Goal: Task Accomplishment & Management: Use online tool/utility

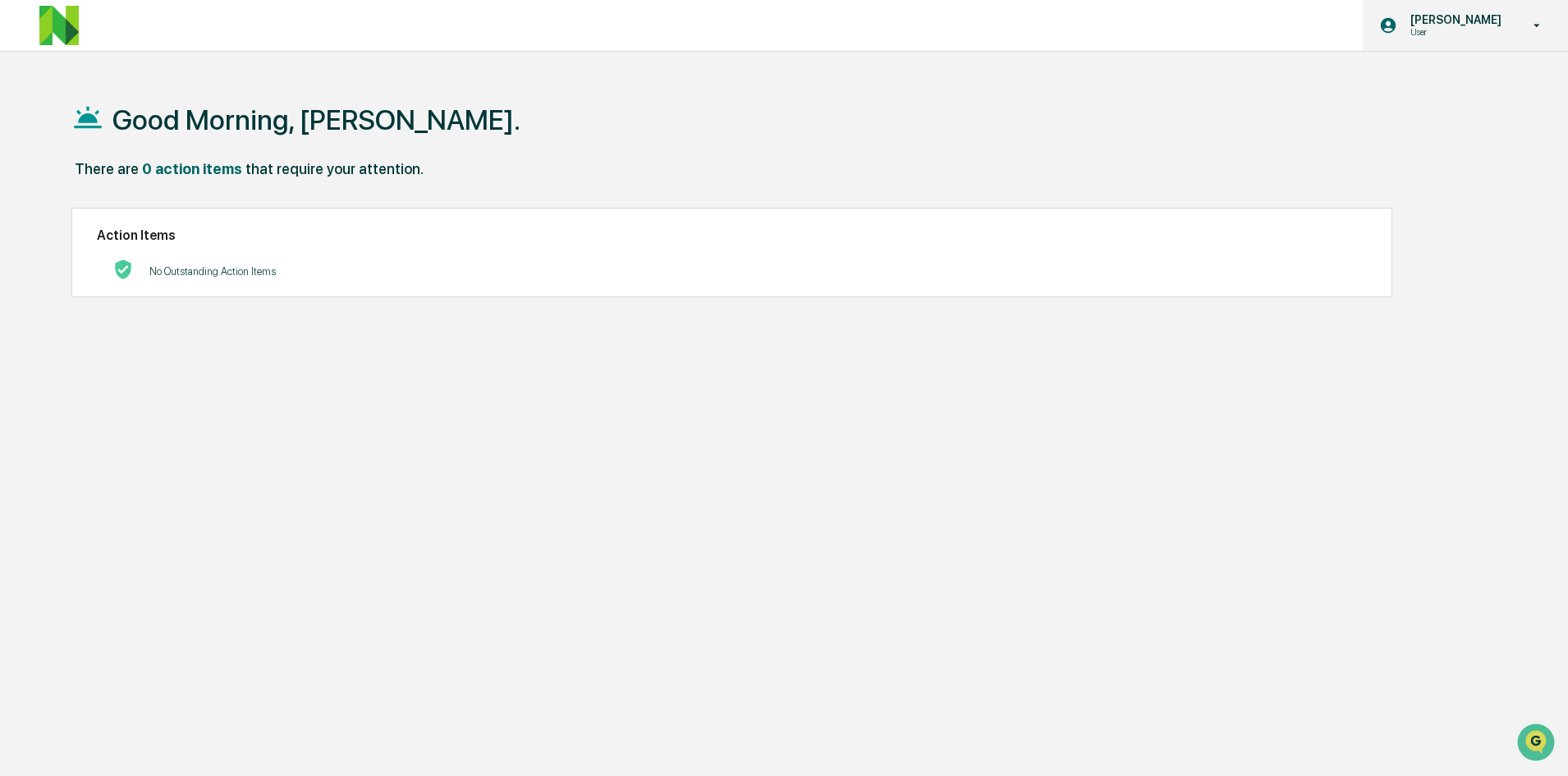
click at [1523, 23] on icon at bounding box center [1538, 26] width 29 height 15
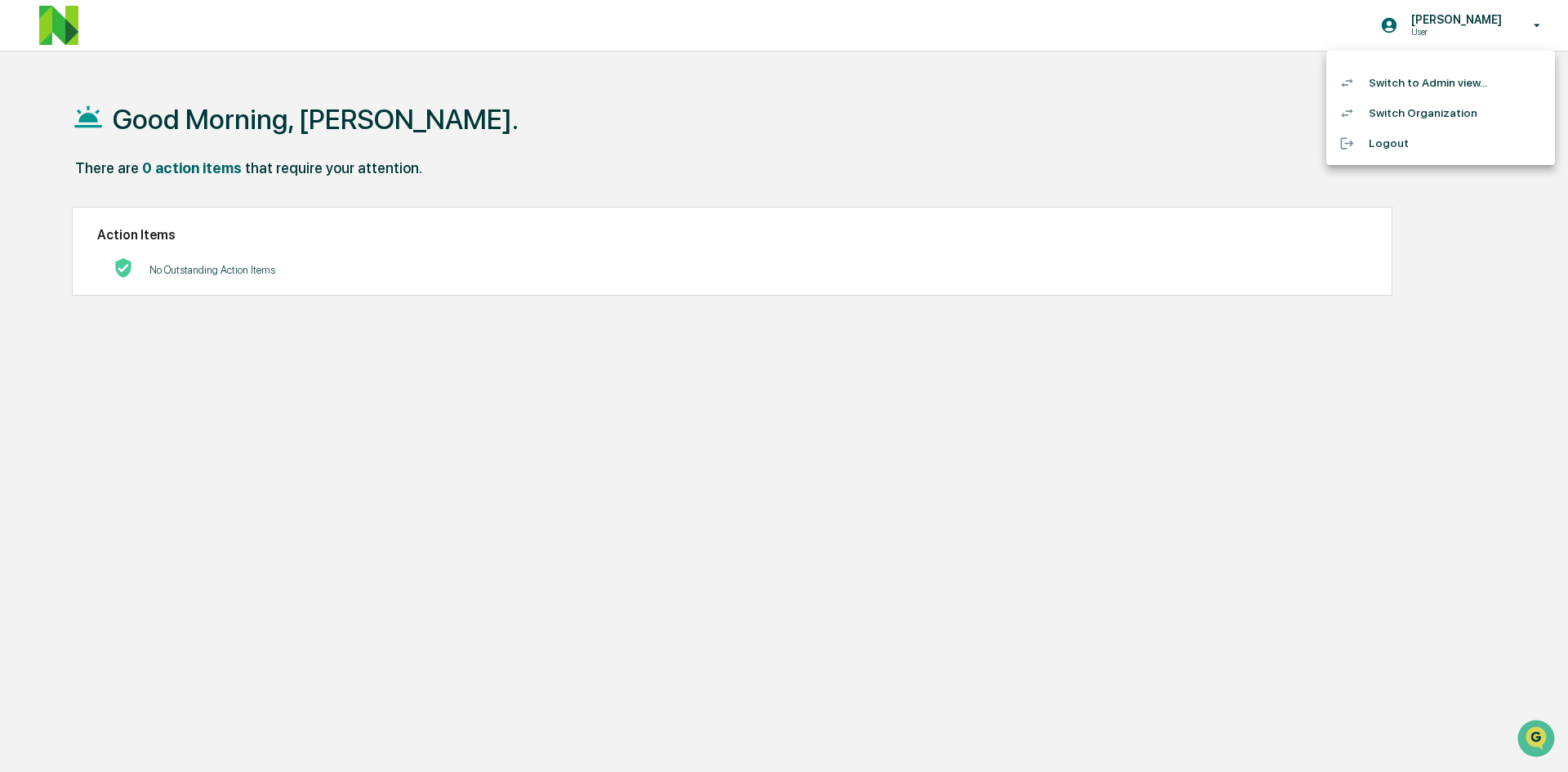
click at [1468, 84] on li "Switch to Admin view..." at bounding box center [1440, 83] width 229 height 30
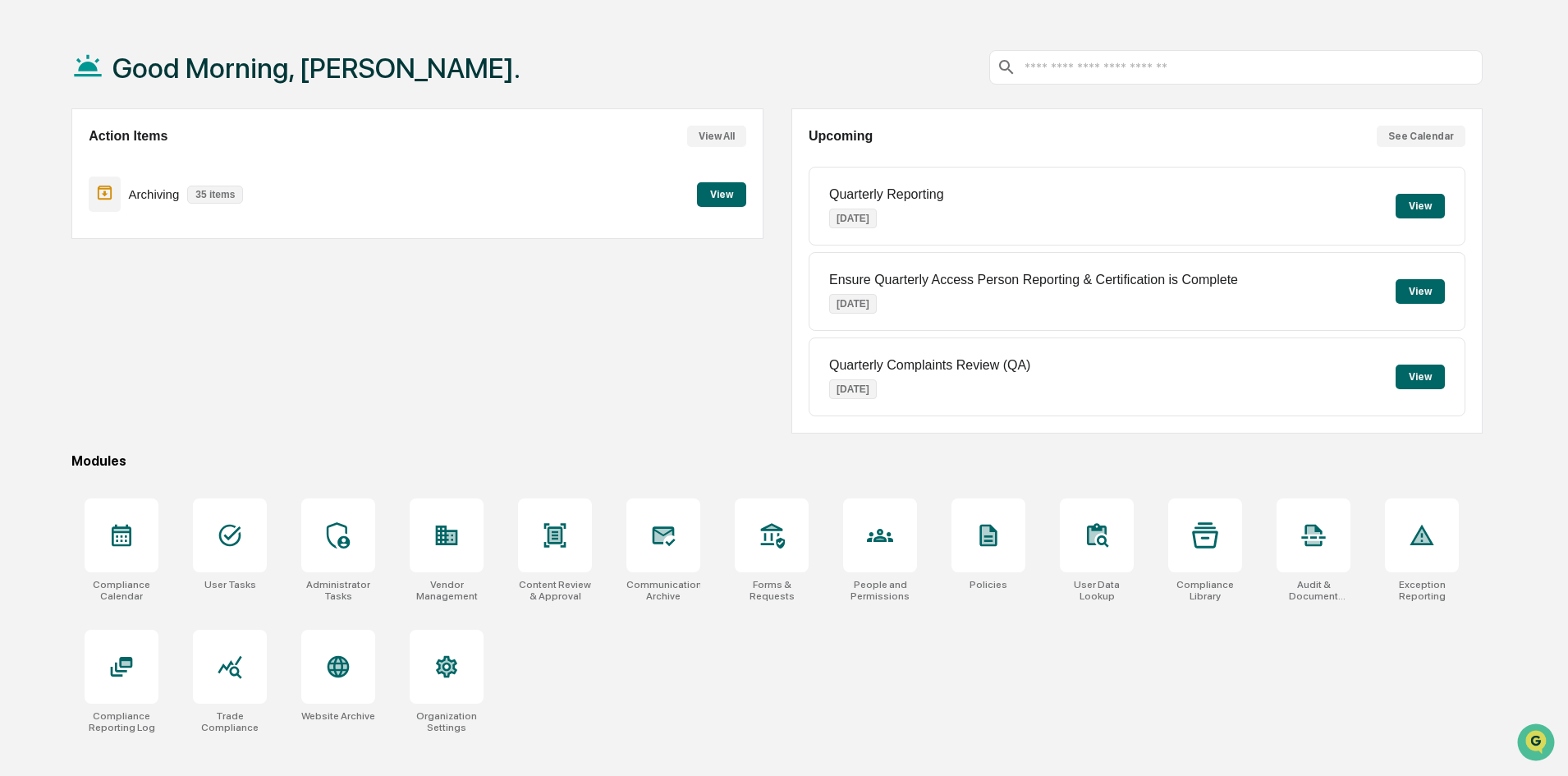
scroll to position [78, 0]
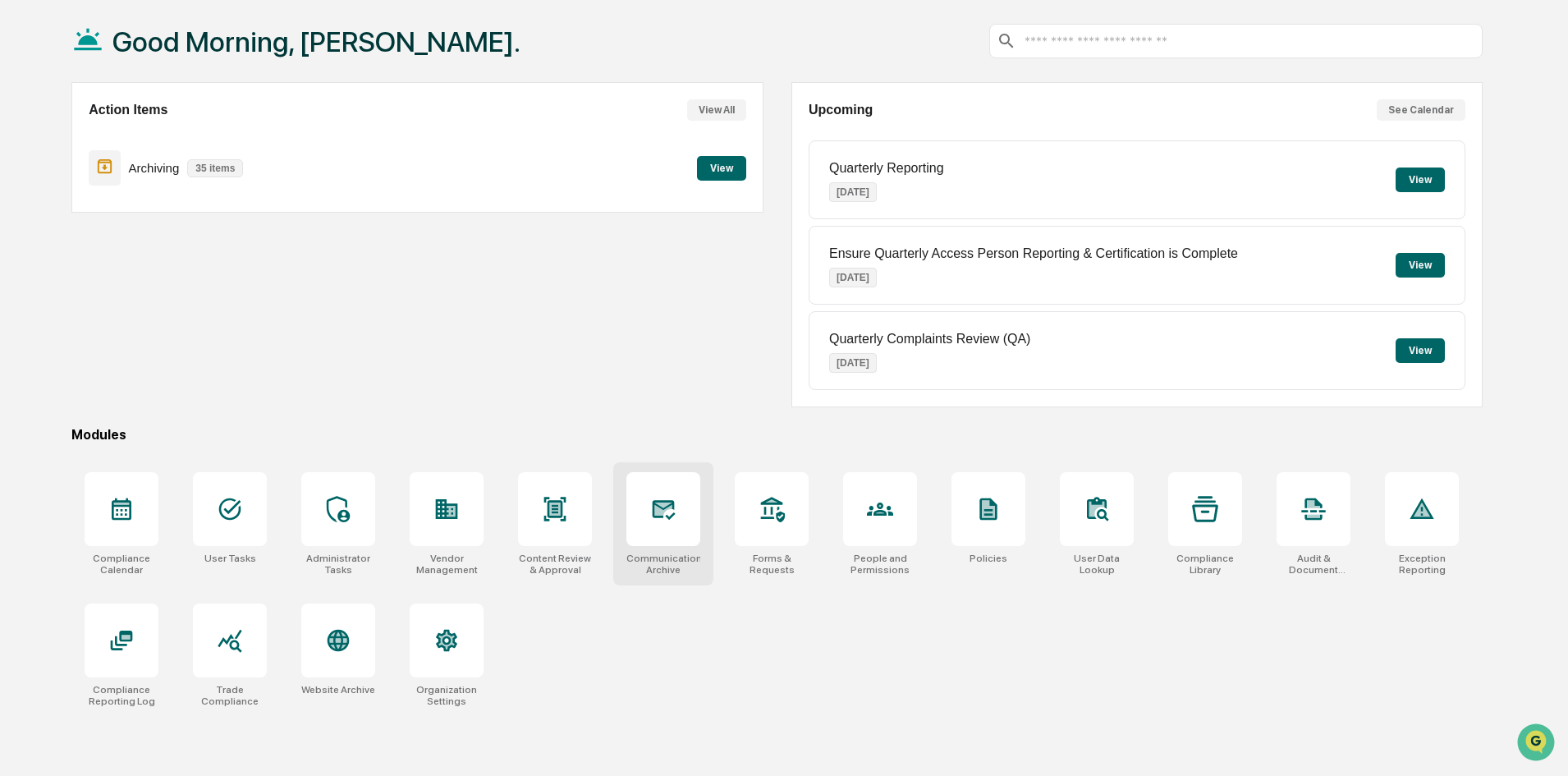
click at [677, 511] on div at bounding box center [664, 509] width 74 height 74
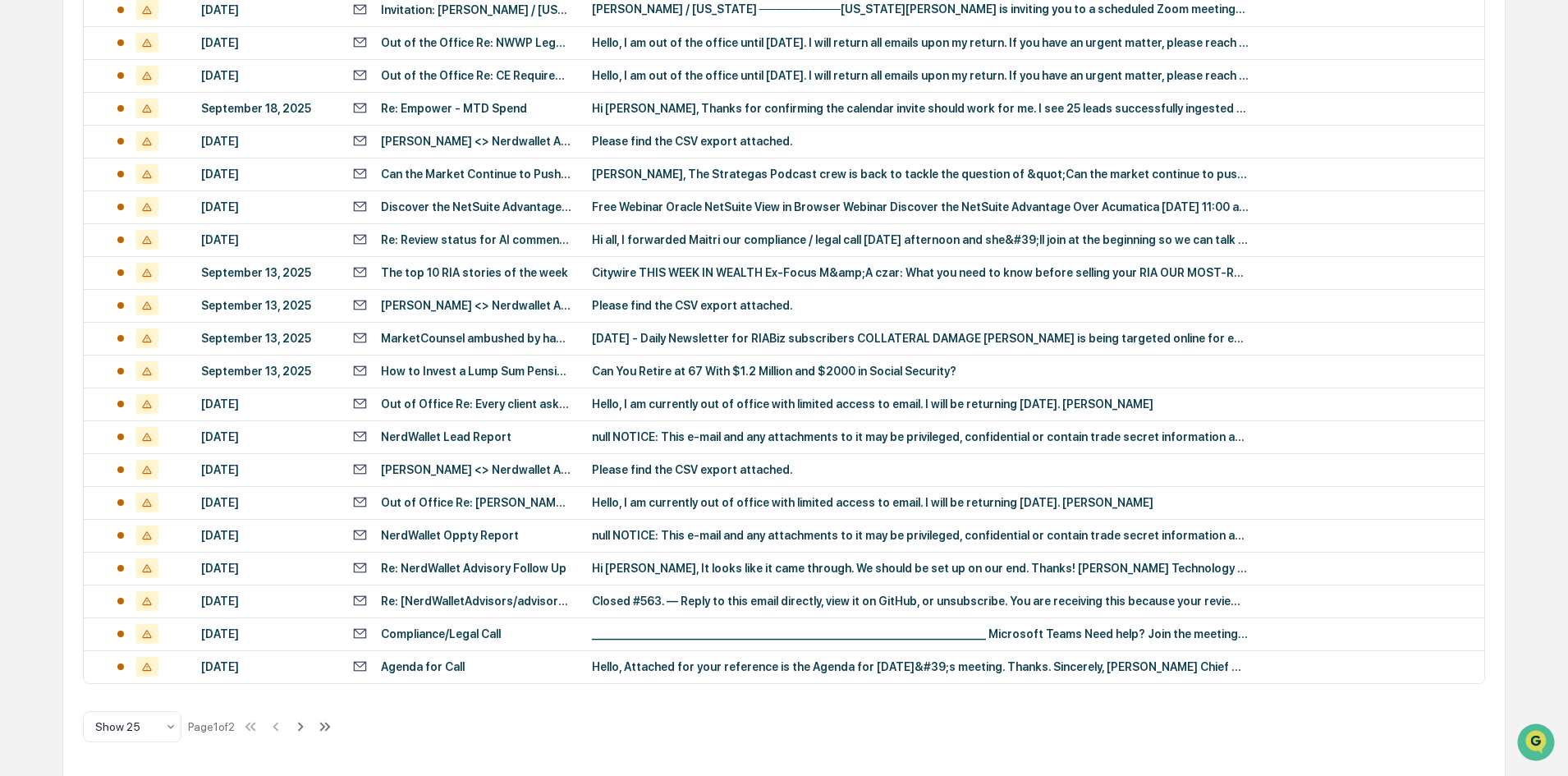
scroll to position [515, 0]
click at [303, 725] on icon at bounding box center [300, 725] width 6 height 9
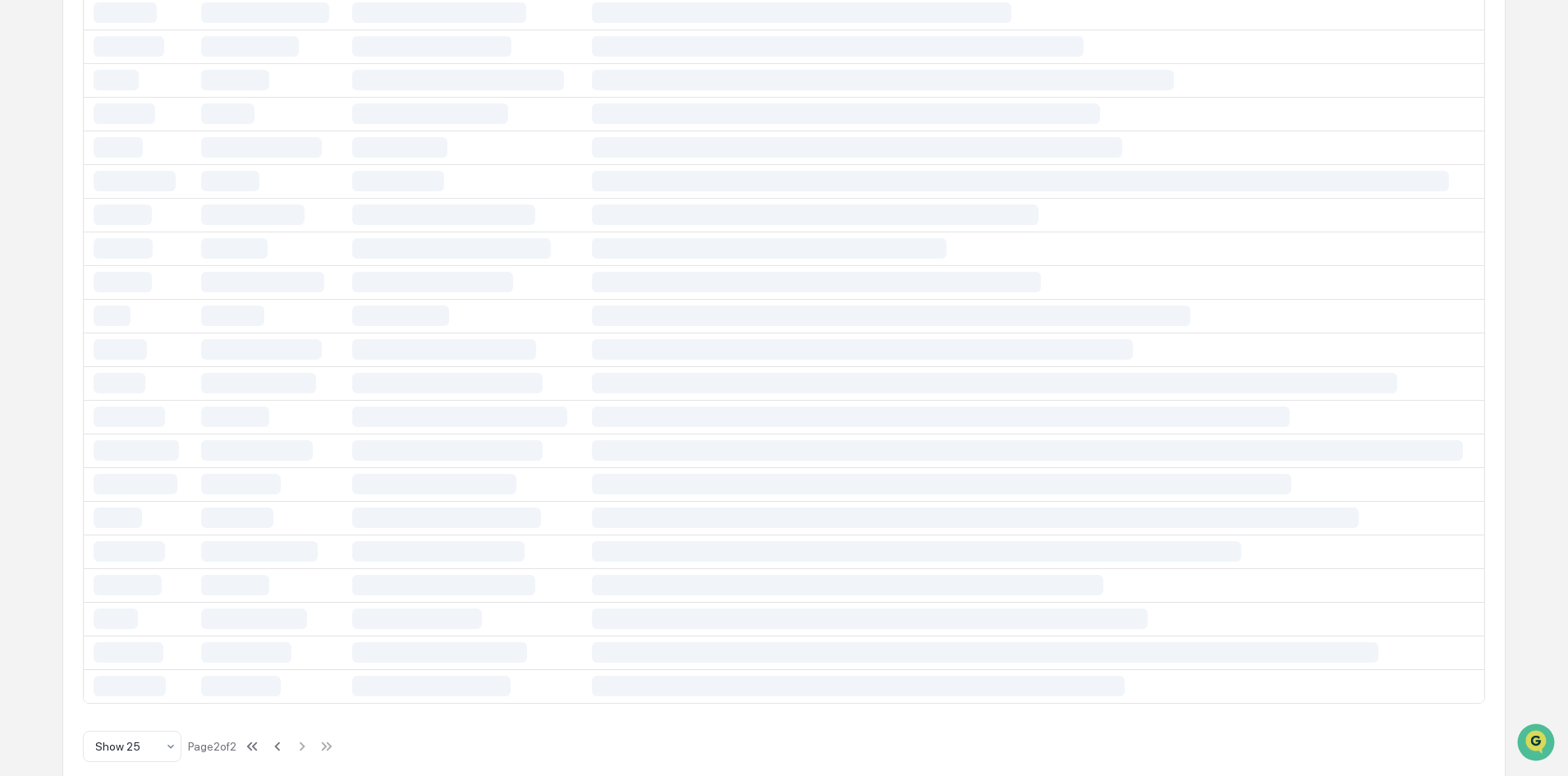
scroll to position [23, 0]
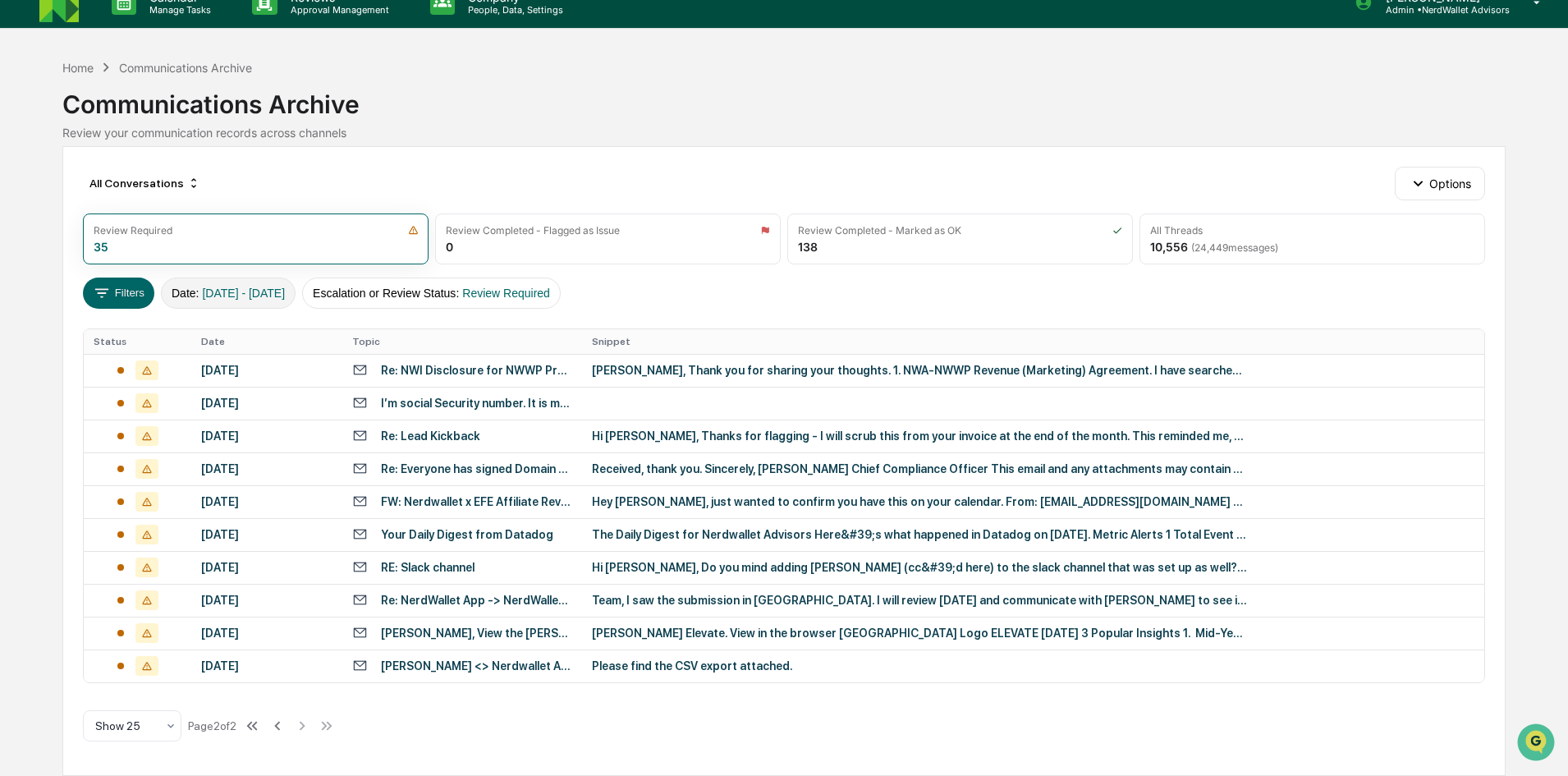
click at [269, 289] on span "[DATE] - [DATE]" at bounding box center [242, 293] width 83 height 13
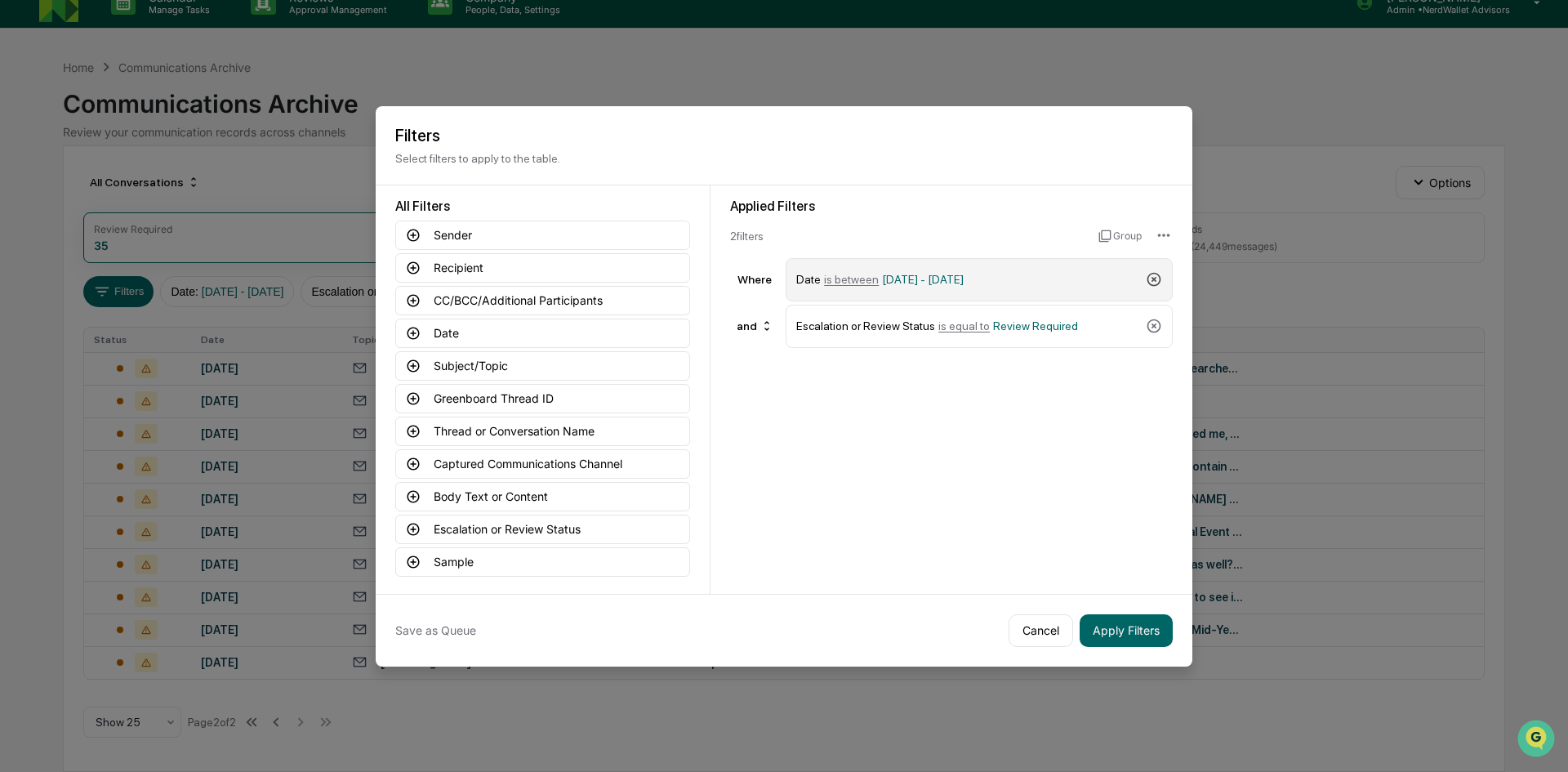
click at [1149, 280] on icon at bounding box center [1153, 279] width 16 height 16
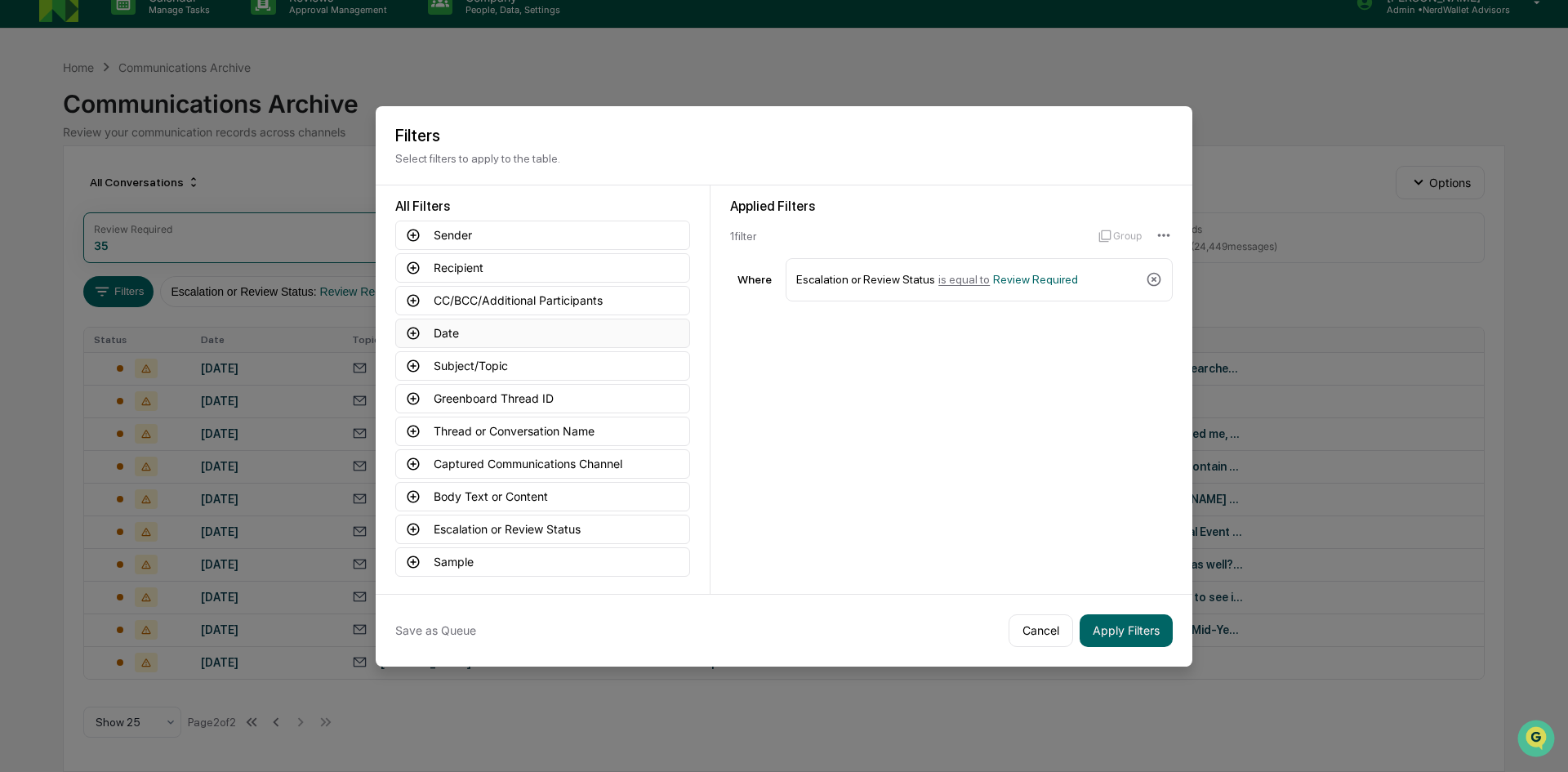
click at [412, 332] on icon at bounding box center [413, 332] width 12 height 12
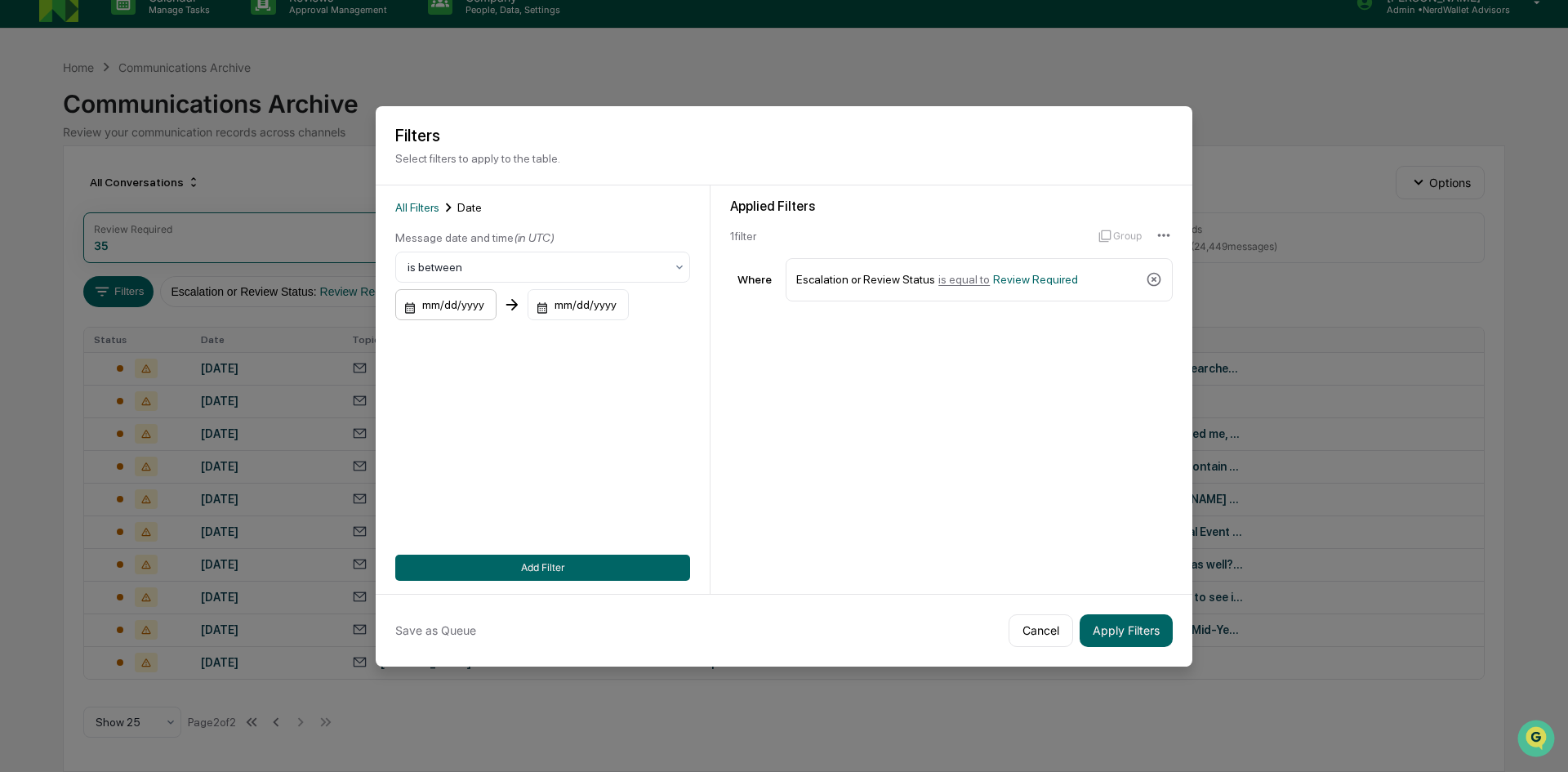
click at [415, 307] on div "mm/dd/yyyy" at bounding box center [445, 305] width 101 height 31
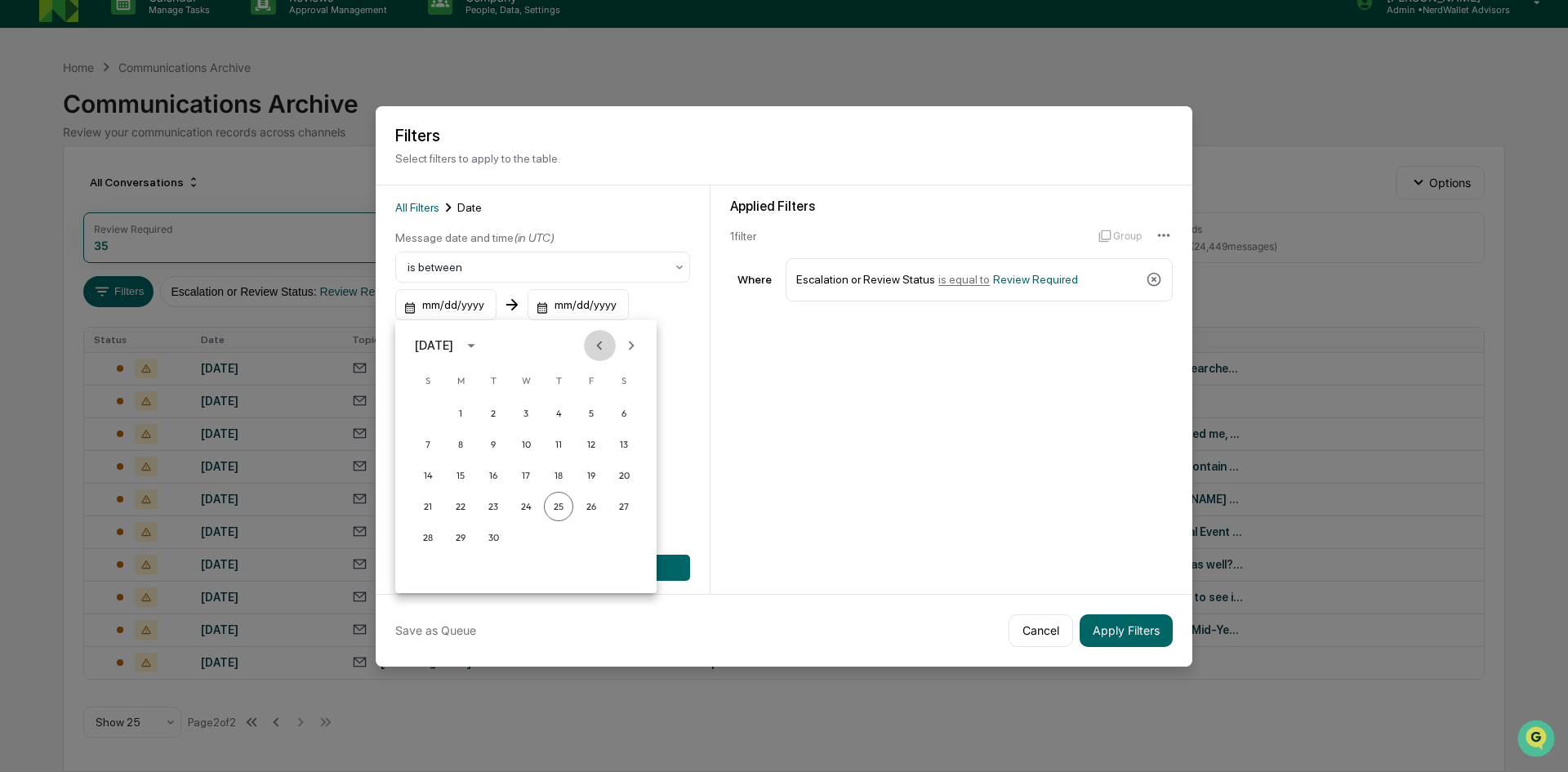
click at [595, 342] on icon "Previous month" at bounding box center [599, 345] width 18 height 18
click at [585, 411] on button "1" at bounding box center [591, 412] width 29 height 29
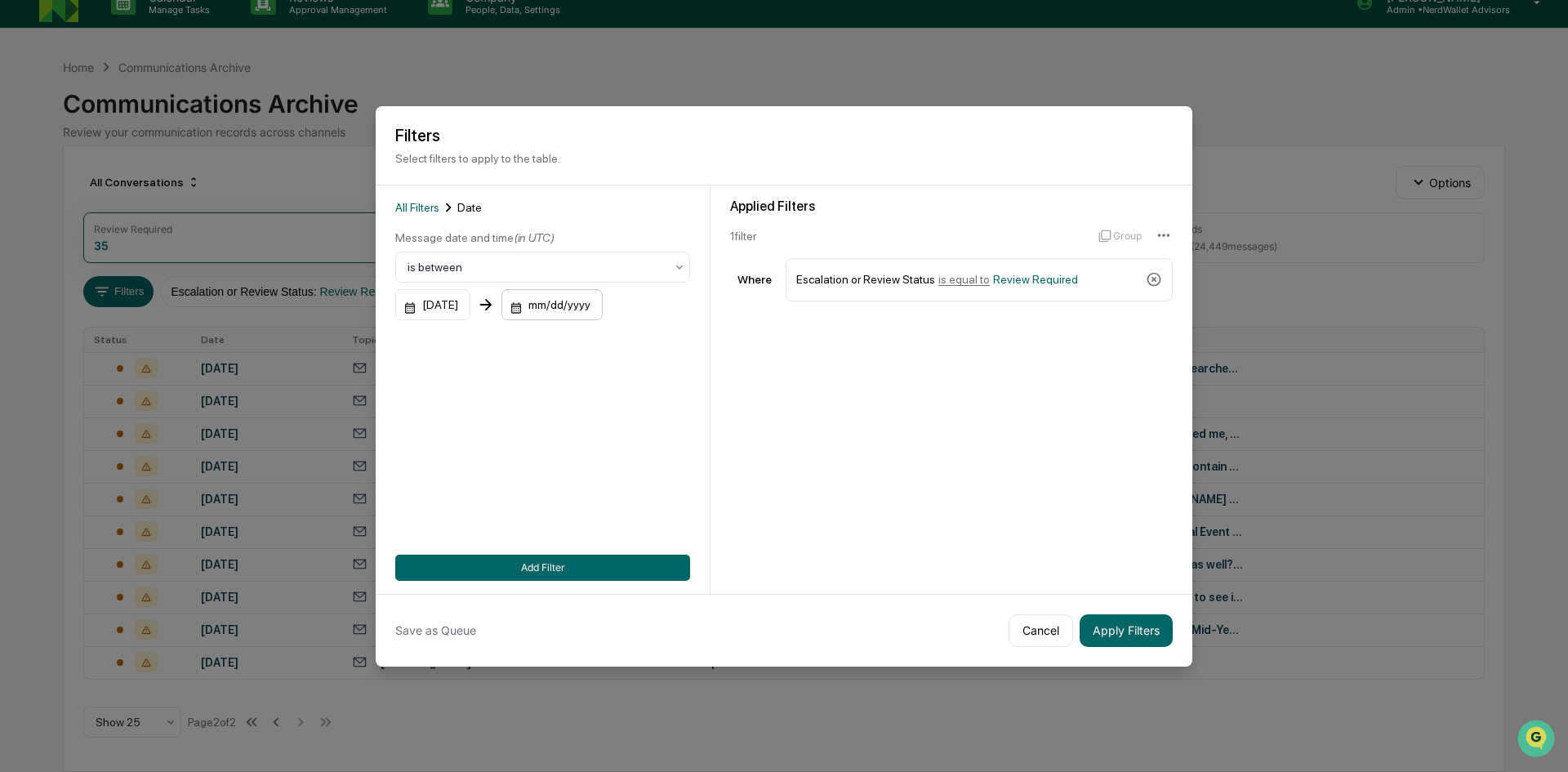
click at [551, 306] on div "mm/dd/yyyy" at bounding box center [551, 305] width 101 height 31
click at [745, 346] on button "Next month" at bounding box center [760, 345] width 31 height 31
click at [734, 343] on icon "Previous month" at bounding box center [729, 345] width 18 height 18
click at [558, 571] on button "31" at bounding box center [557, 568] width 29 height 29
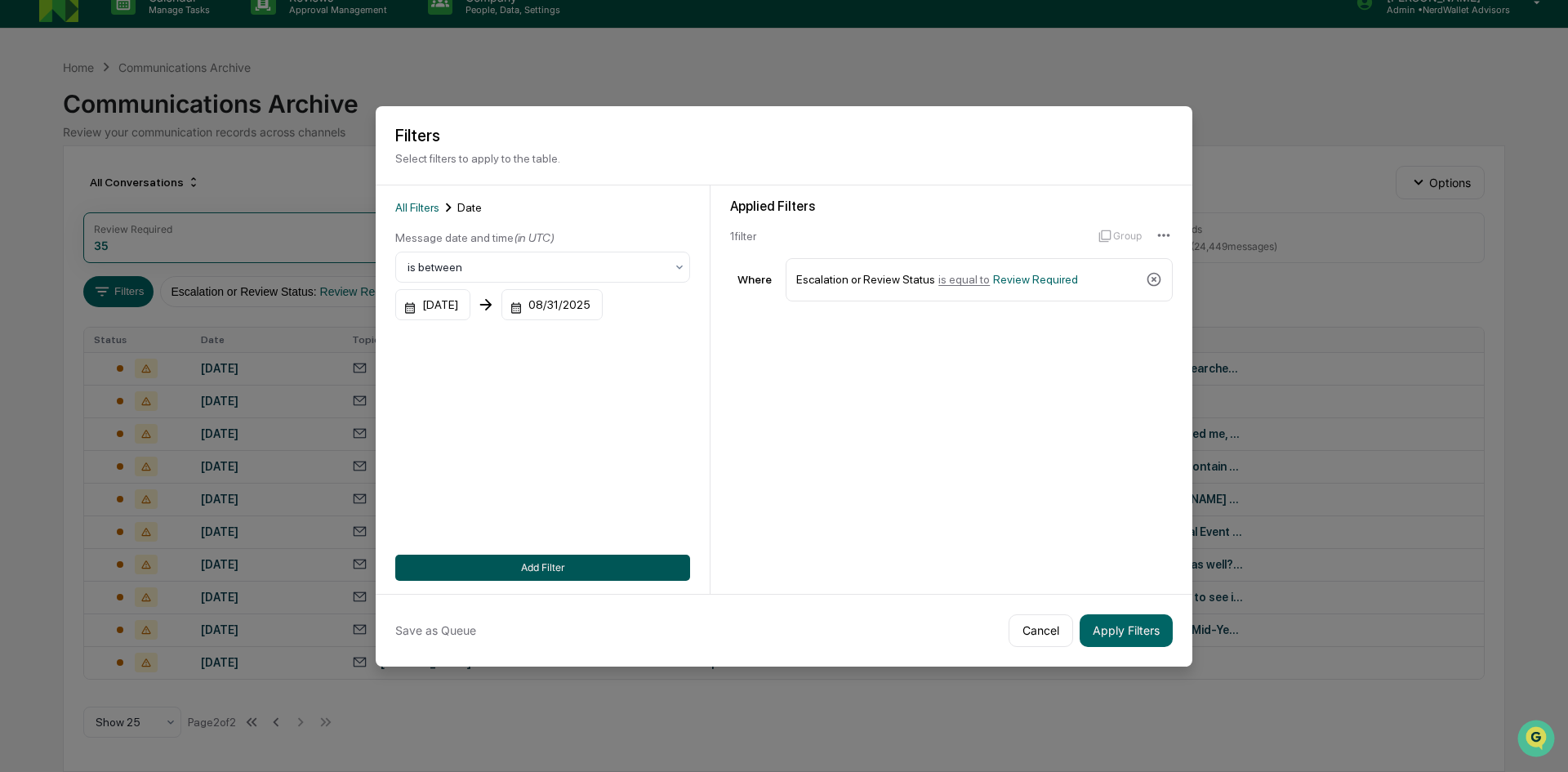
click at [618, 559] on button "Add Filter" at bounding box center [543, 568] width 295 height 26
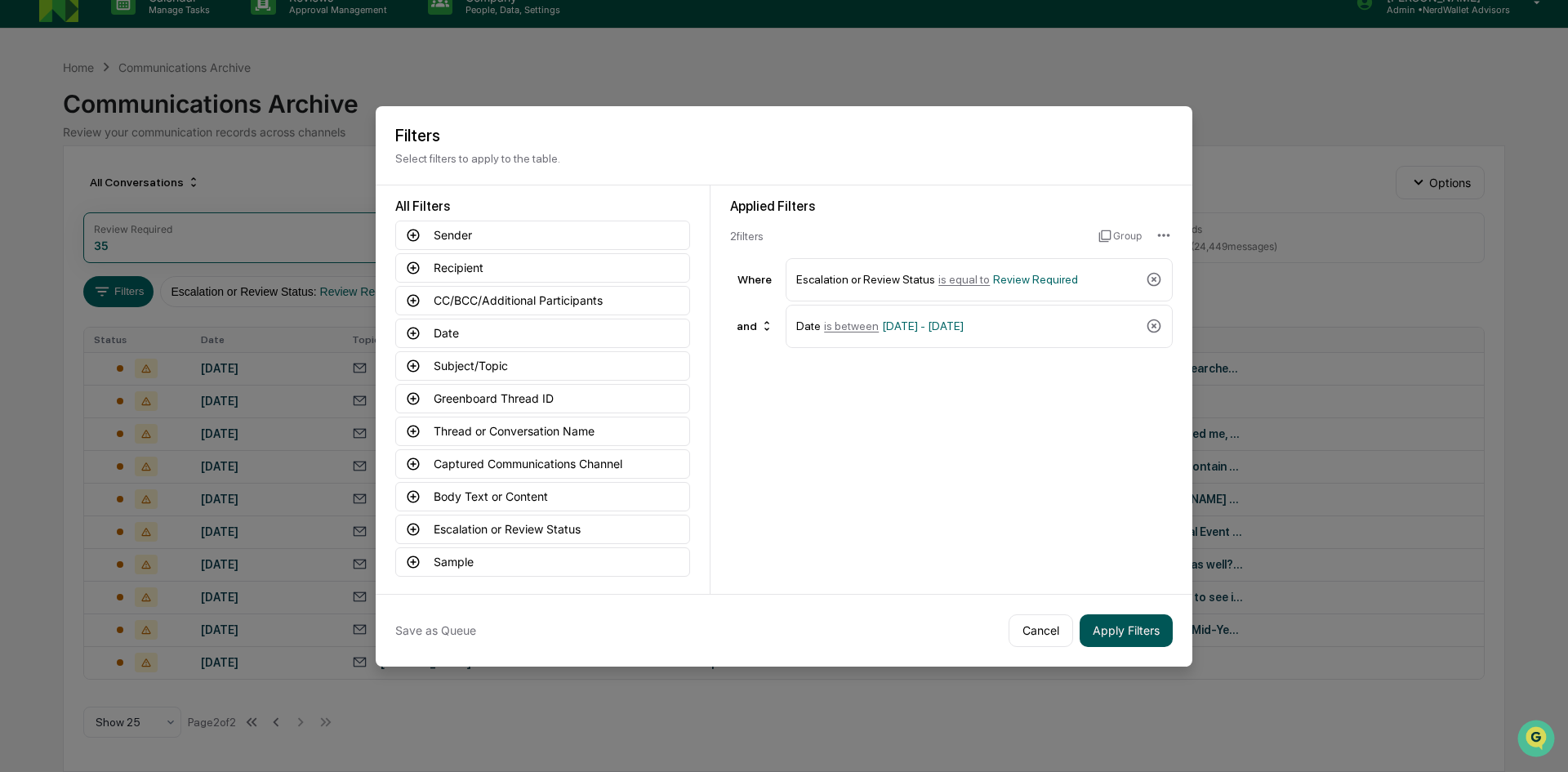
click at [1122, 629] on button "Apply Filters" at bounding box center [1125, 630] width 93 height 33
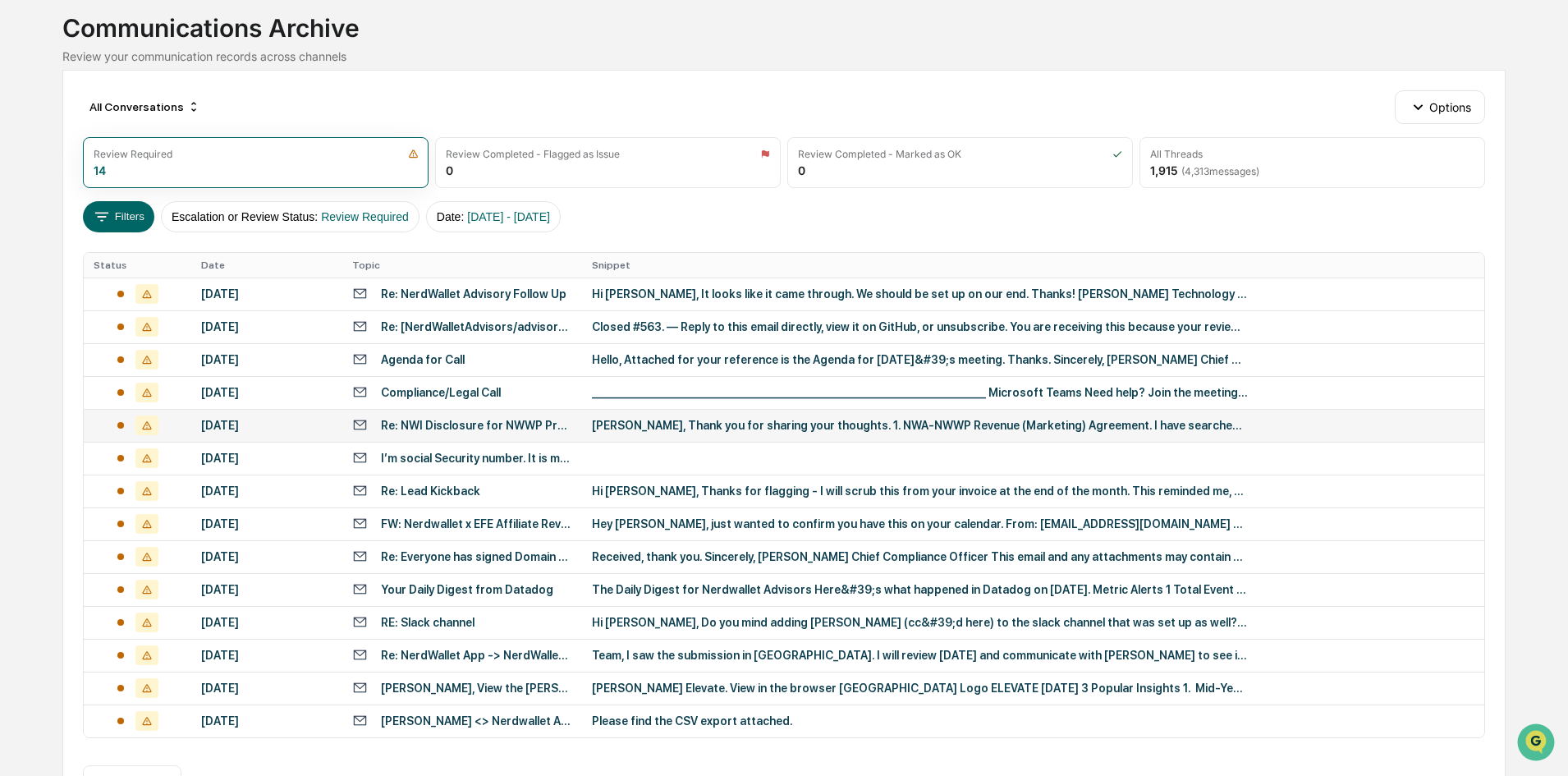
scroll to position [72, 0]
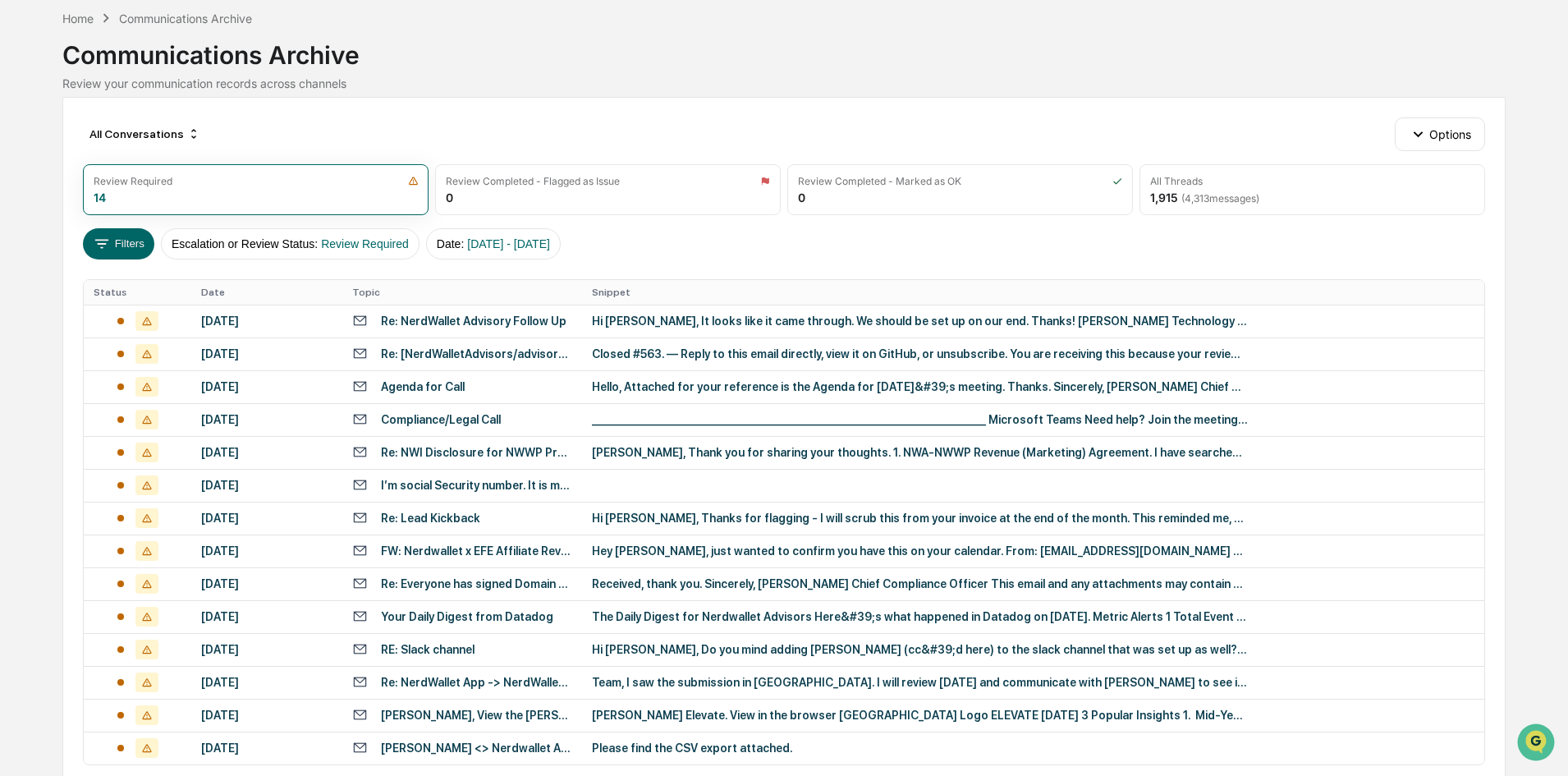
click at [289, 296] on th "Date" at bounding box center [266, 292] width 151 height 25
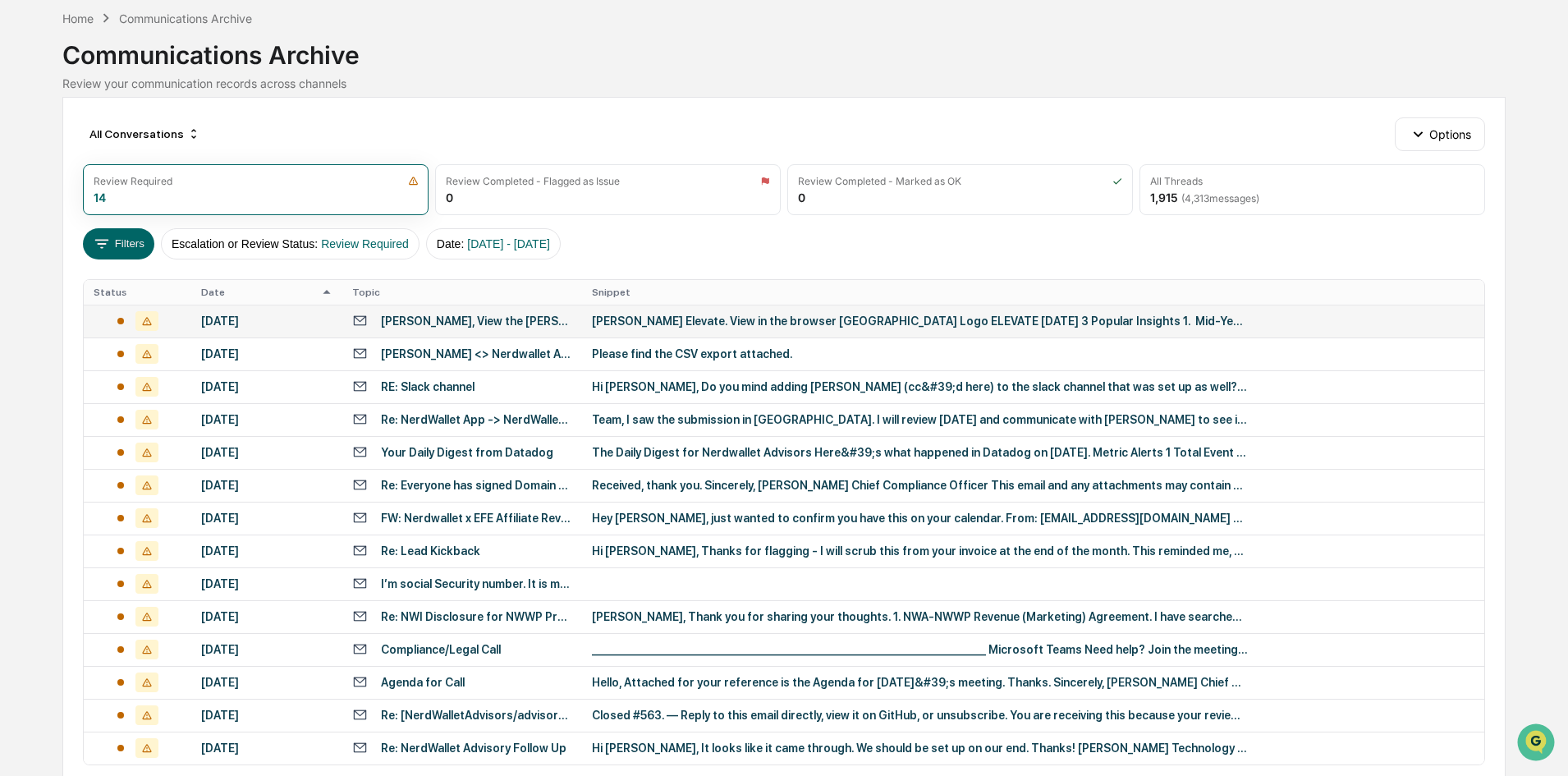
click at [741, 316] on div "[PERSON_NAME] Elevate. View in the browser [GEOGRAPHIC_DATA] Logo ELEVATE [DATE…" at bounding box center [920, 321] width 657 height 13
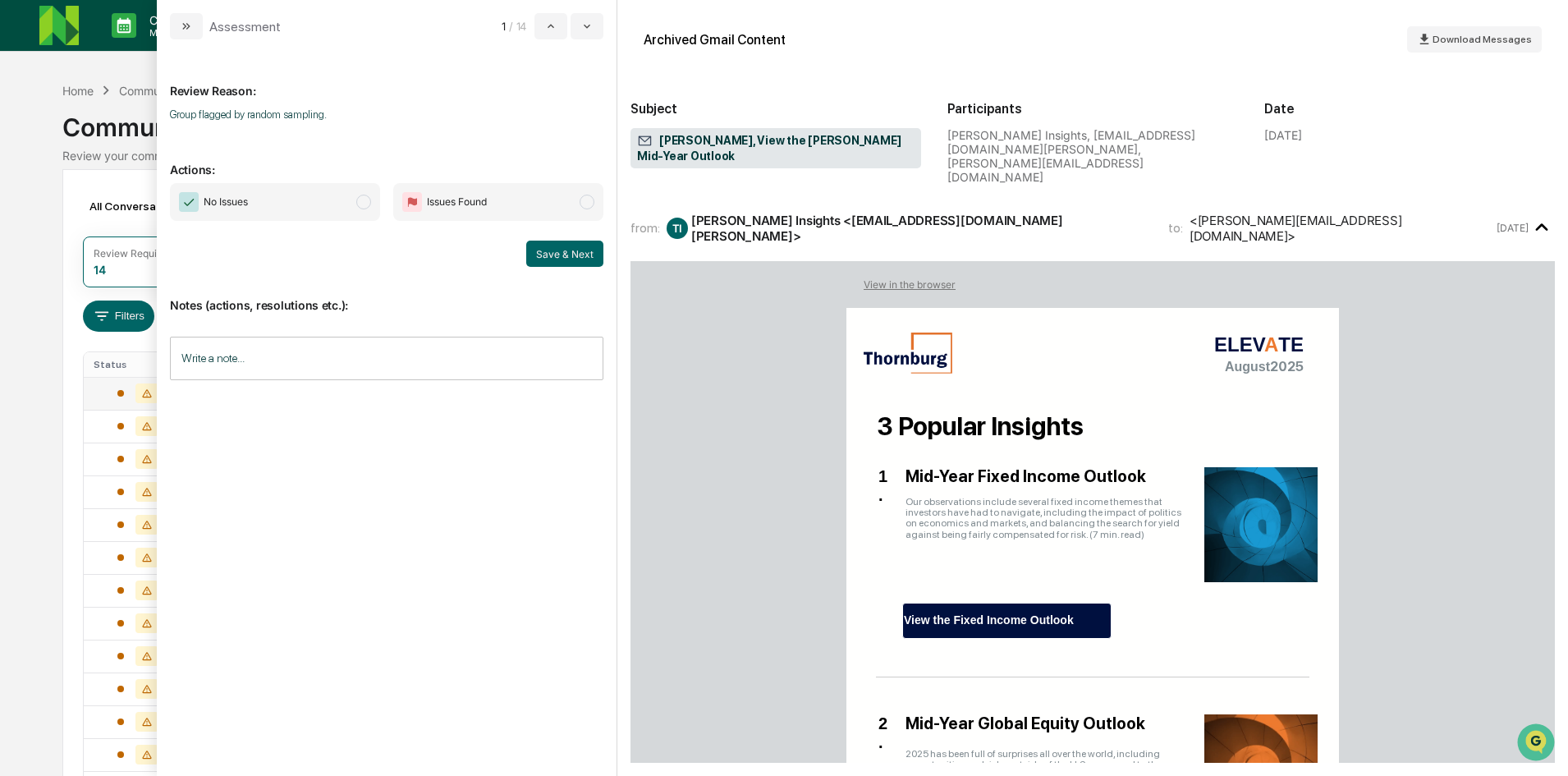
click at [359, 204] on span "modal" at bounding box center [364, 203] width 15 height 15
click at [563, 249] on button "Save & Next" at bounding box center [564, 254] width 77 height 27
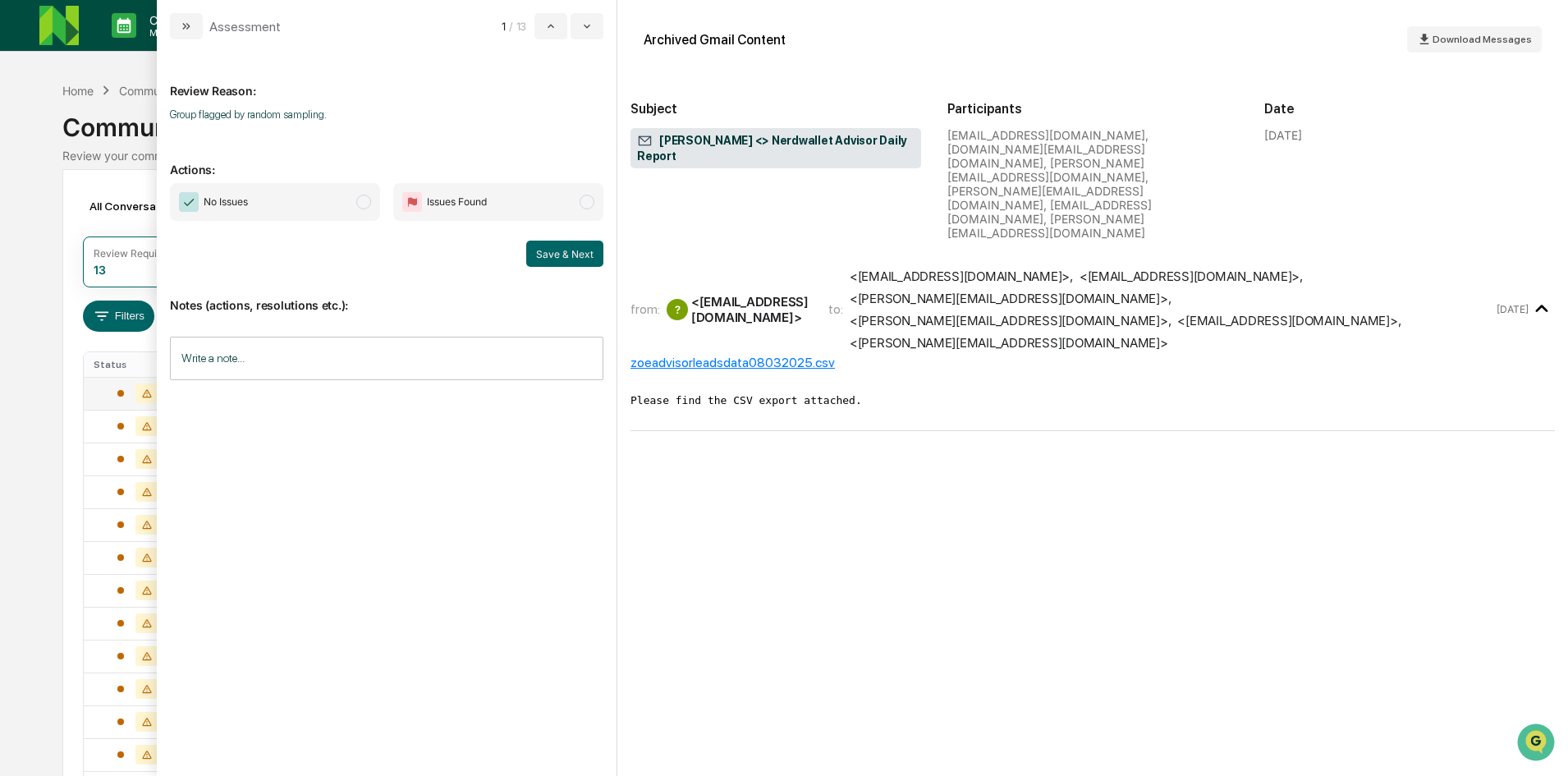
click at [363, 202] on span "modal" at bounding box center [364, 203] width 15 height 15
click at [567, 254] on button "Save & Next" at bounding box center [564, 254] width 77 height 27
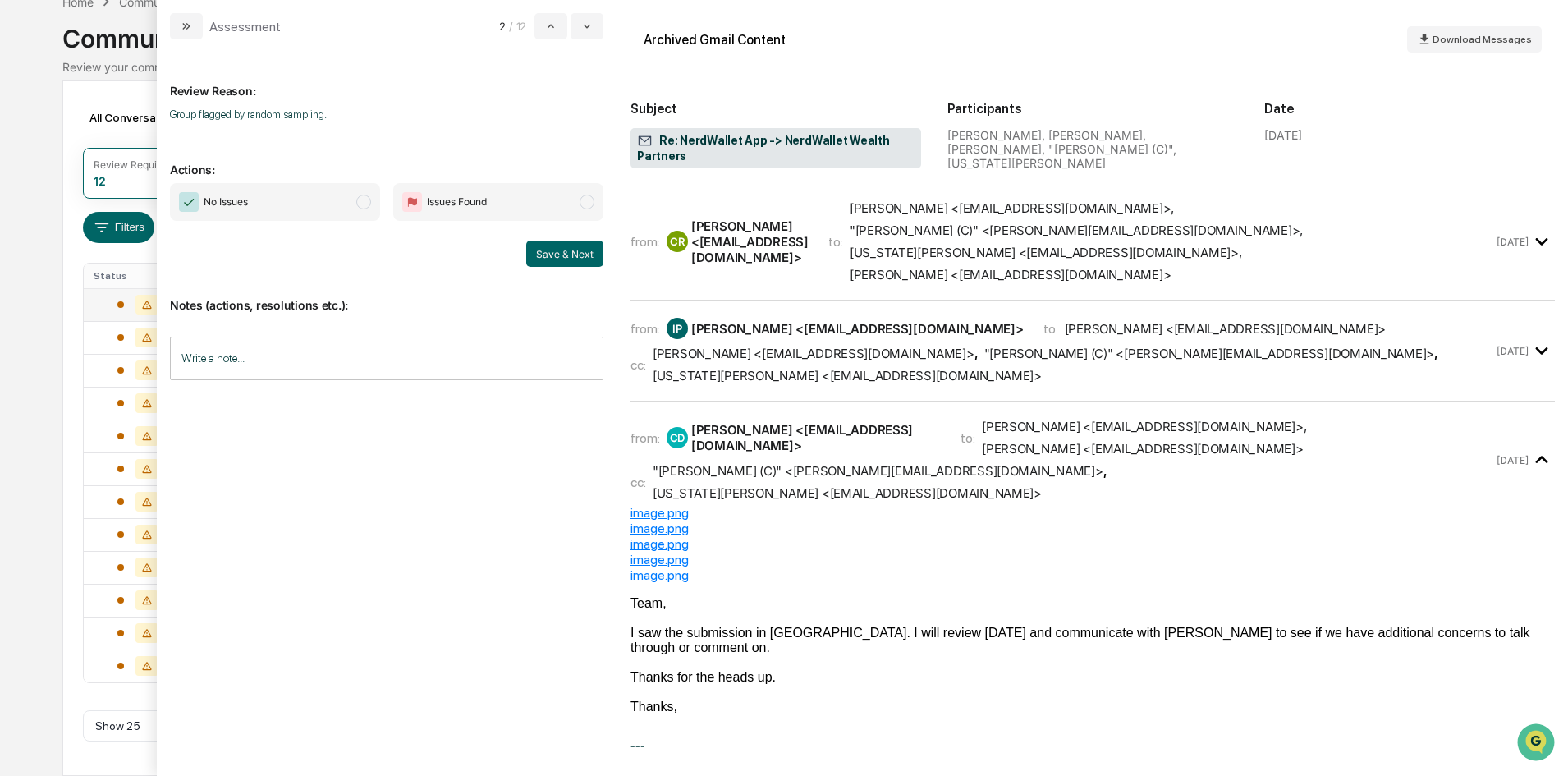
click at [372, 197] on span "No Issues" at bounding box center [275, 203] width 210 height 38
click at [568, 249] on button "Save & Next" at bounding box center [564, 254] width 77 height 27
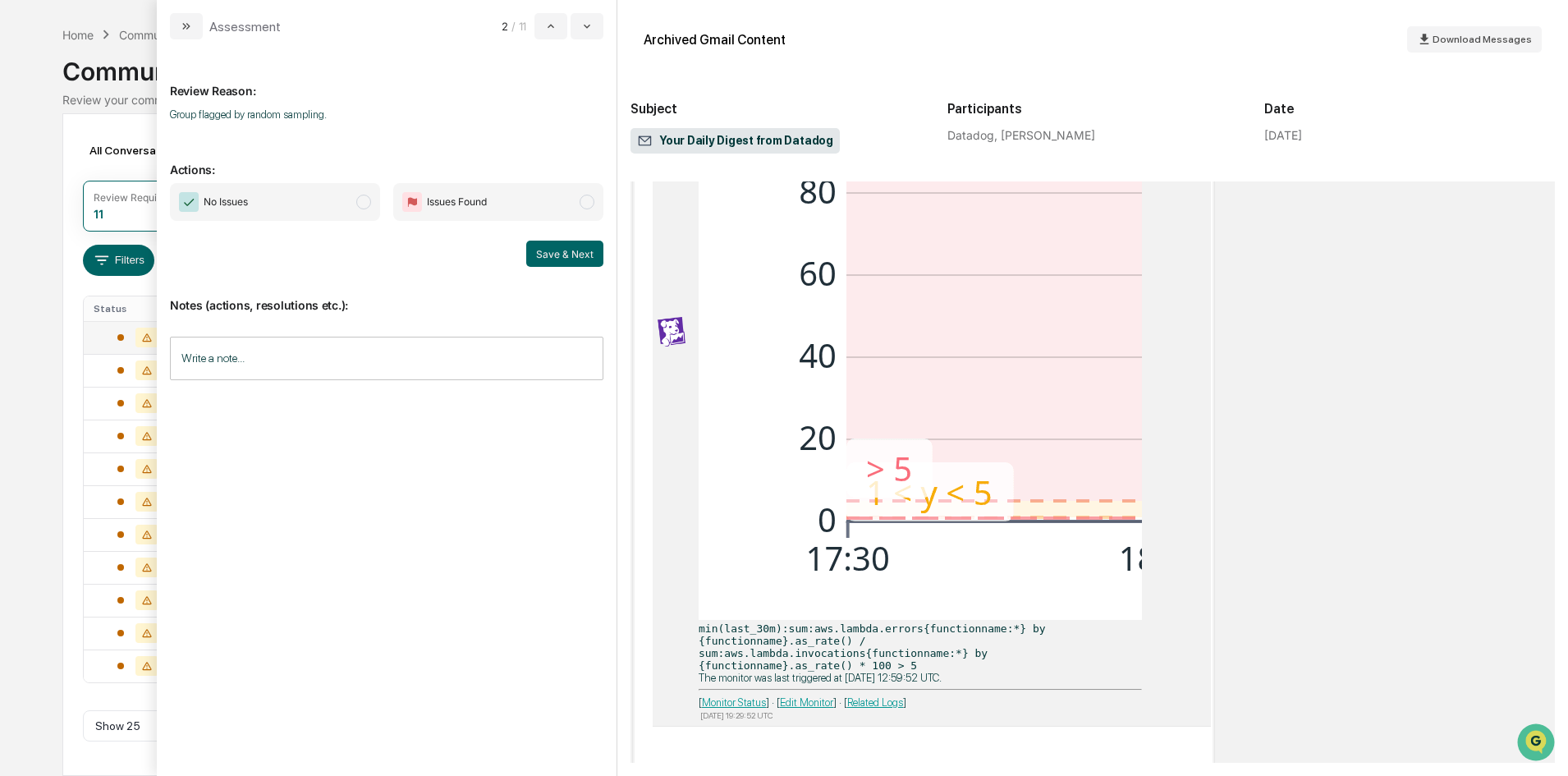
scroll to position [574, 0]
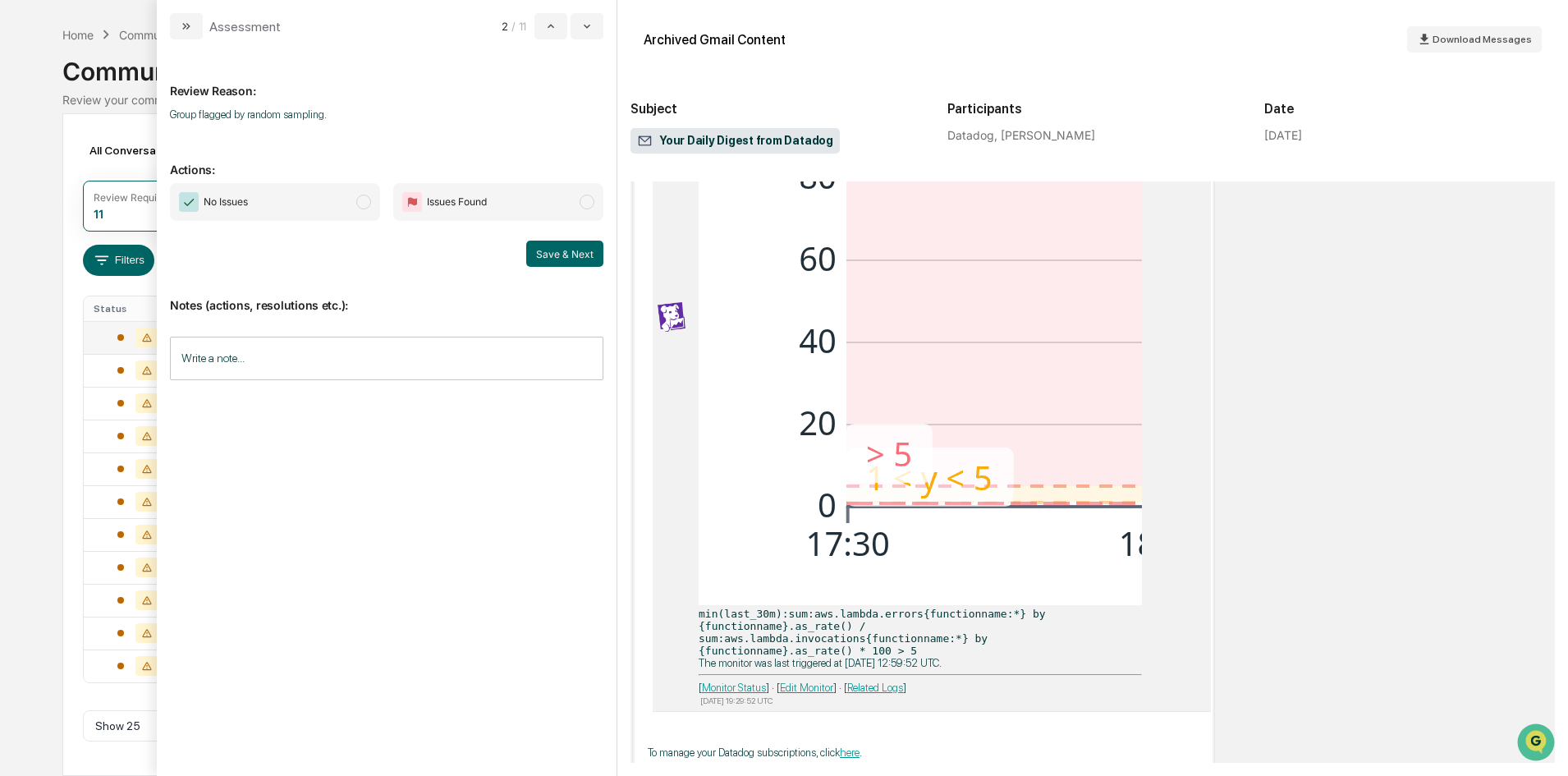
click at [366, 204] on span "modal" at bounding box center [364, 203] width 15 height 15
click at [556, 250] on button "Save & Next" at bounding box center [564, 254] width 77 height 27
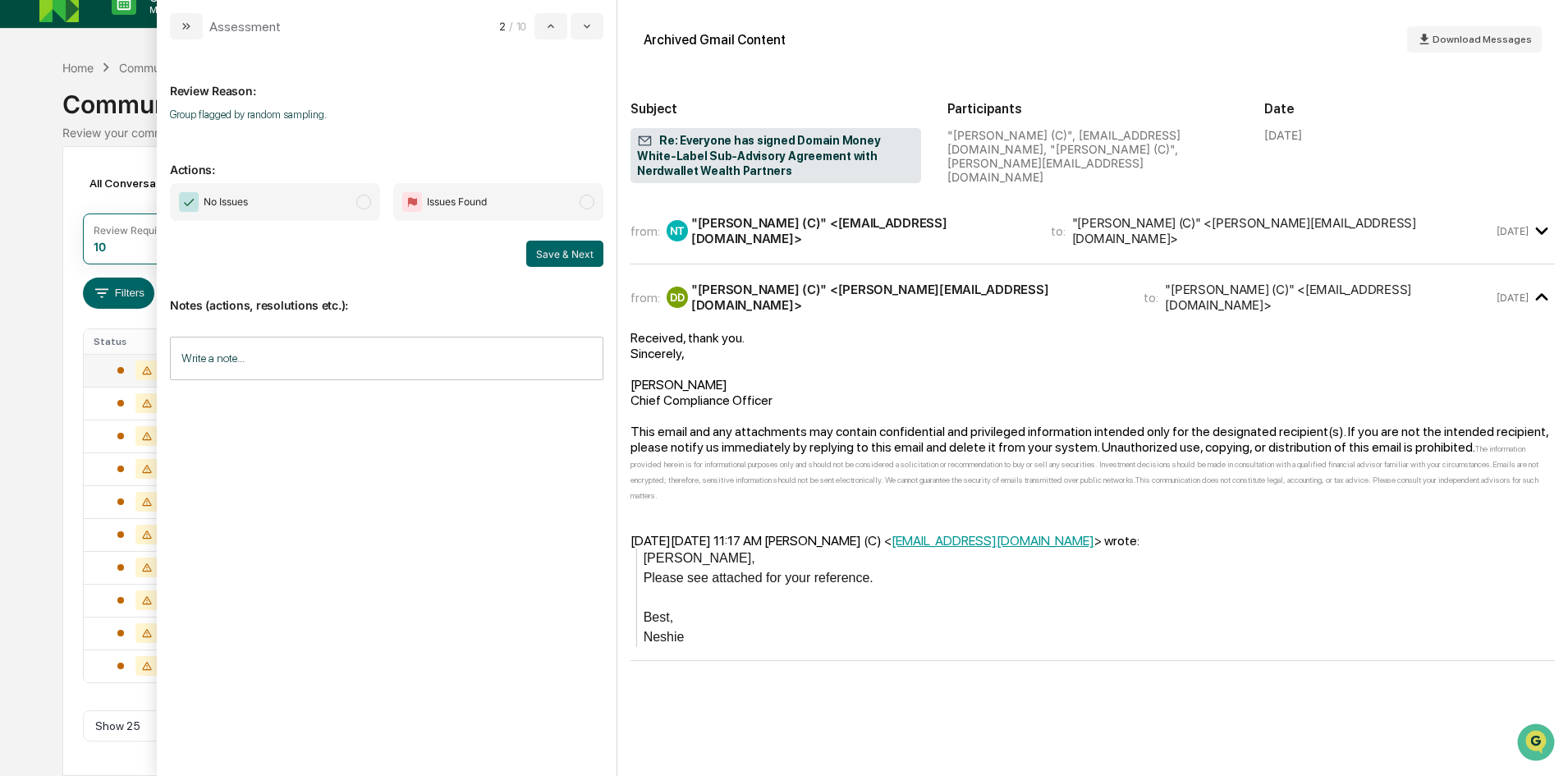
scroll to position [23, 0]
click at [365, 202] on span "modal" at bounding box center [364, 203] width 15 height 15
click at [559, 256] on button "Save & Next" at bounding box center [564, 254] width 77 height 27
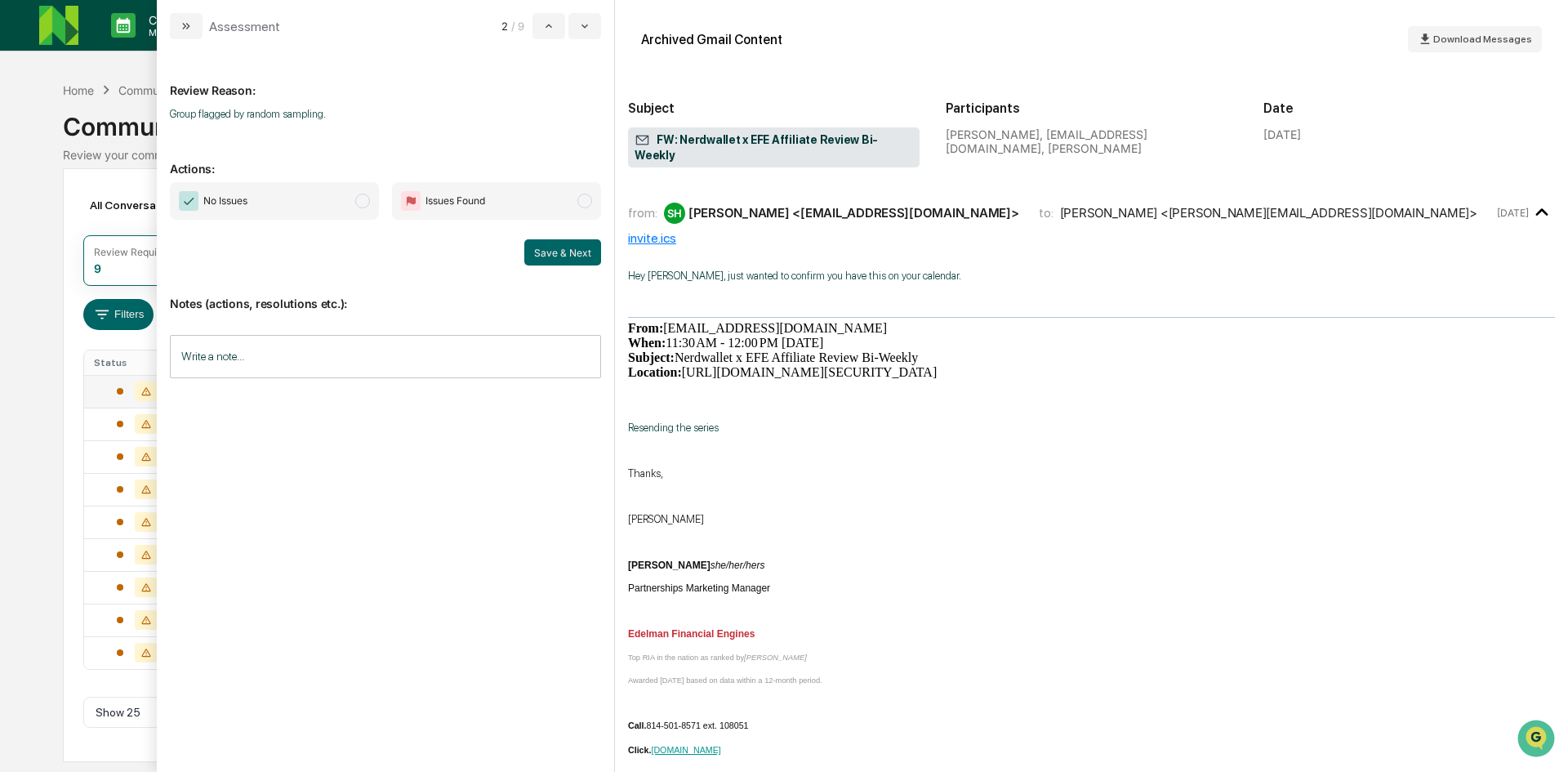
click at [357, 202] on span "modal" at bounding box center [363, 202] width 15 height 15
click at [577, 254] on button "Save & Next" at bounding box center [562, 253] width 77 height 26
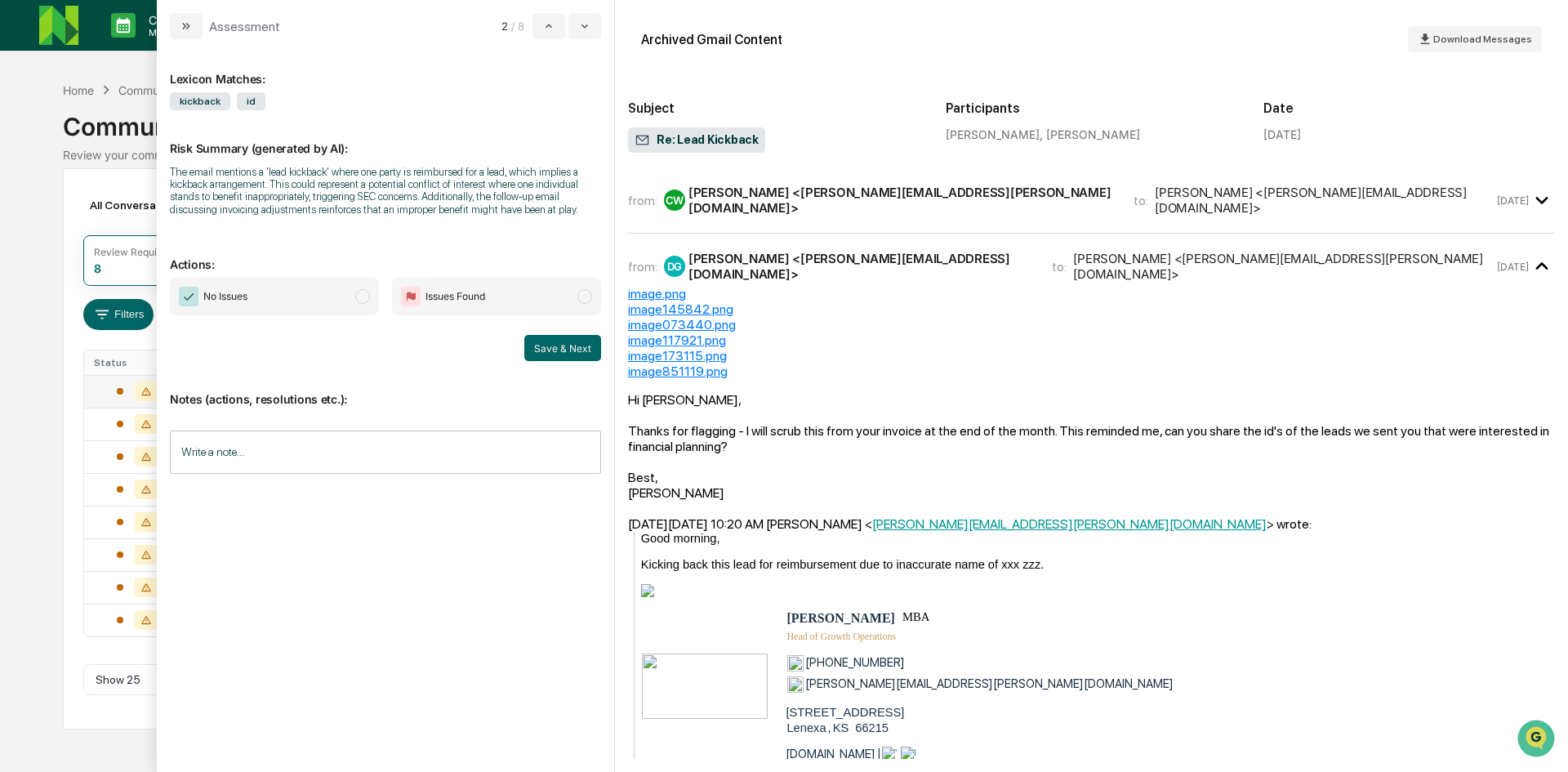
click at [361, 298] on span "modal" at bounding box center [363, 297] width 15 height 15
click at [559, 343] on button "Save & Next" at bounding box center [562, 348] width 77 height 26
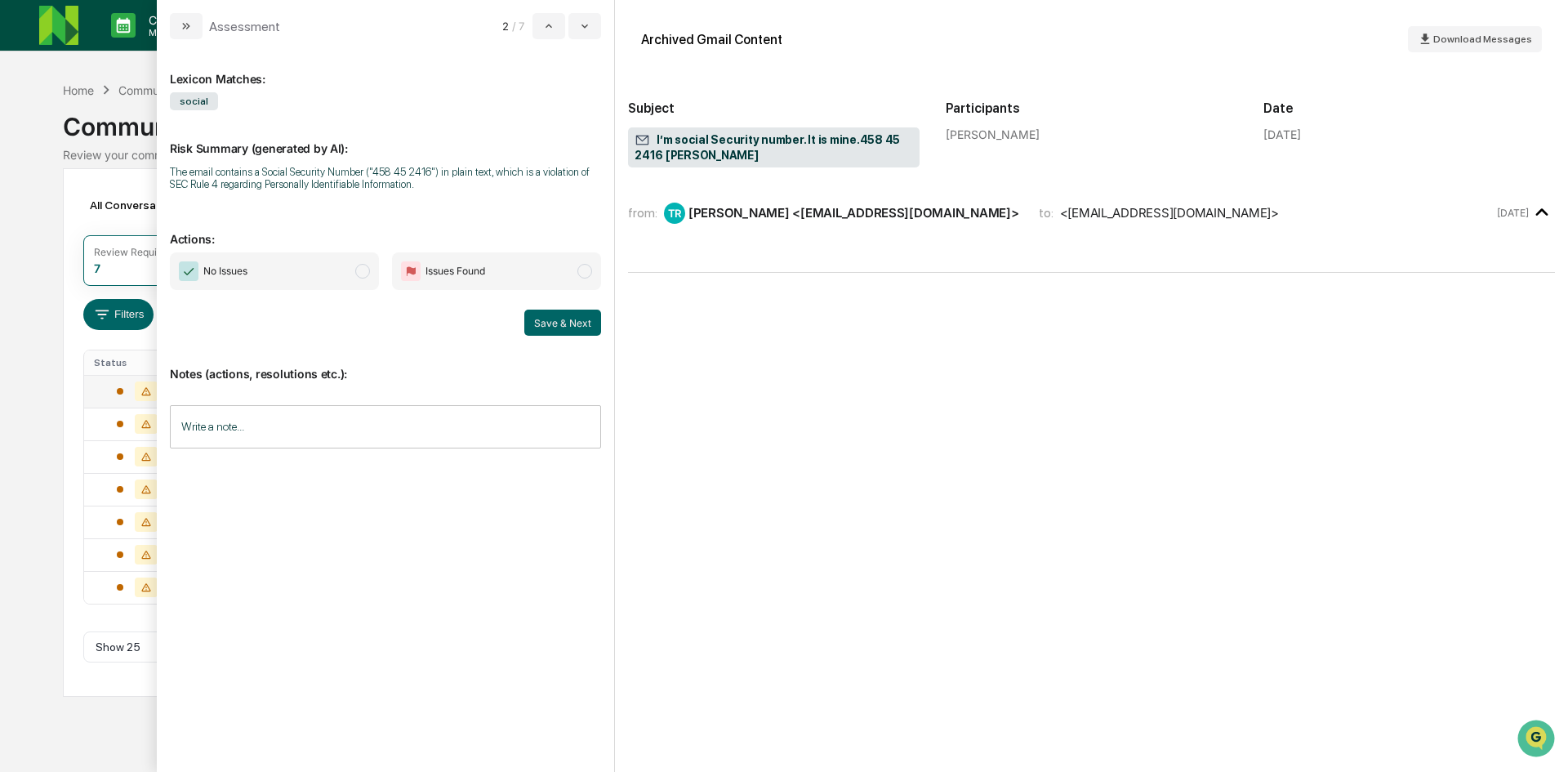
click at [777, 144] on span "I’m social Security number. It is mine.458 45 2416 [PERSON_NAME]" at bounding box center [774, 148] width 278 height 31
click at [1521, 39] on span "Download Messages" at bounding box center [1482, 39] width 98 height 11
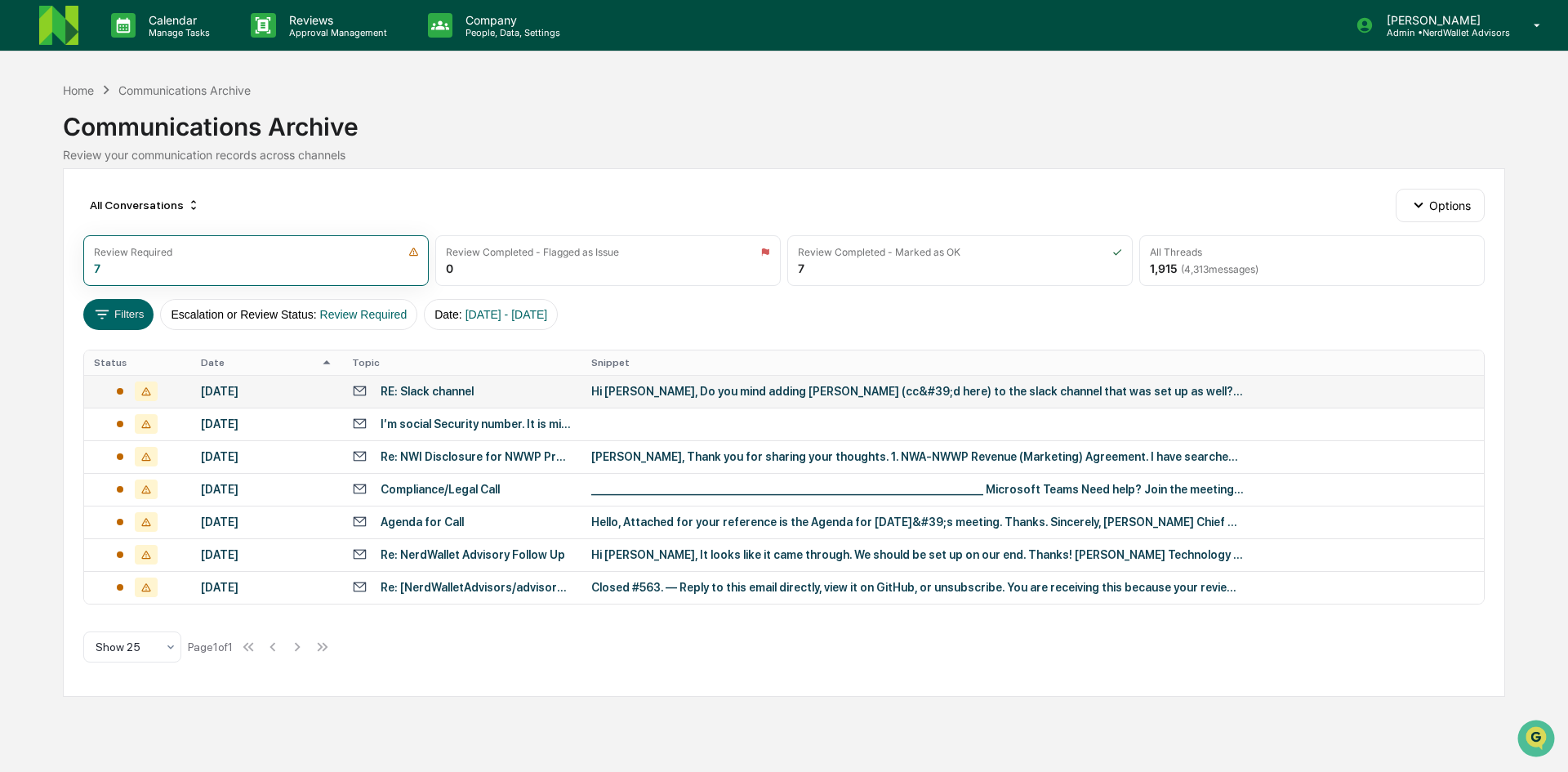
click at [62, 75] on div "Calendar Manage Tasks Reviews Approval Management Company People, Data, Setting…" at bounding box center [784, 386] width 1568 height 772
click at [1278, 255] on div "All Threads" at bounding box center [1312, 252] width 324 height 12
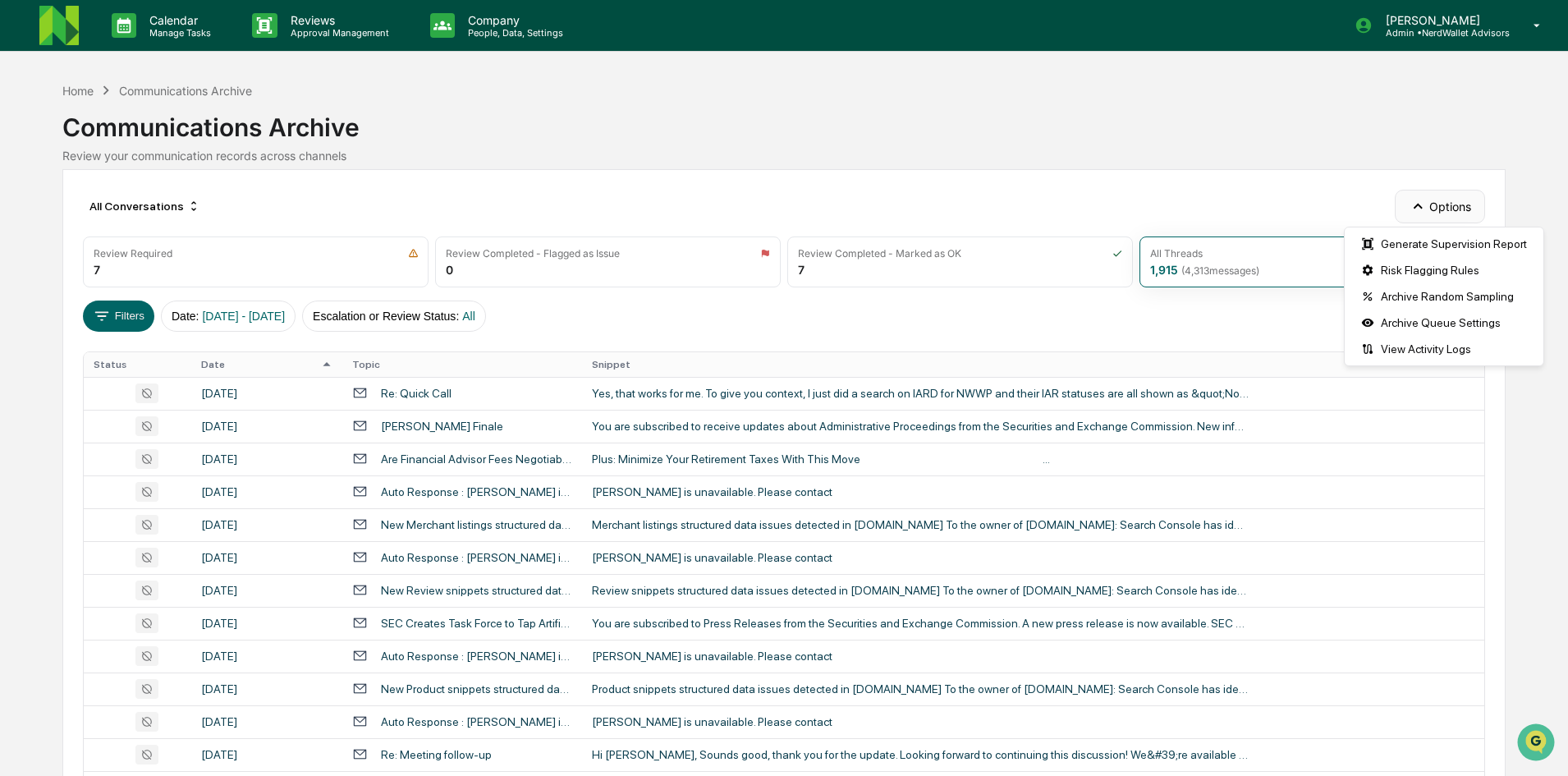
click at [1458, 204] on button "Options" at bounding box center [1440, 205] width 89 height 33
click at [603, 320] on div "Filters Date : [DATE] - [DATE] Escalation or Review Status : All" at bounding box center [784, 316] width 1402 height 31
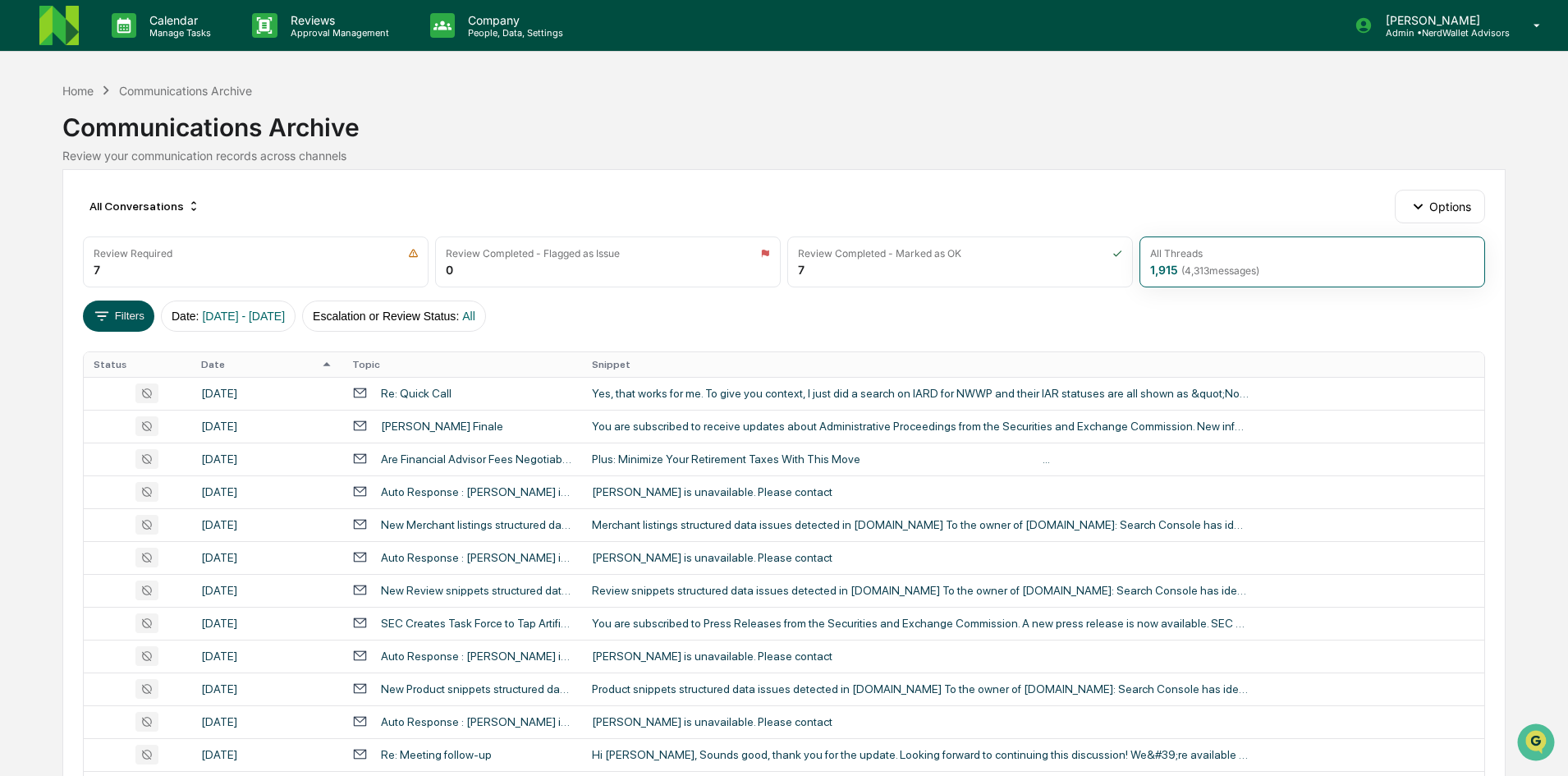
click at [106, 309] on icon at bounding box center [102, 316] width 18 height 18
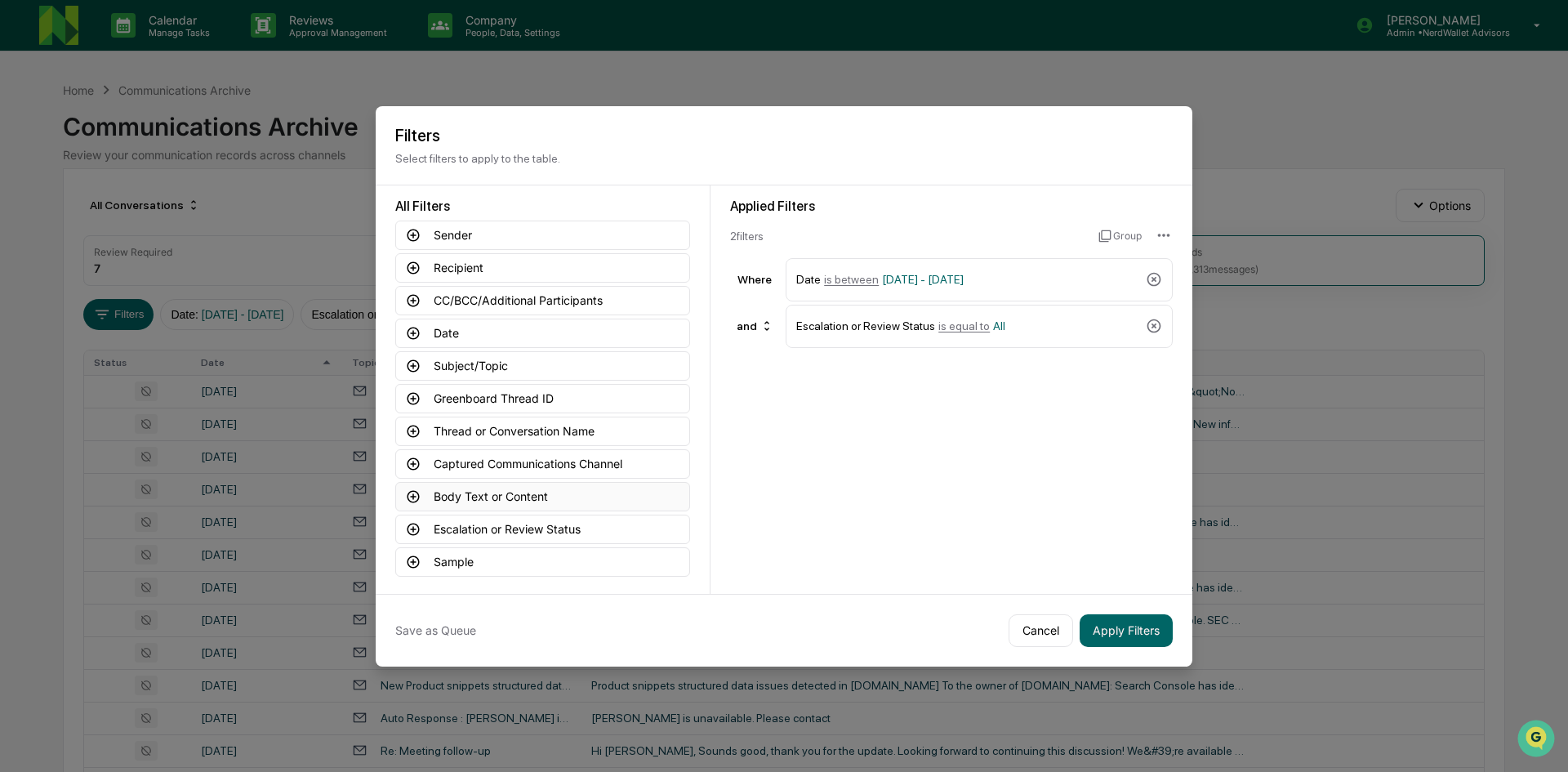
click at [417, 500] on icon at bounding box center [413, 496] width 12 height 12
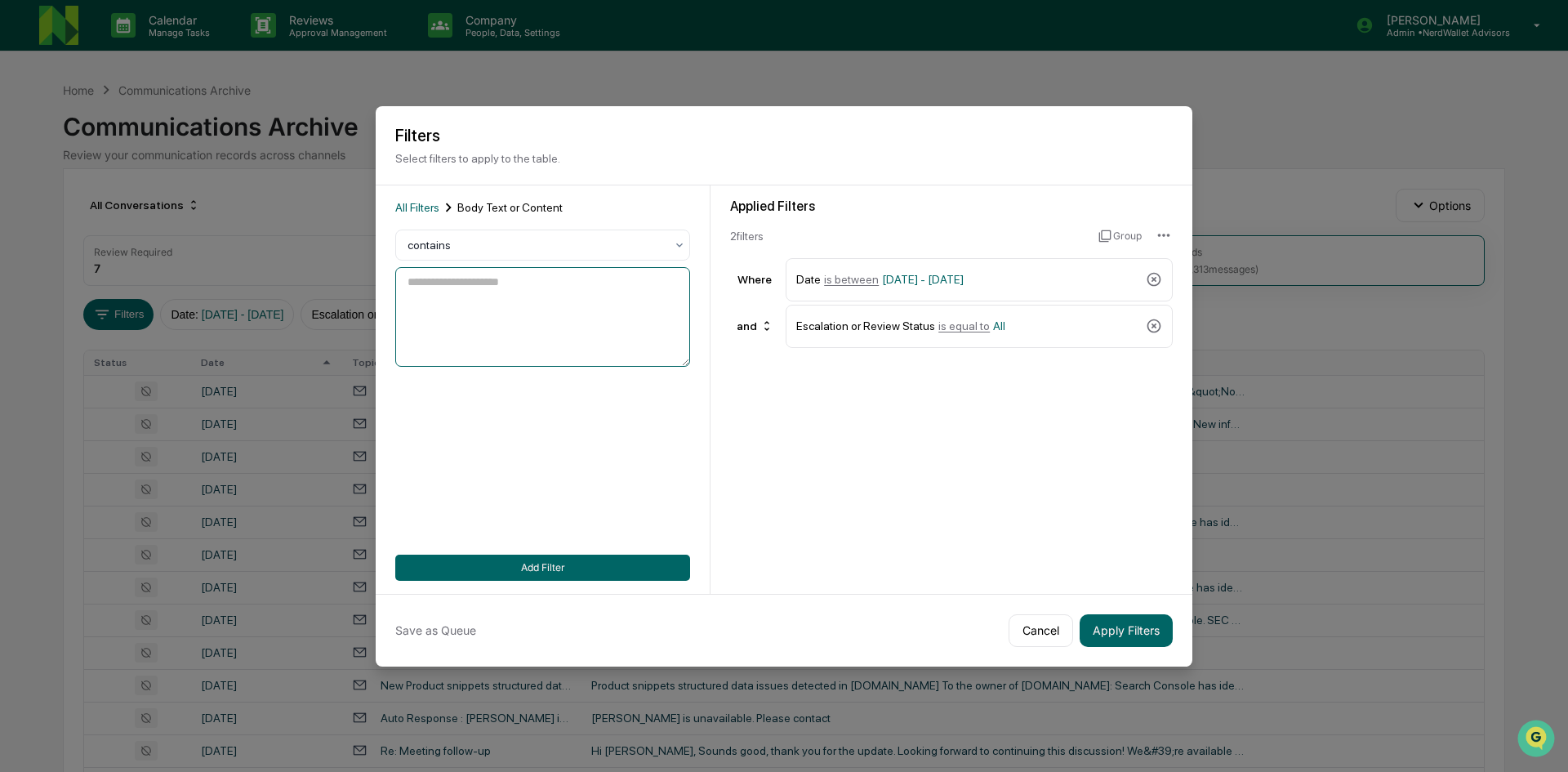
click at [483, 317] on textarea at bounding box center [543, 316] width 295 height 99
type textarea "**********"
click at [669, 559] on button "Add Filter" at bounding box center [543, 568] width 295 height 26
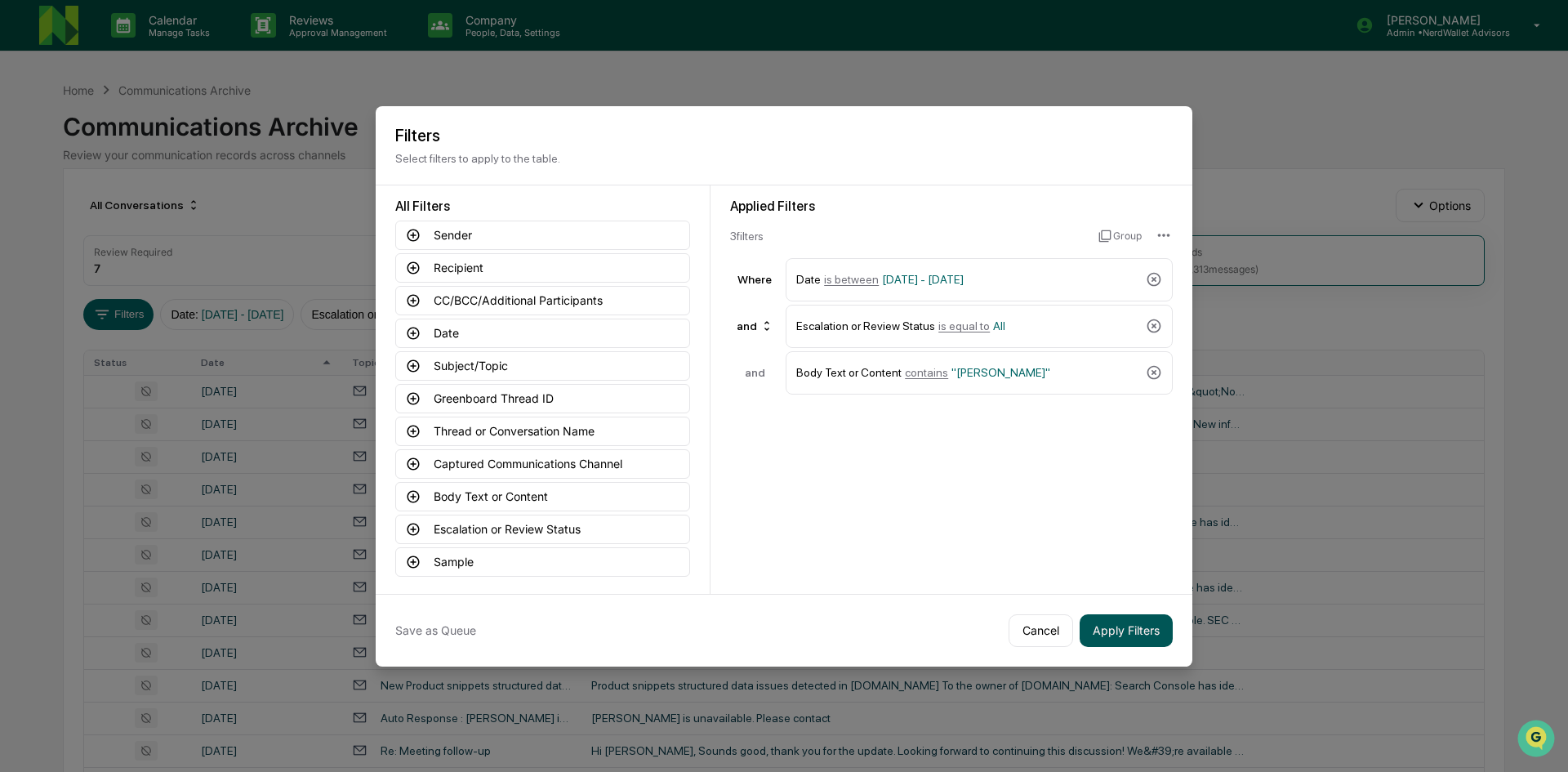
click at [1106, 634] on button "Apply Filters" at bounding box center [1125, 630] width 93 height 33
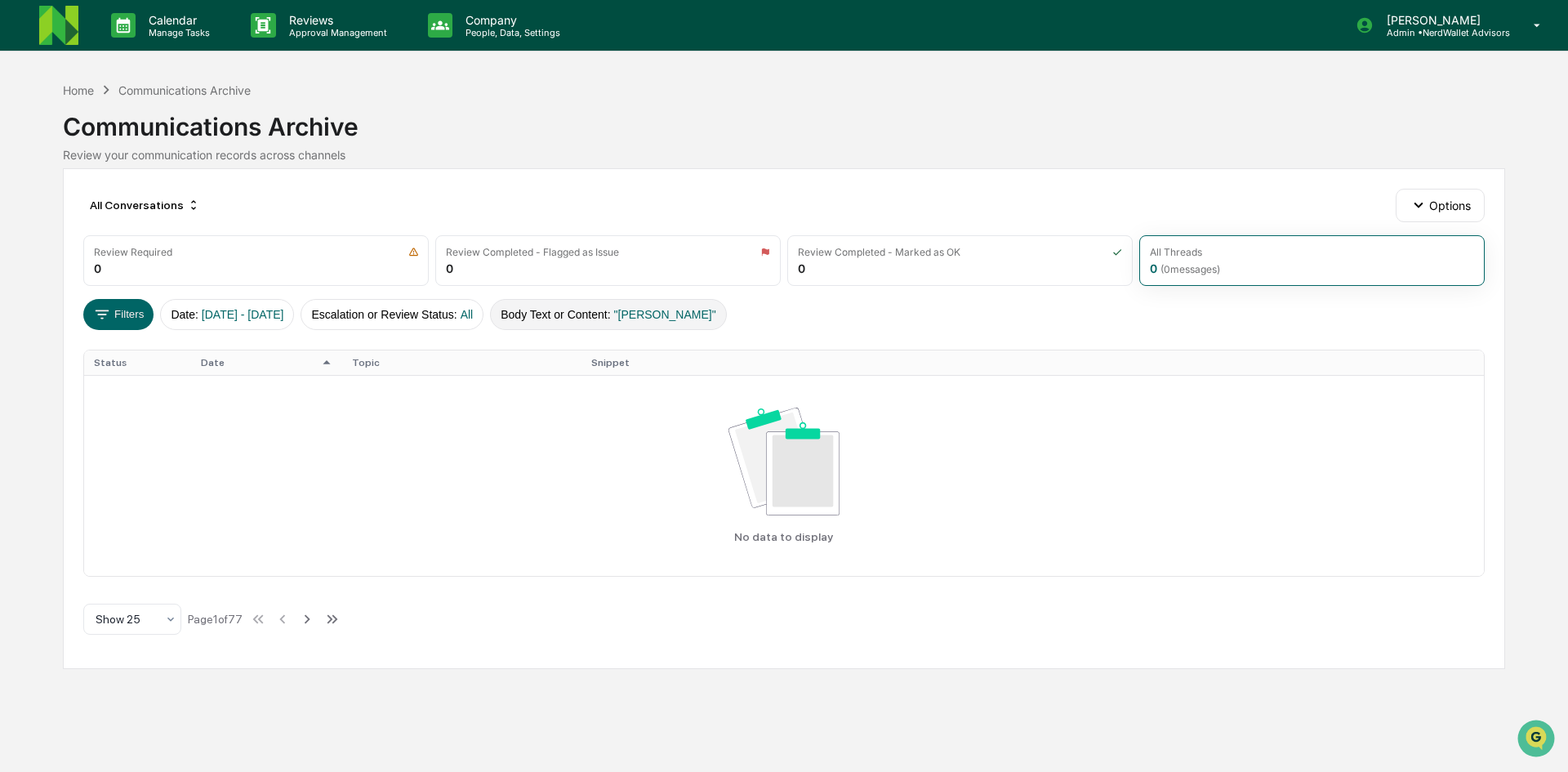
click at [630, 315] on button "Body Text or Content : "[PERSON_NAME]"" at bounding box center [608, 314] width 236 height 31
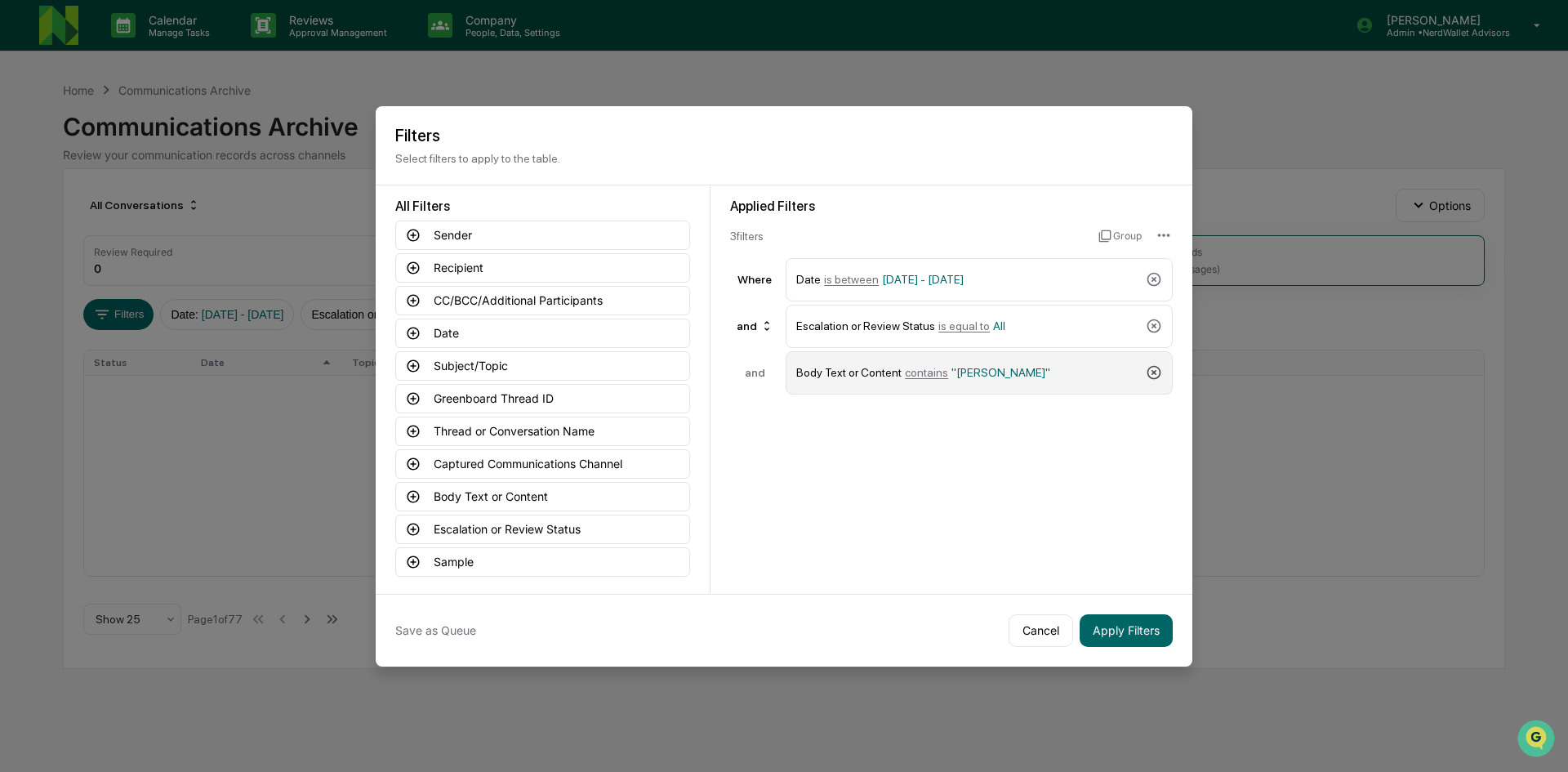
click at [1152, 372] on icon at bounding box center [1154, 373] width 14 height 14
click at [1150, 630] on button "Apply Filters" at bounding box center [1125, 630] width 93 height 33
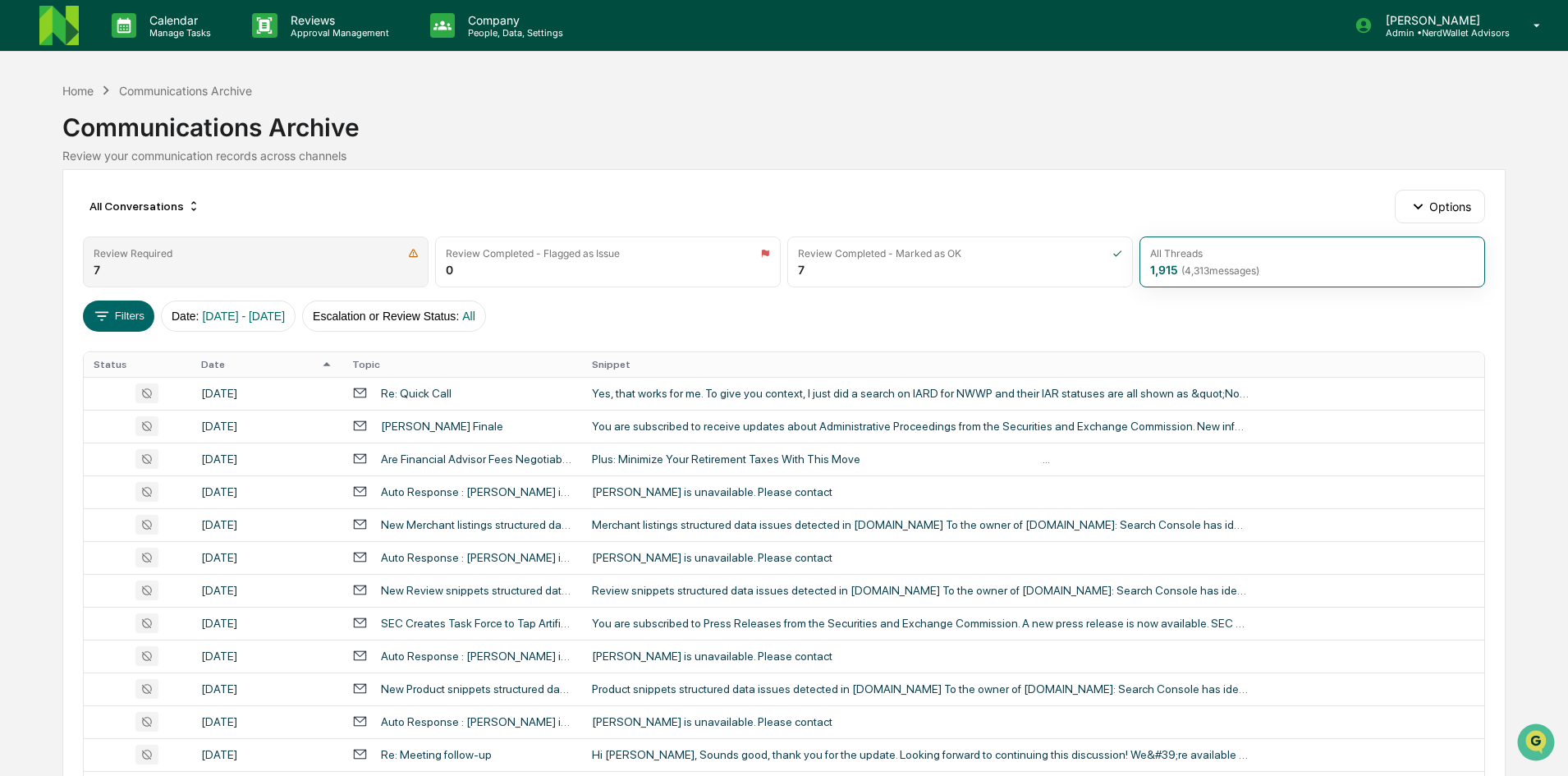
click at [261, 256] on div "Review Required" at bounding box center [255, 253] width 324 height 12
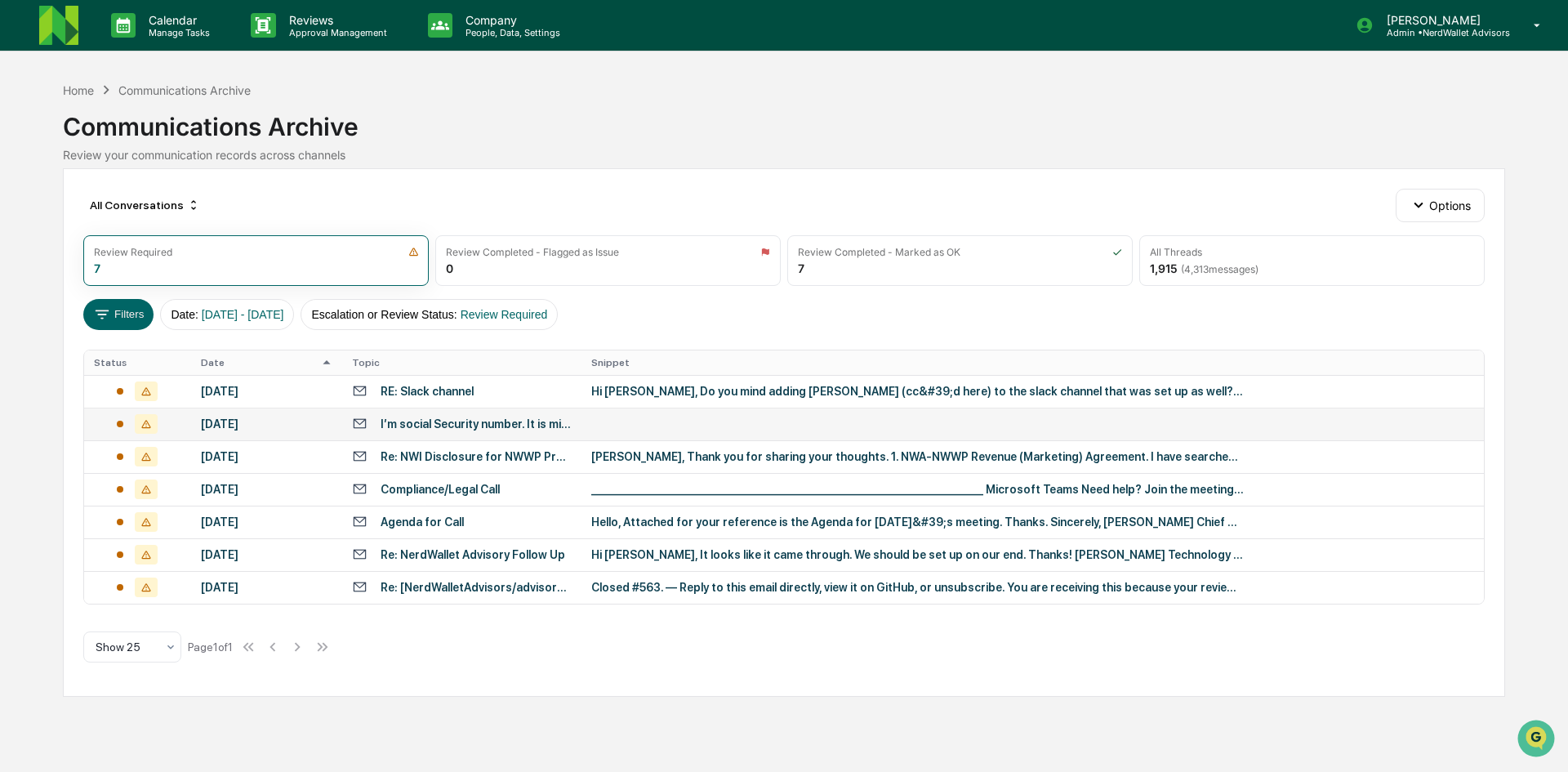
click at [403, 420] on div "I’m social Security number. It is mine.458 45 2416 [PERSON_NAME]" at bounding box center [476, 424] width 191 height 13
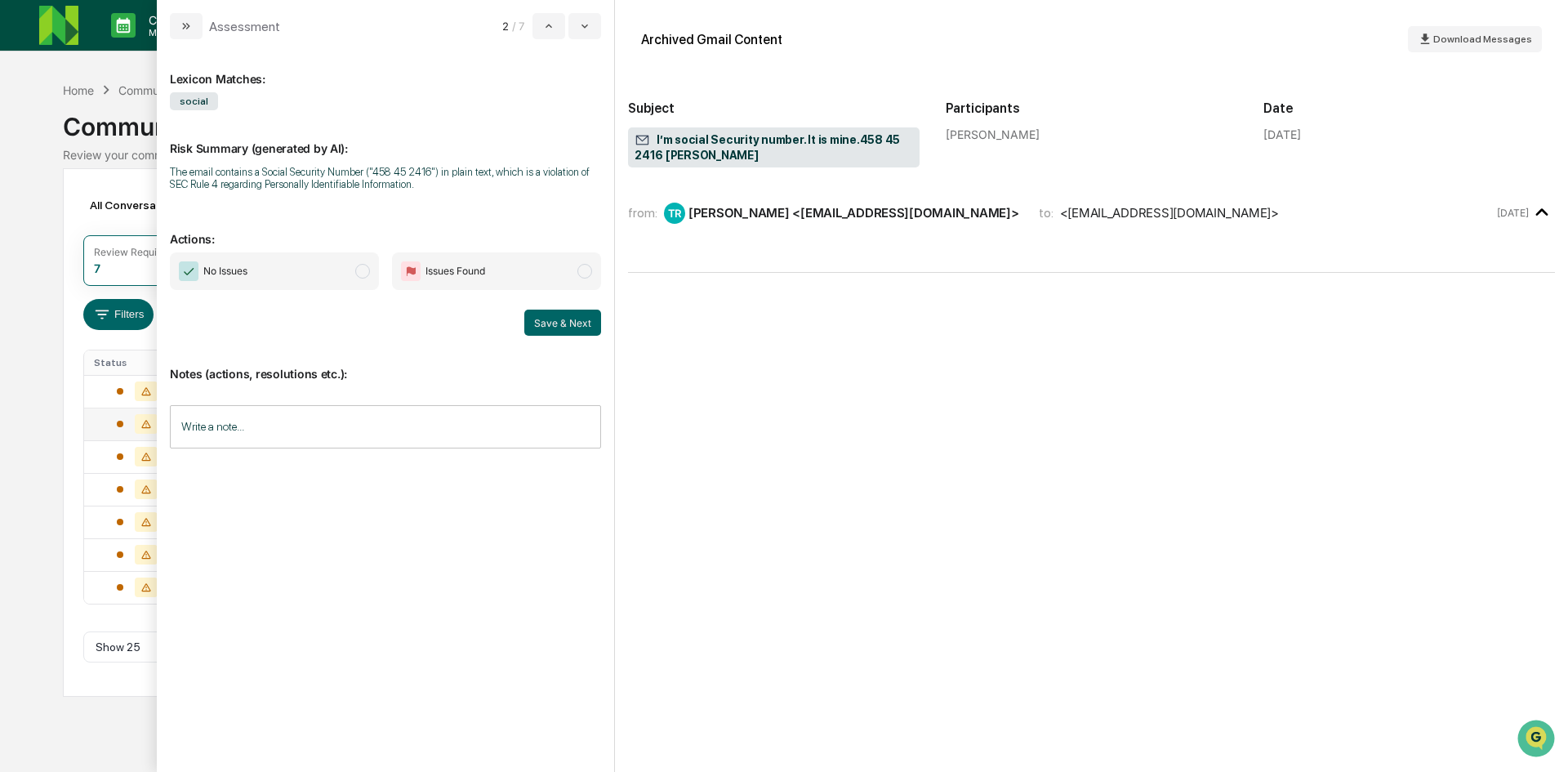
drag, startPoint x: 791, startPoint y: 215, endPoint x: 981, endPoint y: 214, distance: 190.0
click at [981, 214] on div "[PERSON_NAME] <[EMAIL_ADDRESS][DOMAIN_NAME]>" at bounding box center [854, 213] width 331 height 15
copy div "[EMAIL_ADDRESS][DOMAIN_NAME]"
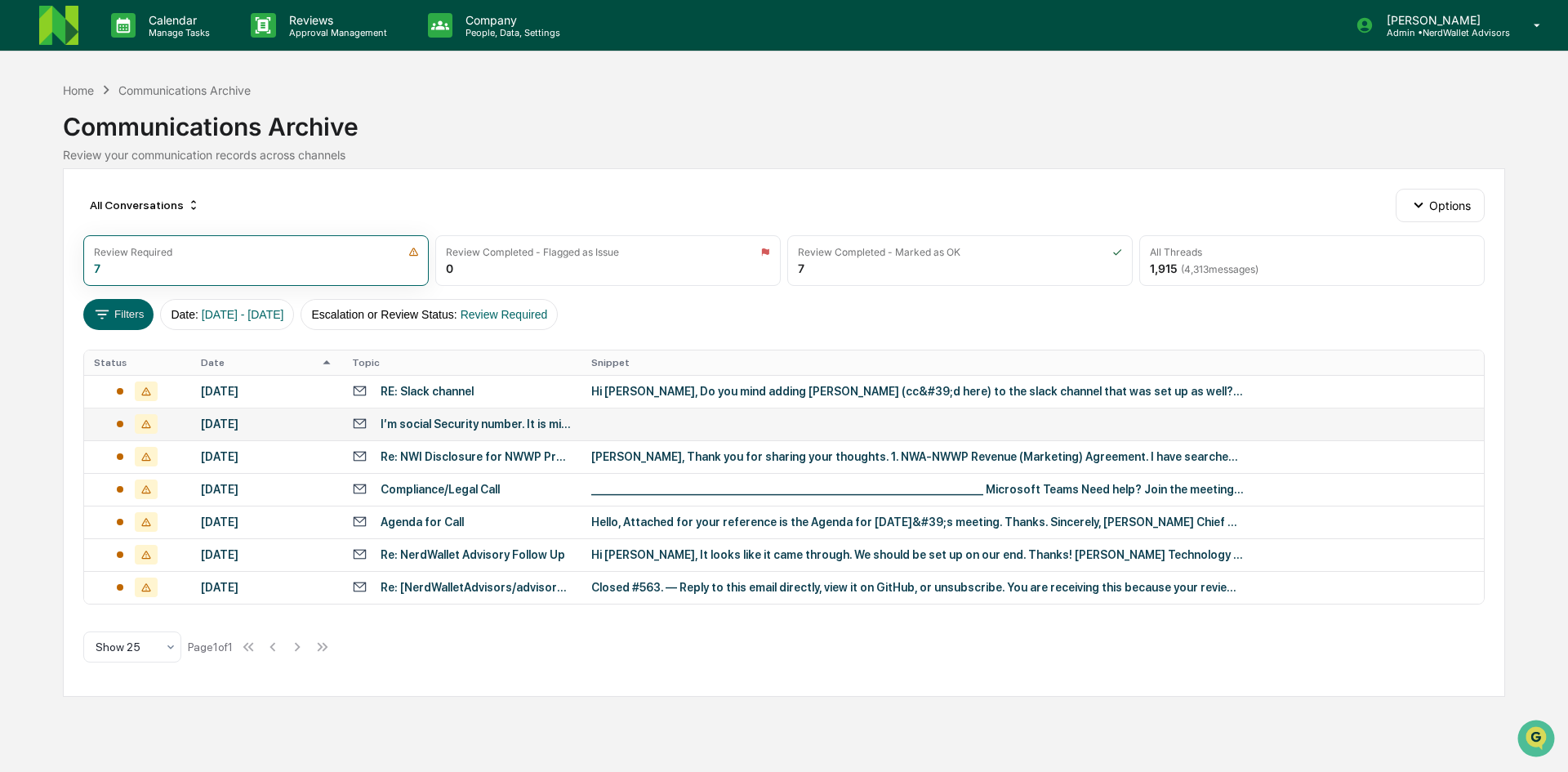
click at [49, 75] on div "Calendar Manage Tasks Reviews Approval Management Company People, Data, Setting…" at bounding box center [784, 386] width 1568 height 772
click at [1193, 268] on span "( 4,313 messages)" at bounding box center [1219, 269] width 78 height 12
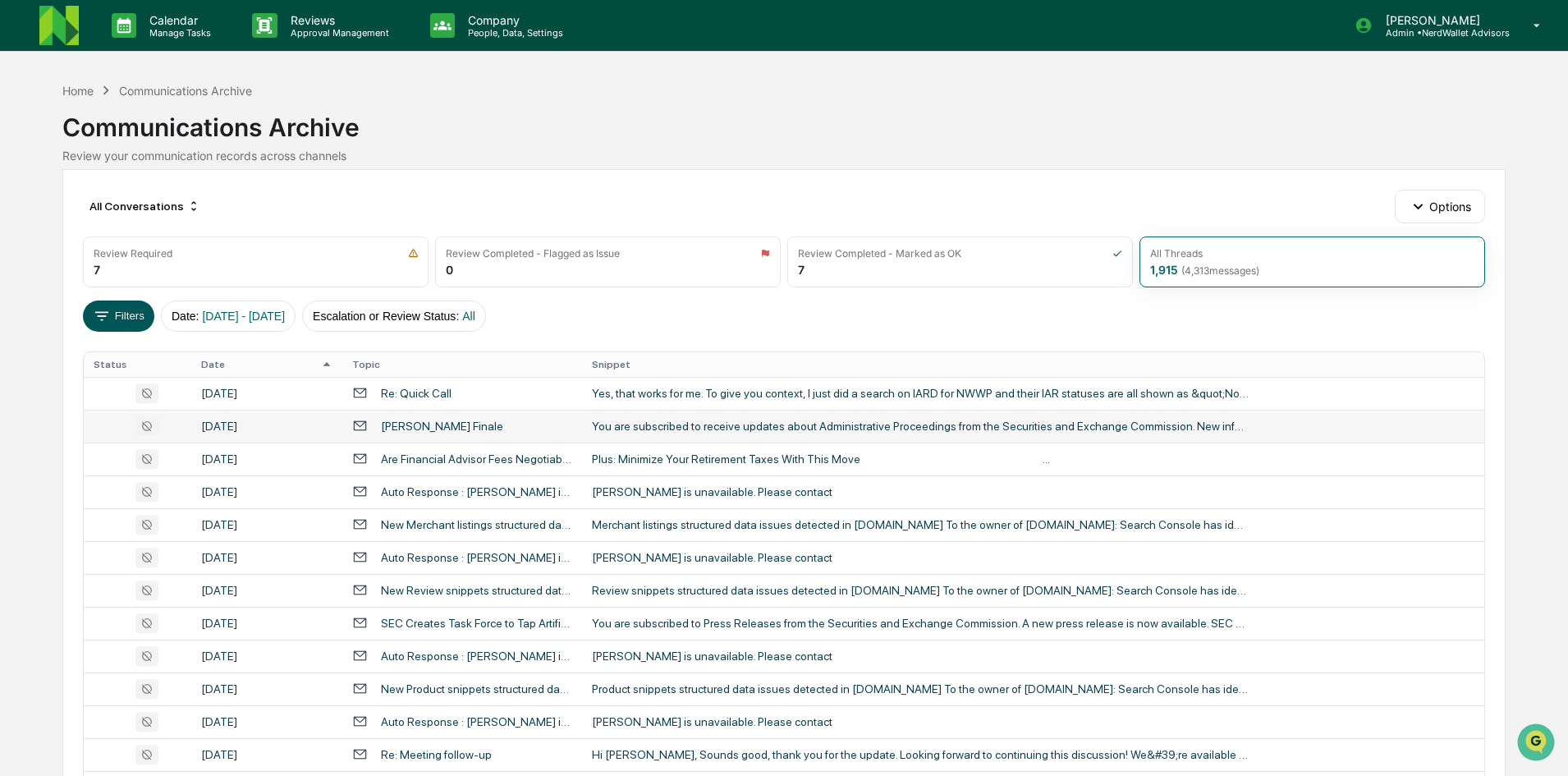
click at [120, 316] on button "Filters" at bounding box center [118, 316] width 71 height 31
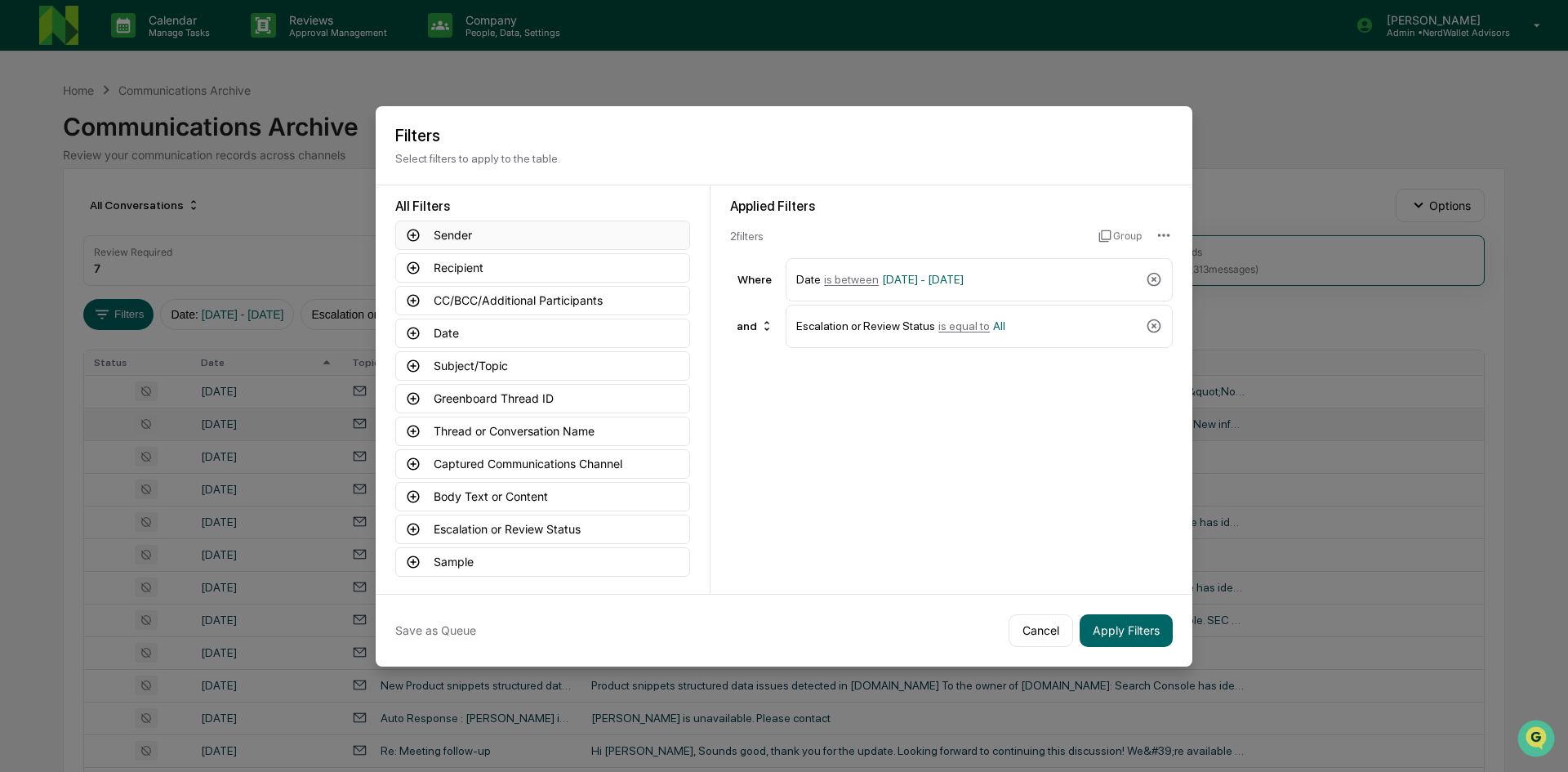
click at [411, 238] on icon at bounding box center [413, 236] width 15 height 15
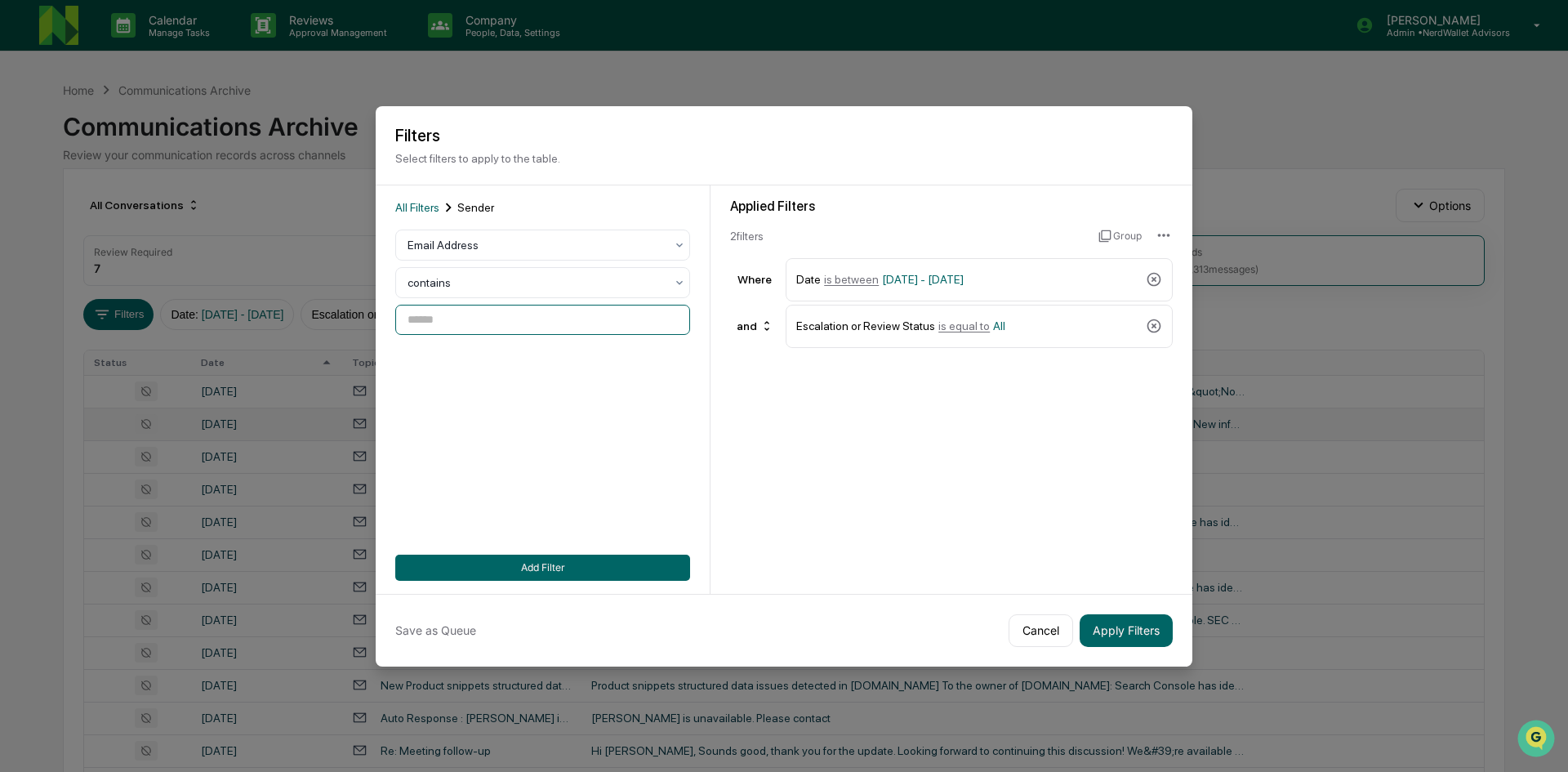
click at [463, 325] on input at bounding box center [543, 320] width 295 height 30
paste input "**********"
type input "**********"
click at [528, 569] on button "Add Filter" at bounding box center [543, 568] width 295 height 26
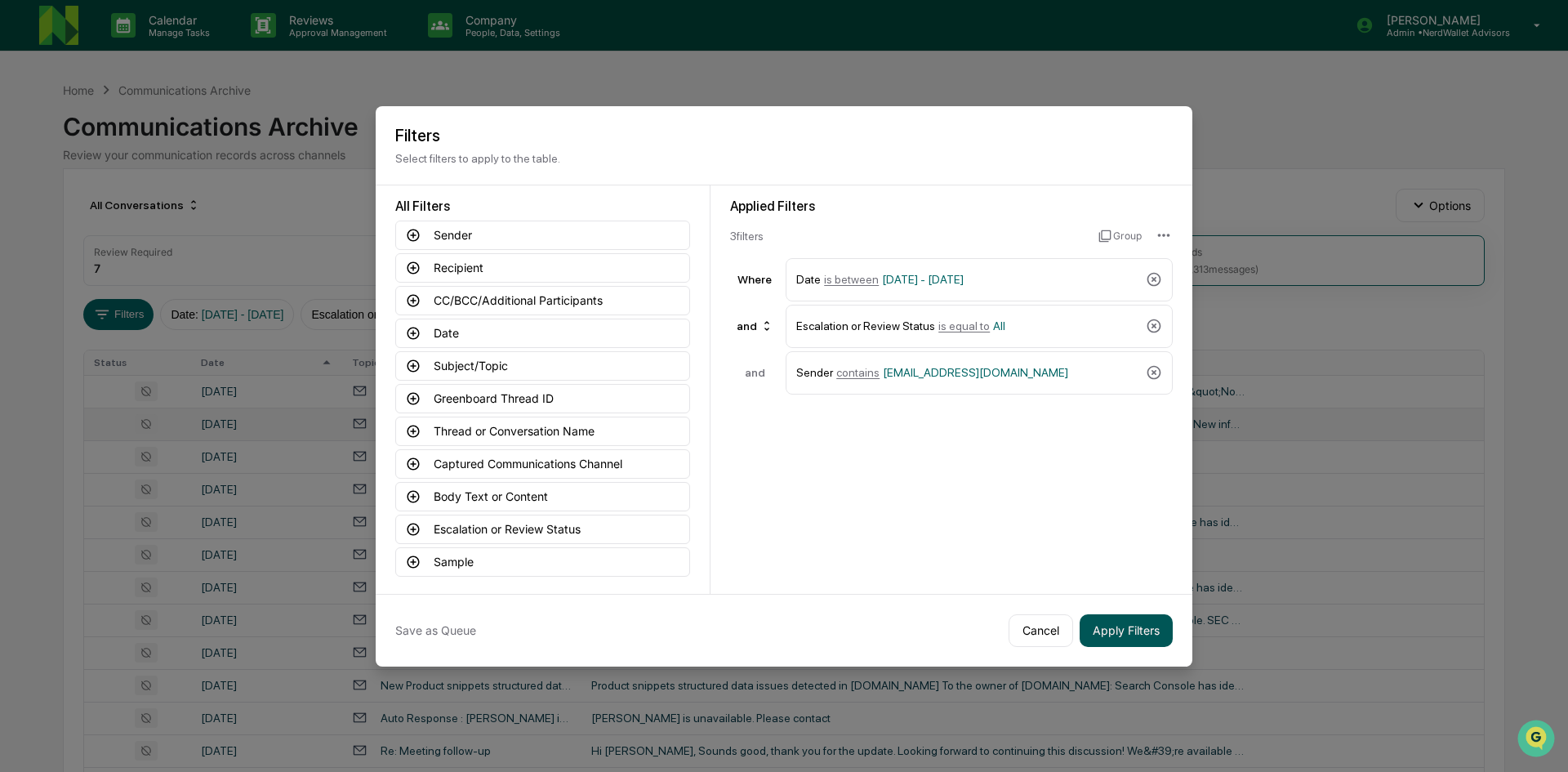
click at [1131, 639] on button "Apply Filters" at bounding box center [1125, 630] width 93 height 33
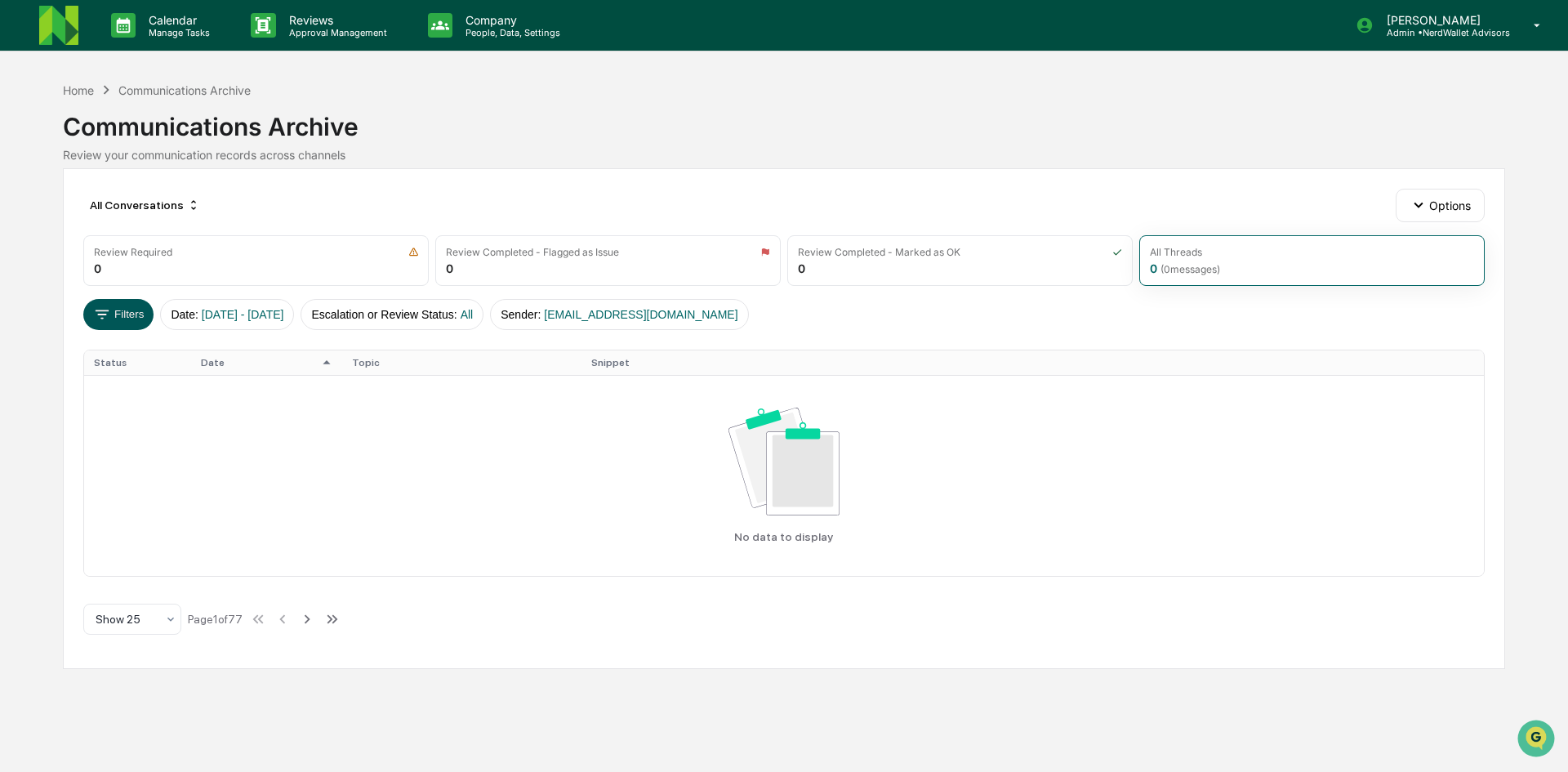
click at [121, 311] on button "Filters" at bounding box center [118, 314] width 71 height 31
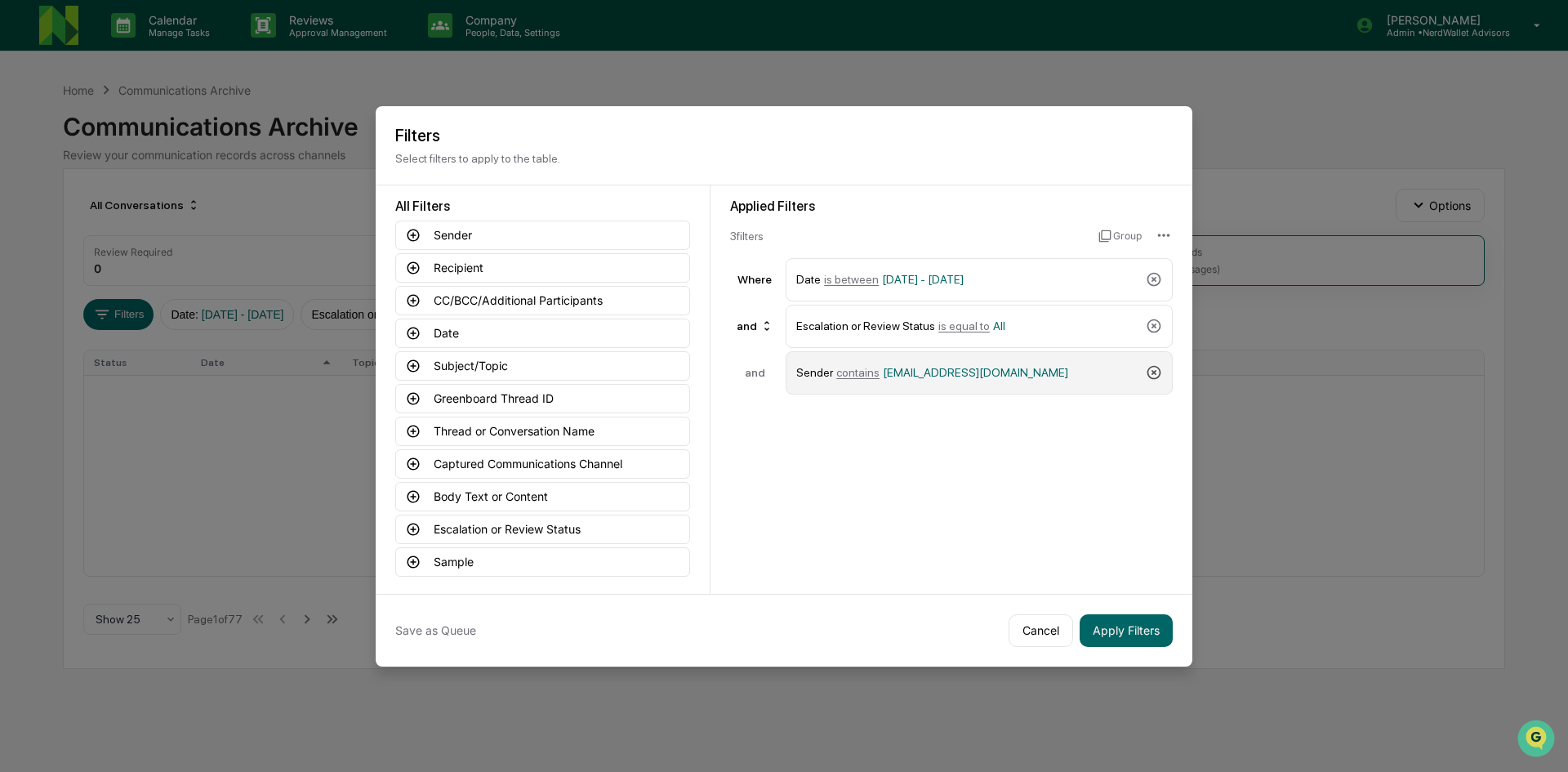
click at [1150, 374] on icon at bounding box center [1153, 372] width 16 height 16
click at [446, 267] on button "Recipient" at bounding box center [543, 268] width 295 height 29
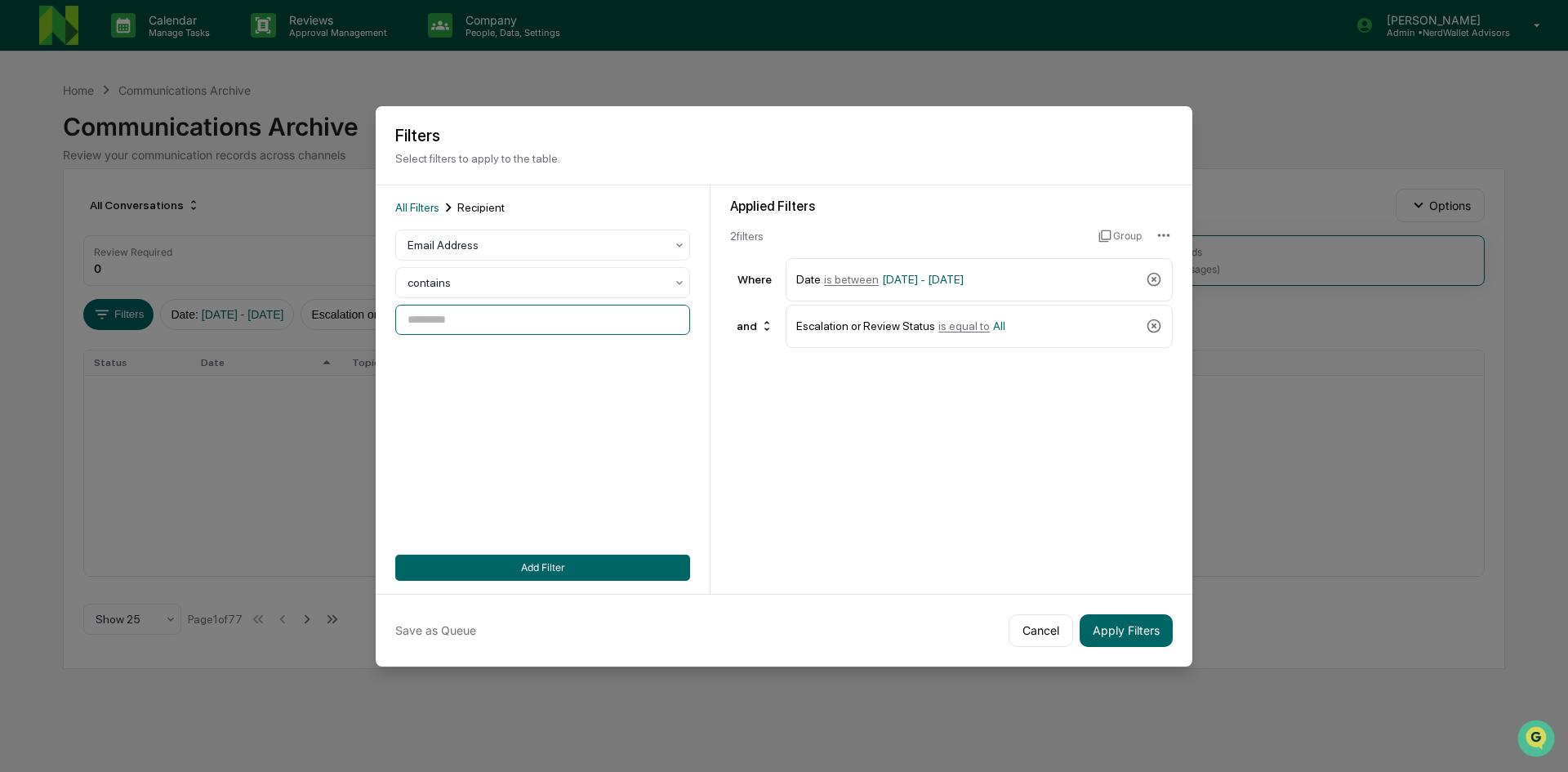
click at [438, 325] on input at bounding box center [543, 320] width 295 height 30
paste input "**********"
type input "**********"
click at [484, 564] on button "Add Filter" at bounding box center [543, 568] width 295 height 26
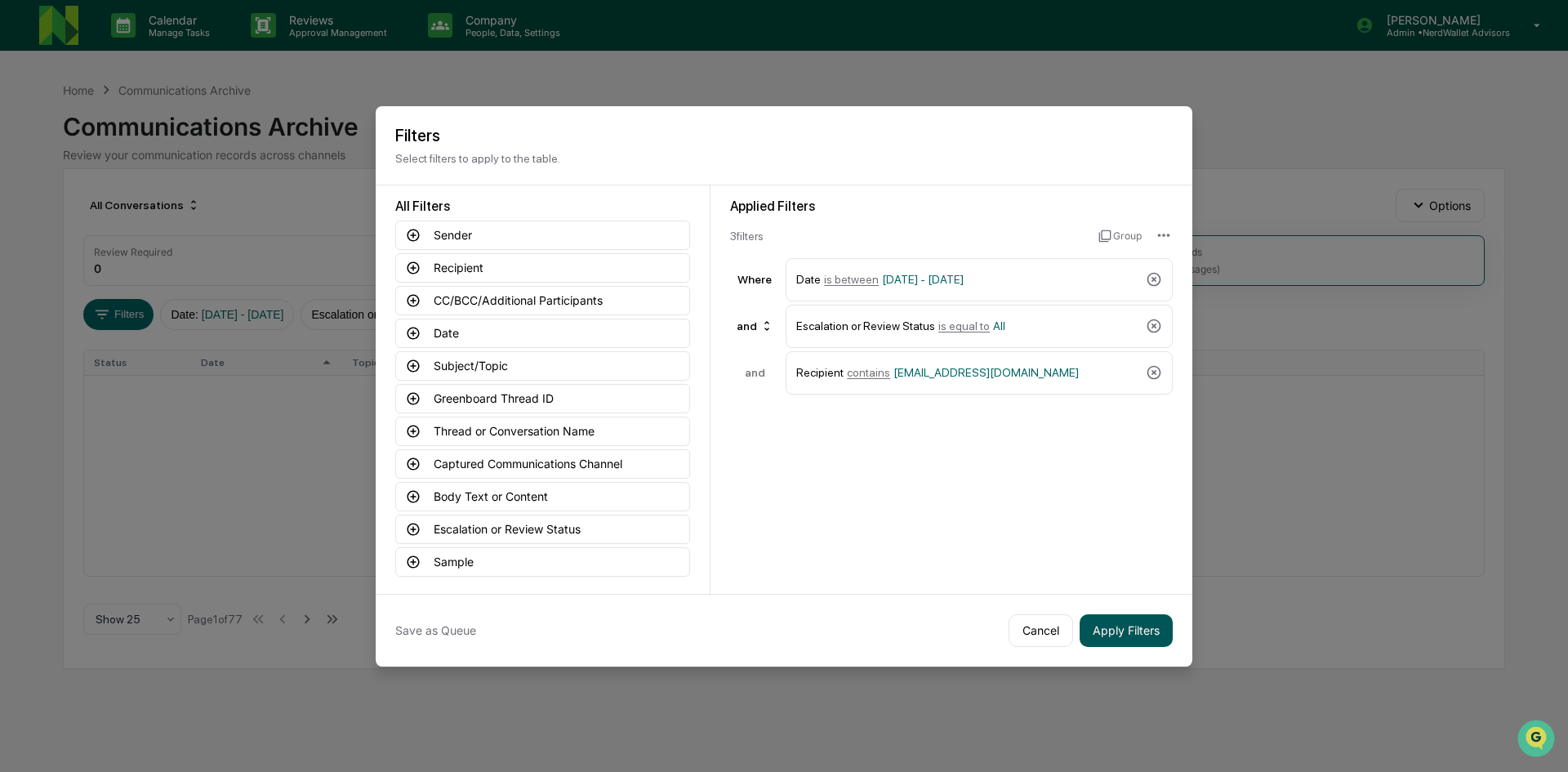
click at [1118, 637] on button "Apply Filters" at bounding box center [1125, 630] width 93 height 33
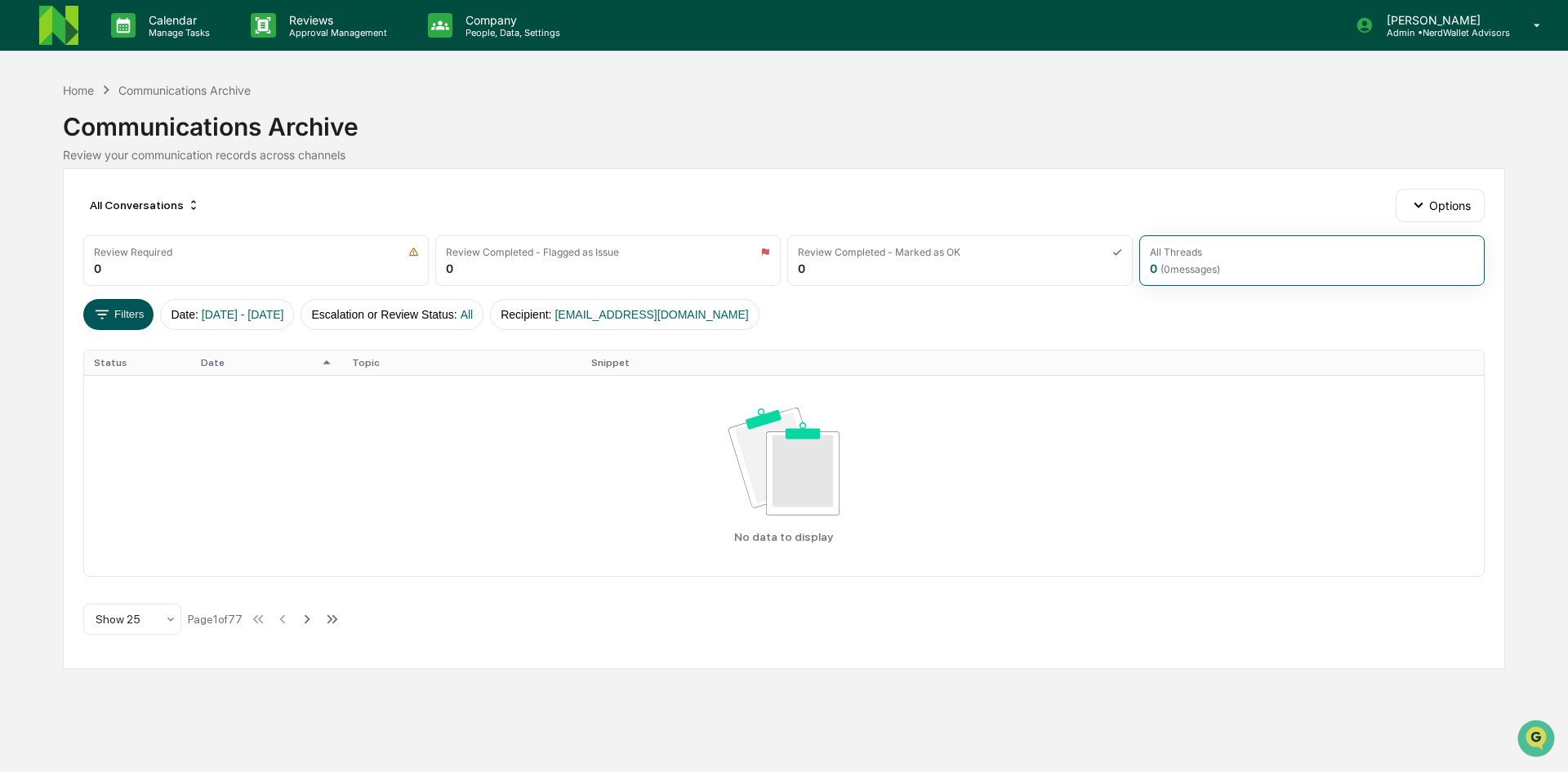
click at [131, 310] on button "Filters" at bounding box center [118, 314] width 71 height 31
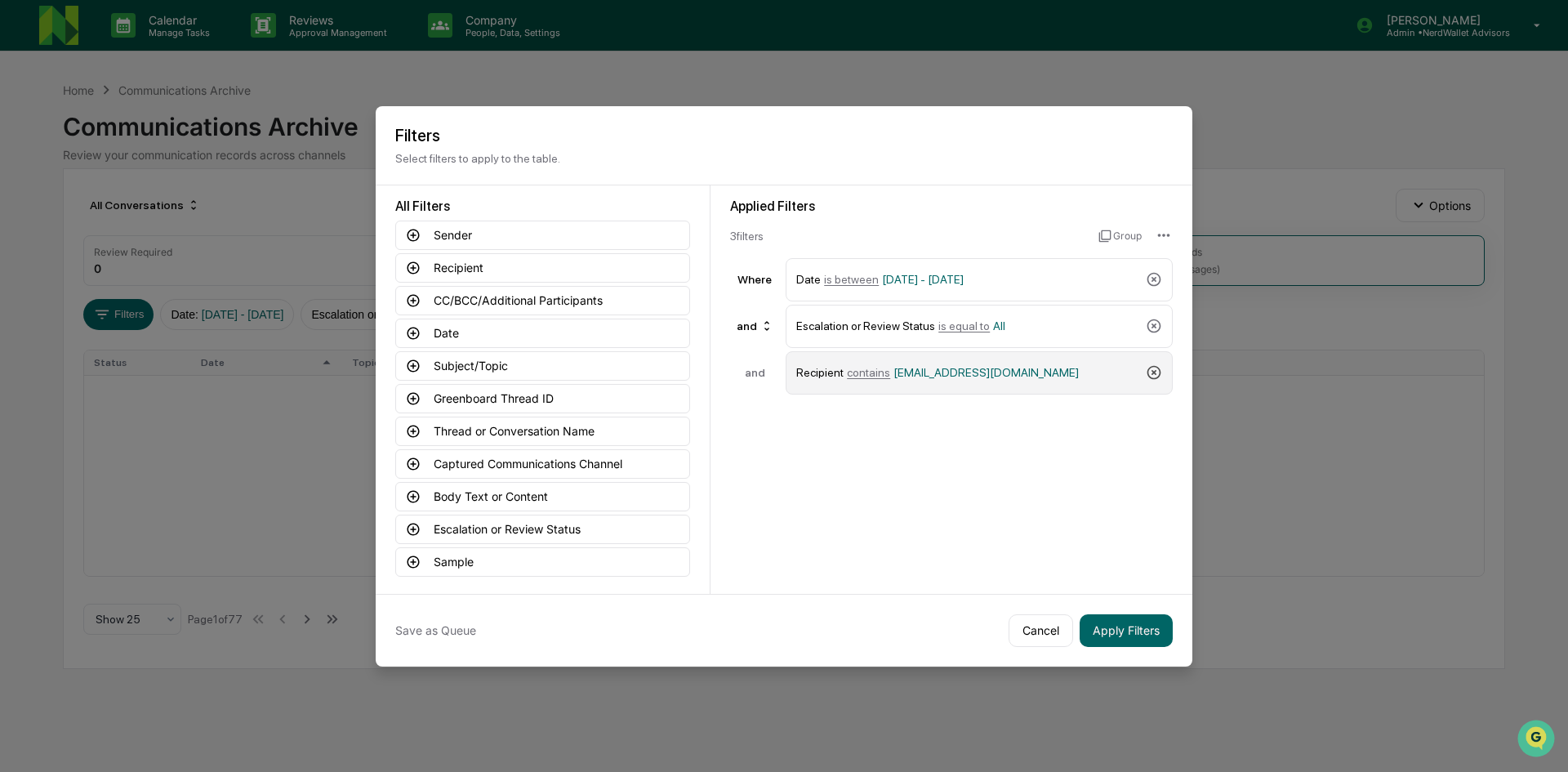
click at [1148, 372] on icon at bounding box center [1154, 373] width 14 height 14
click at [408, 237] on icon at bounding box center [413, 236] width 15 height 15
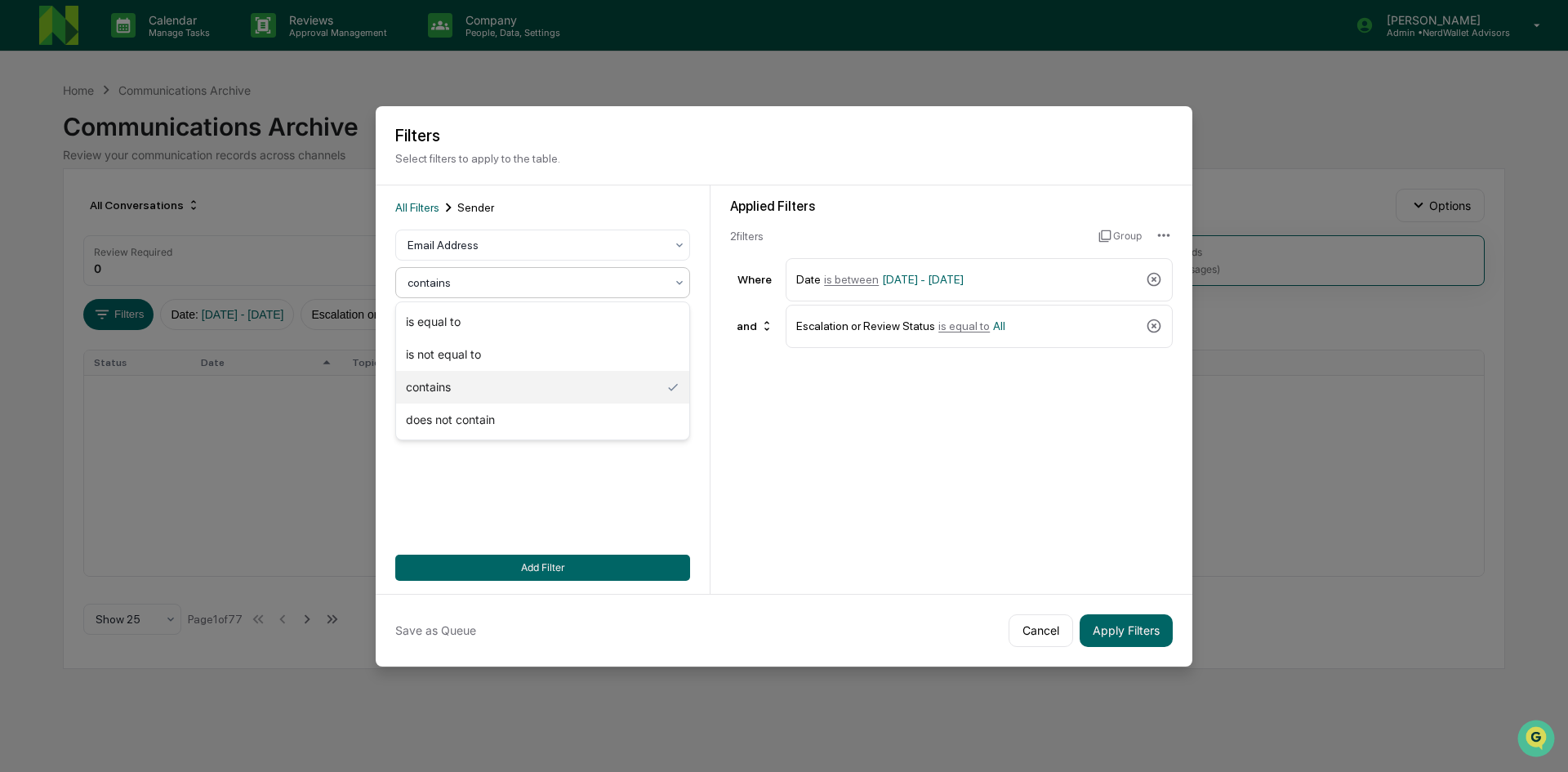
click at [493, 279] on div at bounding box center [536, 282] width 257 height 16
click at [497, 321] on div "is equal to" at bounding box center [543, 322] width 293 height 33
click at [422, 322] on input at bounding box center [543, 320] width 295 height 30
paste input "**********"
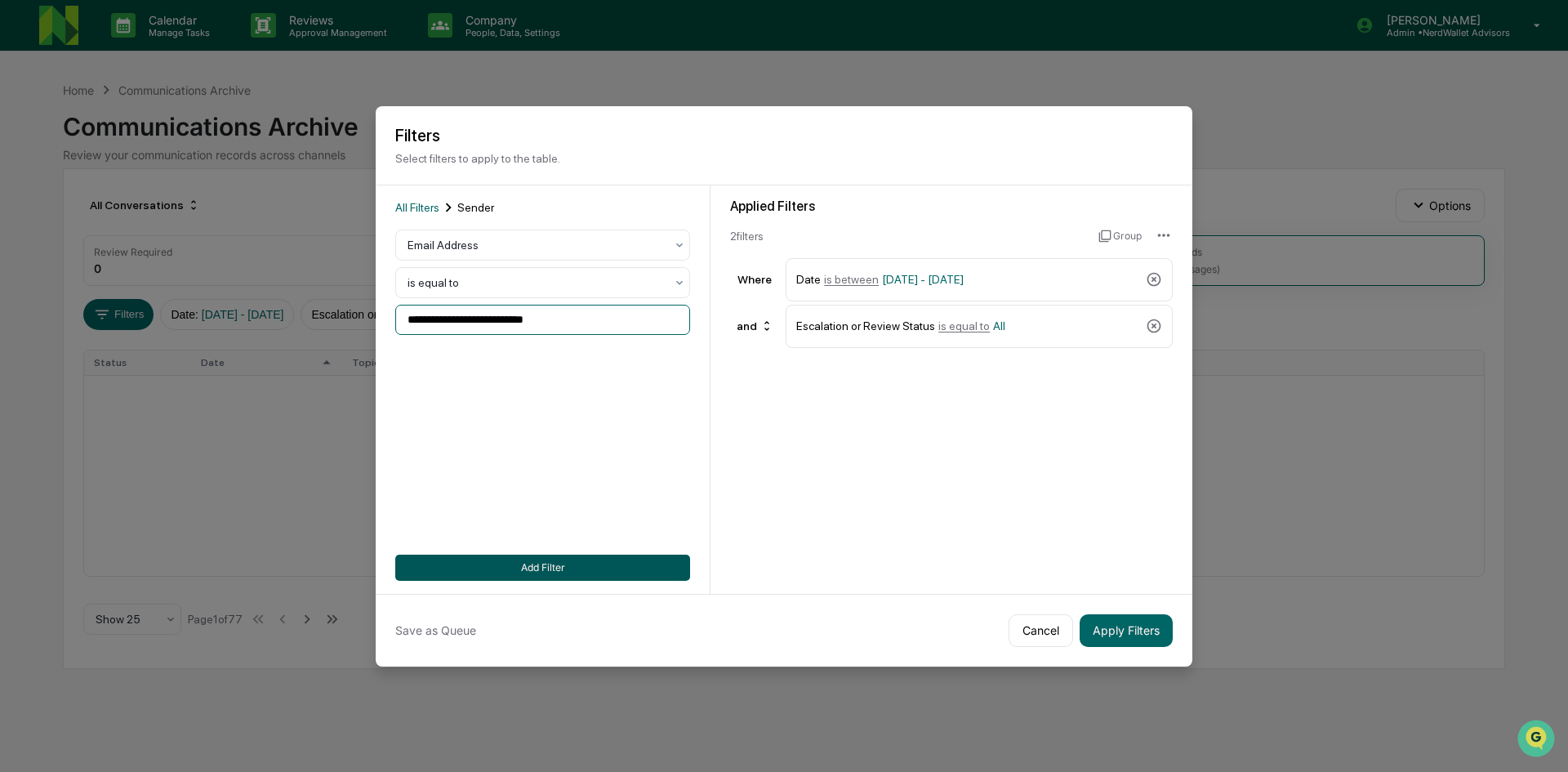
type input "**********"
click at [482, 570] on button "Add Filter" at bounding box center [543, 568] width 295 height 26
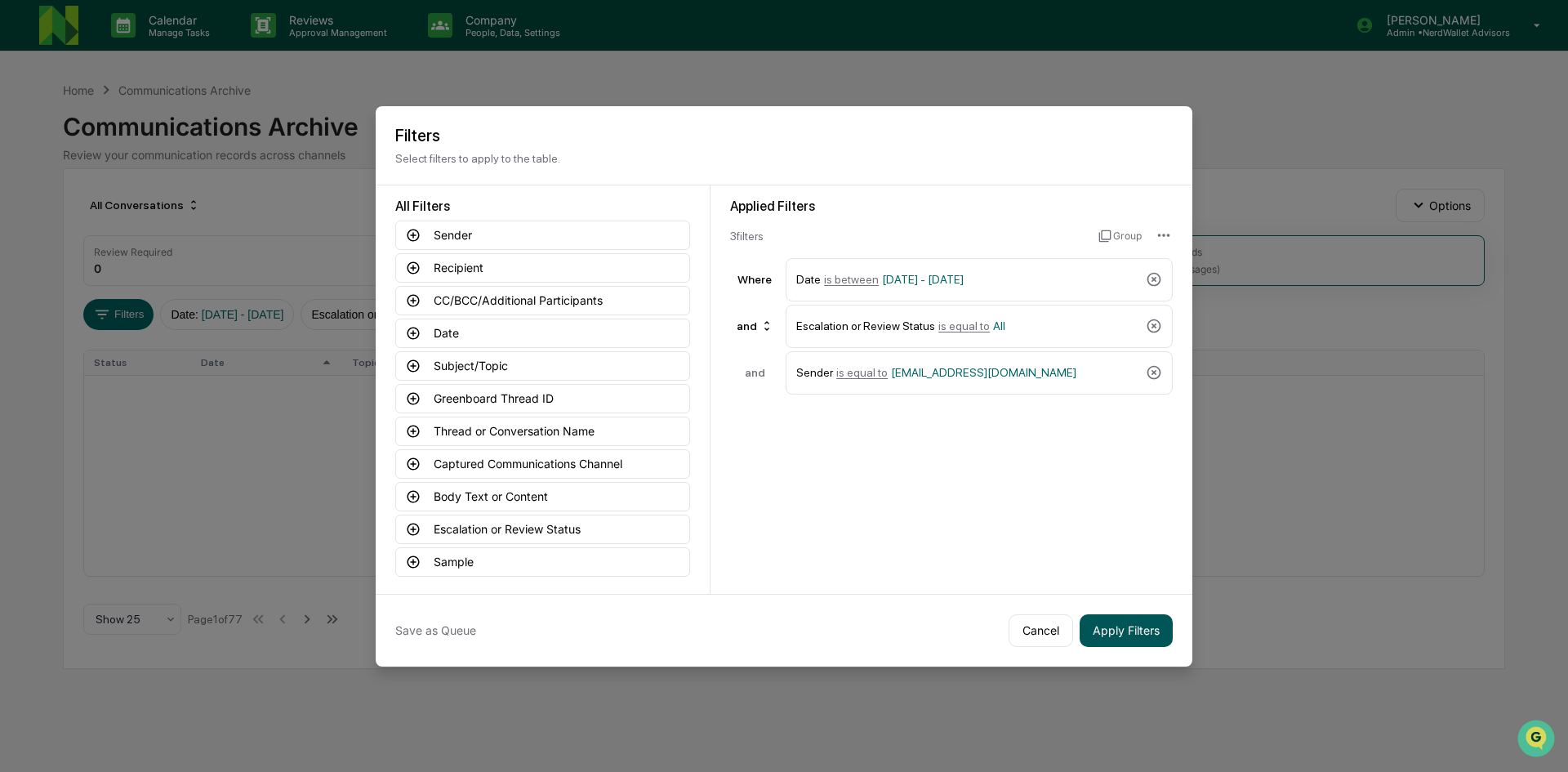
click at [1111, 636] on button "Apply Filters" at bounding box center [1125, 630] width 93 height 33
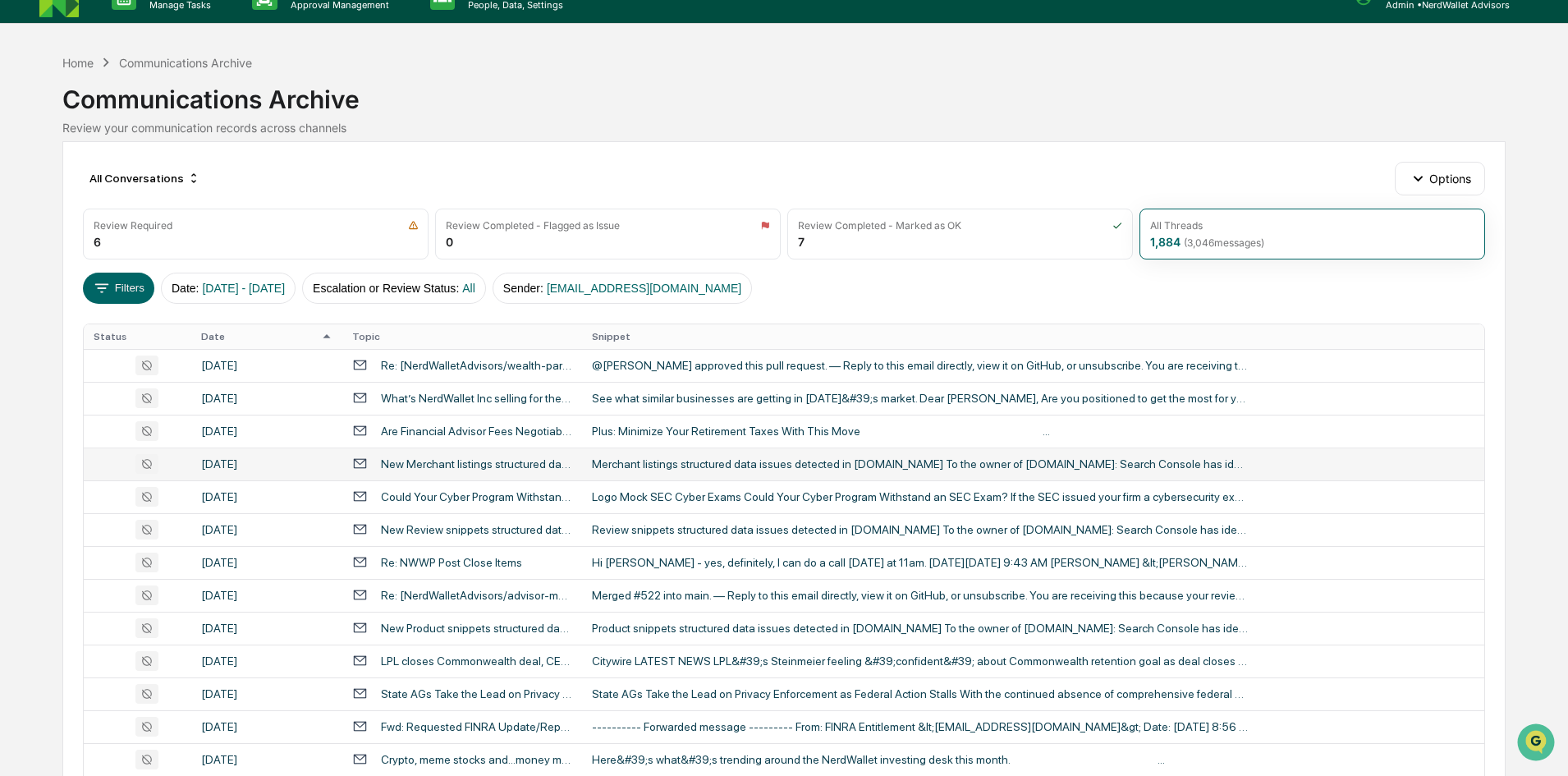
scroll to position [23, 0]
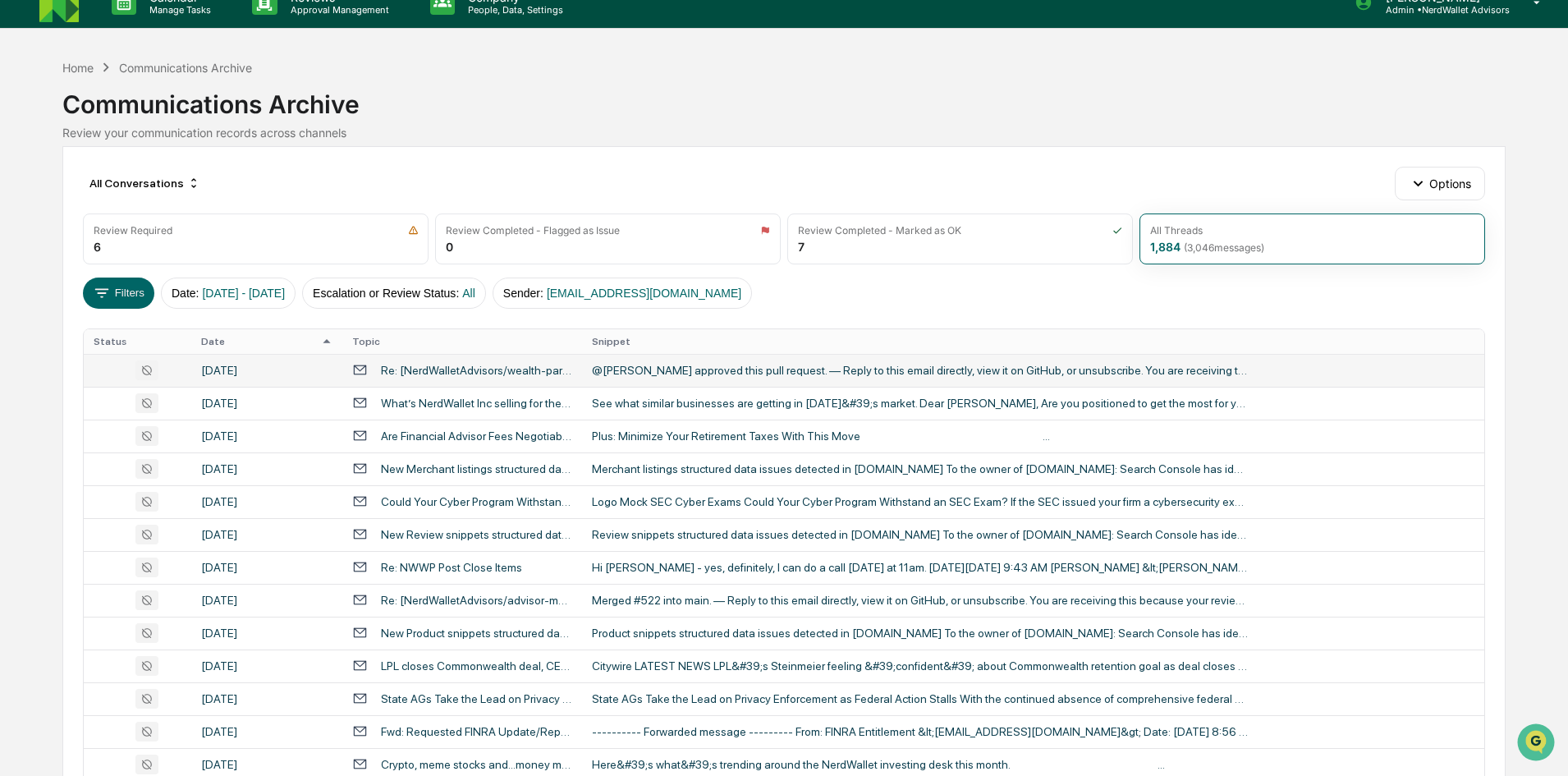
click at [656, 374] on div "@[PERSON_NAME] approved this pull request. — Reply to this email directly, view…" at bounding box center [920, 370] width 657 height 13
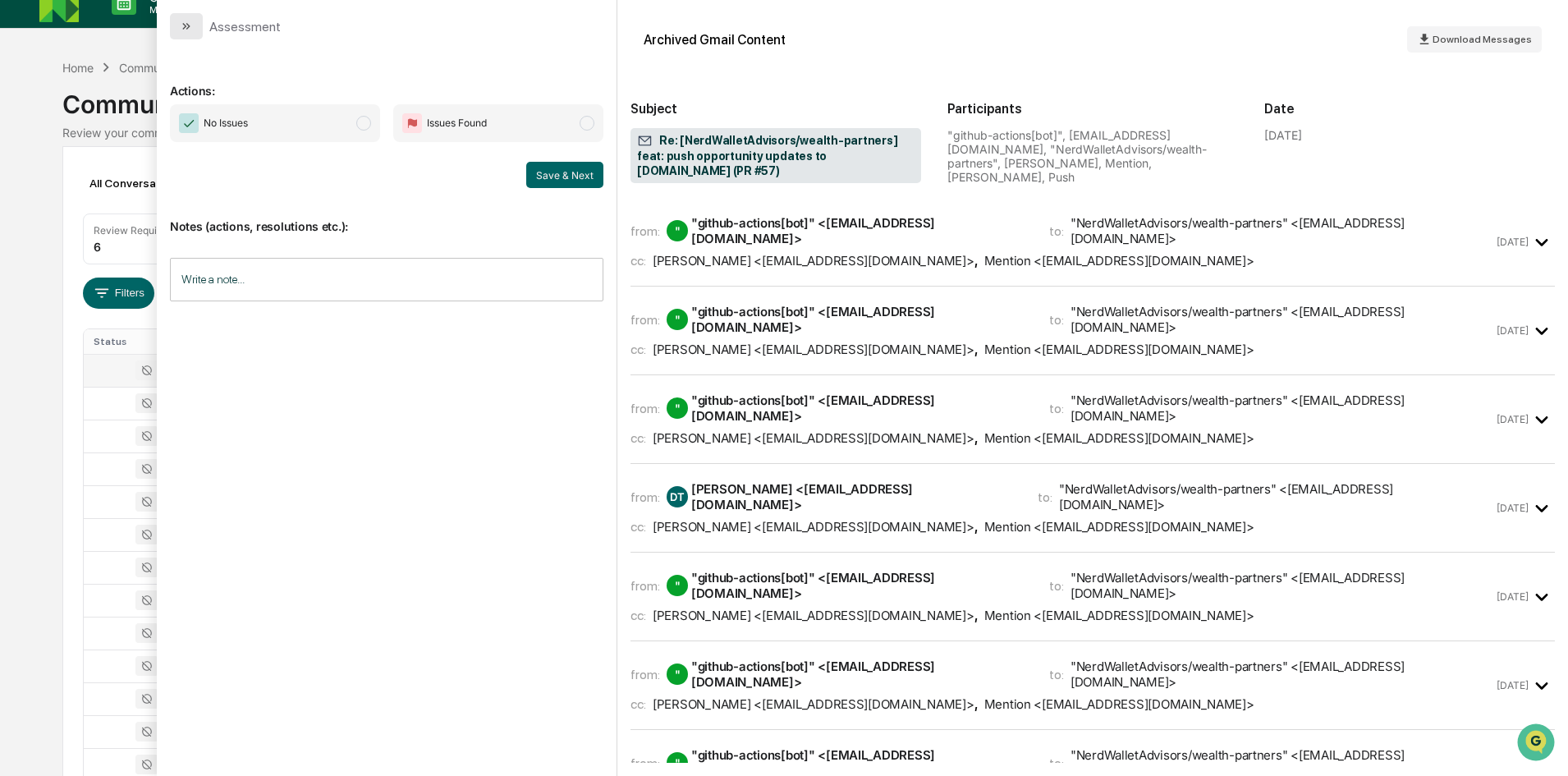
click at [191, 31] on icon "modal" at bounding box center [186, 27] width 13 height 13
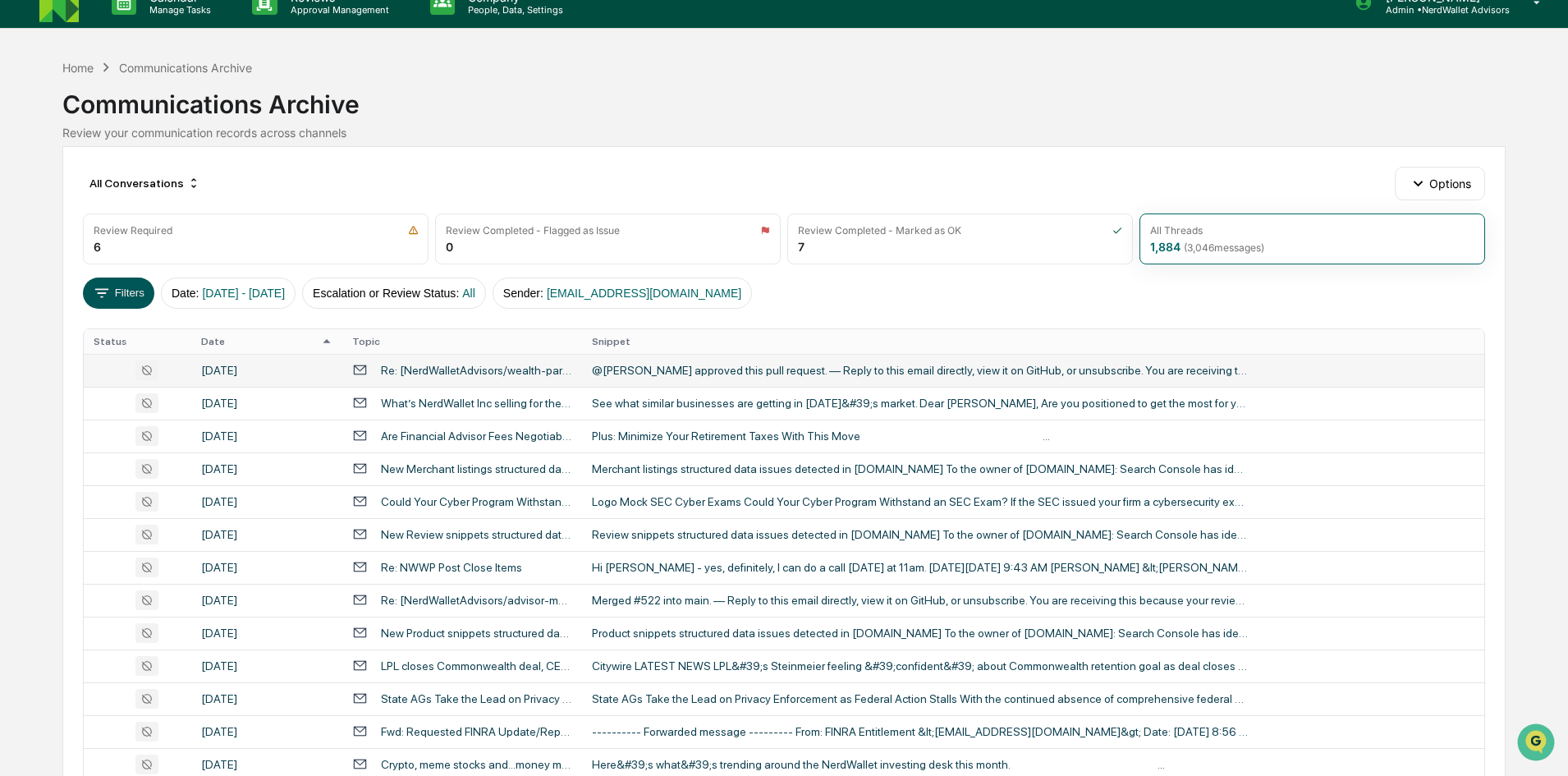
click at [143, 290] on button "Filters" at bounding box center [118, 293] width 71 height 31
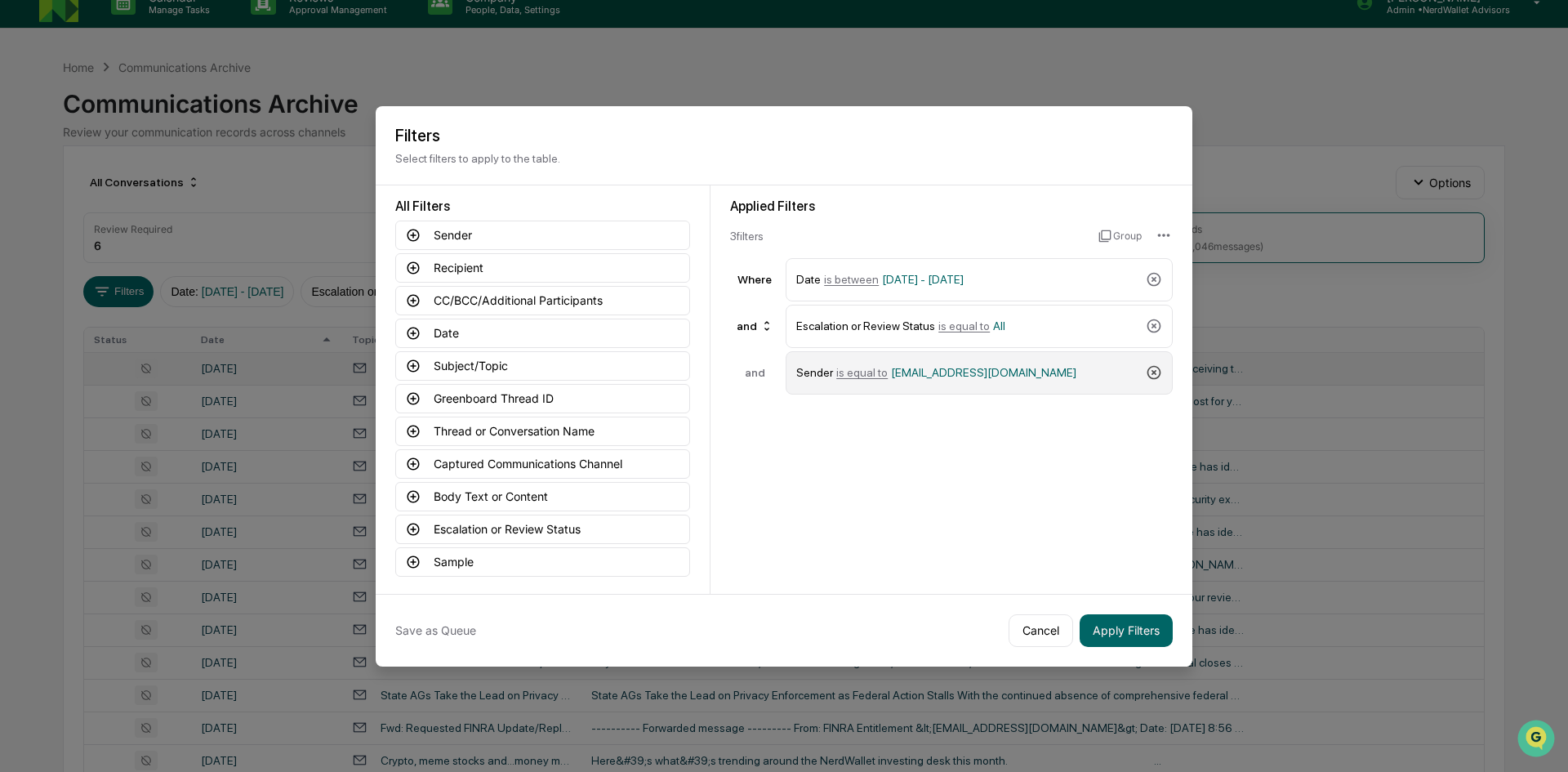
click at [1155, 376] on icon at bounding box center [1153, 372] width 16 height 16
click at [416, 235] on icon at bounding box center [413, 236] width 15 height 15
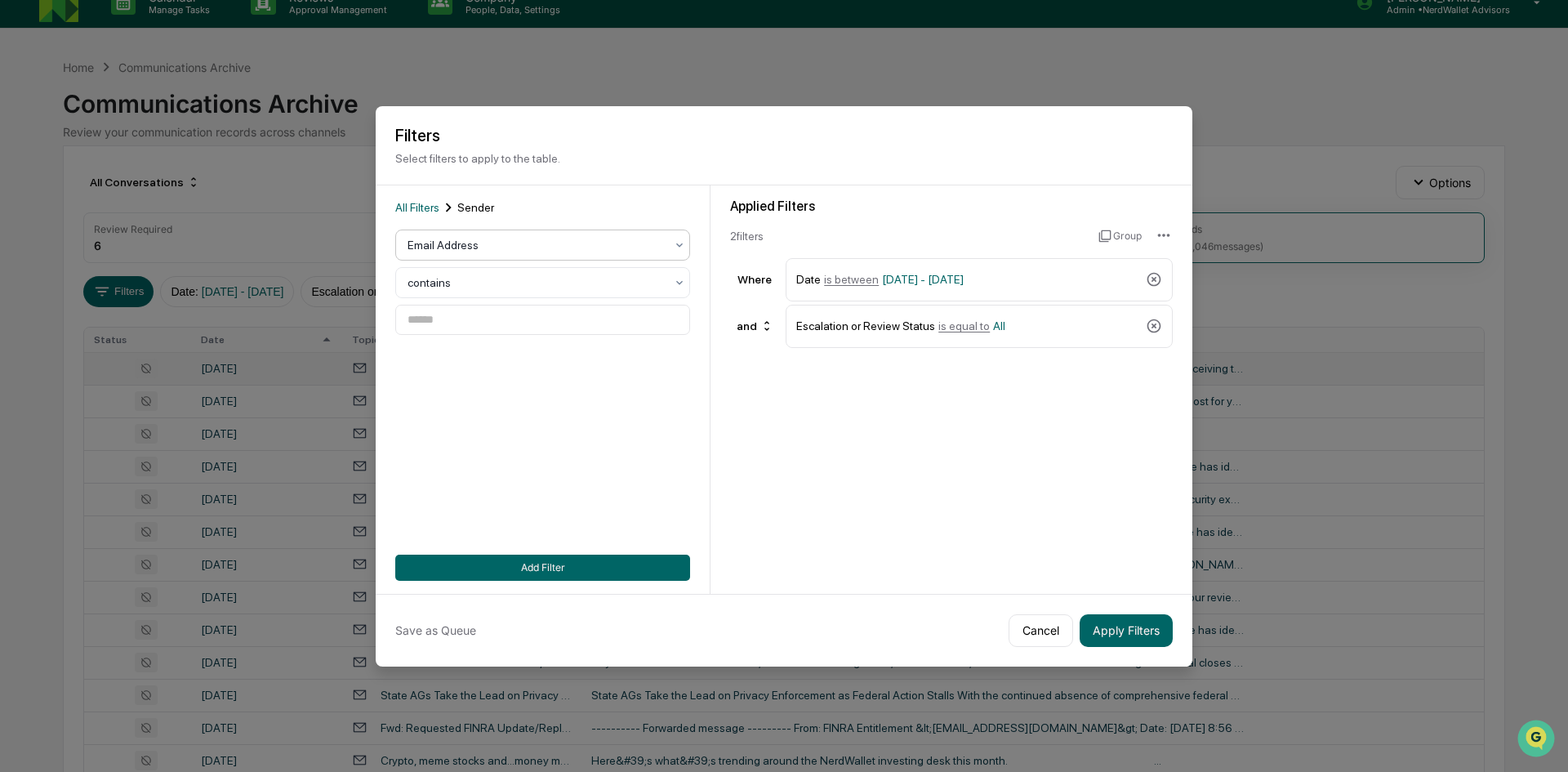
click at [427, 251] on div at bounding box center [536, 244] width 257 height 16
click at [426, 285] on div at bounding box center [536, 282] width 257 height 16
click at [427, 326] on div "is equal to" at bounding box center [543, 322] width 293 height 33
click at [409, 320] on input at bounding box center [543, 320] width 295 height 30
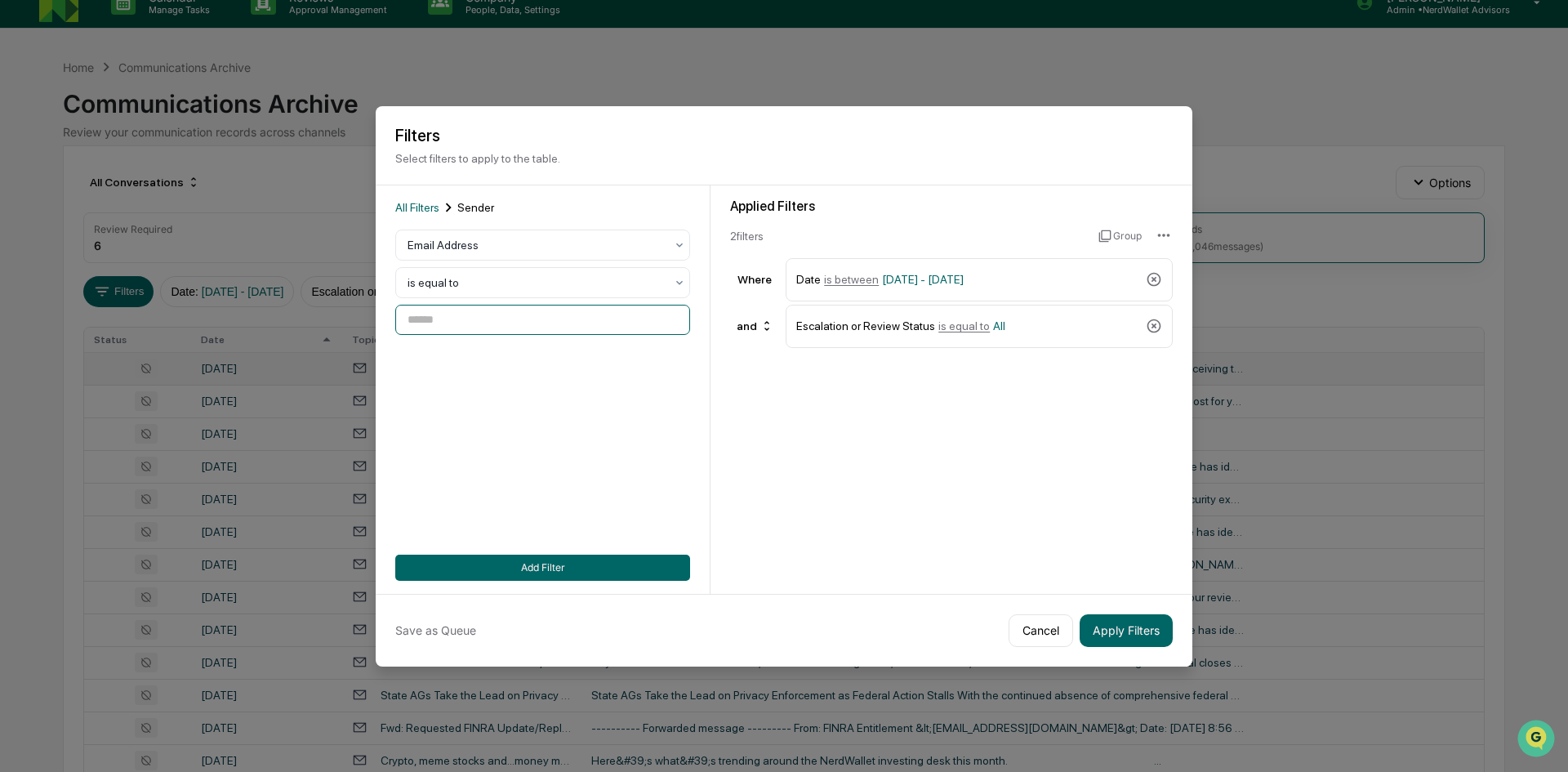
paste input "**********"
type input "**********"
click at [577, 559] on button "Add Filter" at bounding box center [543, 568] width 295 height 26
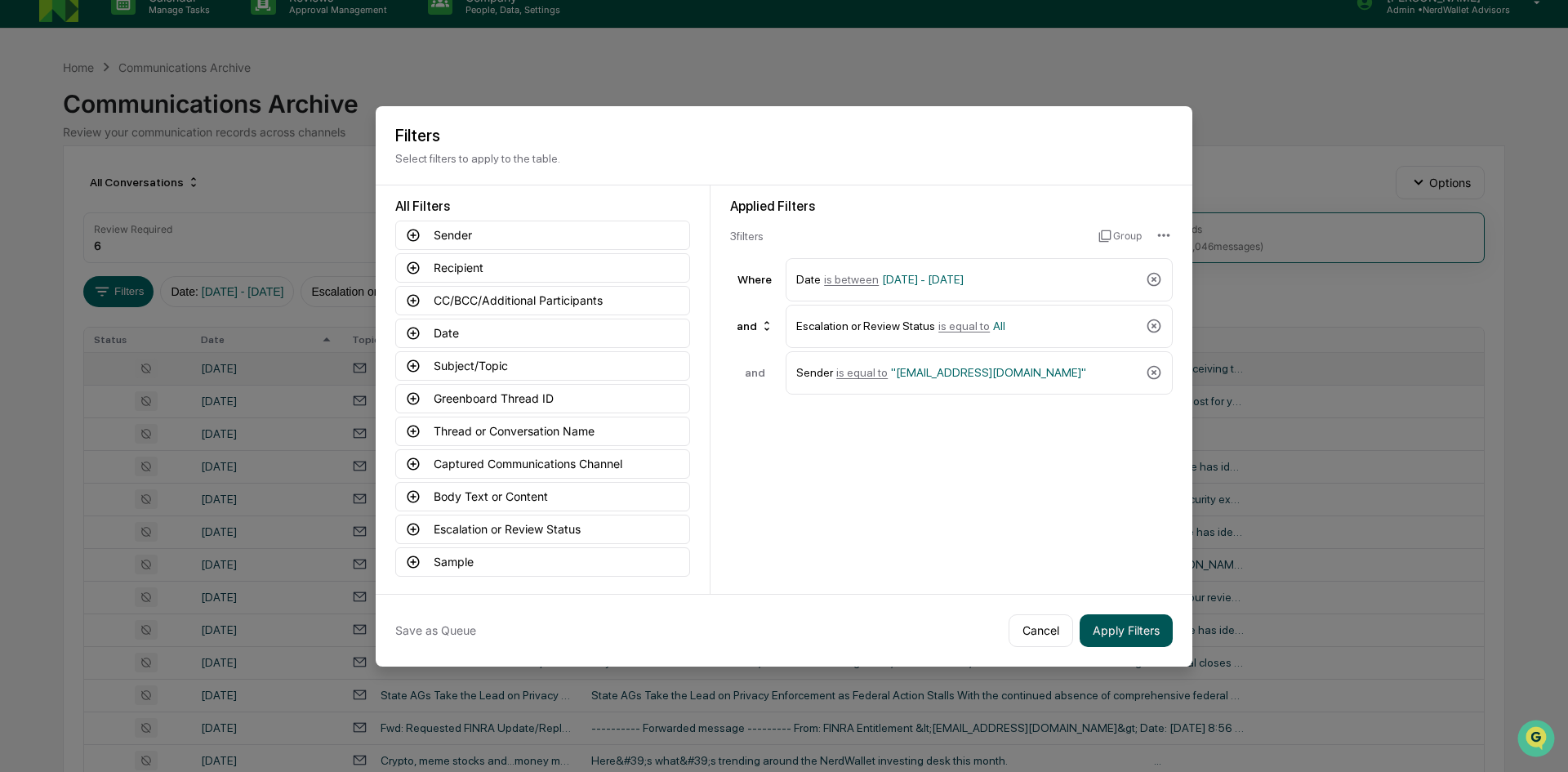
click at [1134, 631] on button "Apply Filters" at bounding box center [1125, 630] width 93 height 33
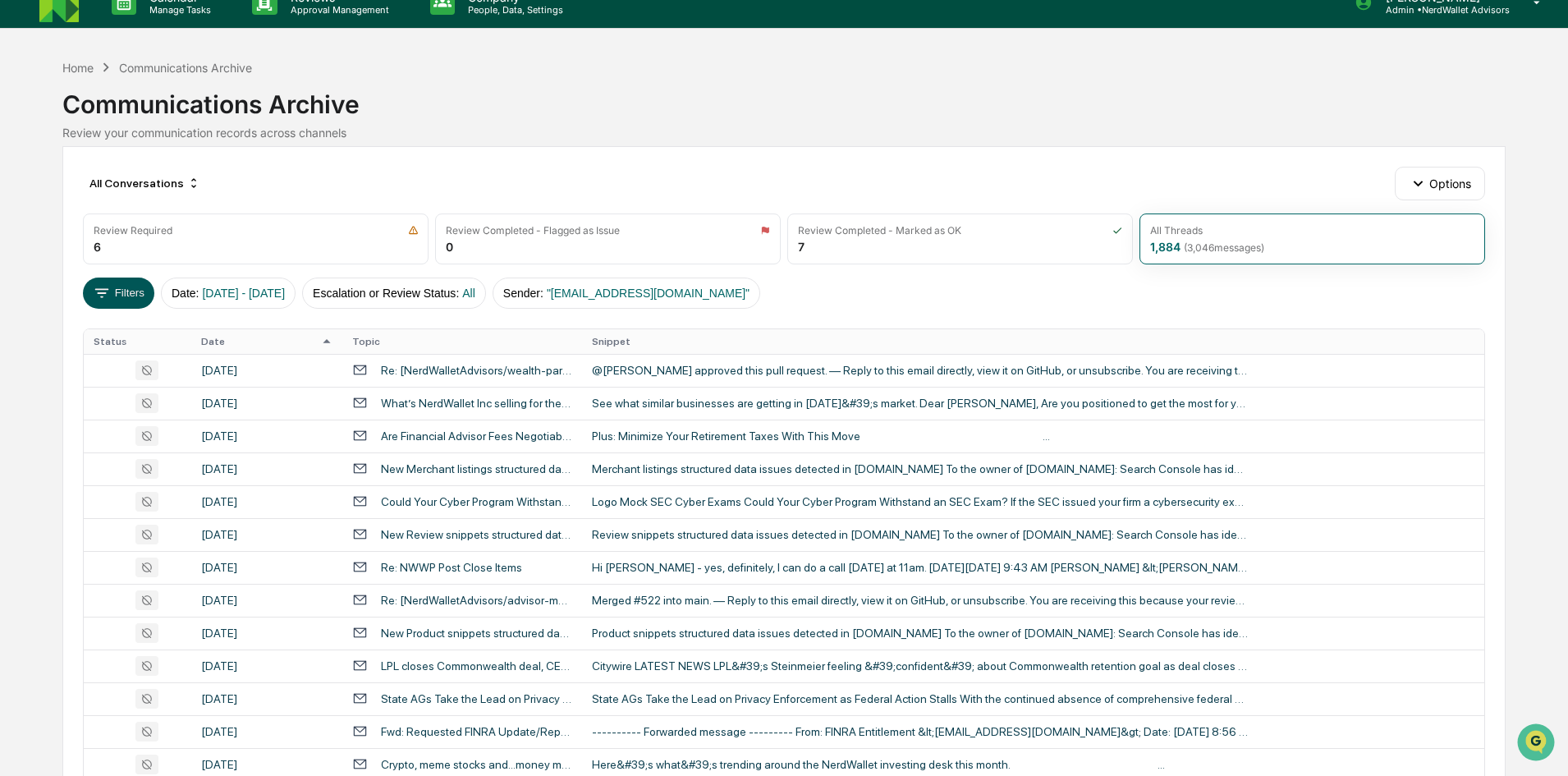
click at [134, 297] on button "Filters" at bounding box center [118, 293] width 71 height 31
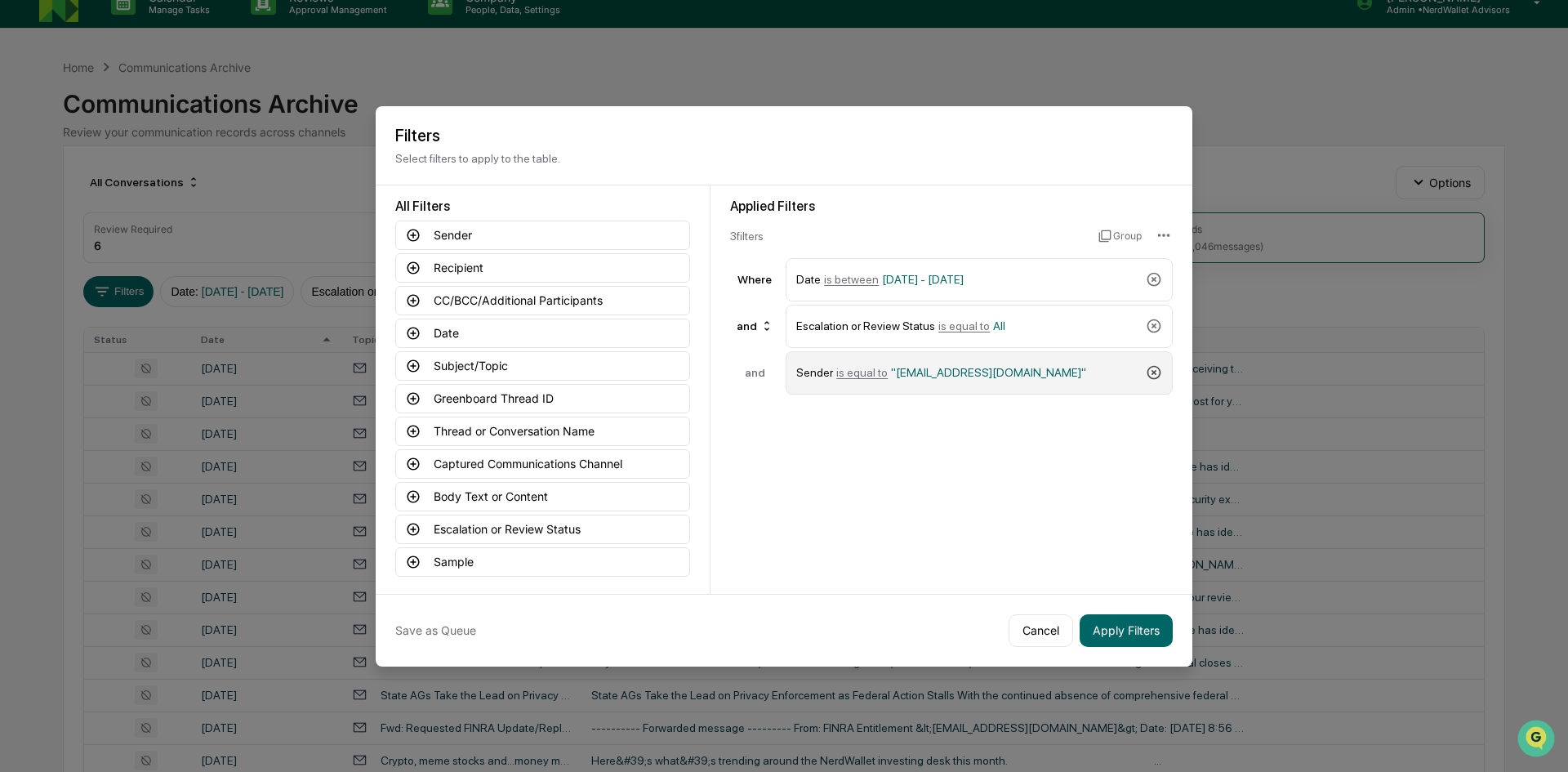
click at [1158, 370] on icon at bounding box center [1153, 372] width 16 height 16
click at [1160, 231] on html "Calendar Manage Tasks Reviews Approval Management Company People, Data, Setting…" at bounding box center [784, 363] width 1568 height 772
click at [995, 386] on html "Calendar Manage Tasks Reviews Approval Management Company People, Data, Setting…" at bounding box center [784, 363] width 1568 height 772
click at [467, 230] on button "Sender" at bounding box center [543, 235] width 295 height 29
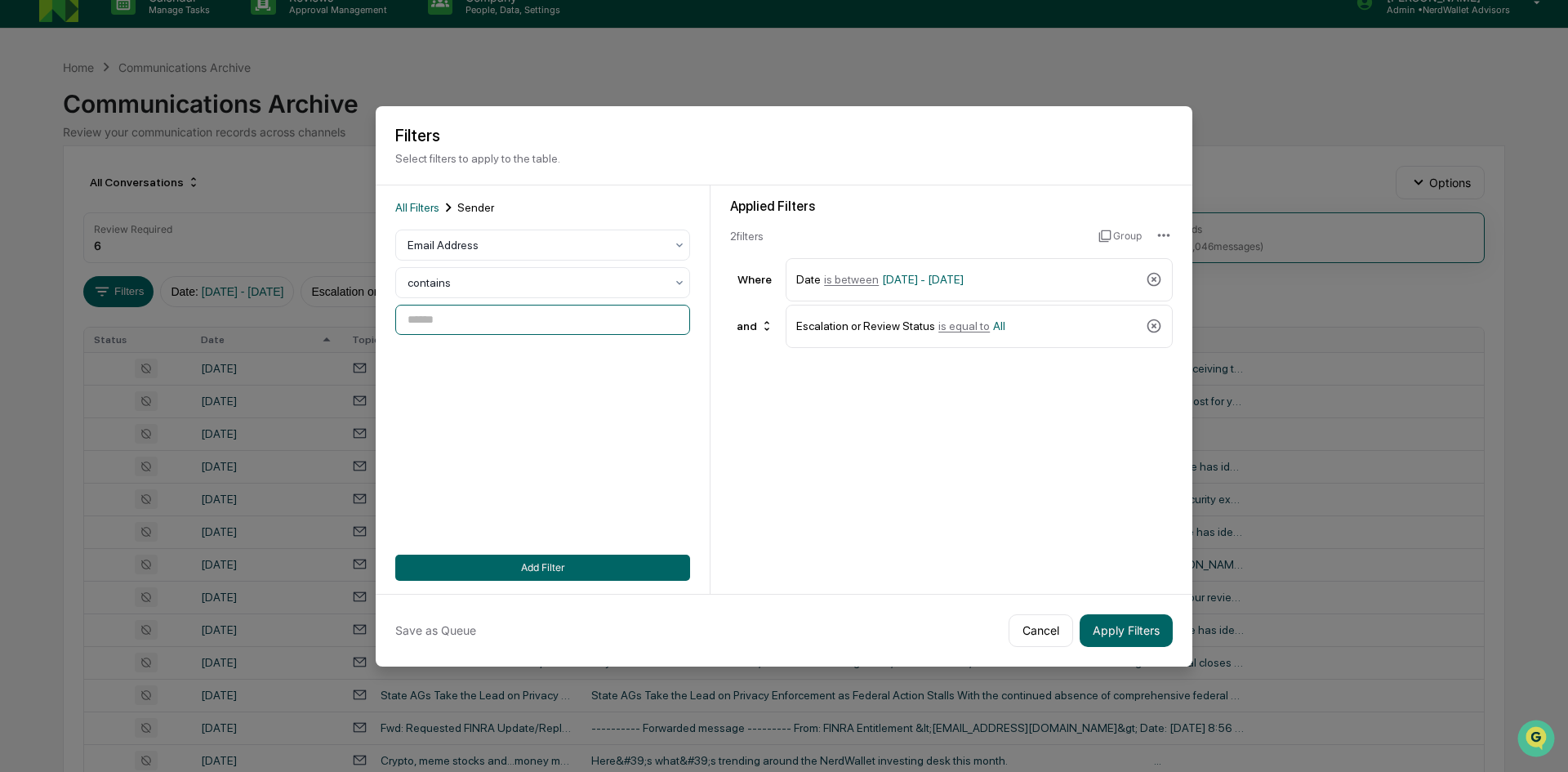
click at [475, 325] on input at bounding box center [543, 320] width 295 height 30
paste input "**********"
type input "**********"
click at [510, 567] on button "Add Filter" at bounding box center [543, 568] width 295 height 26
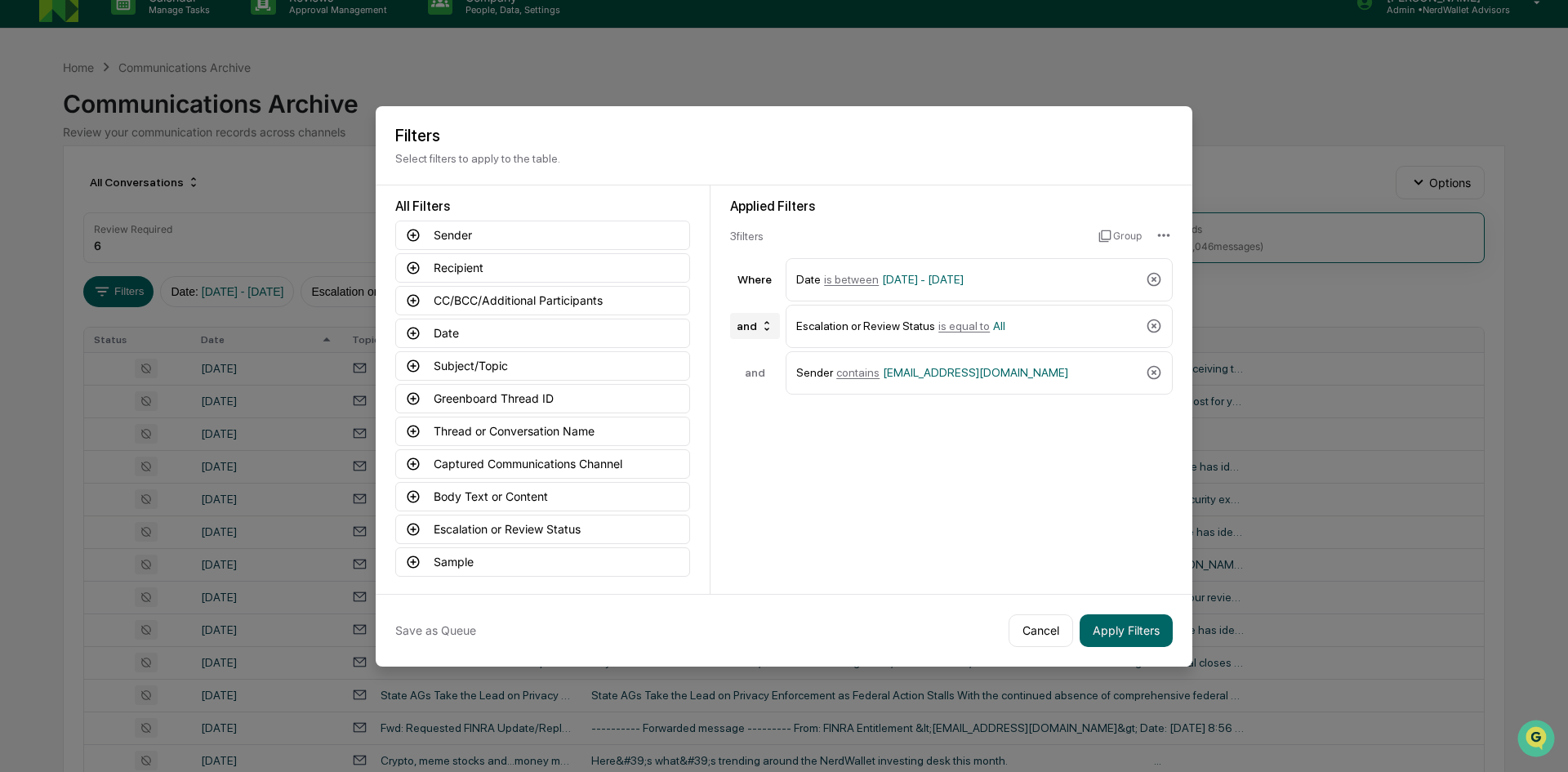
click at [766, 325] on icon at bounding box center [767, 326] width 13 height 13
click at [1159, 370] on icon at bounding box center [1154, 373] width 14 height 14
click at [1031, 631] on button "Cancel" at bounding box center [1040, 630] width 64 height 33
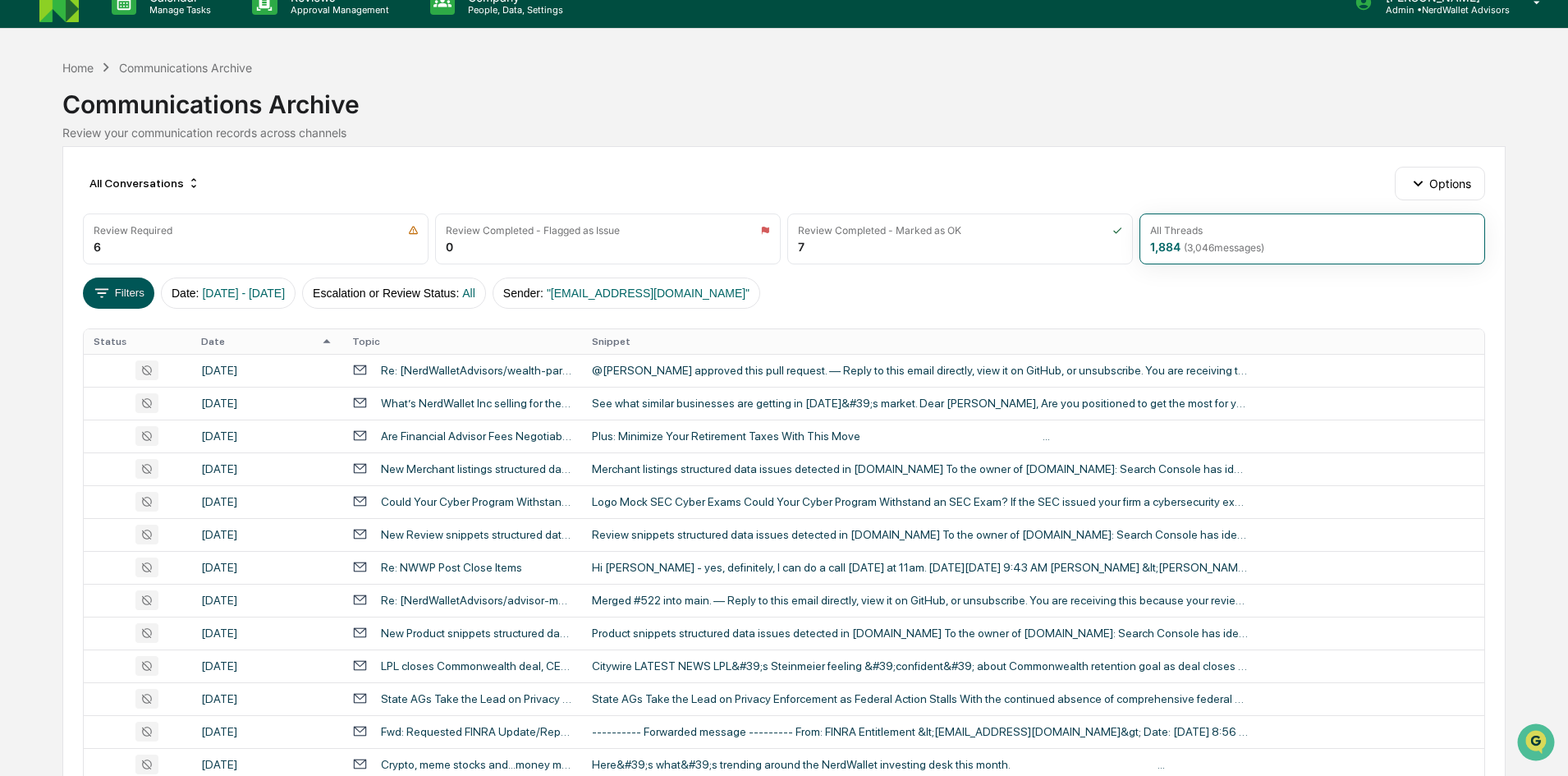
click at [121, 291] on button "Filters" at bounding box center [118, 293] width 71 height 31
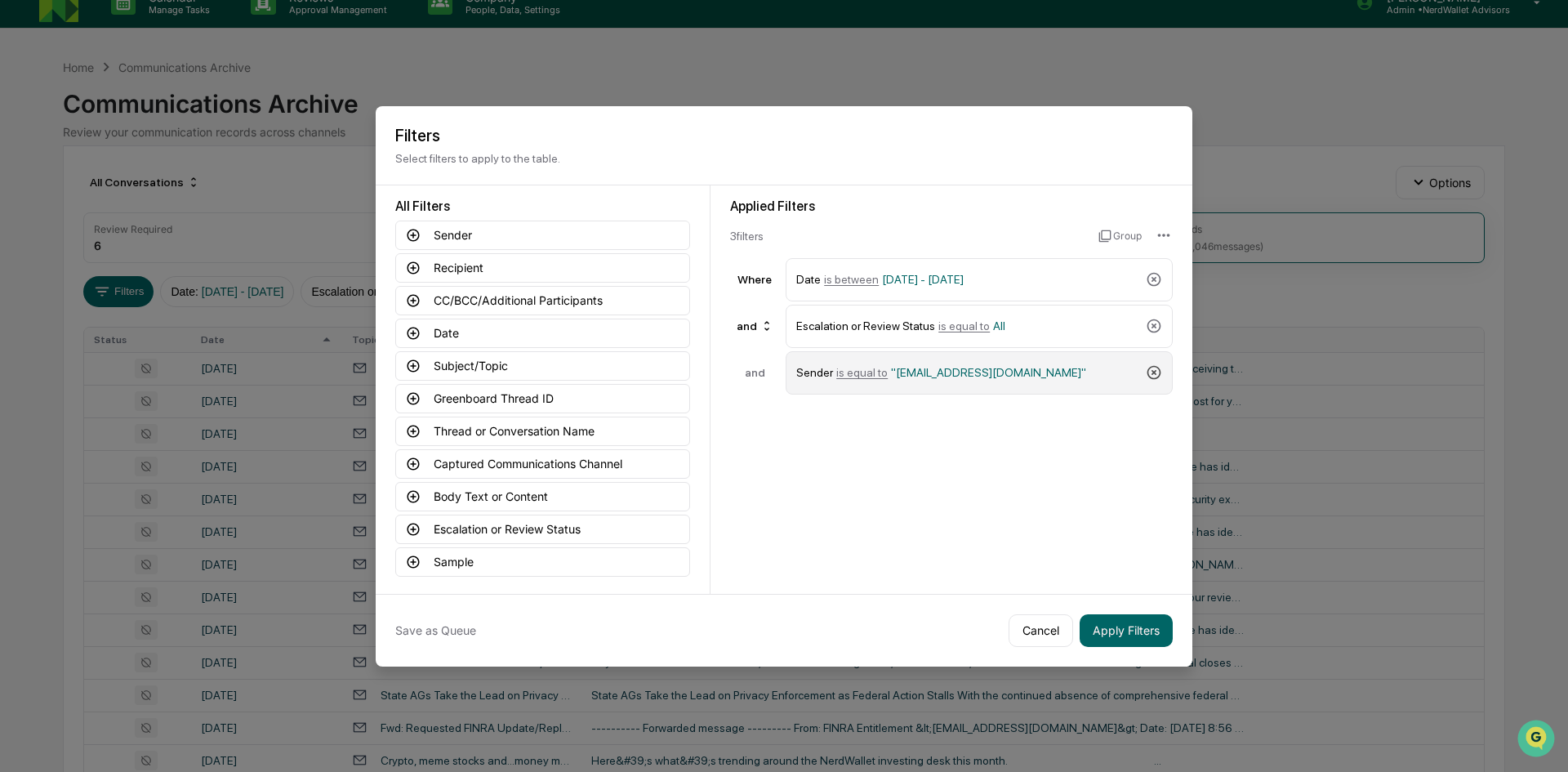
click at [1158, 373] on icon at bounding box center [1153, 372] width 16 height 16
click at [1115, 632] on button "Apply Filters" at bounding box center [1125, 630] width 93 height 33
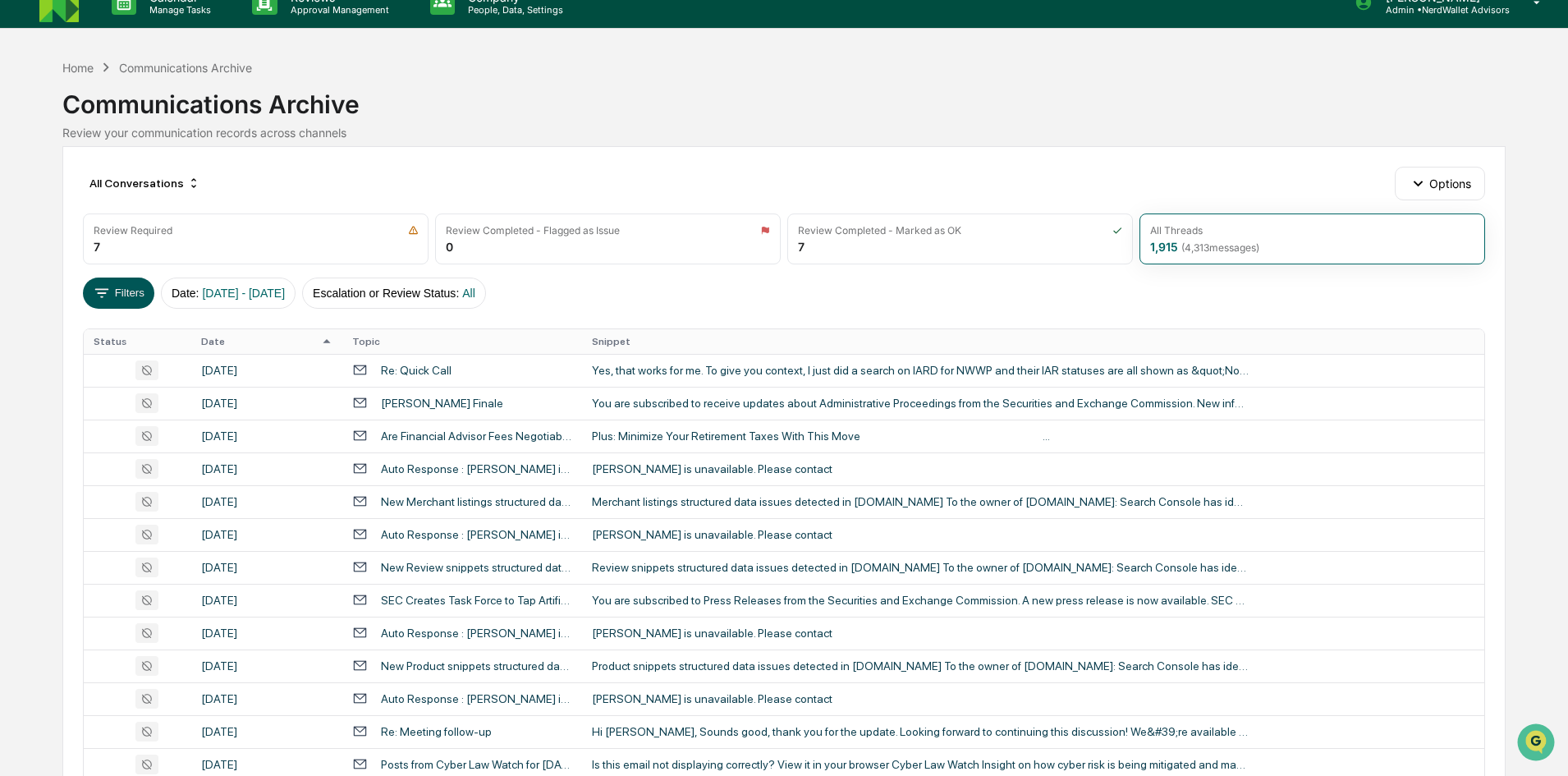
click at [146, 292] on button "Filters" at bounding box center [118, 293] width 71 height 31
click at [113, 291] on button "Filters" at bounding box center [118, 293] width 71 height 31
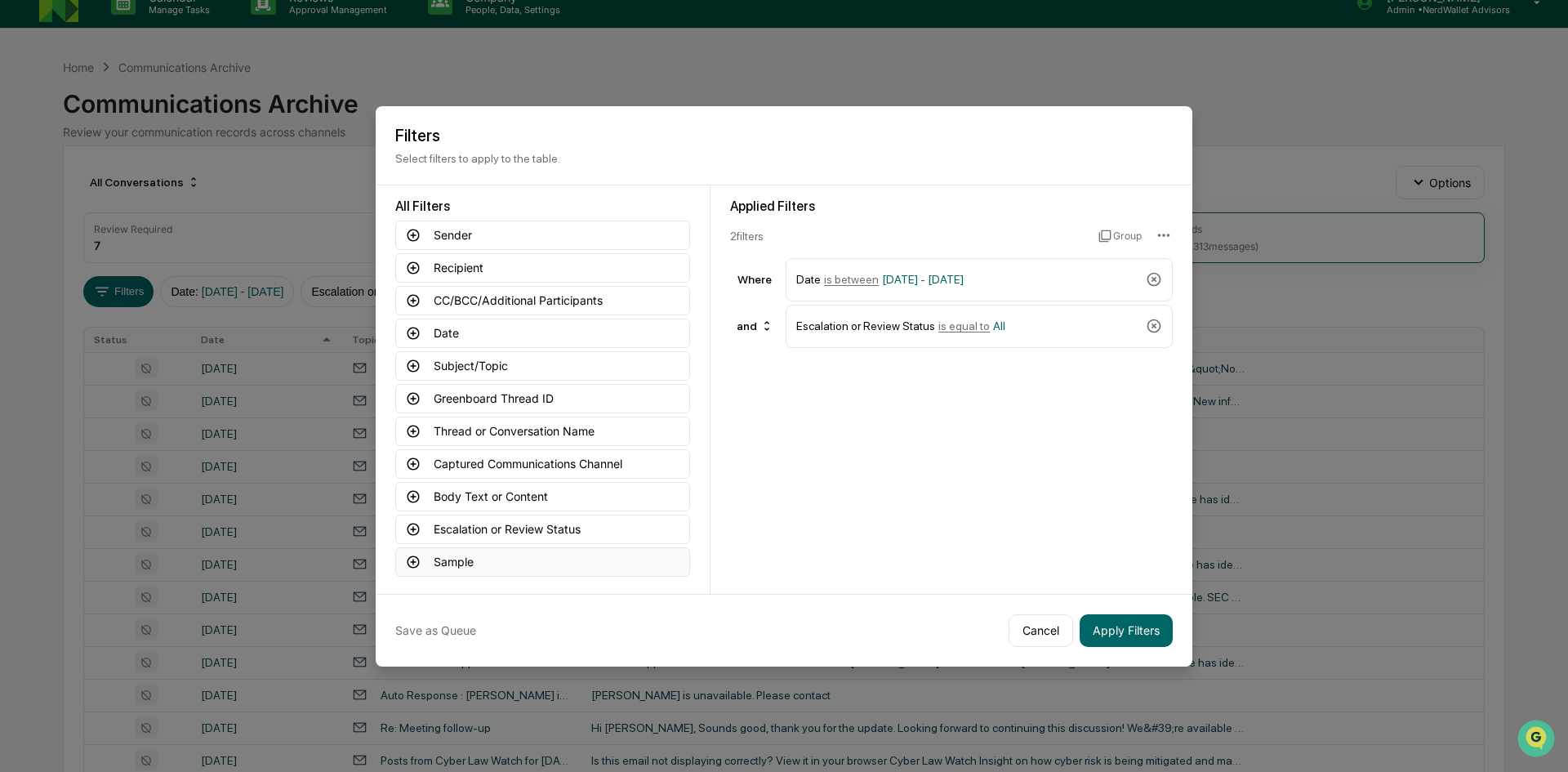
click at [412, 564] on icon at bounding box center [413, 562] width 15 height 15
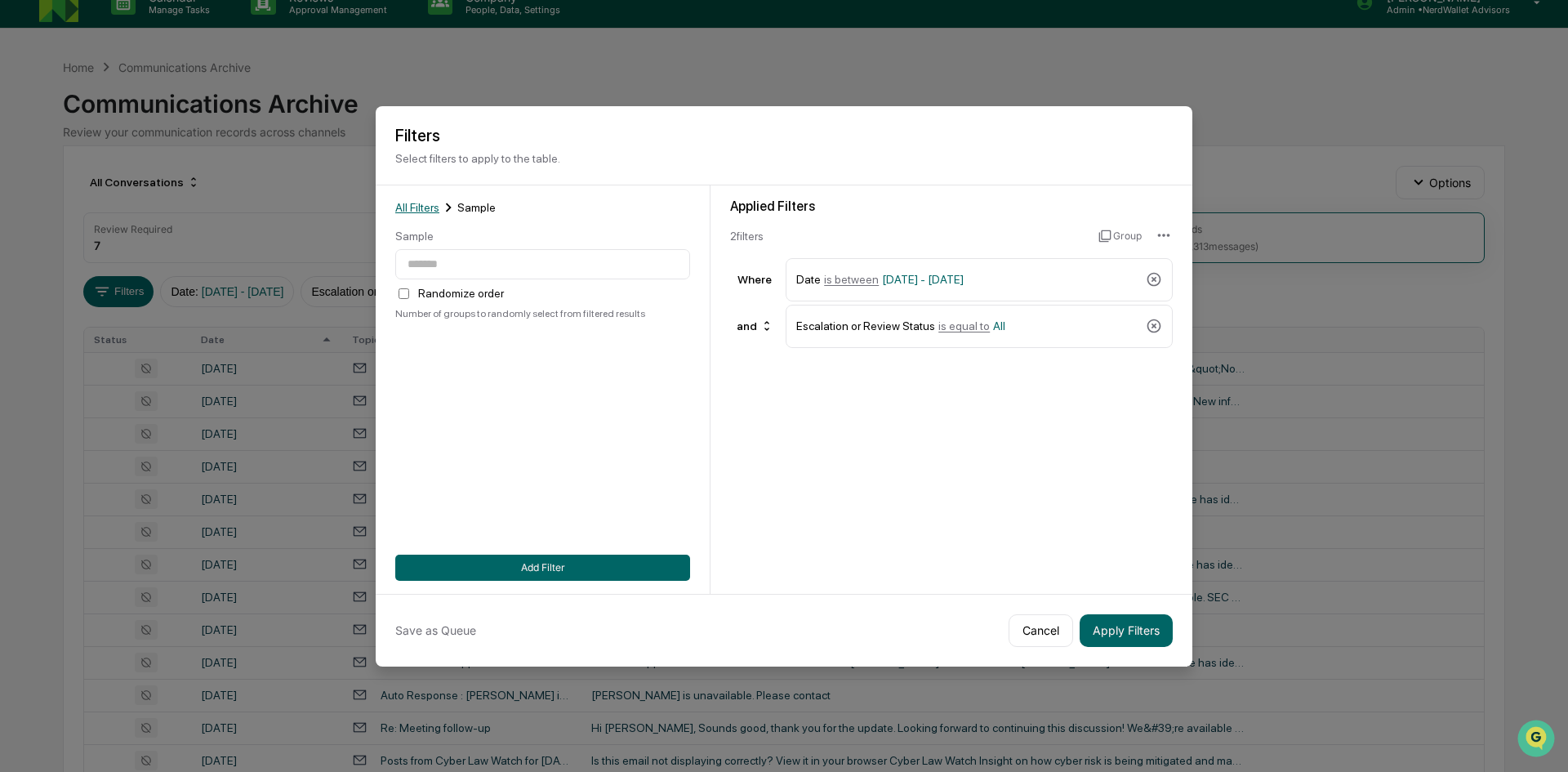
click at [418, 205] on span "All Filters" at bounding box center [417, 207] width 44 height 13
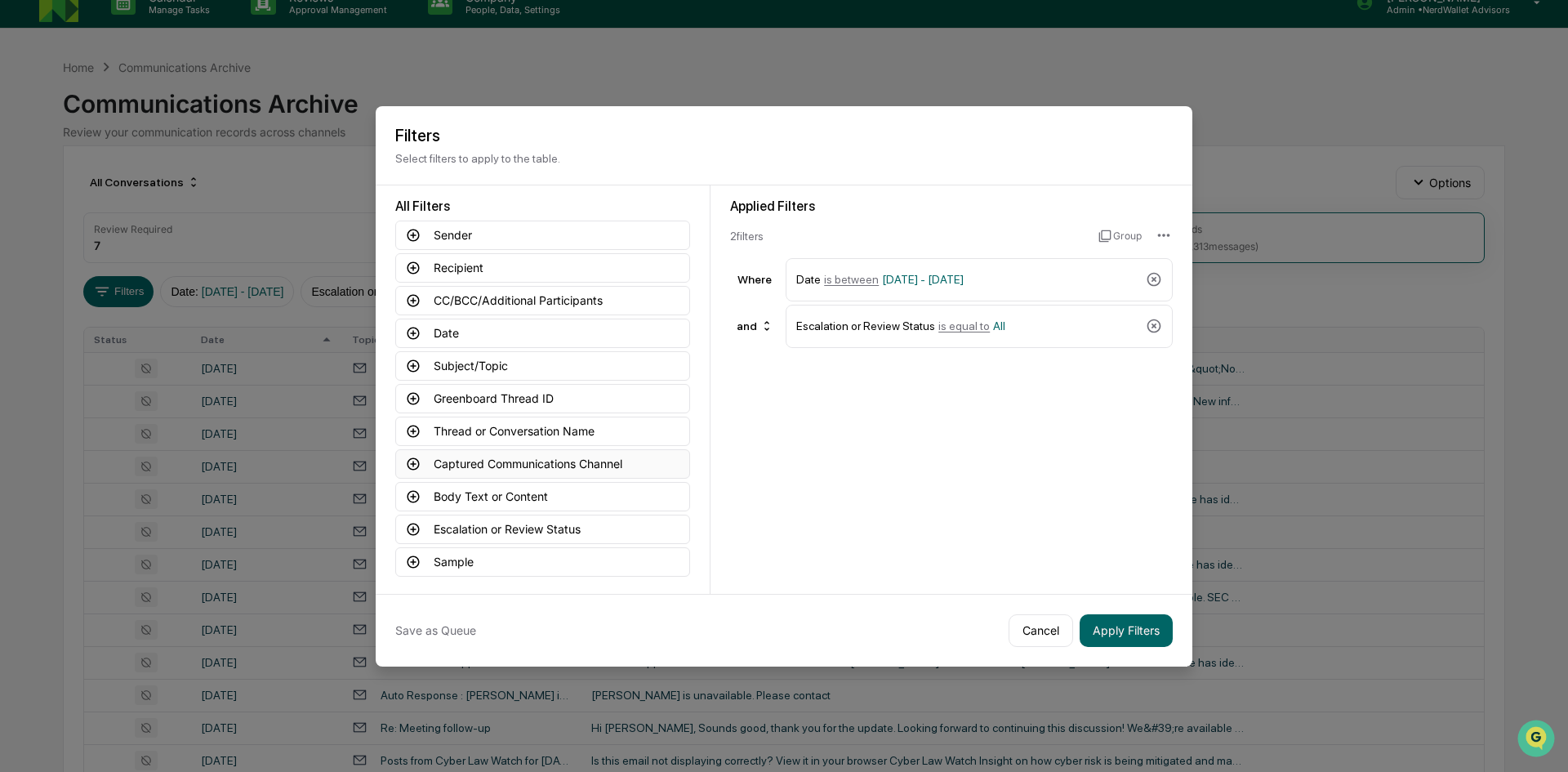
click at [445, 464] on button "Captured Communications Channel" at bounding box center [543, 464] width 295 height 29
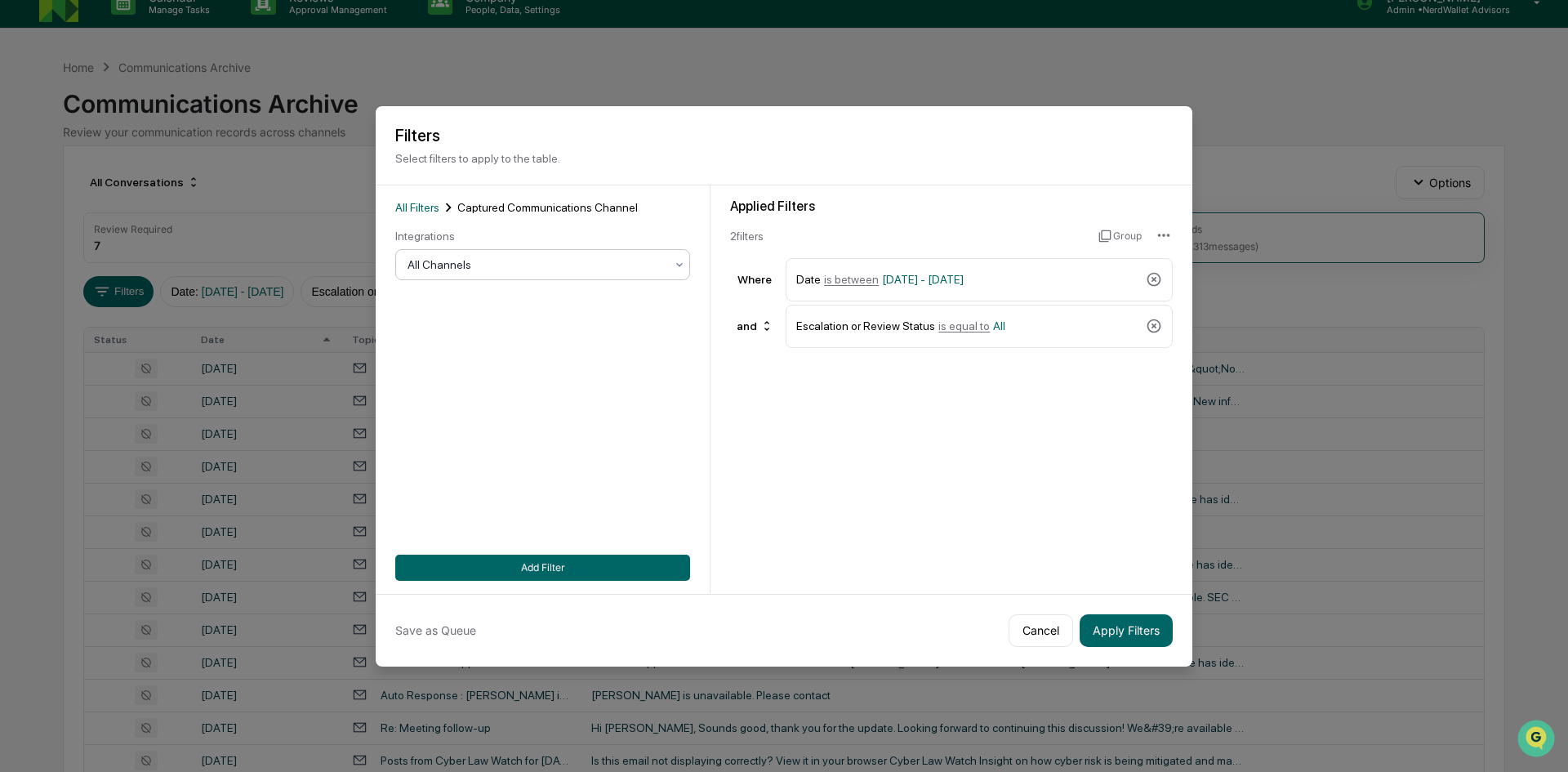
click at [457, 272] on div "All Channels" at bounding box center [535, 265] width 273 height 23
click at [427, 211] on span "All Filters" at bounding box center [417, 207] width 44 height 13
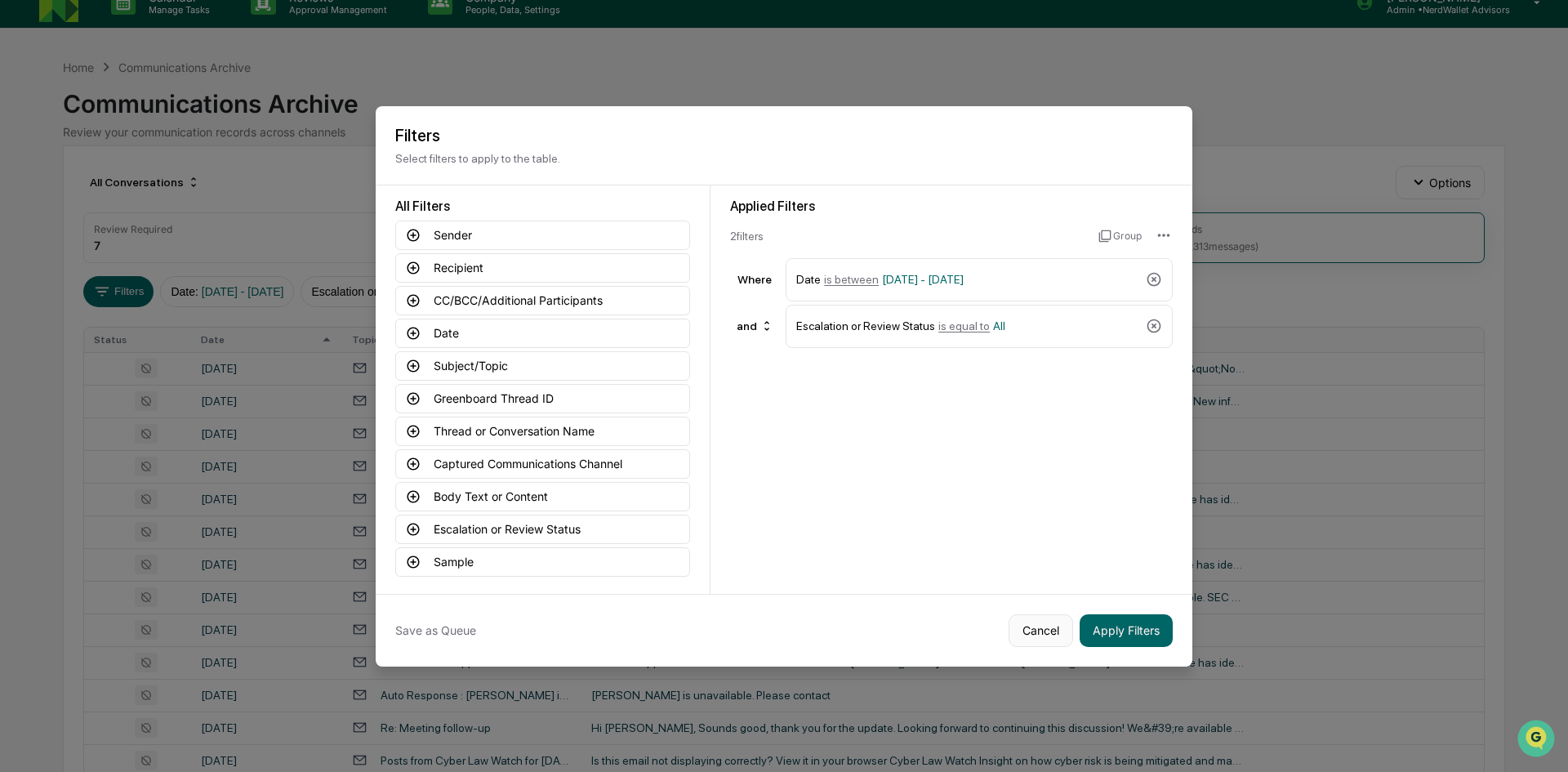
click at [1021, 628] on button "Cancel" at bounding box center [1040, 630] width 64 height 33
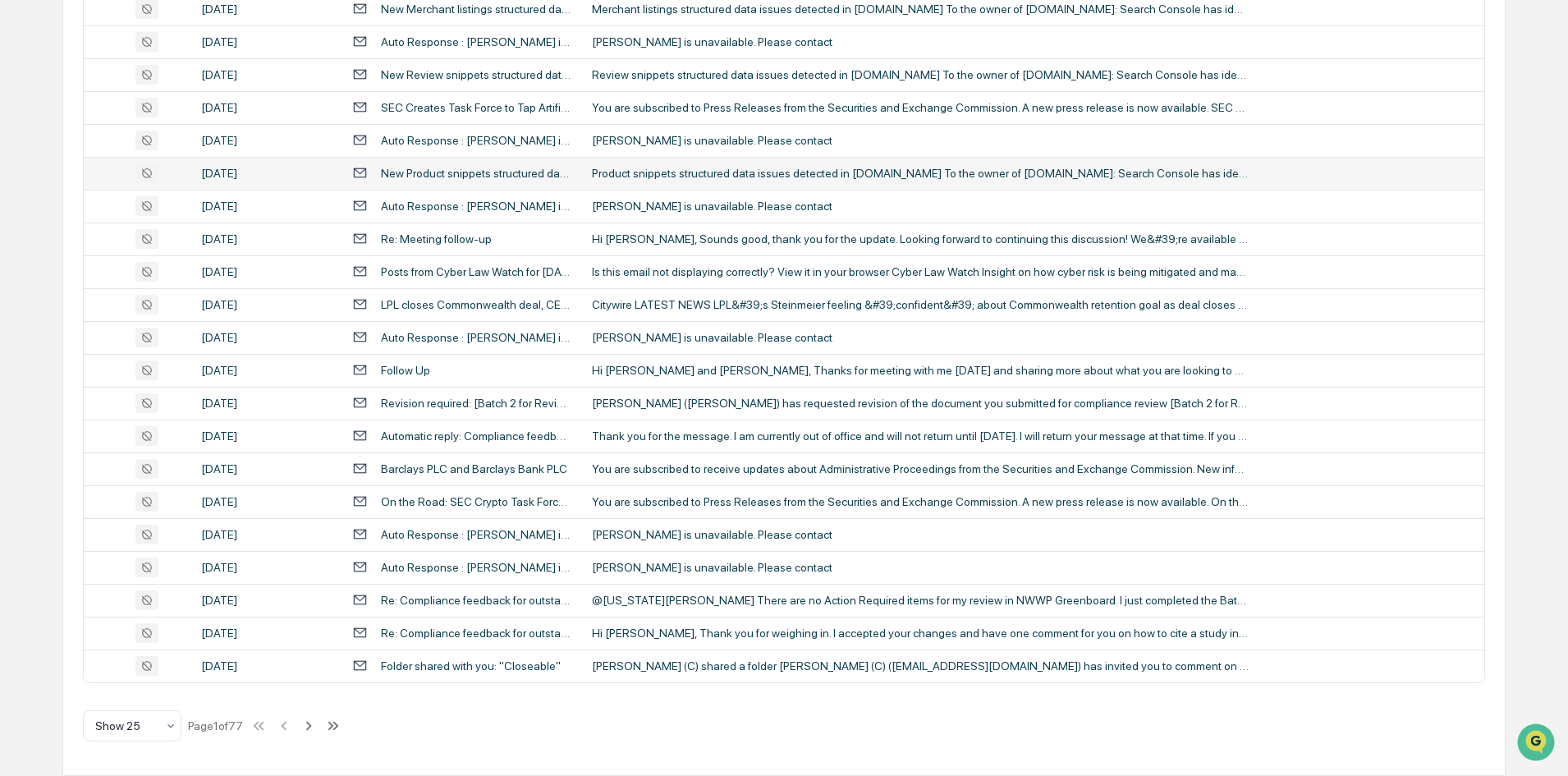
scroll to position [187, 0]
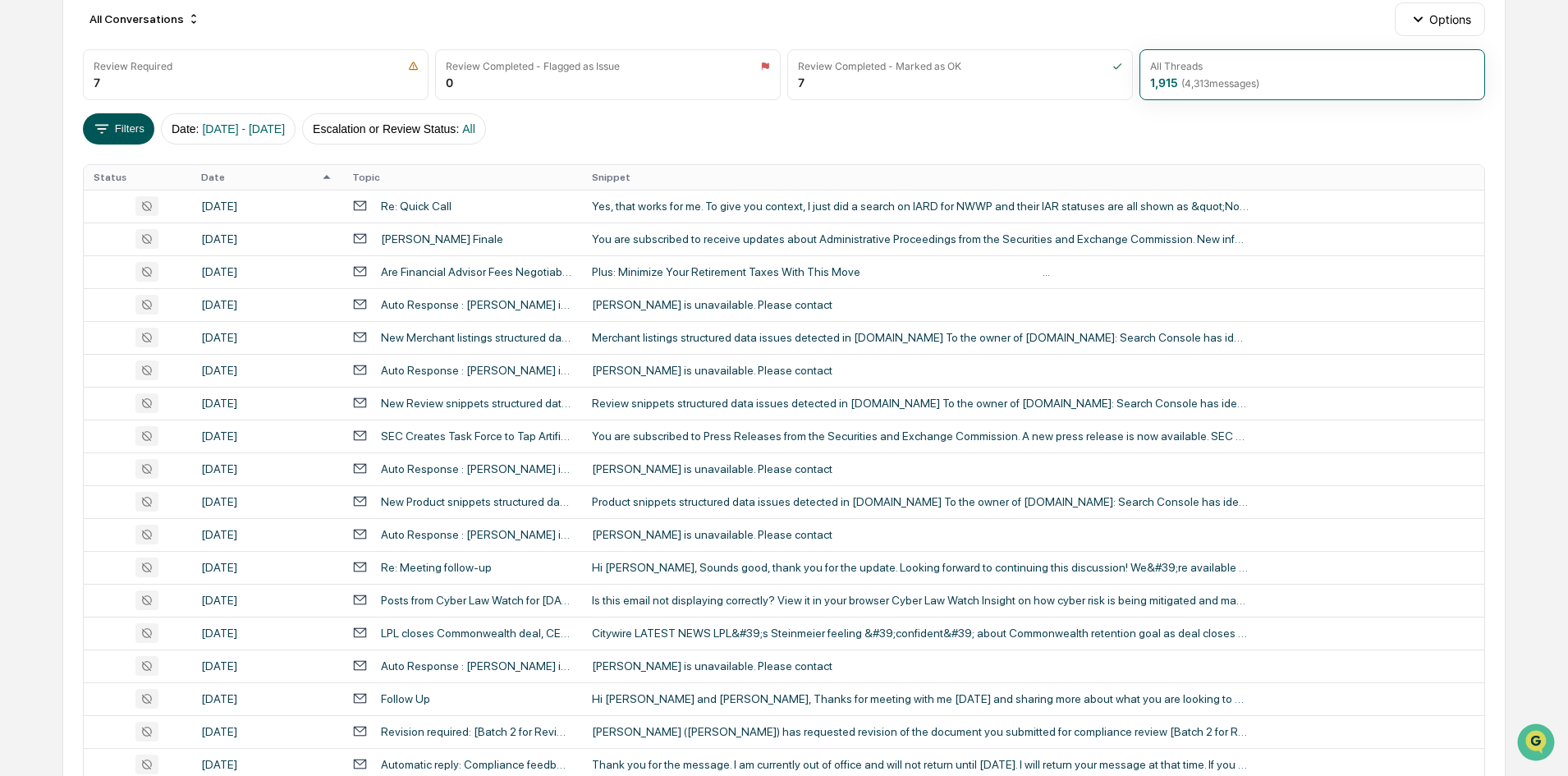
click at [134, 129] on button "Filters" at bounding box center [118, 128] width 71 height 31
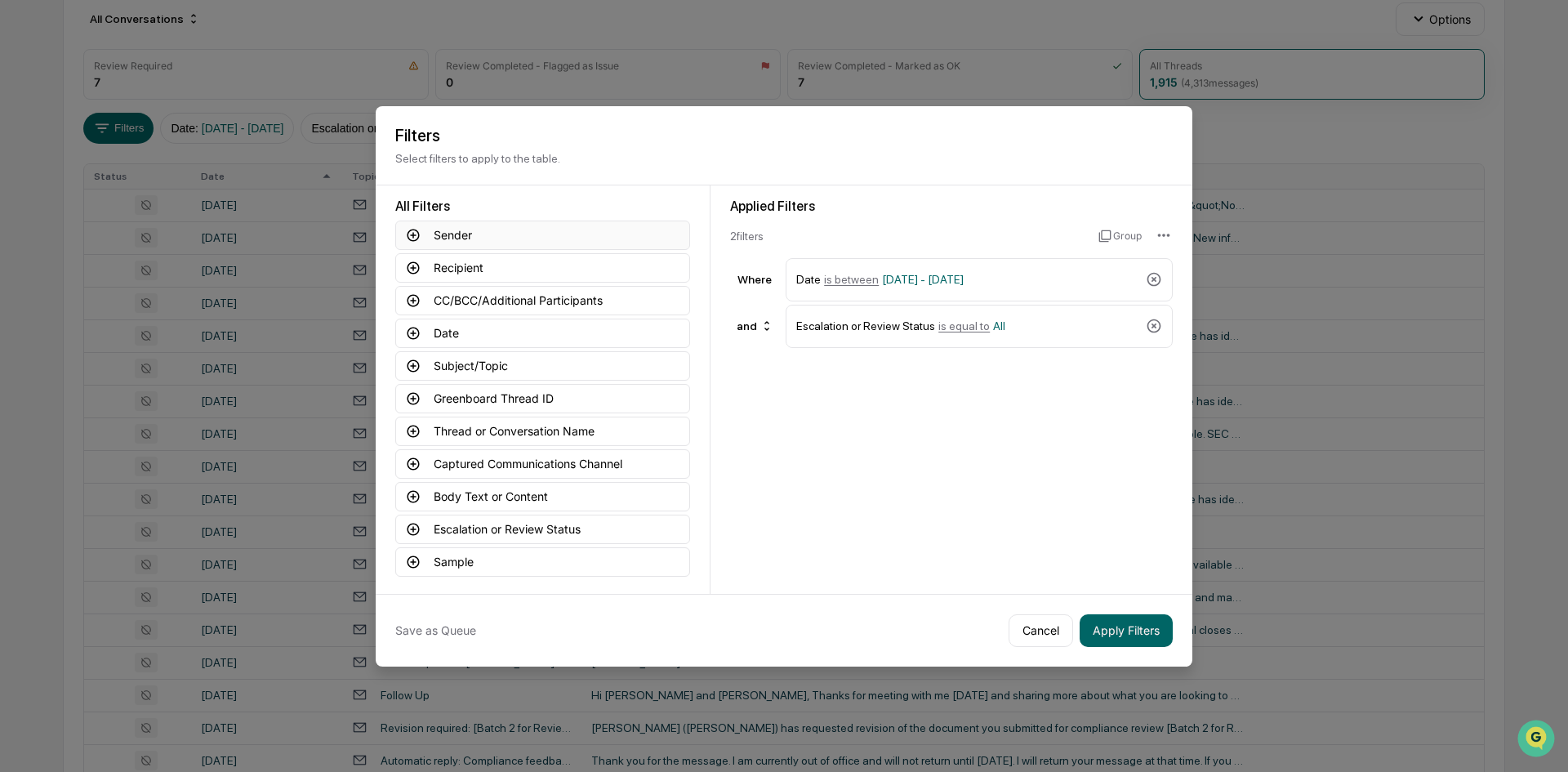
click at [412, 236] on icon at bounding box center [413, 235] width 12 height 12
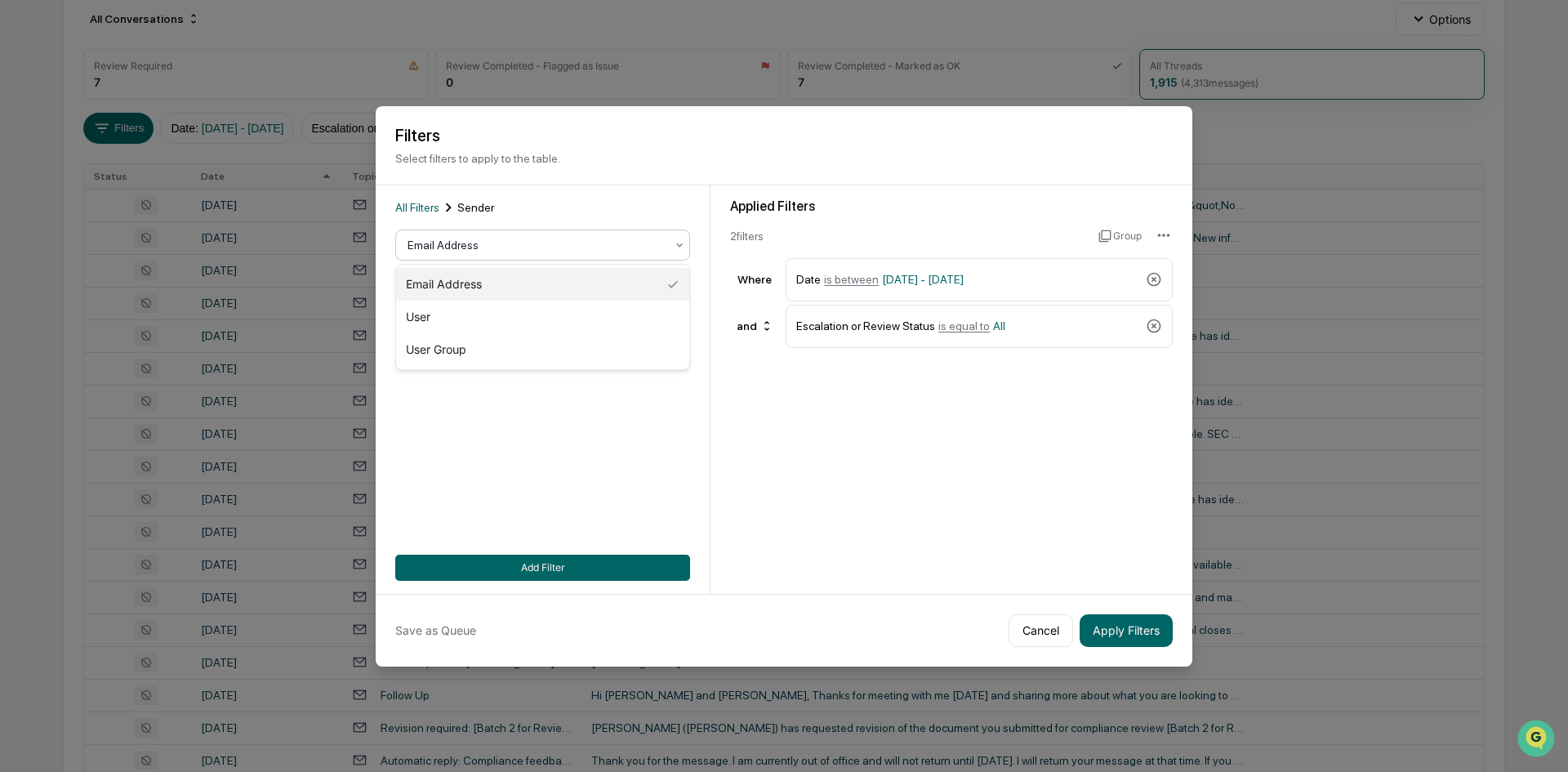
click at [412, 236] on div "Email Address" at bounding box center [535, 245] width 273 height 23
click at [428, 287] on div at bounding box center [536, 282] width 257 height 16
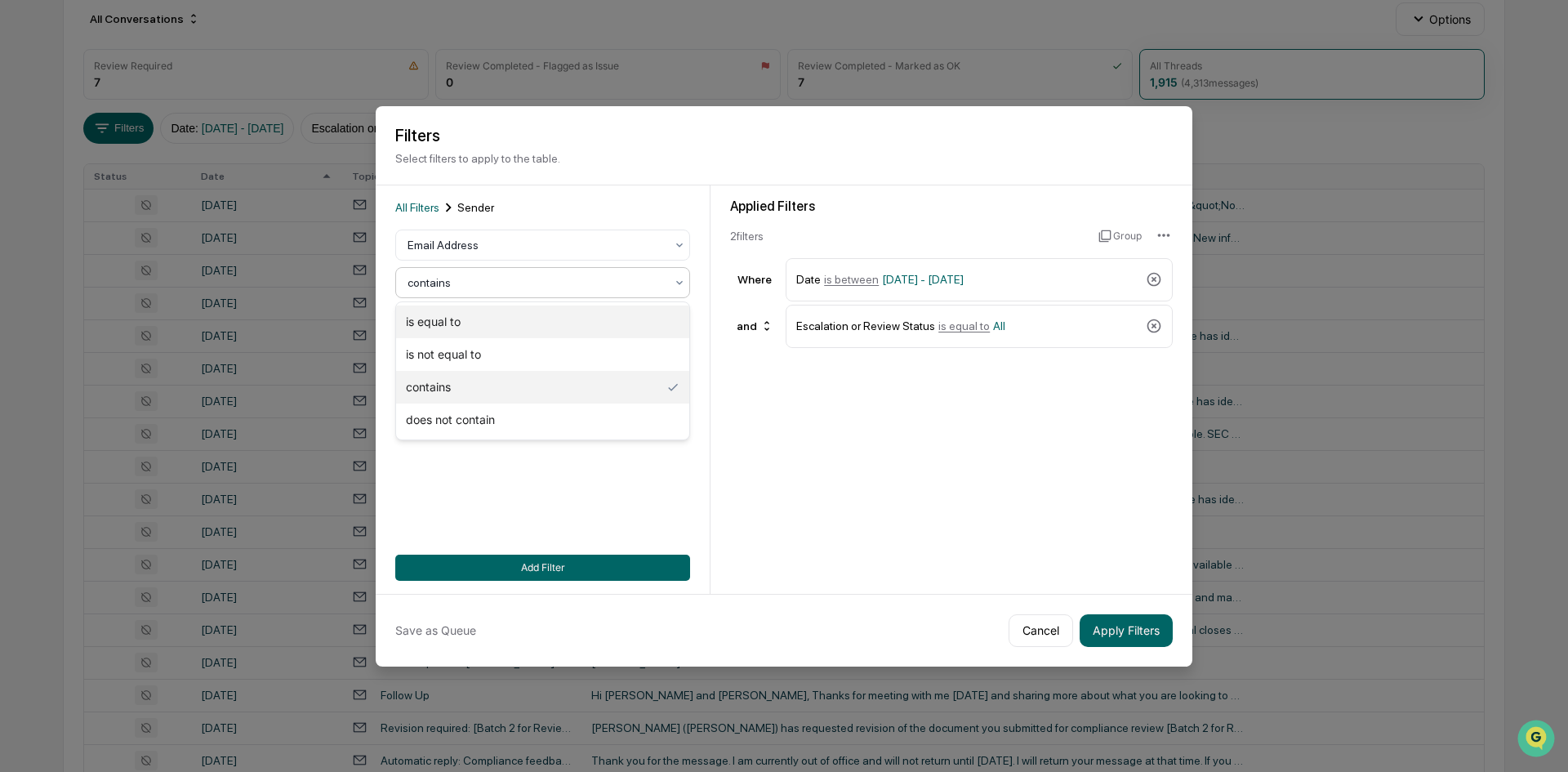
click at [433, 315] on div "is equal to" at bounding box center [543, 322] width 293 height 33
click at [433, 319] on input at bounding box center [543, 320] width 295 height 30
paste input "**********"
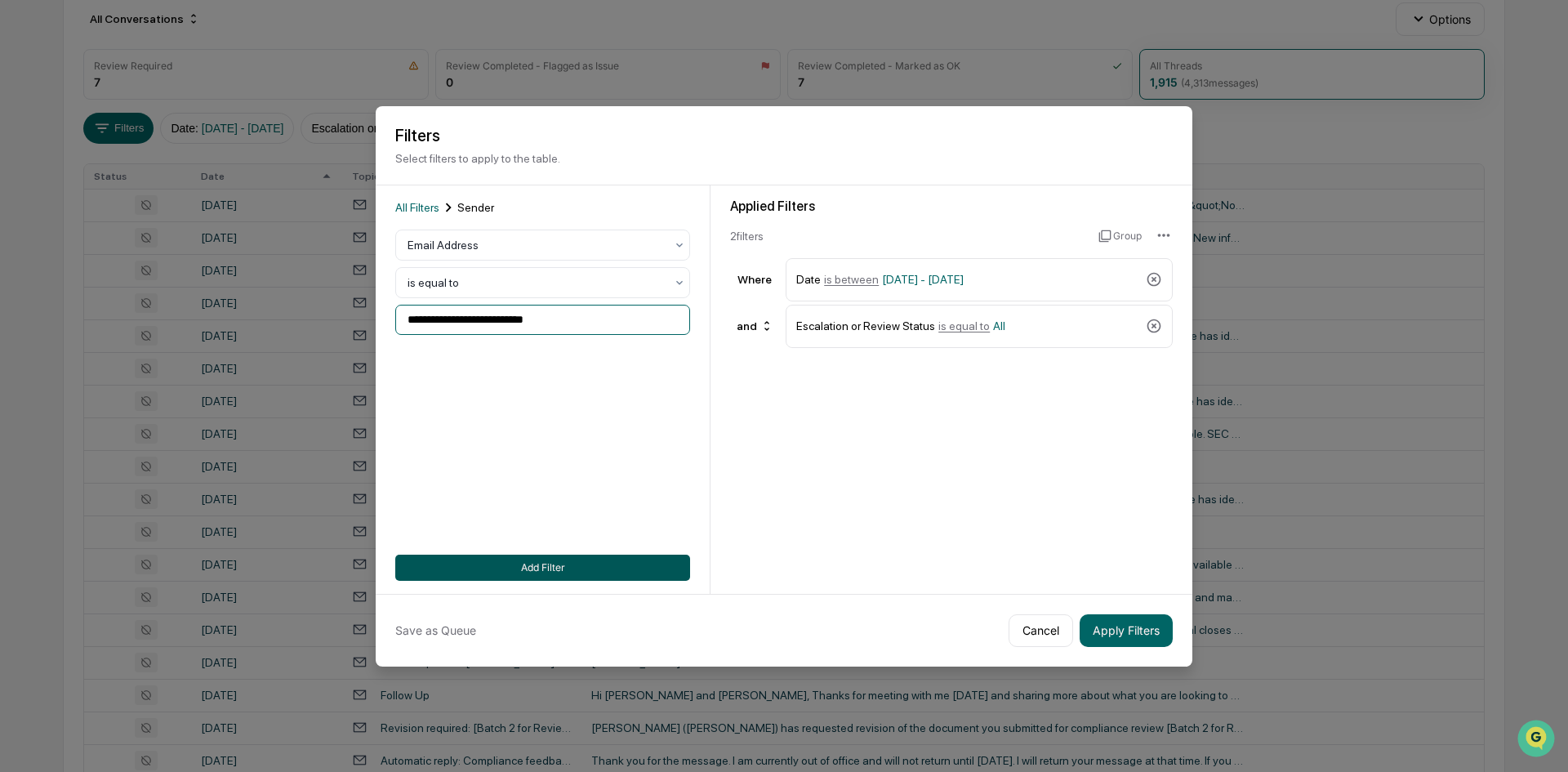
type input "**********"
click at [503, 558] on button "Add Filter" at bounding box center [543, 568] width 295 height 26
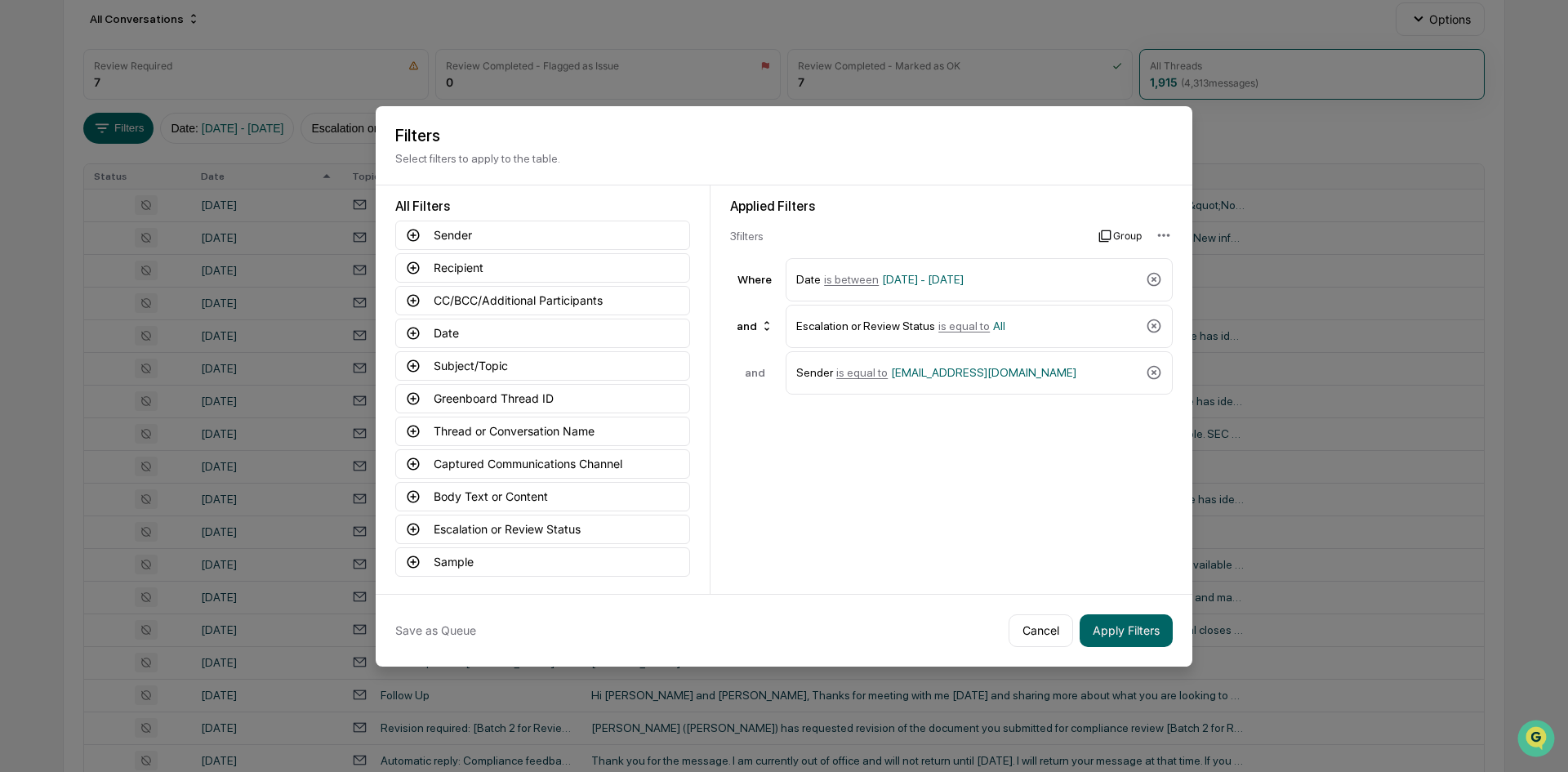
click at [1130, 233] on button "Group" at bounding box center [1120, 237] width 44 height 26
click at [857, 239] on button "Cancel" at bounding box center [839, 237] width 218 height 26
click at [1156, 325] on icon at bounding box center [1154, 326] width 14 height 14
click at [1123, 631] on button "Apply Filters" at bounding box center [1125, 630] width 93 height 33
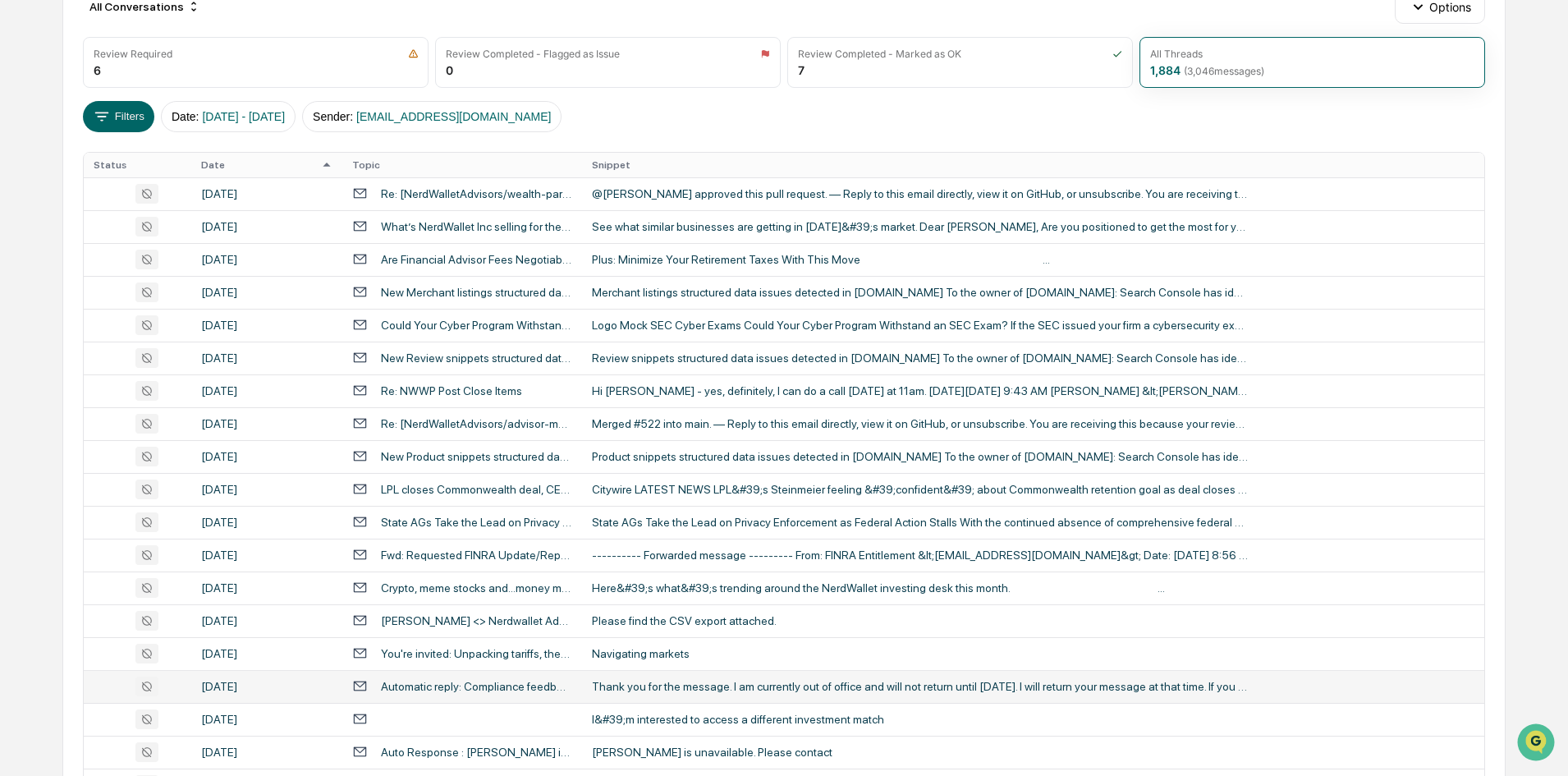
scroll to position [106, 0]
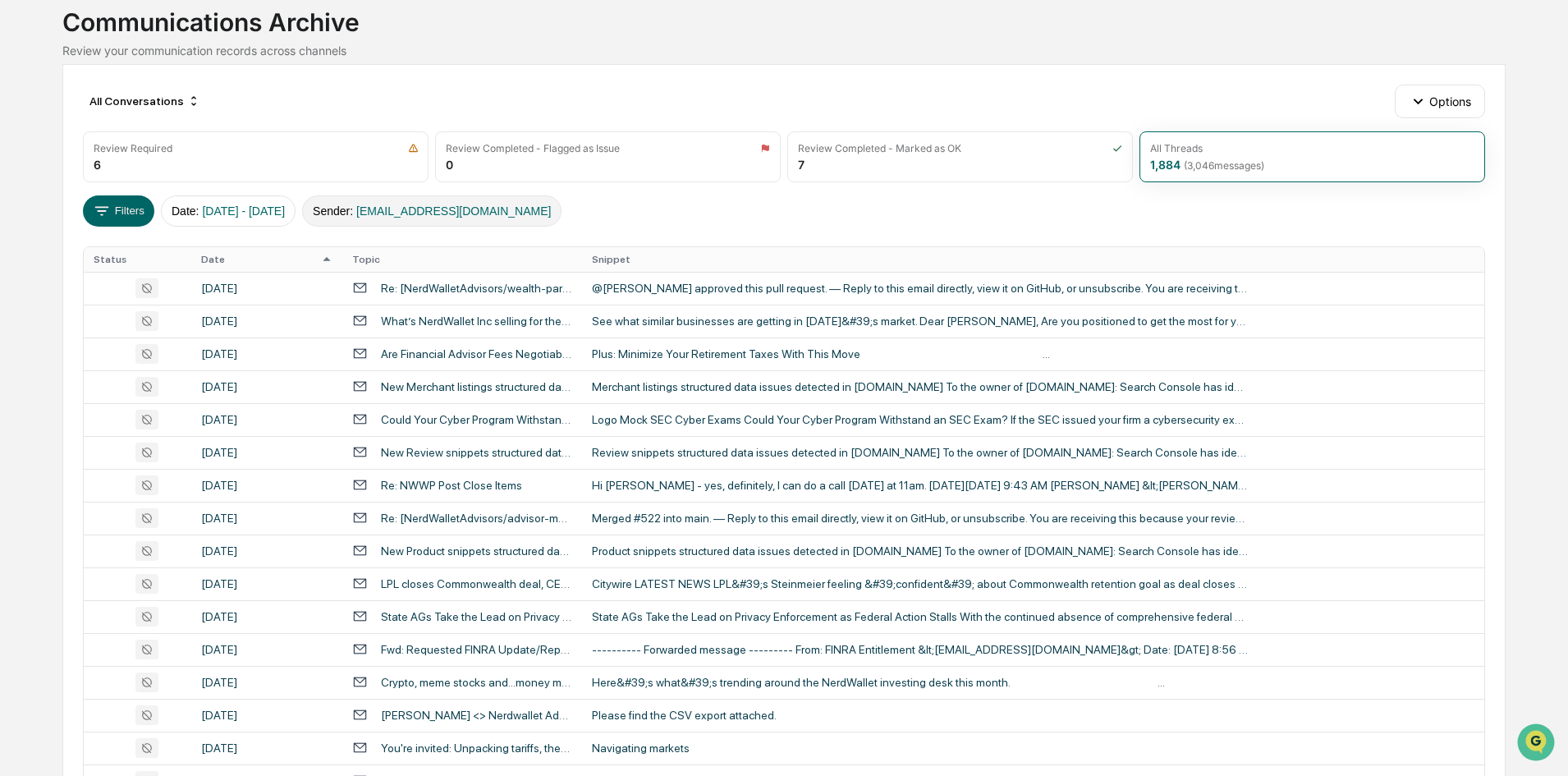
click at [420, 217] on span "[EMAIL_ADDRESS][DOMAIN_NAME]" at bounding box center [454, 211] width 195 height 13
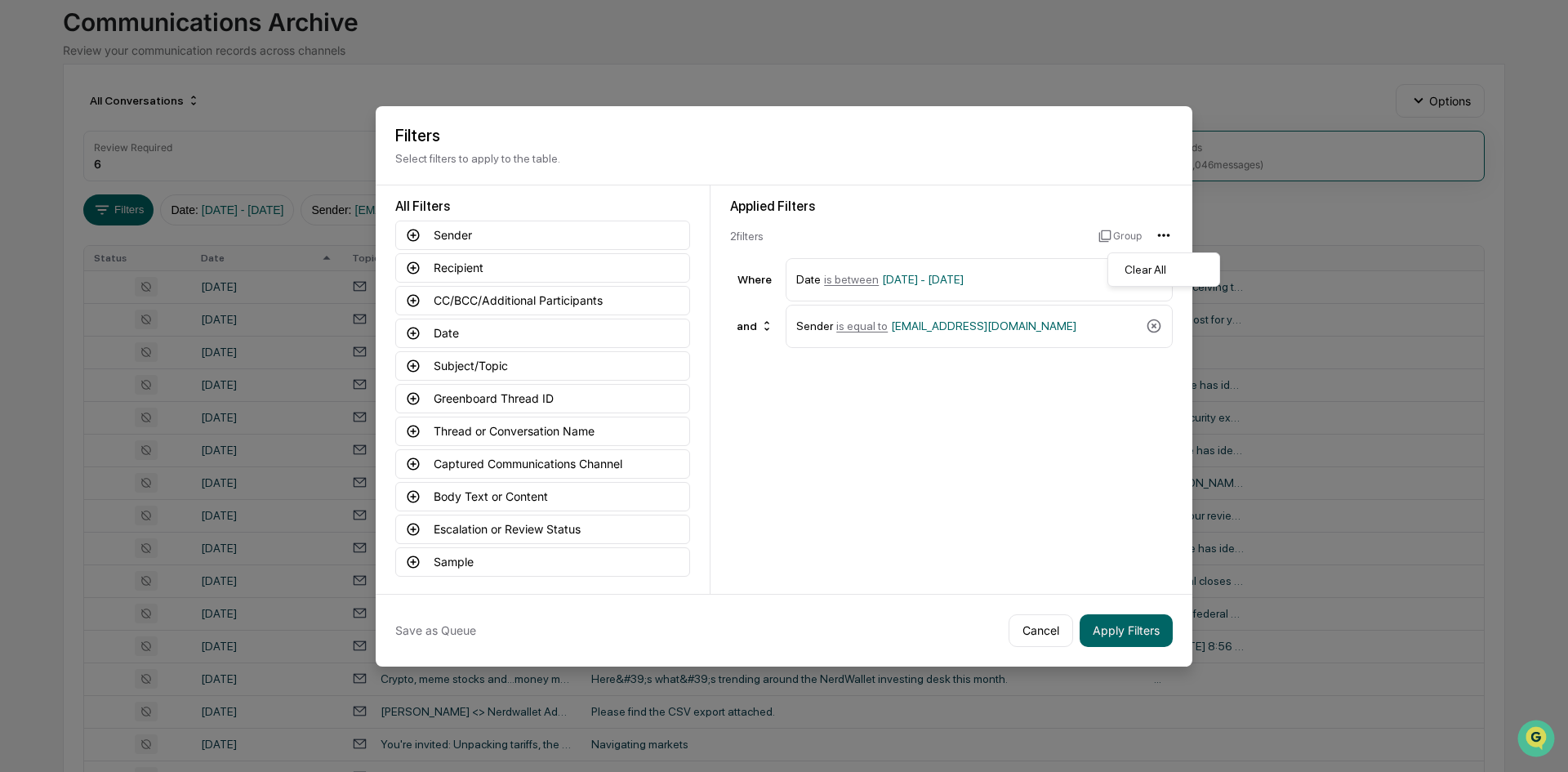
click at [1169, 235] on html "Calendar Manage Tasks Reviews Approval Management Company People, Data, Setting…" at bounding box center [784, 281] width 1568 height 772
click at [1176, 273] on div "Clear All" at bounding box center [1163, 270] width 105 height 26
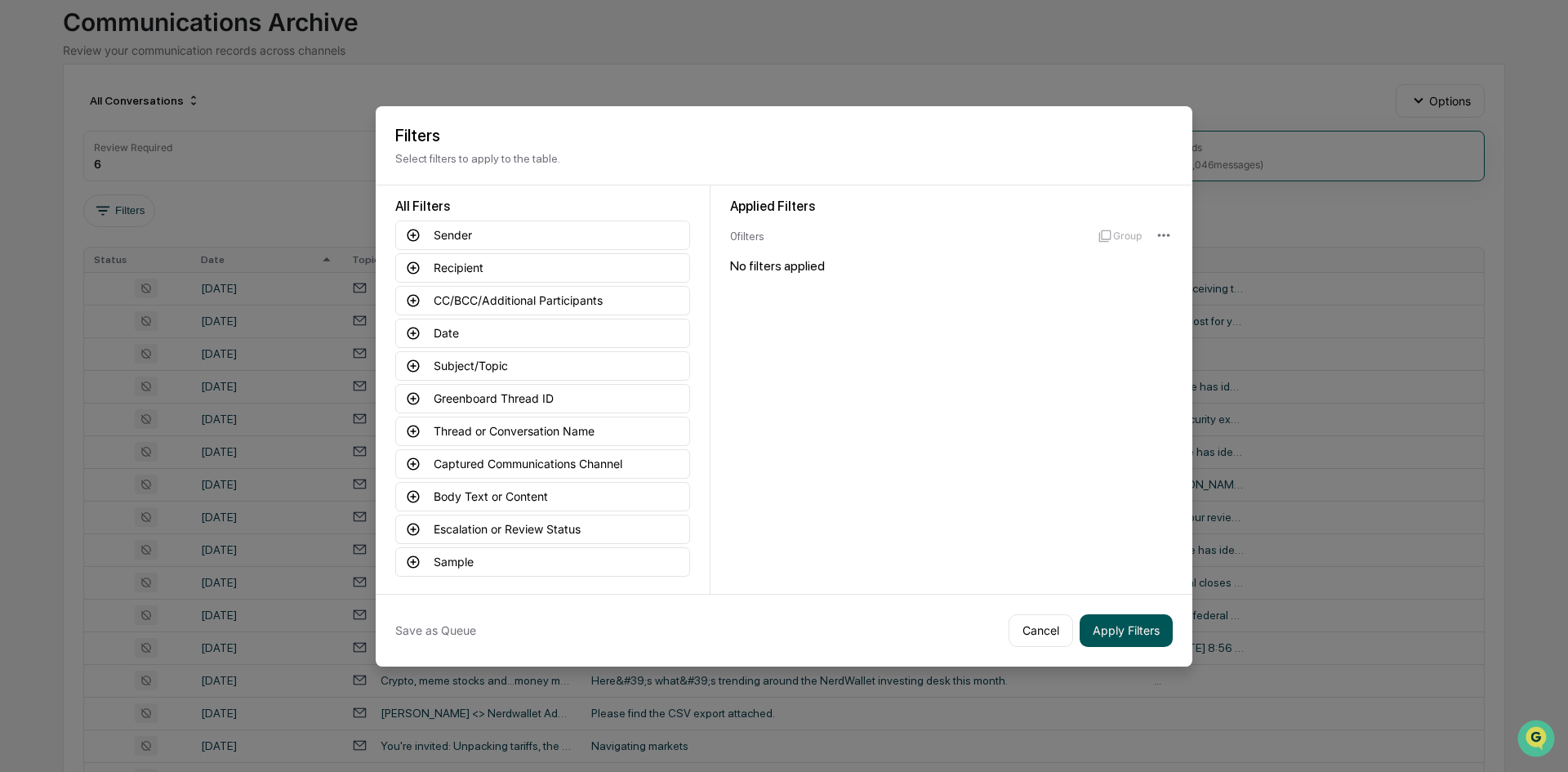
click at [1143, 633] on button "Apply Filters" at bounding box center [1125, 630] width 93 height 33
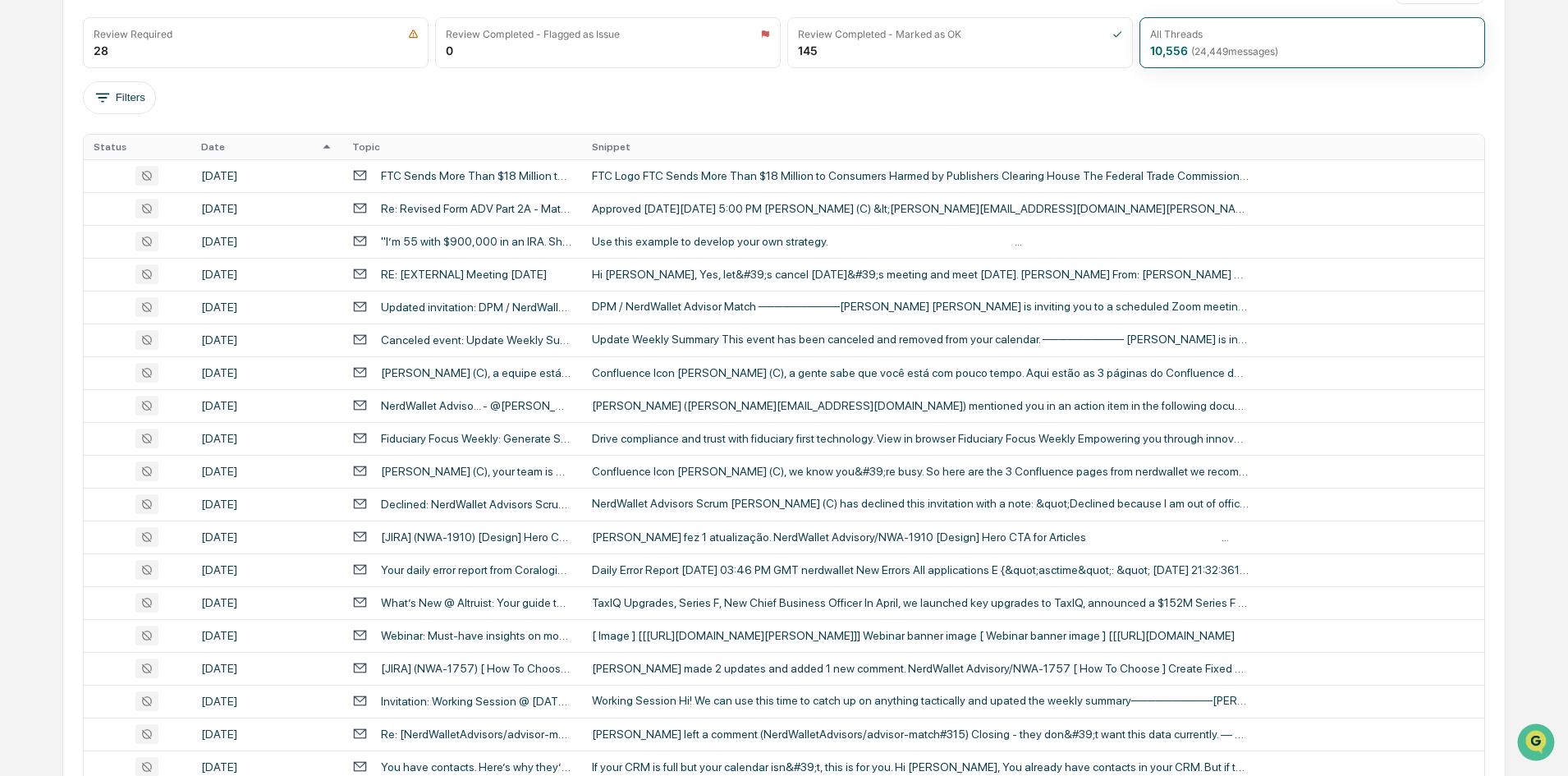
scroll to position [25, 0]
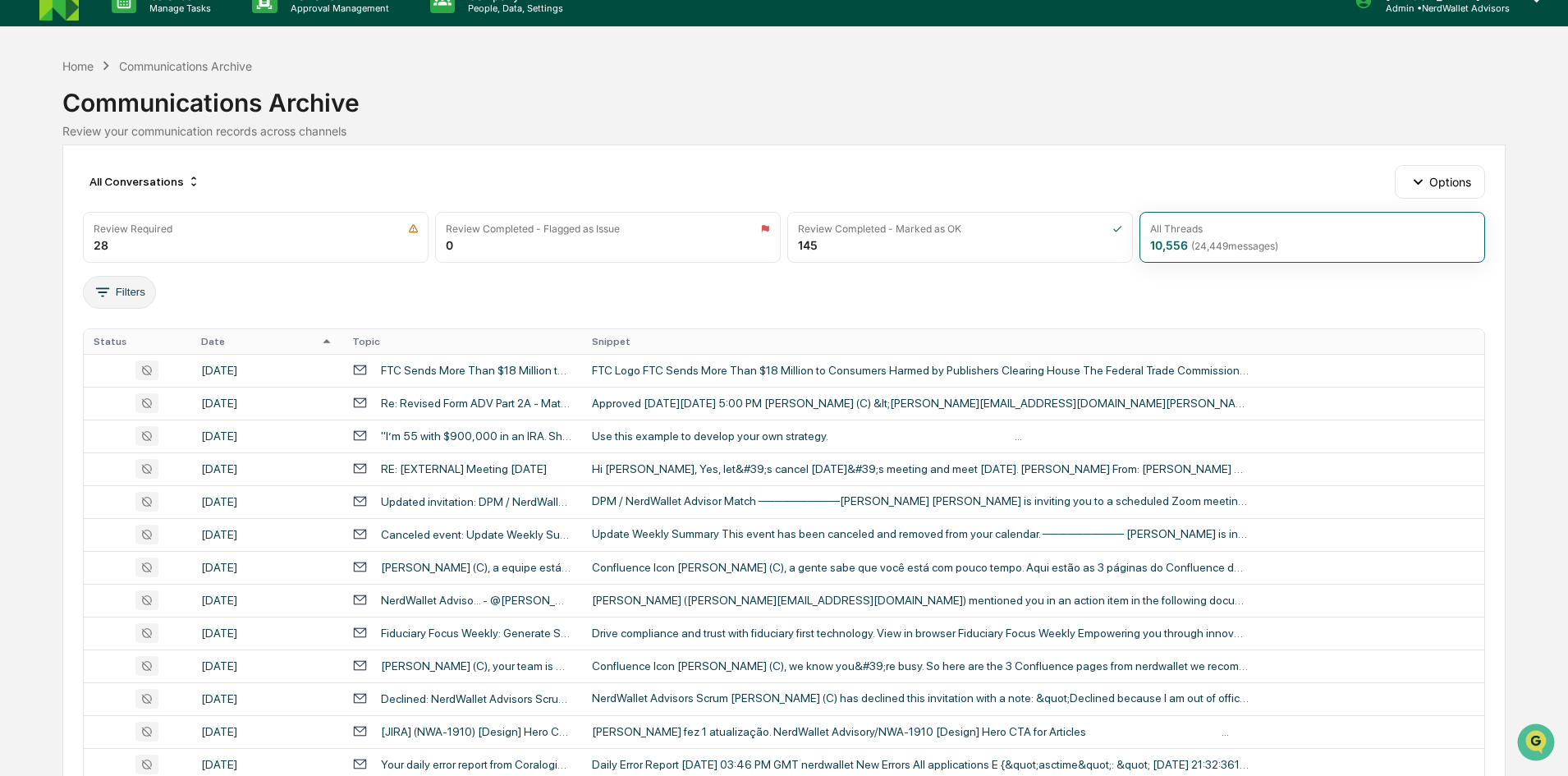
click at [142, 292] on button "Filters" at bounding box center [119, 292] width 73 height 33
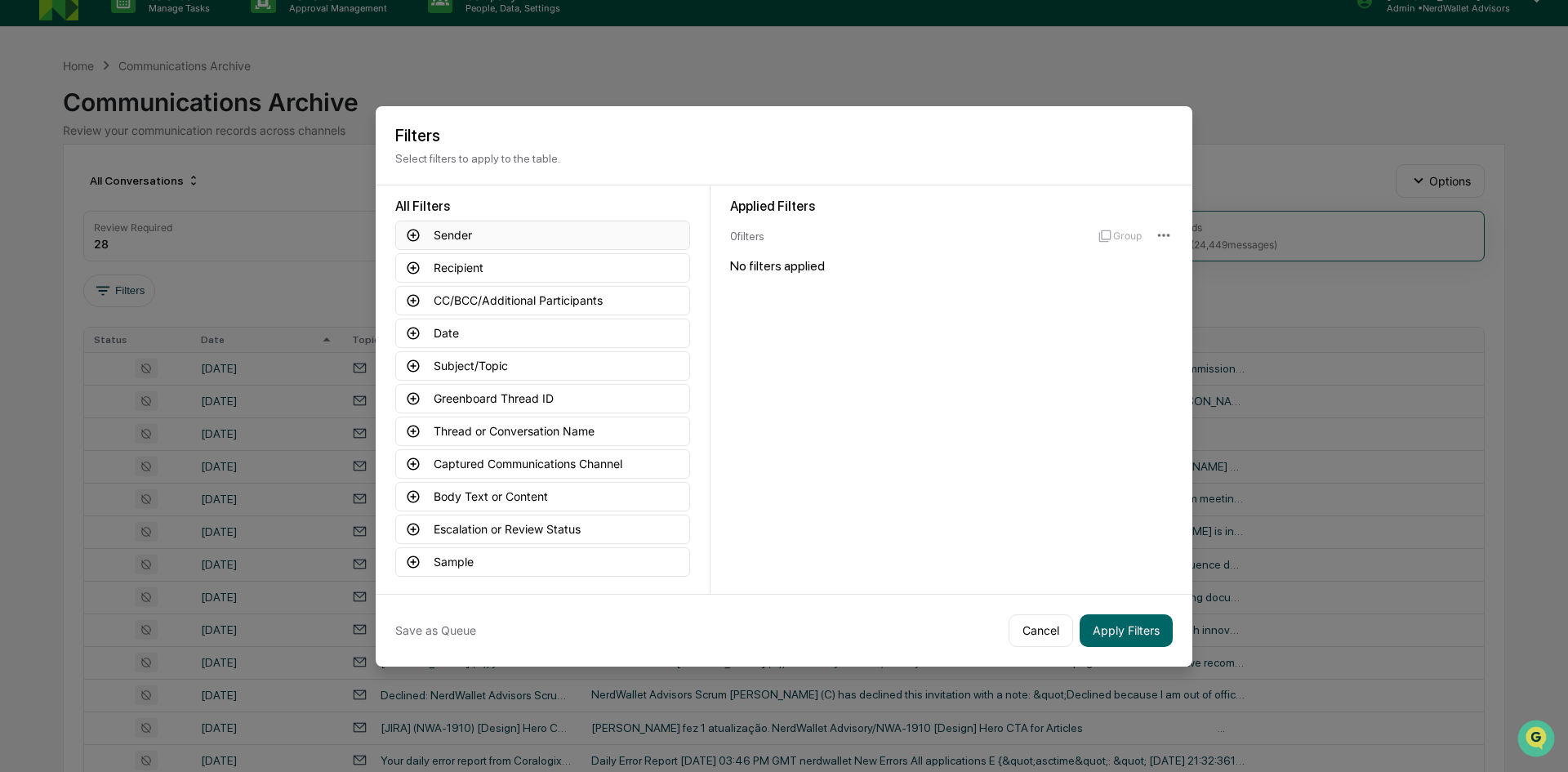
click at [454, 234] on button "Sender" at bounding box center [543, 235] width 295 height 29
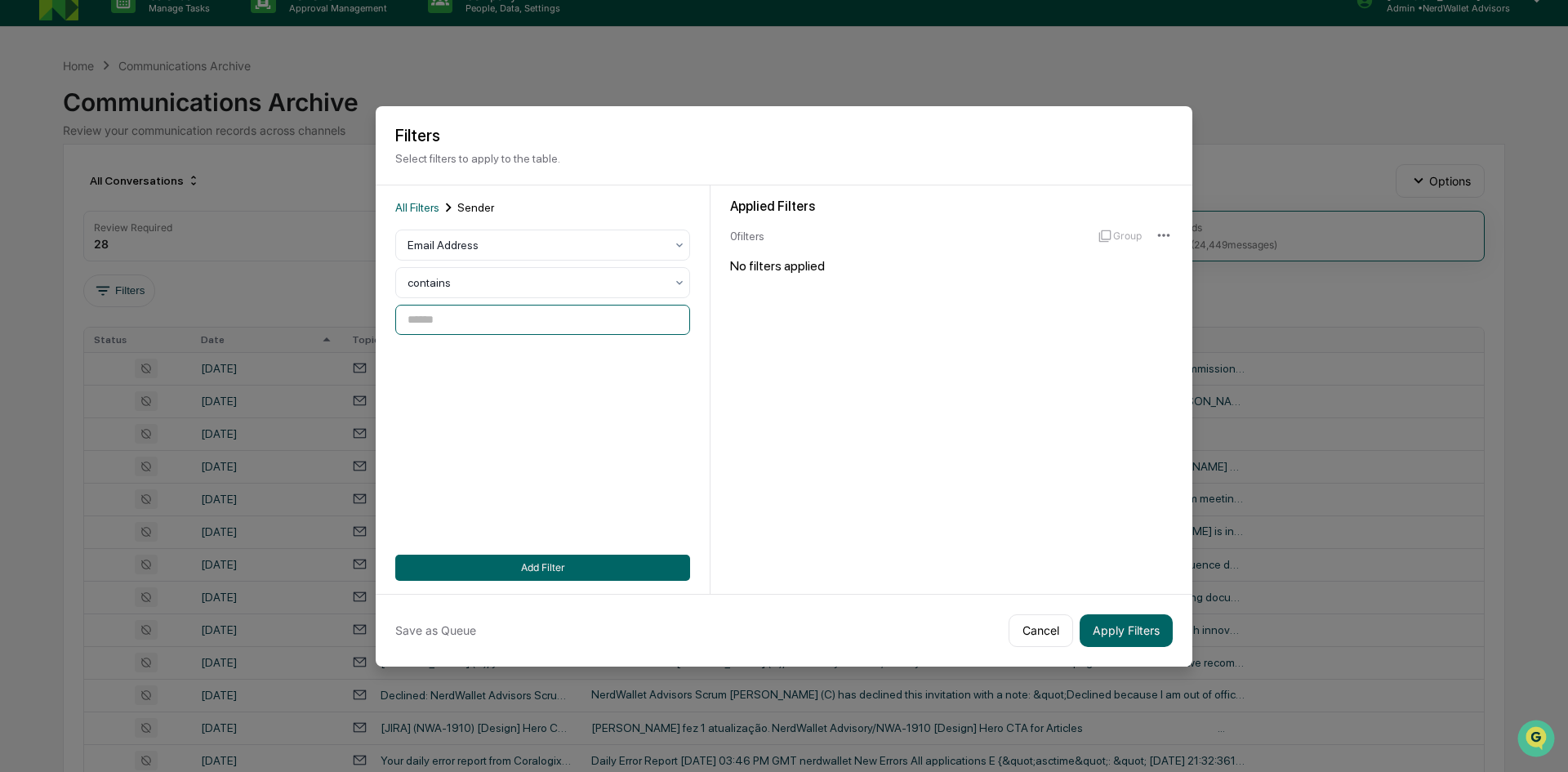
click at [477, 323] on input at bounding box center [543, 320] width 295 height 30
paste input "**********"
type input "**********"
click at [529, 559] on button "Add Filter" at bounding box center [543, 568] width 295 height 26
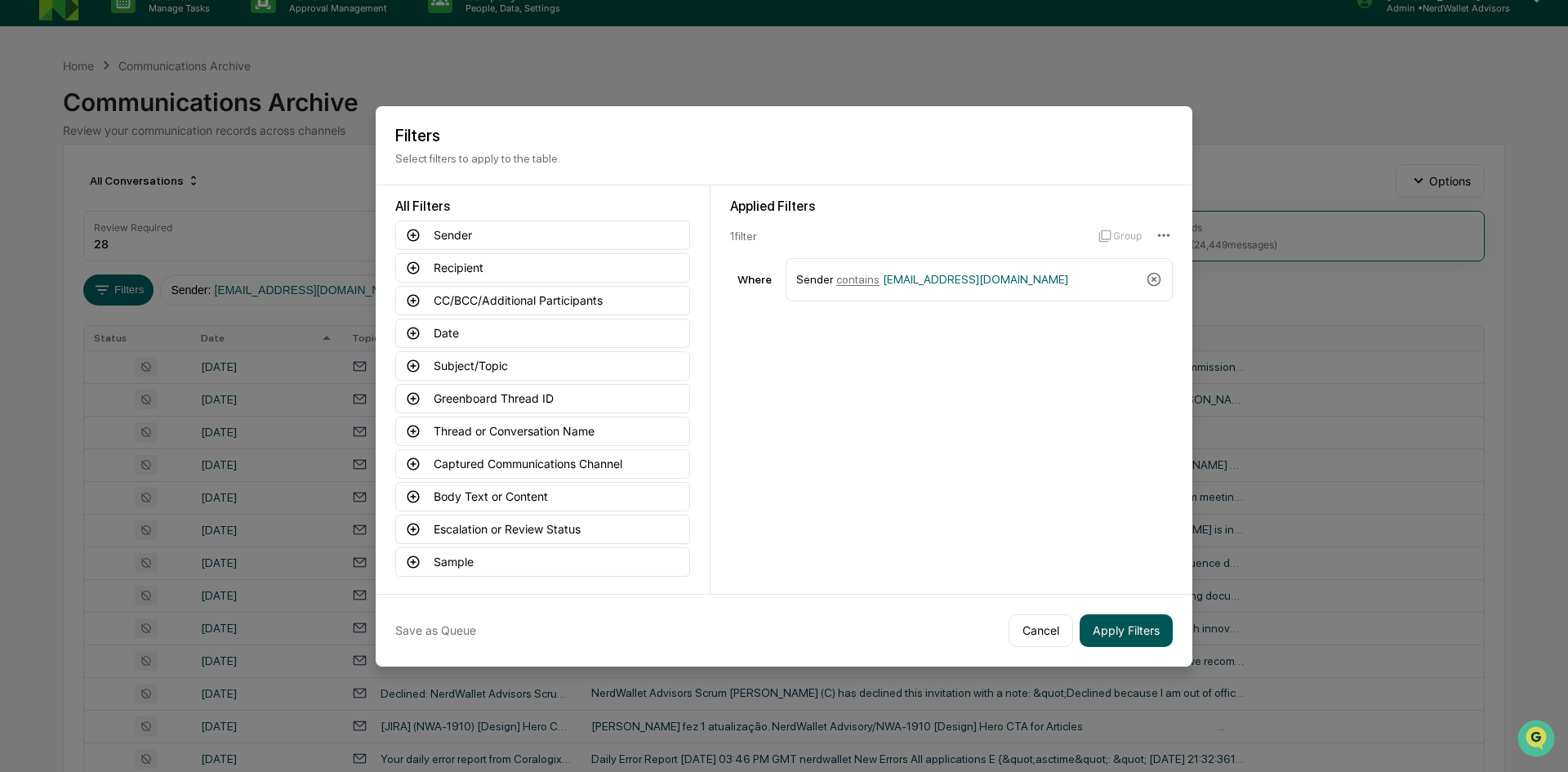
click at [1111, 633] on button "Apply Filters" at bounding box center [1125, 630] width 93 height 33
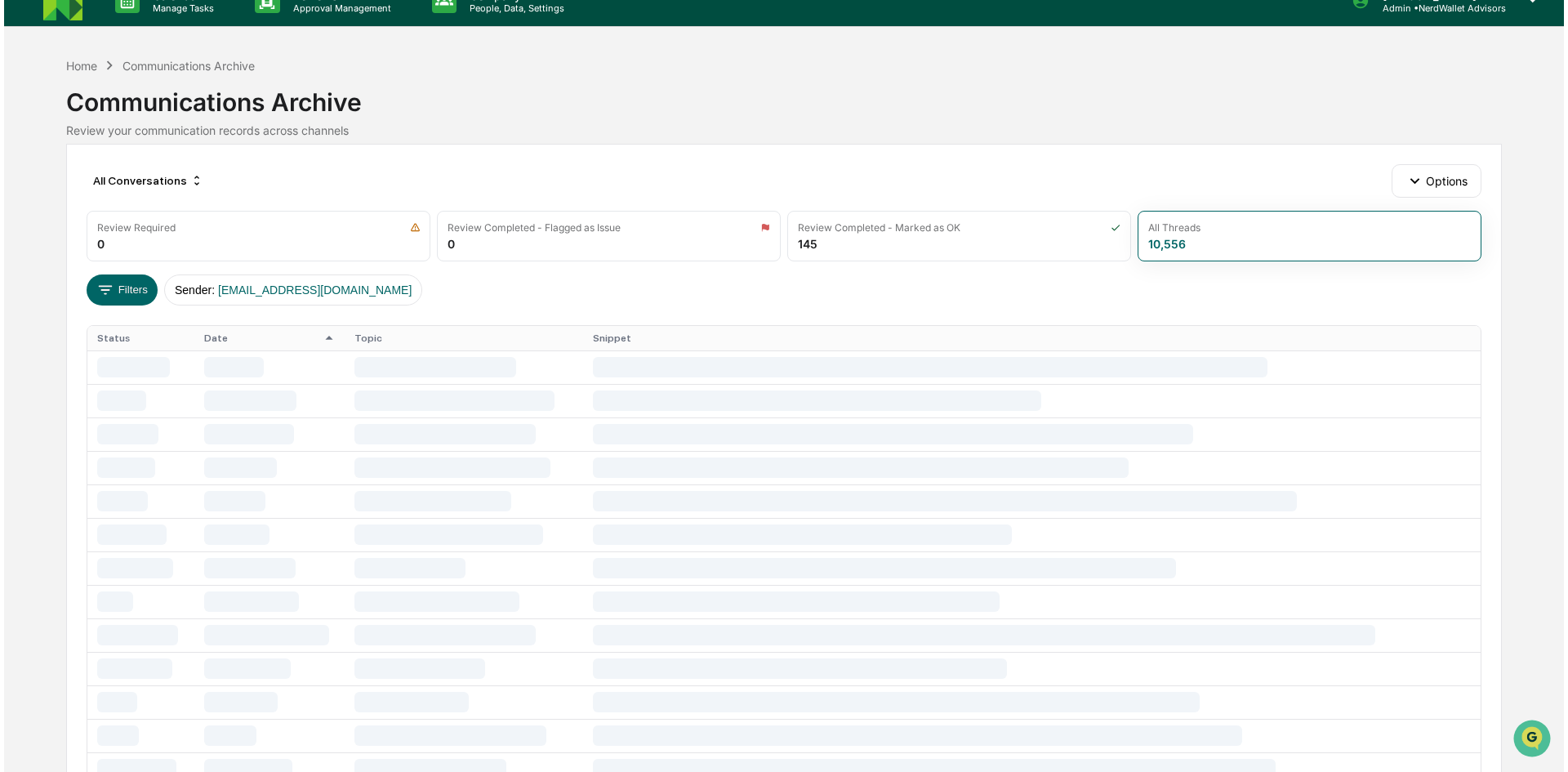
scroll to position [0, 0]
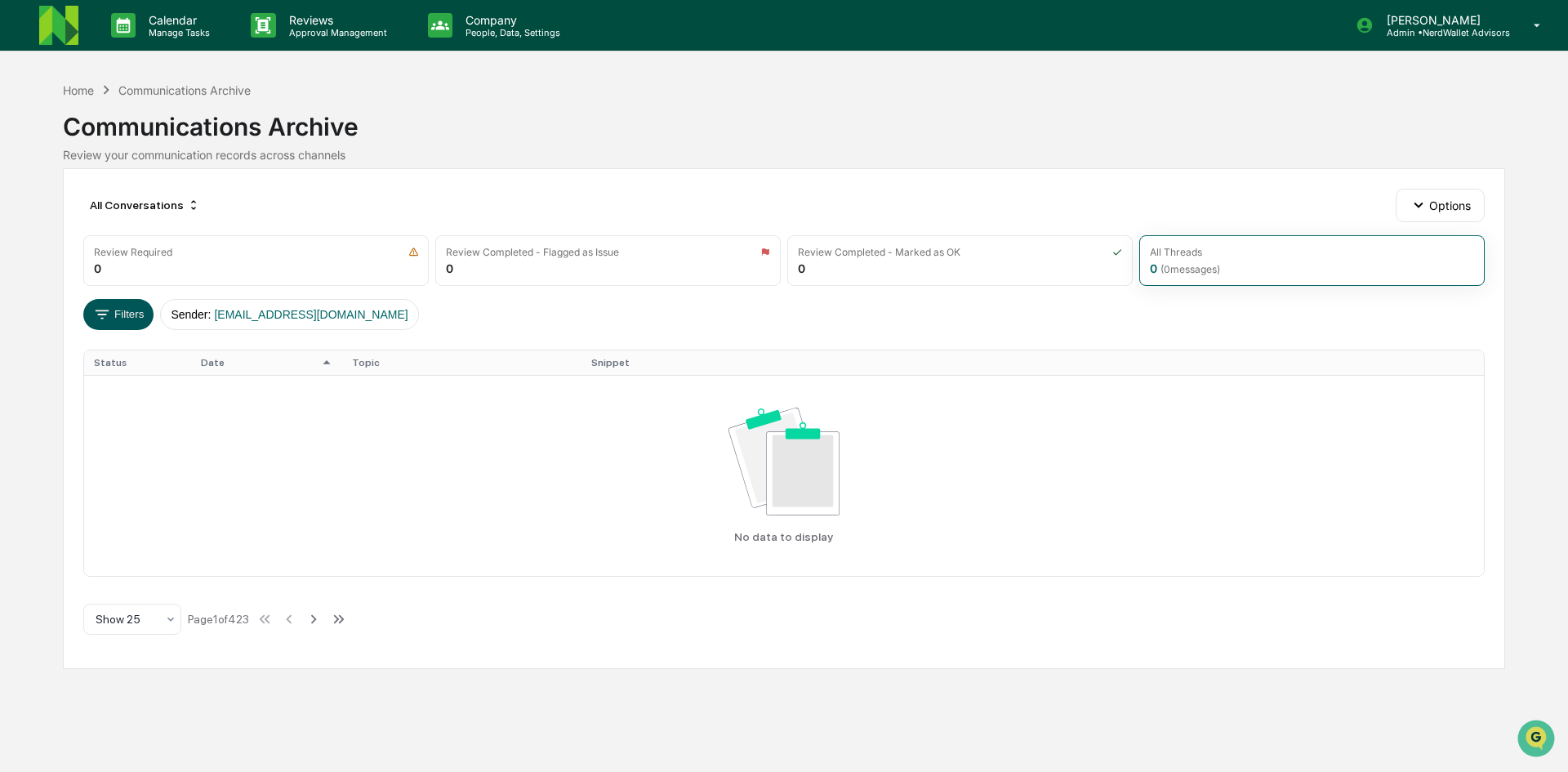
click at [129, 315] on button "Filters" at bounding box center [118, 314] width 71 height 31
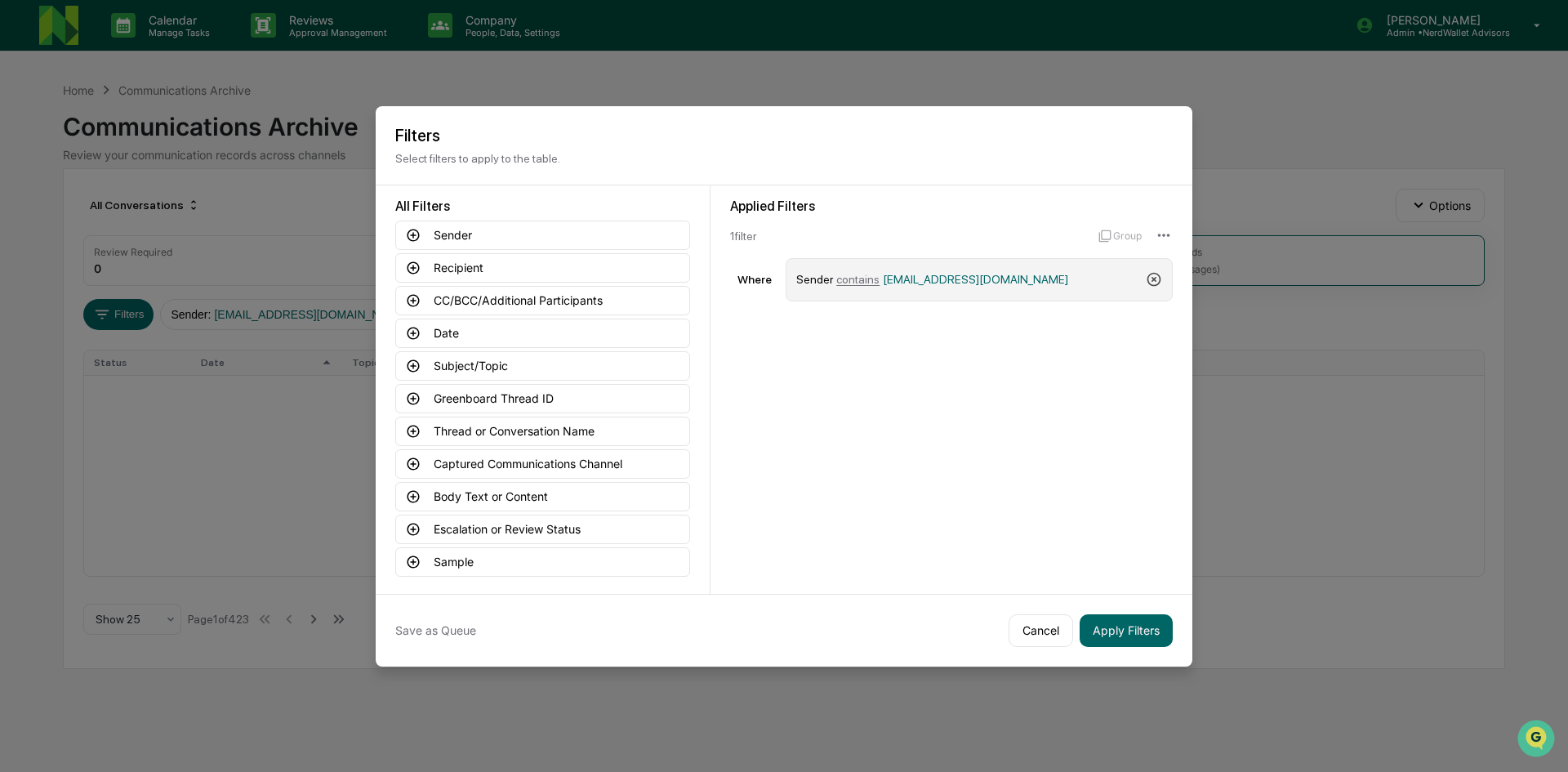
click at [1155, 274] on icon at bounding box center [1153, 279] width 16 height 16
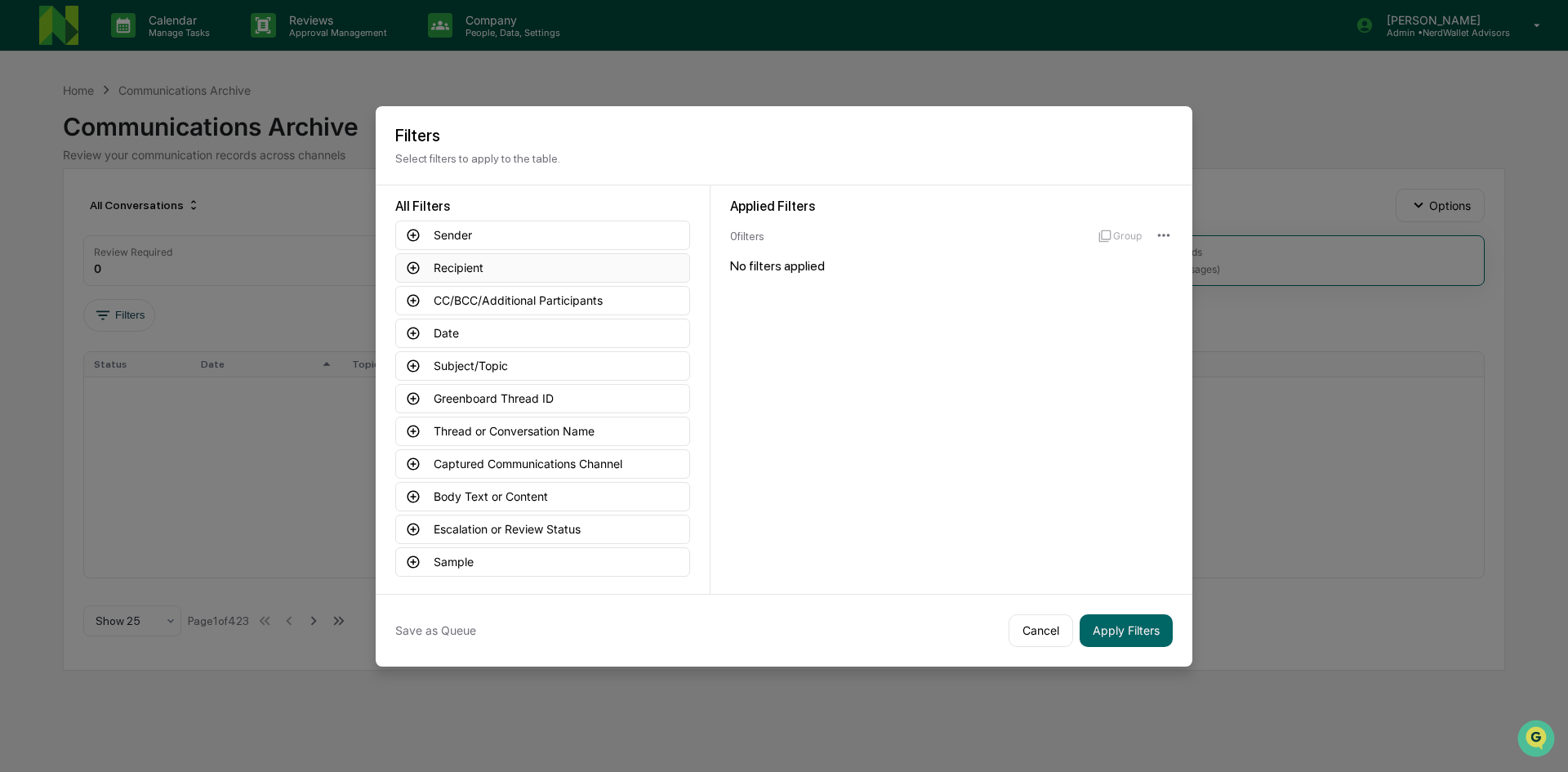
click at [425, 270] on button "Recipient" at bounding box center [543, 268] width 295 height 29
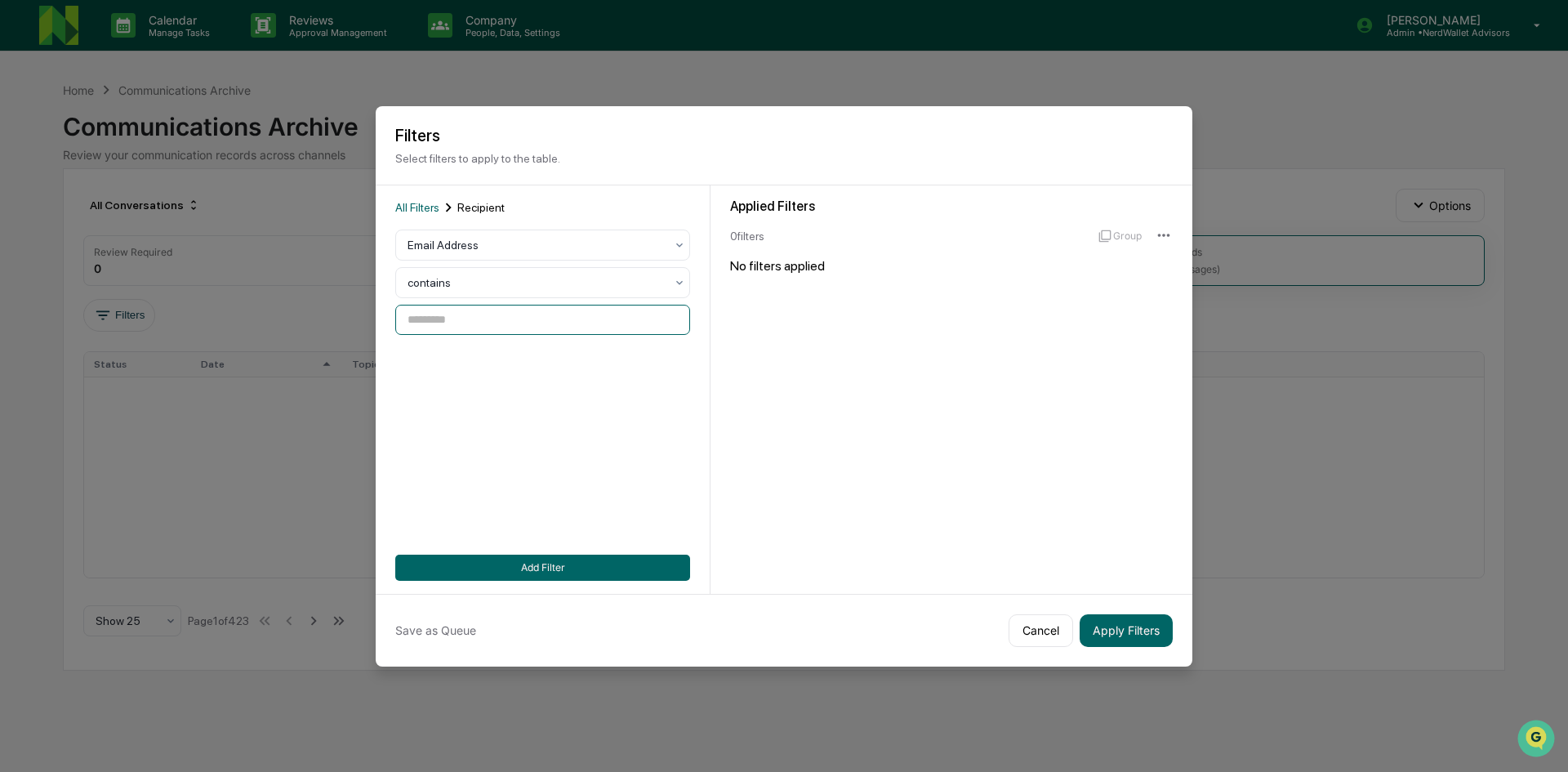
click at [427, 314] on input at bounding box center [543, 320] width 295 height 30
paste input "**********"
type input "**********"
click at [535, 571] on button "Add Filter" at bounding box center [543, 568] width 295 height 26
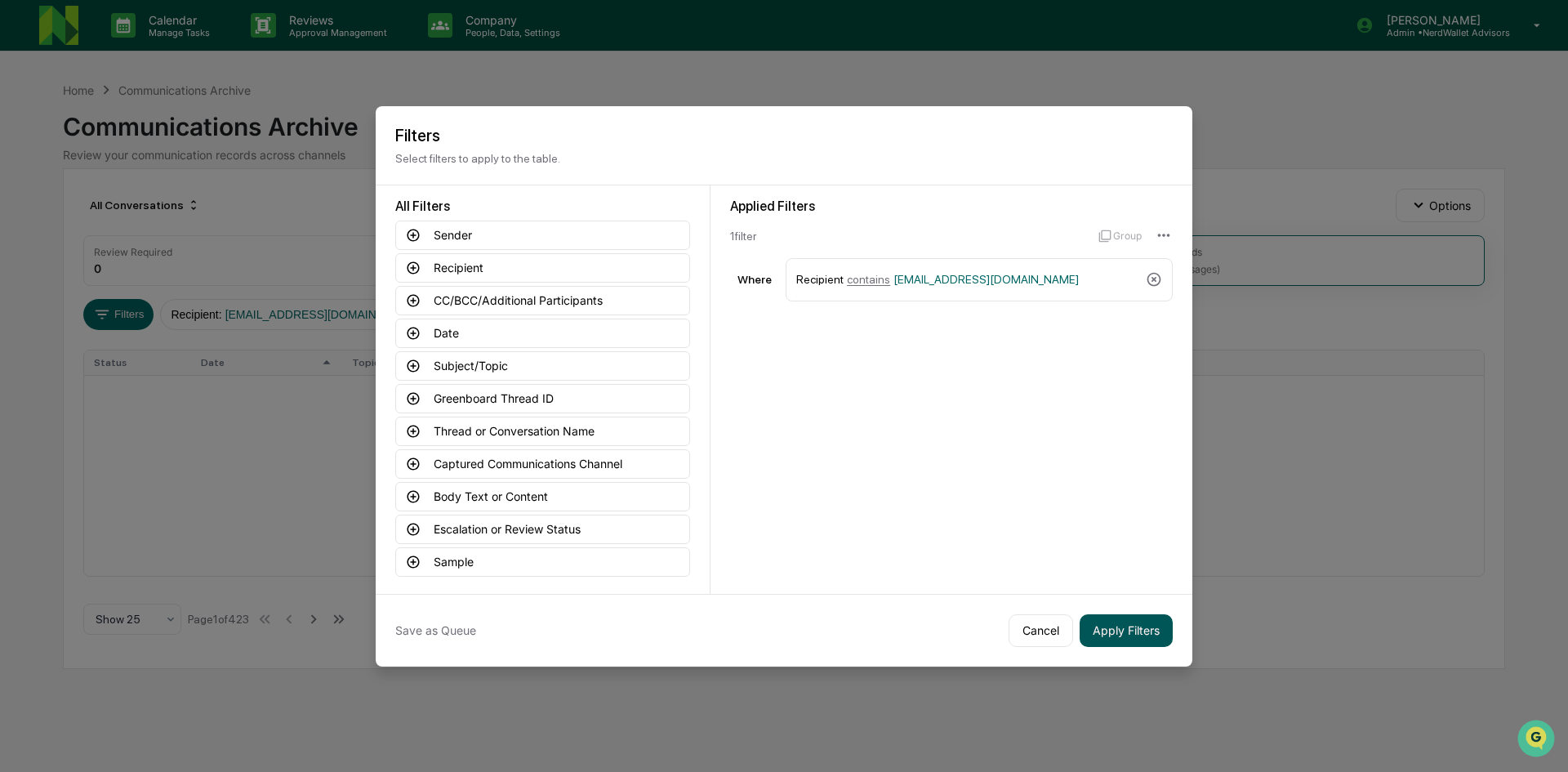
click at [1097, 623] on button "Apply Filters" at bounding box center [1125, 630] width 93 height 33
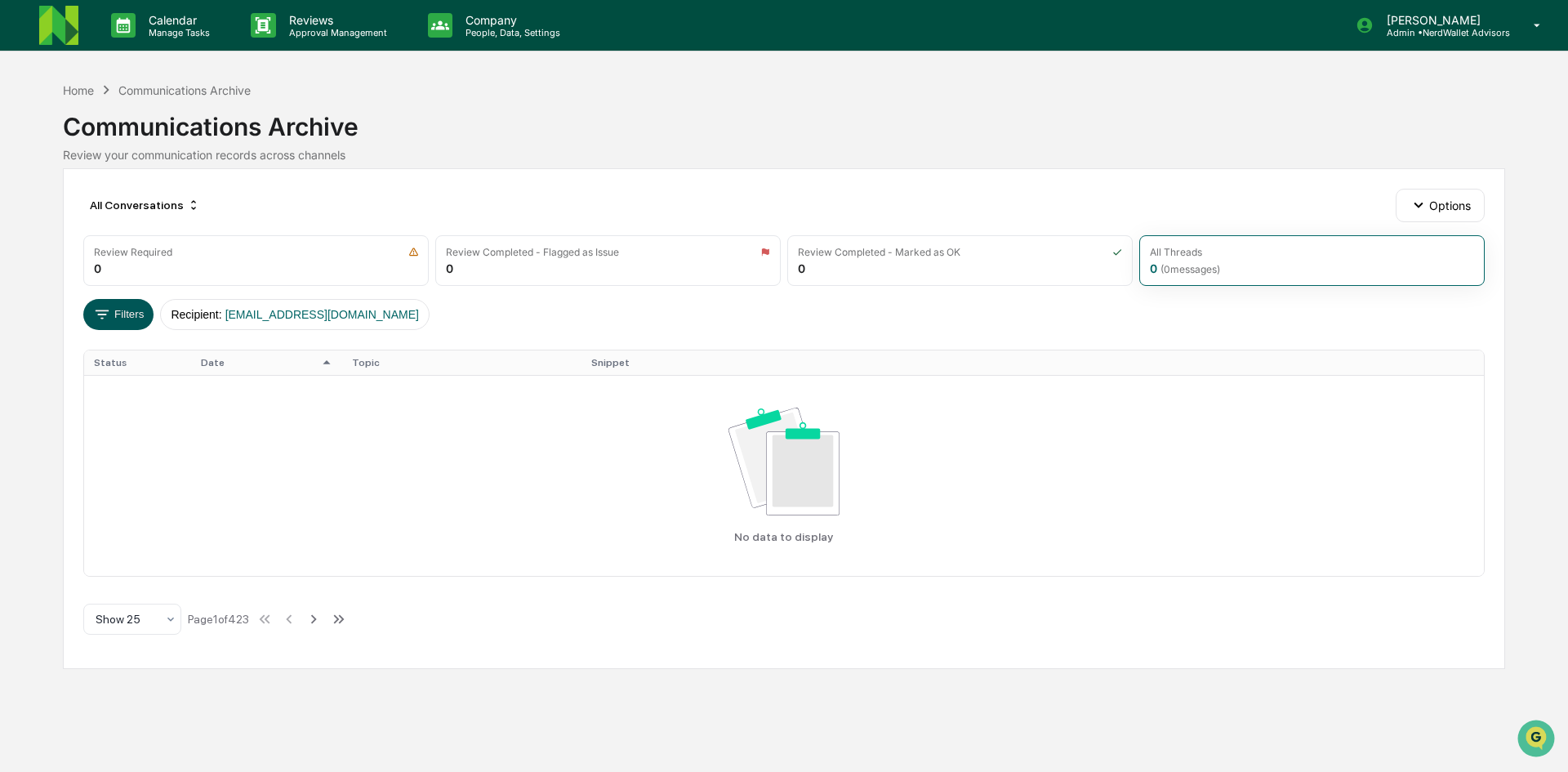
click at [113, 308] on button "Filters" at bounding box center [118, 314] width 71 height 31
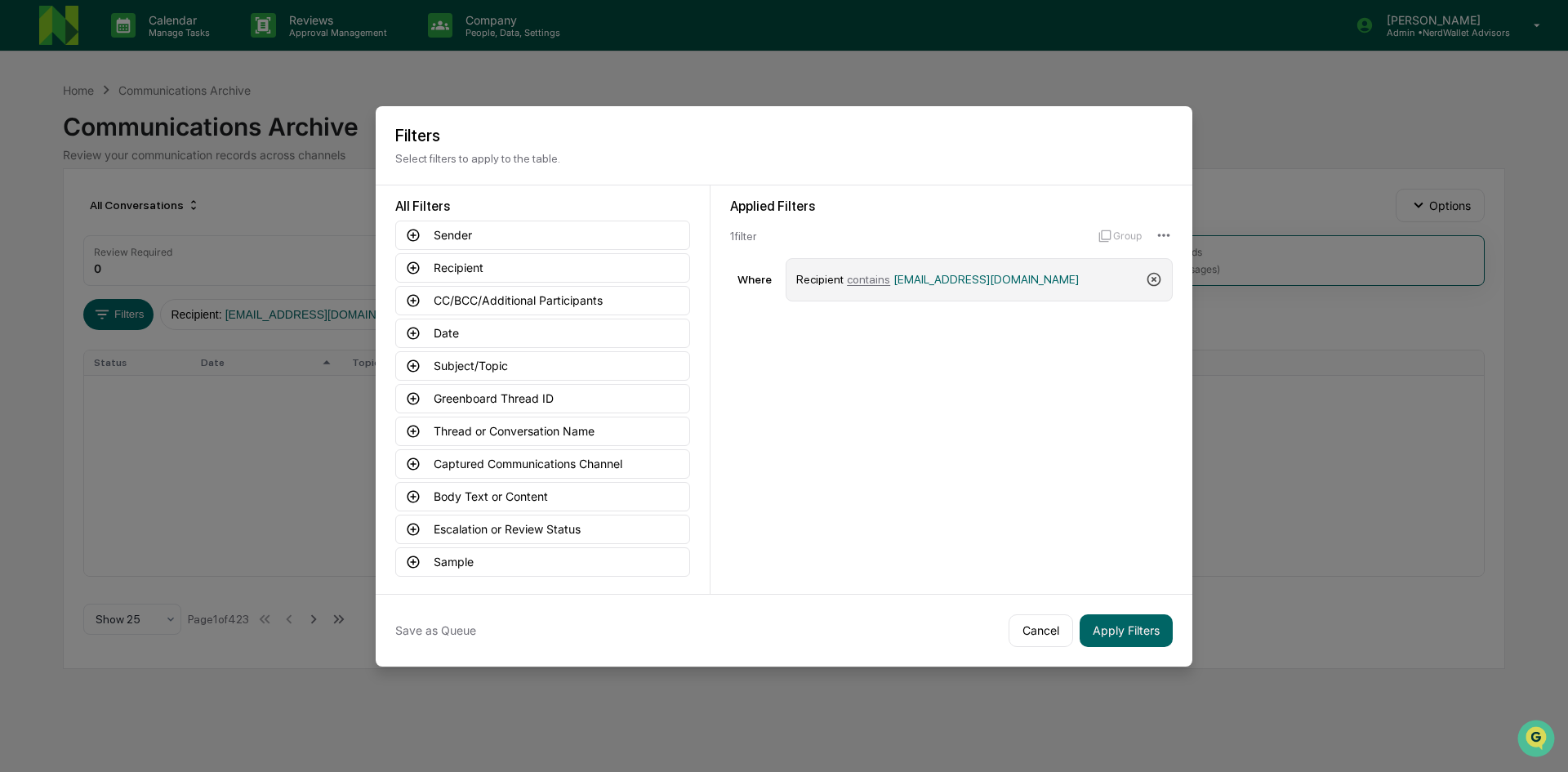
click at [1148, 277] on icon at bounding box center [1154, 279] width 14 height 14
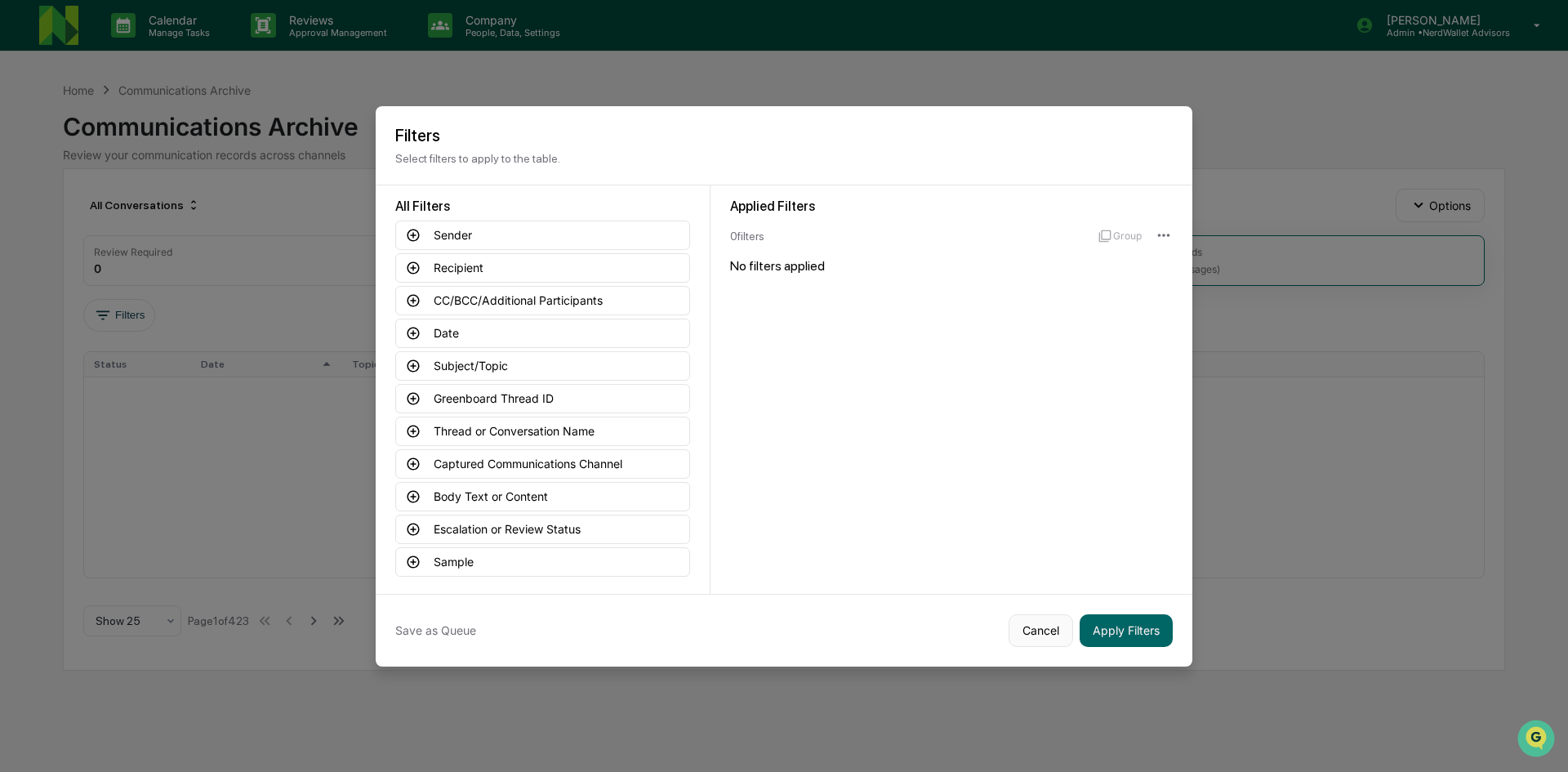
click at [1032, 624] on button "Cancel" at bounding box center [1040, 630] width 64 height 33
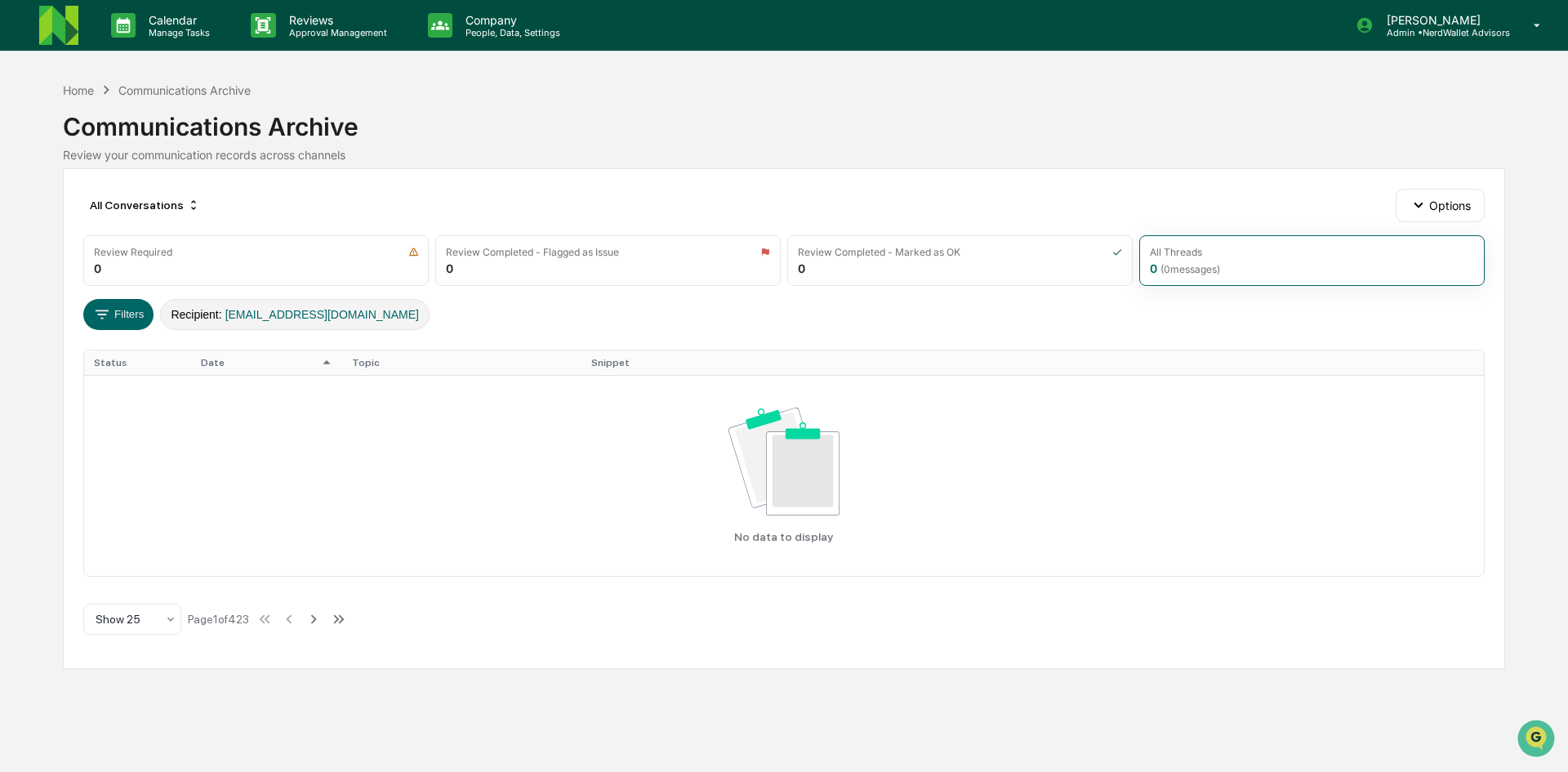
click at [392, 310] on span "[EMAIL_ADDRESS][DOMAIN_NAME]" at bounding box center [322, 314] width 194 height 13
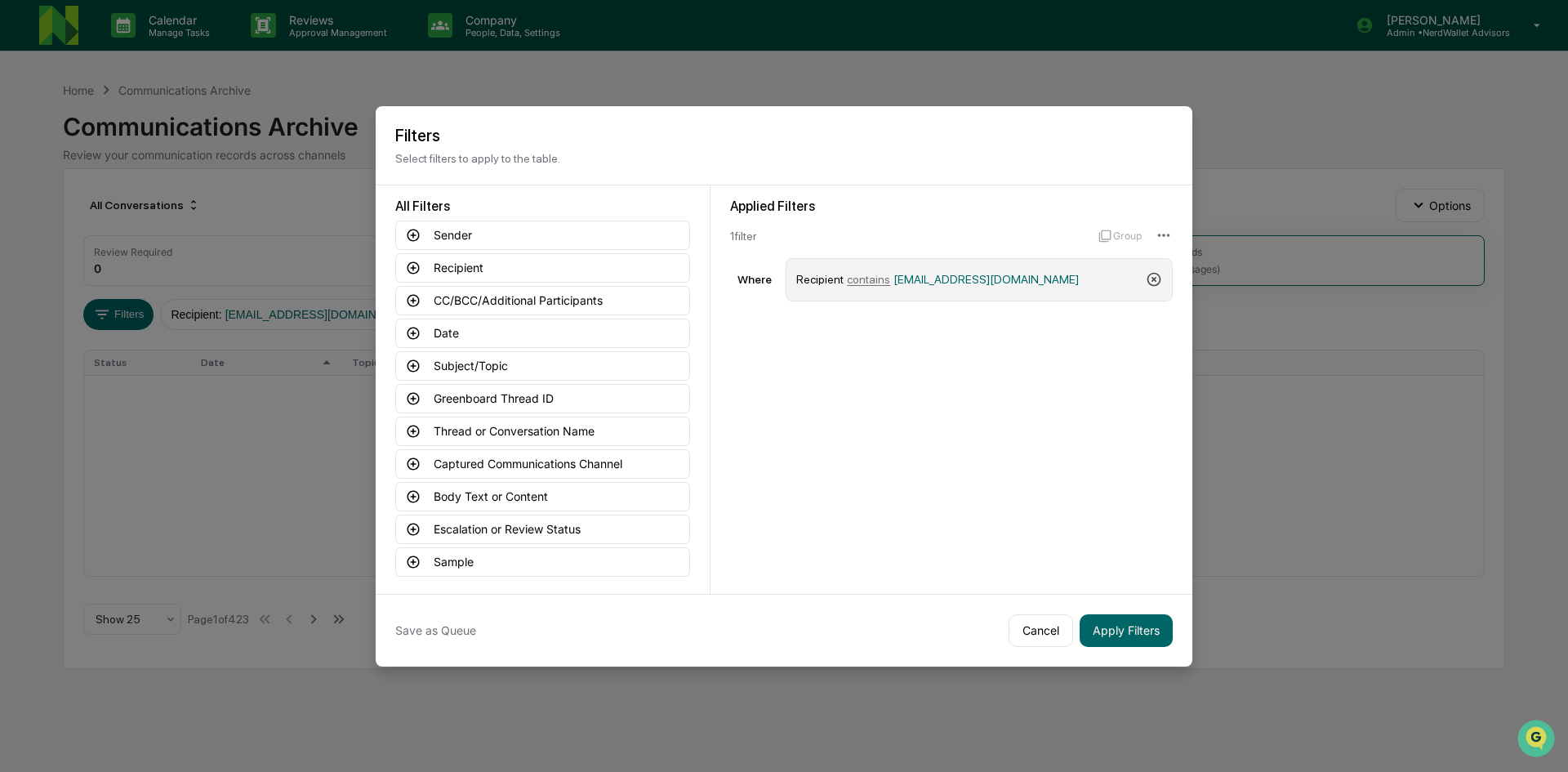
click at [1151, 280] on icon at bounding box center [1153, 279] width 16 height 16
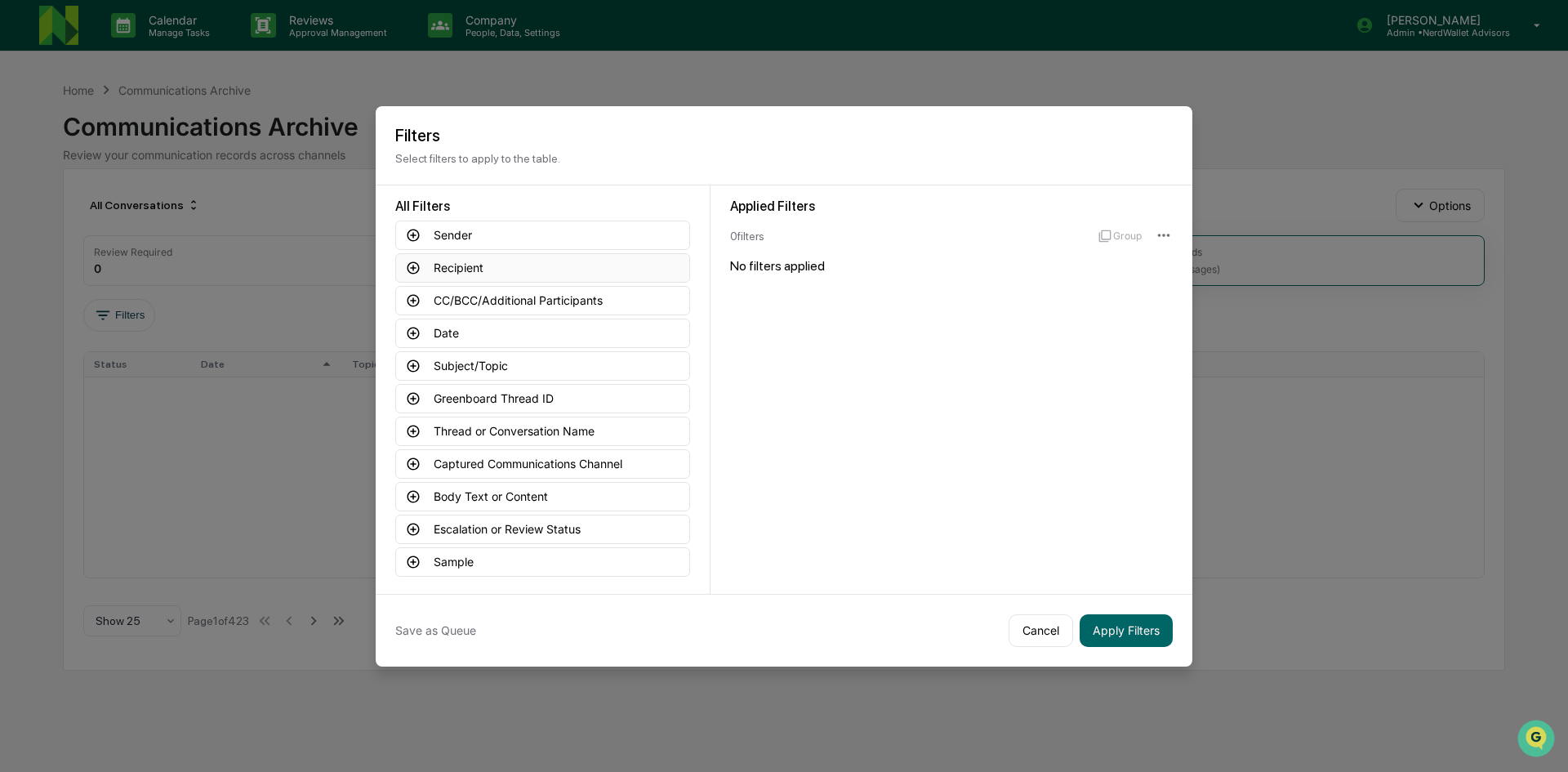
click at [457, 259] on button "Recipient" at bounding box center [543, 268] width 295 height 29
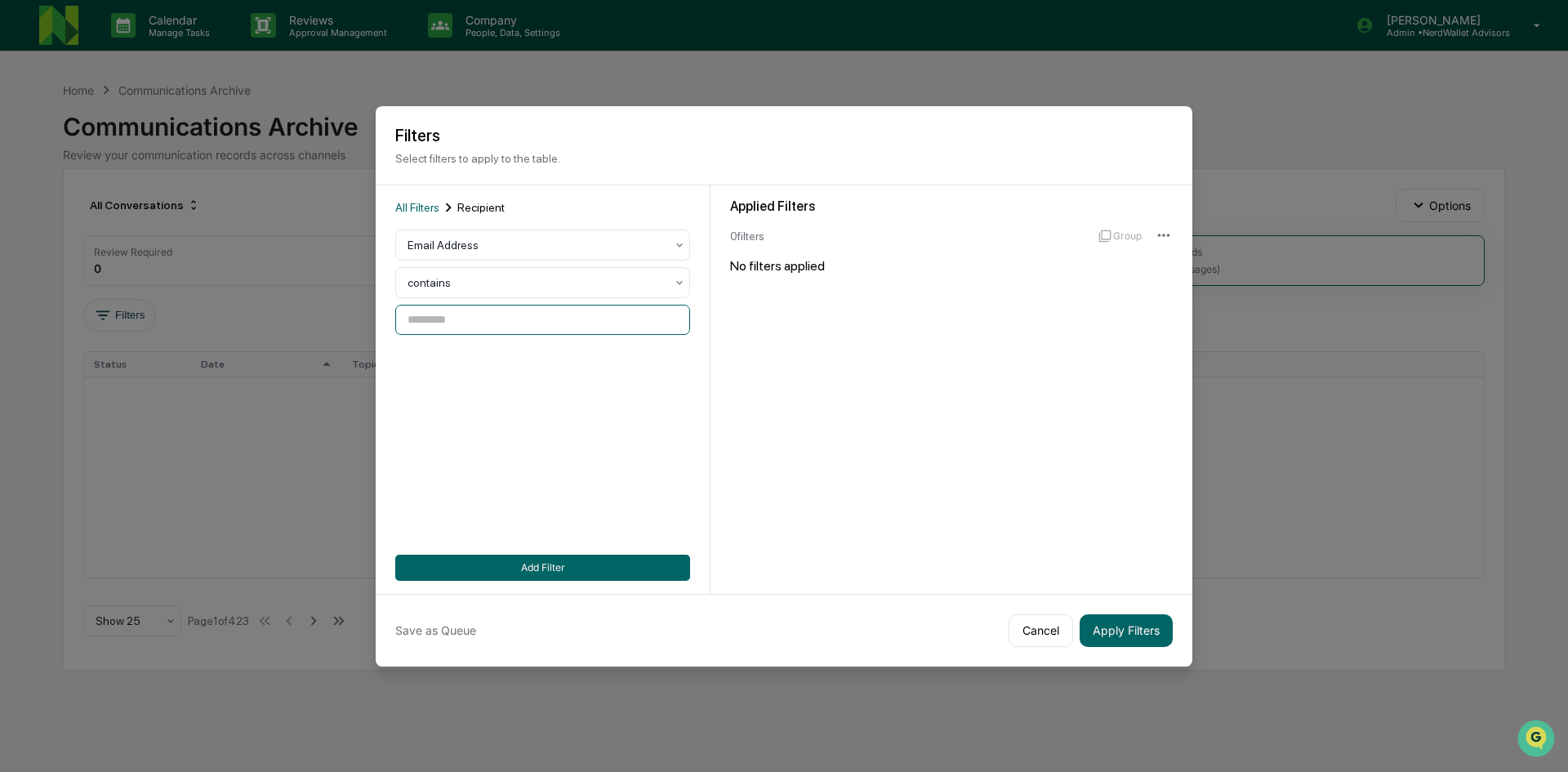
click at [462, 321] on input at bounding box center [543, 320] width 295 height 30
type input "****"
click at [591, 560] on button "Add Filter" at bounding box center [543, 568] width 295 height 26
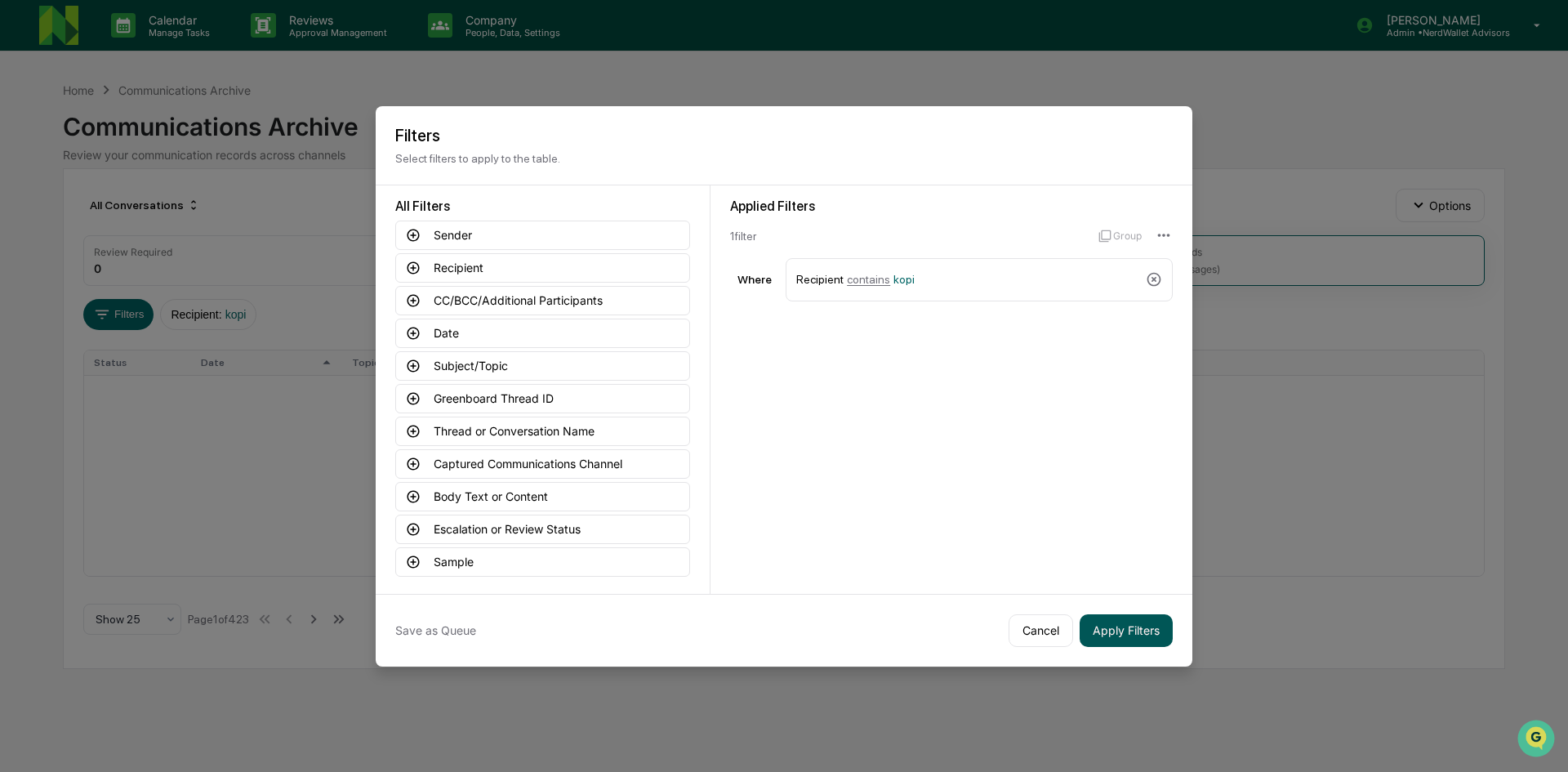
click at [1161, 627] on button "Apply Filters" at bounding box center [1125, 630] width 93 height 33
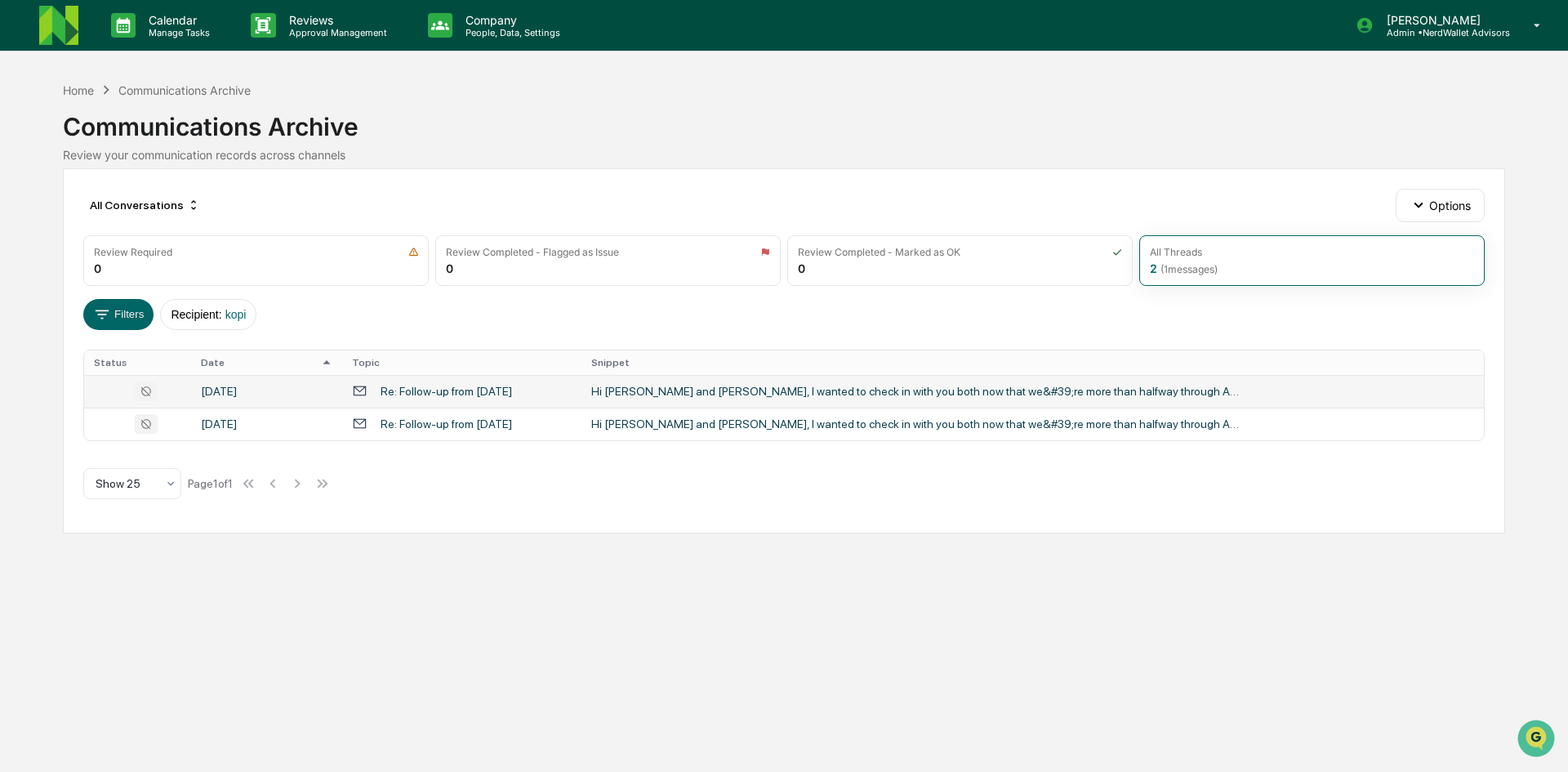
click at [698, 397] on td "Hi [PERSON_NAME] and [PERSON_NAME], I wanted to check in with you both now that…" at bounding box center [1033, 391] width 902 height 33
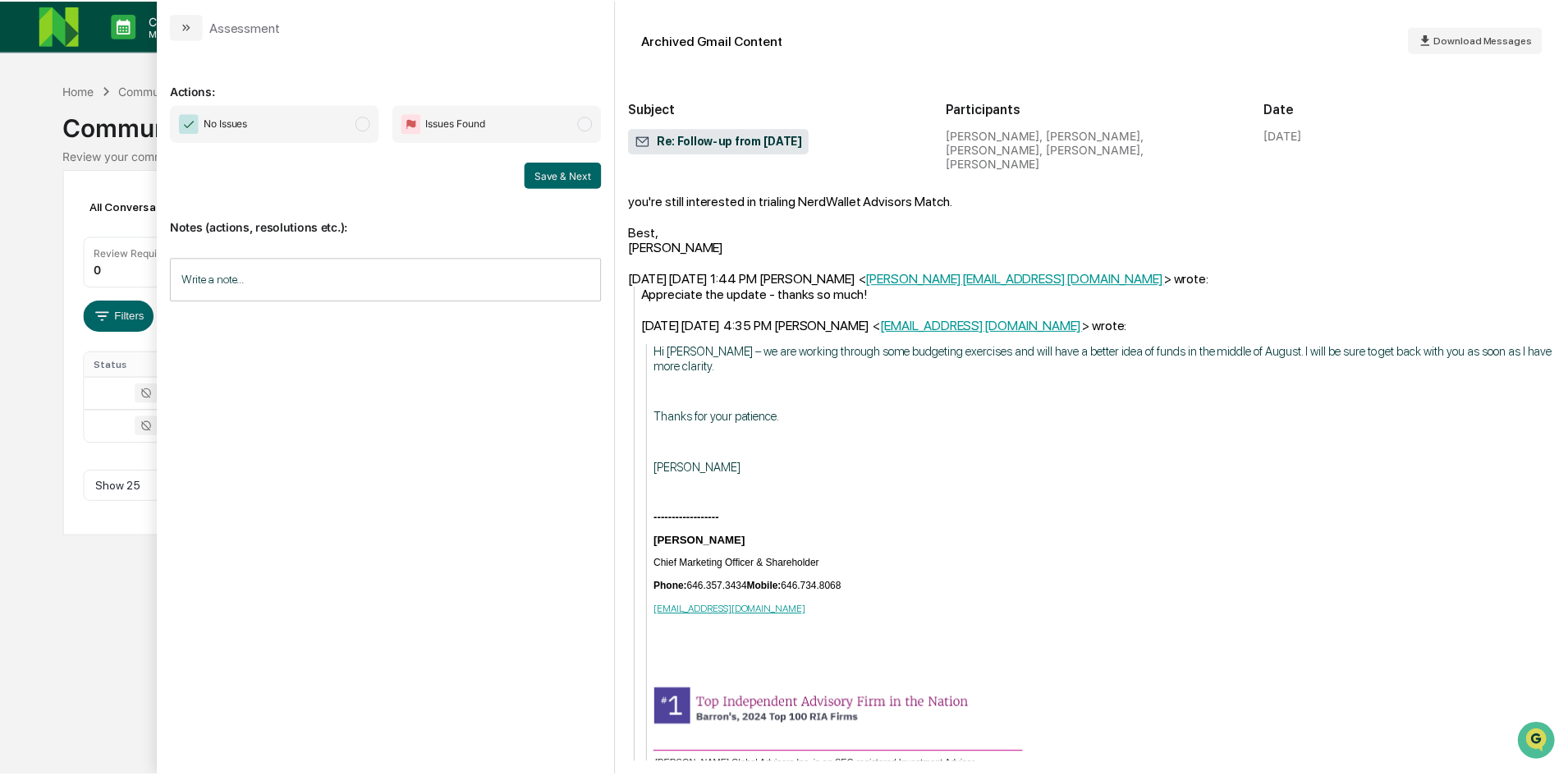
scroll to position [493, 0]
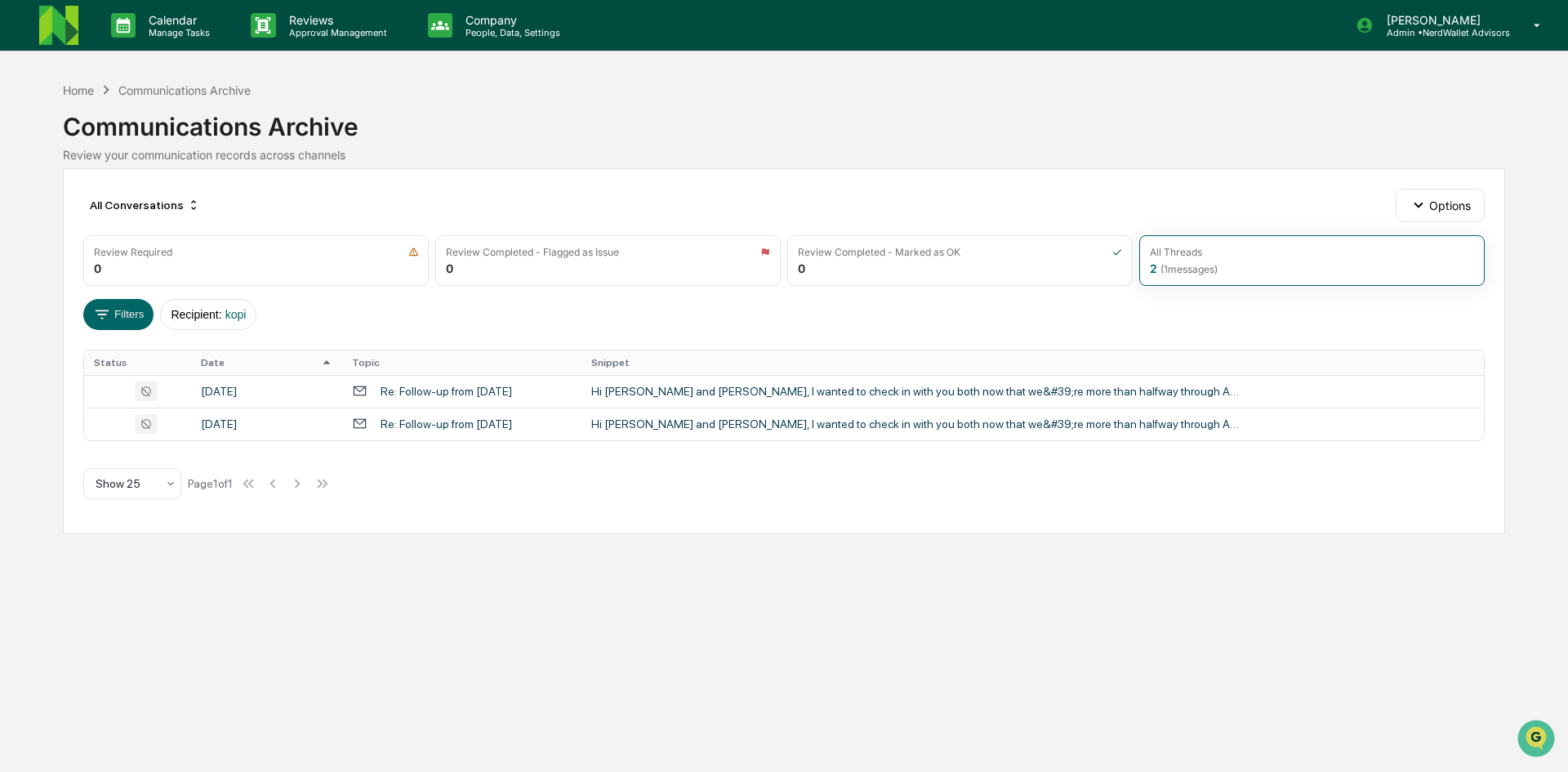
click at [17, 105] on div "Calendar Manage Tasks Reviews Approval Management Company People, Data, Setting…" at bounding box center [784, 386] width 1568 height 772
click at [121, 323] on button "Filters" at bounding box center [118, 314] width 71 height 31
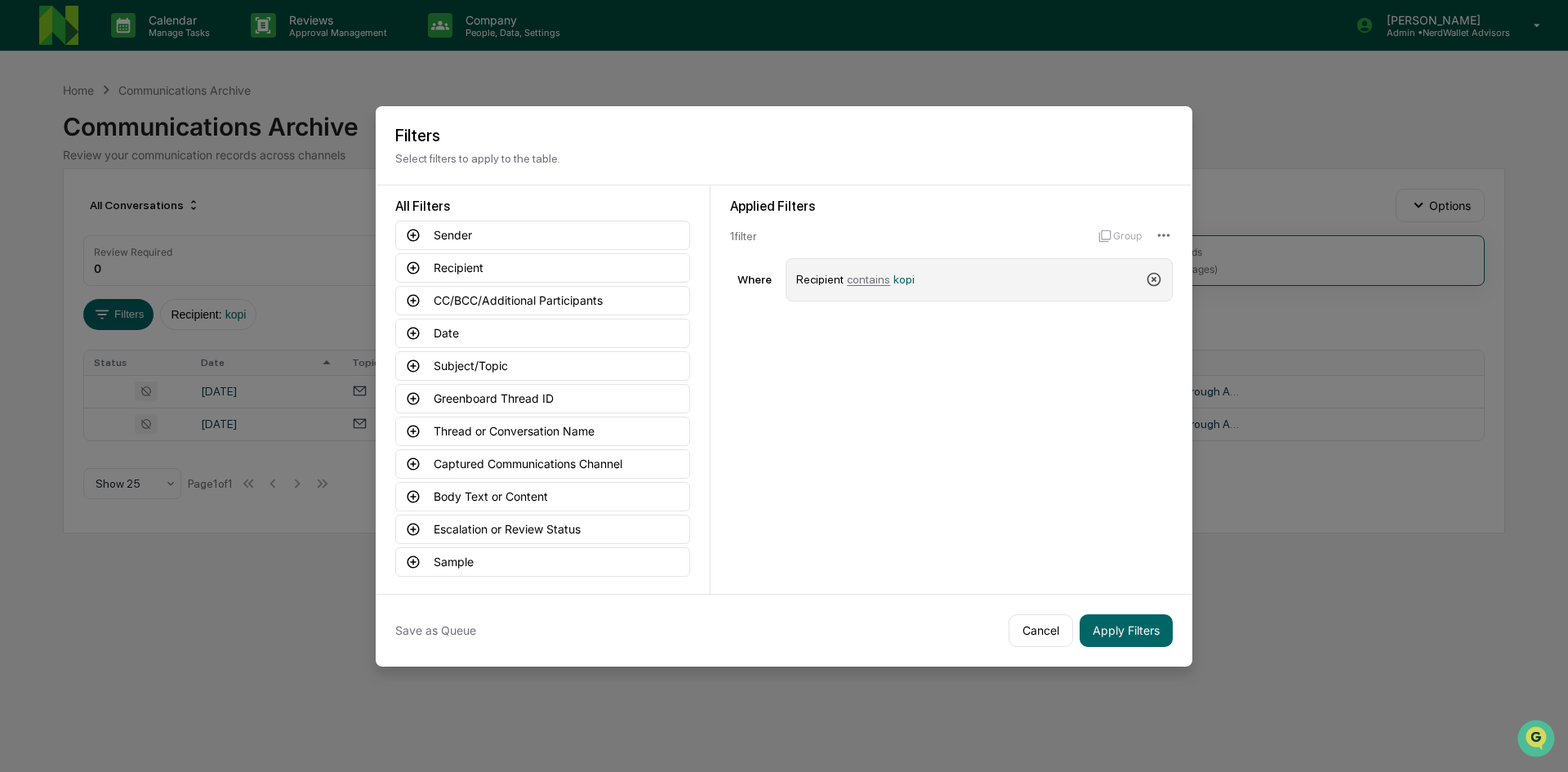
click at [1151, 278] on icon at bounding box center [1153, 279] width 16 height 16
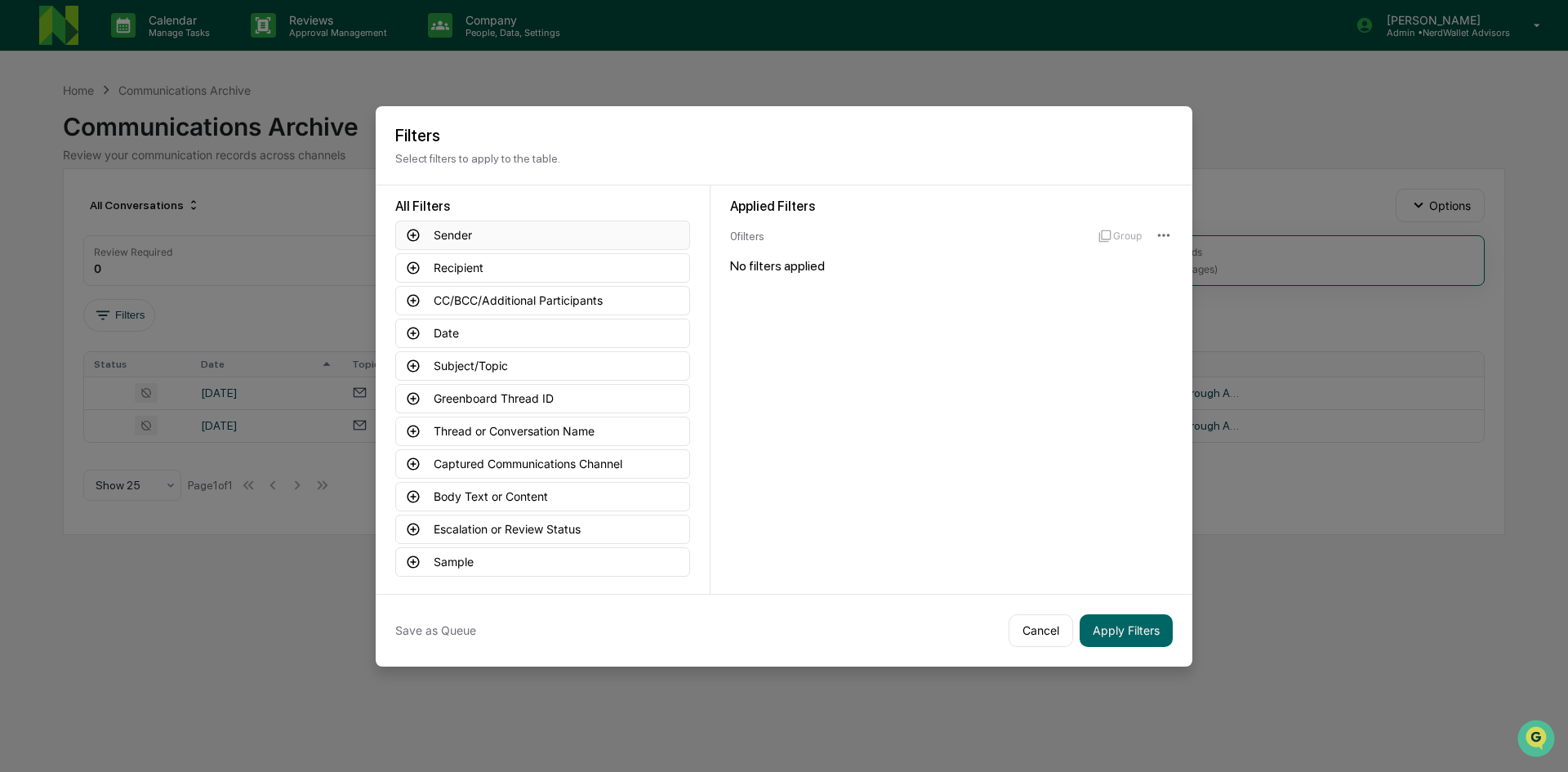
click at [462, 236] on button "Sender" at bounding box center [543, 235] width 295 height 29
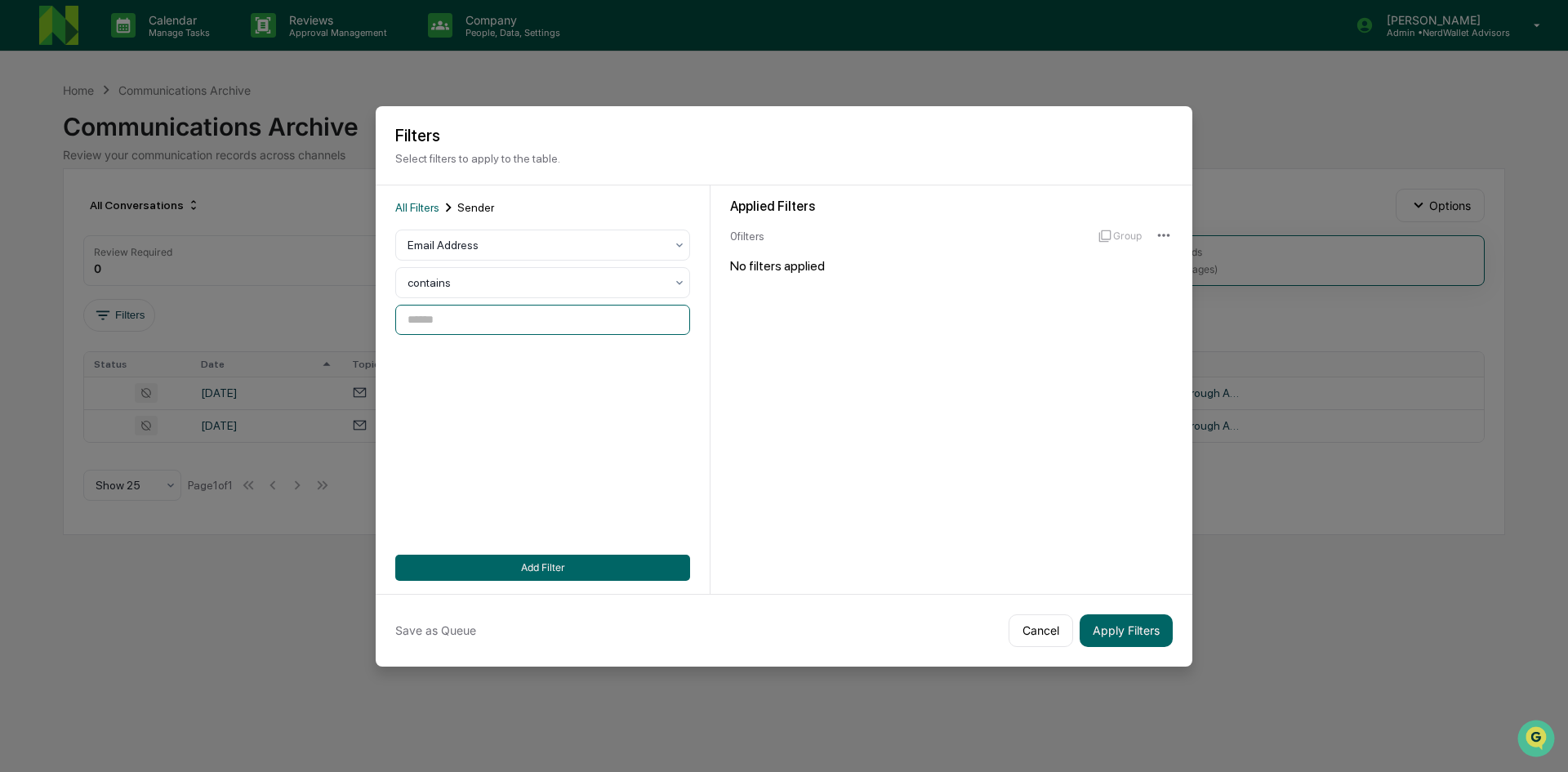
click at [446, 318] on input at bounding box center [543, 320] width 295 height 30
type input "****"
click at [510, 570] on button "Add Filter" at bounding box center [543, 568] width 295 height 26
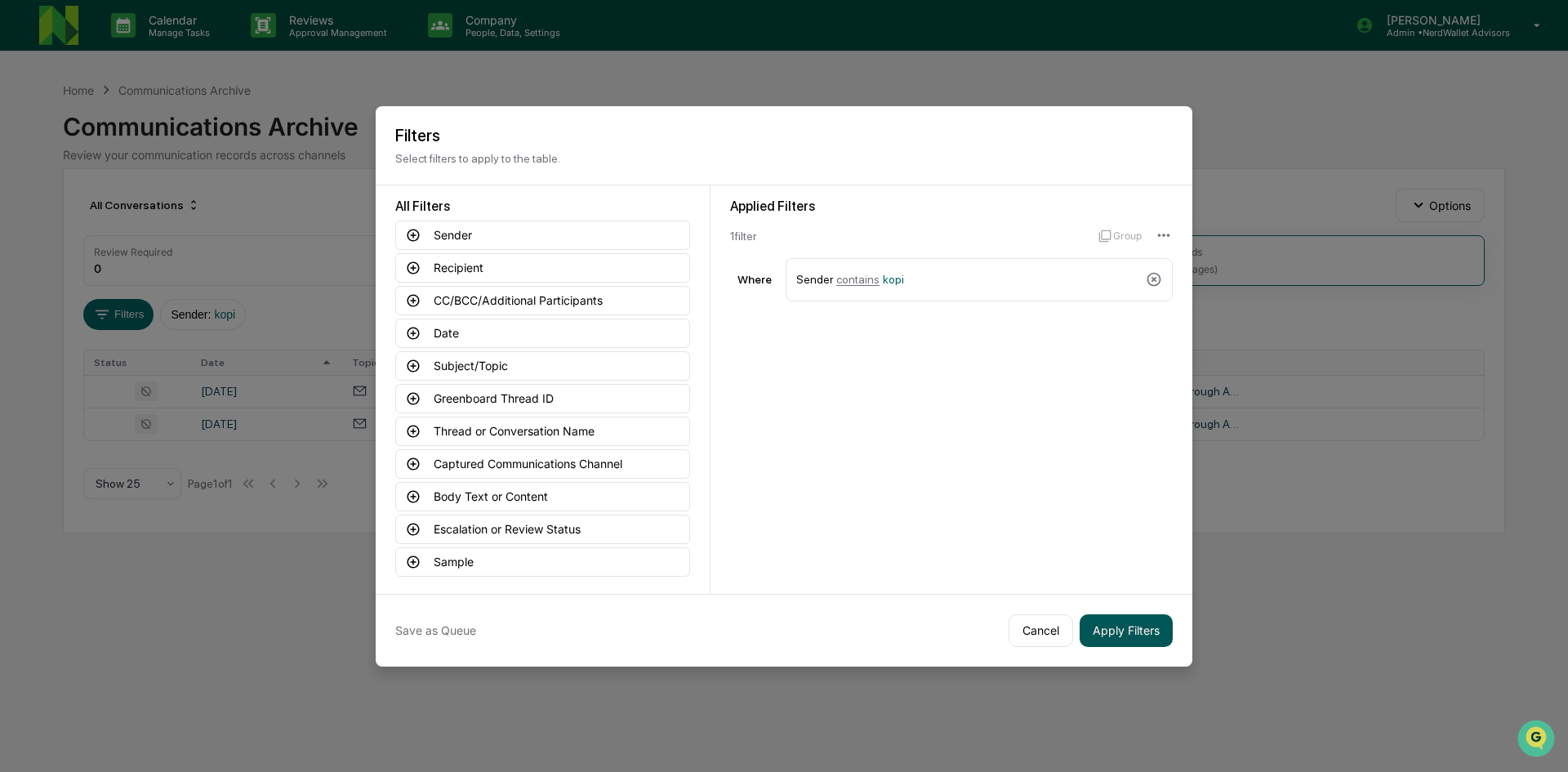
click at [1116, 624] on button "Apply Filters" at bounding box center [1125, 630] width 93 height 33
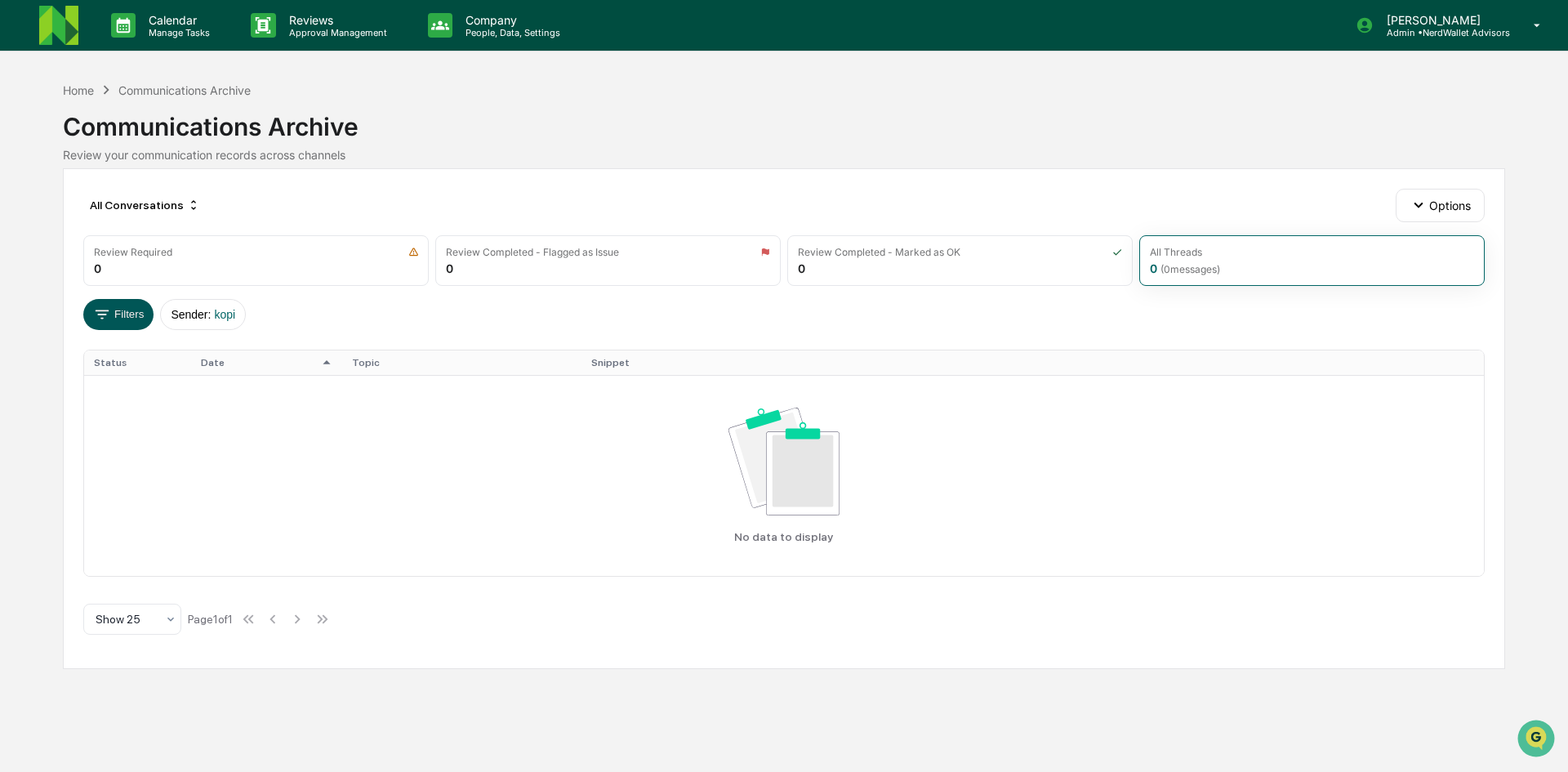
click at [133, 307] on button "Filters" at bounding box center [118, 314] width 71 height 31
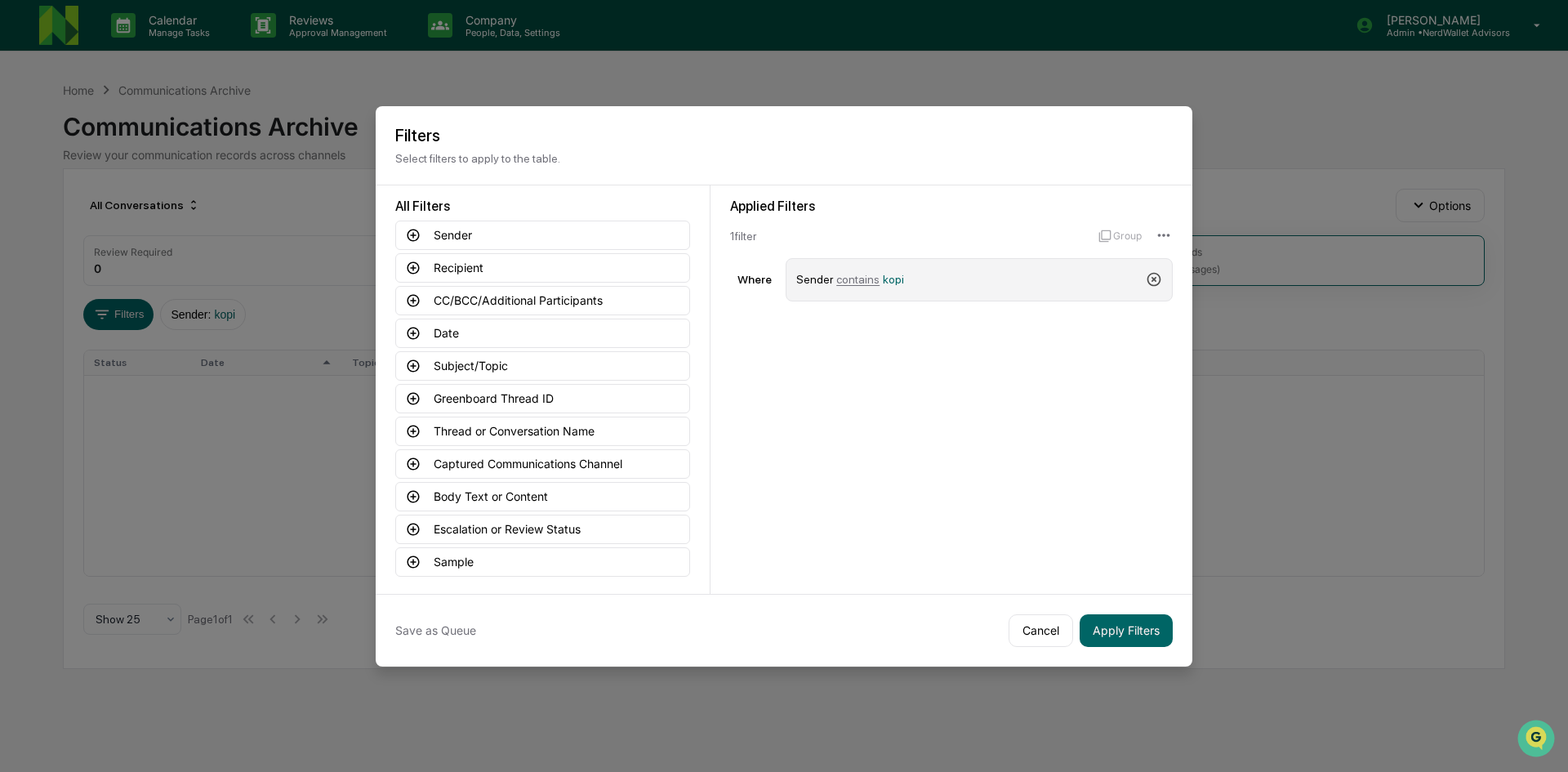
click at [1153, 275] on icon at bounding box center [1153, 279] width 16 height 16
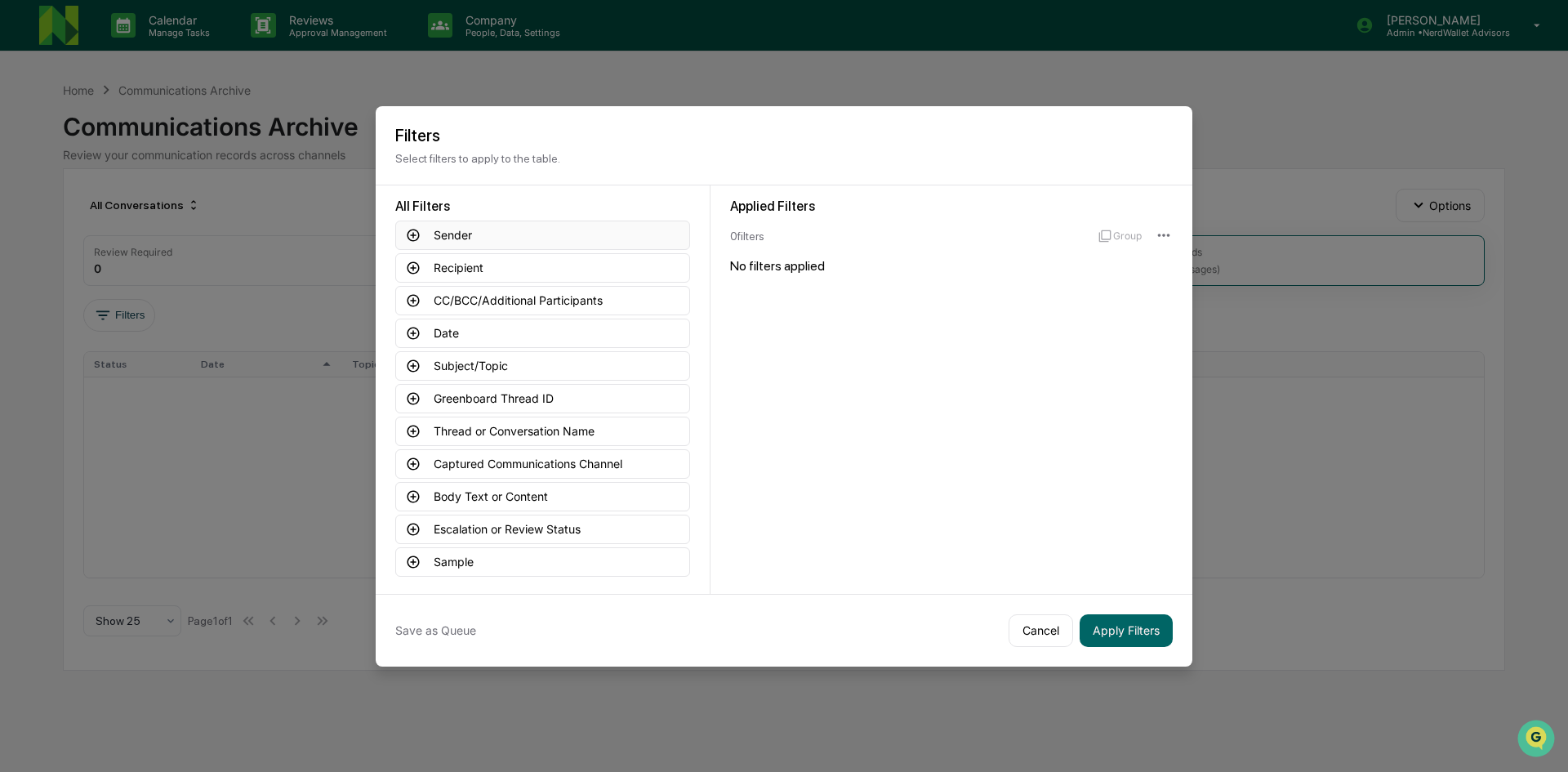
click at [466, 235] on button "Sender" at bounding box center [543, 235] width 295 height 29
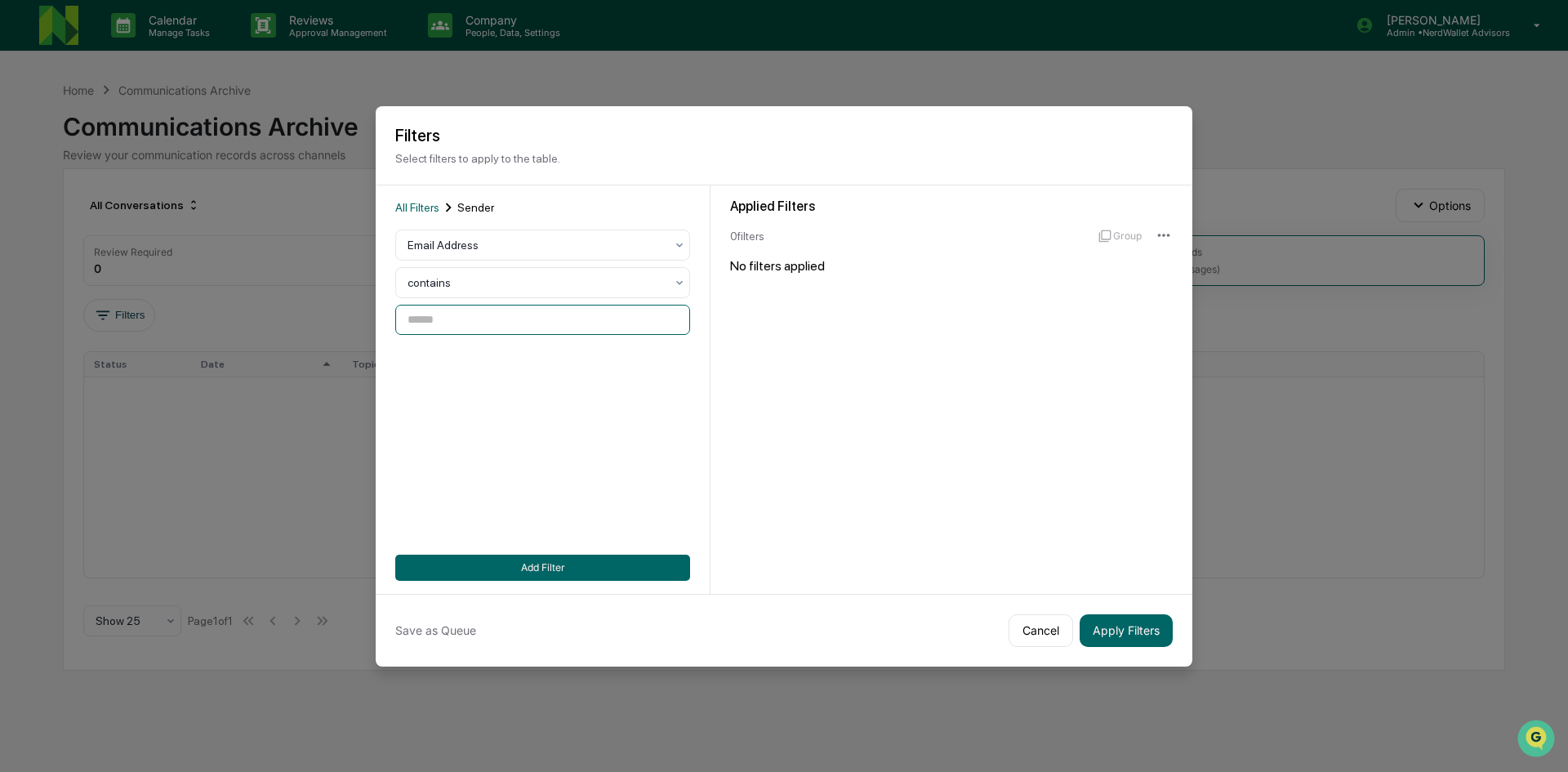
click at [455, 322] on input at bounding box center [543, 320] width 295 height 30
type input "*******"
click at [531, 576] on button "Add Filter" at bounding box center [543, 568] width 295 height 26
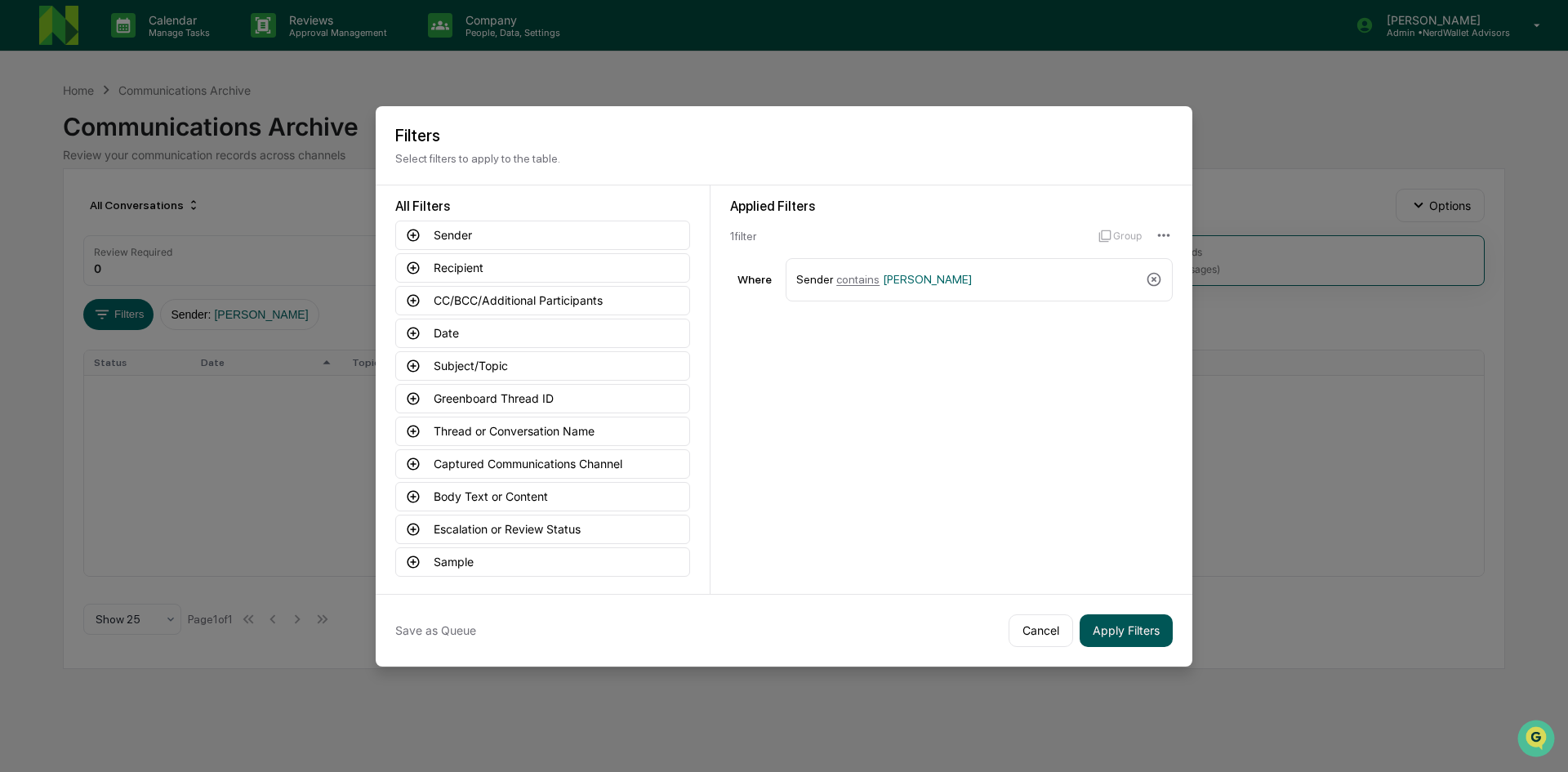
click at [1110, 630] on button "Apply Filters" at bounding box center [1125, 630] width 93 height 33
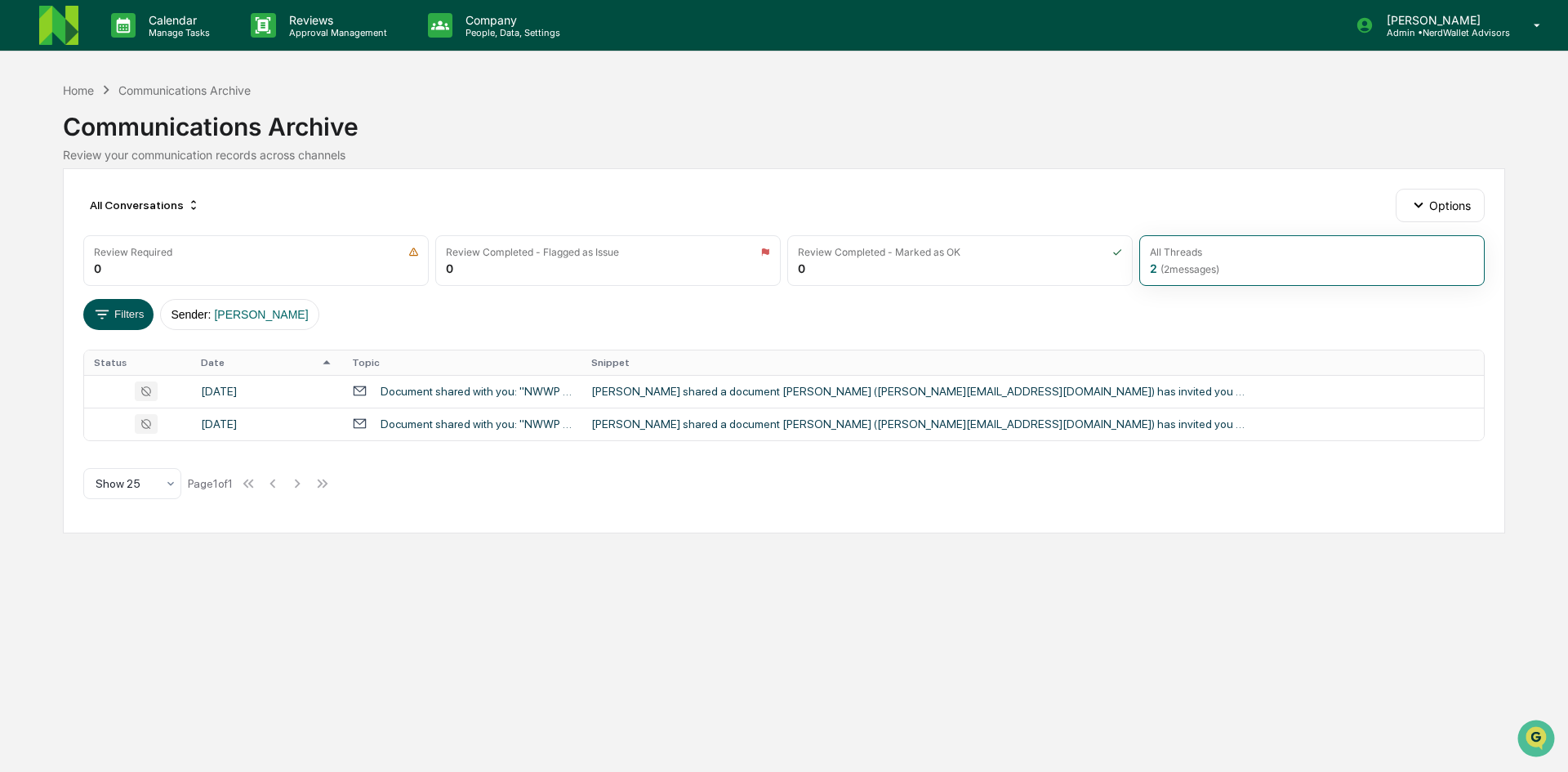
click at [141, 309] on button "Filters" at bounding box center [118, 314] width 71 height 31
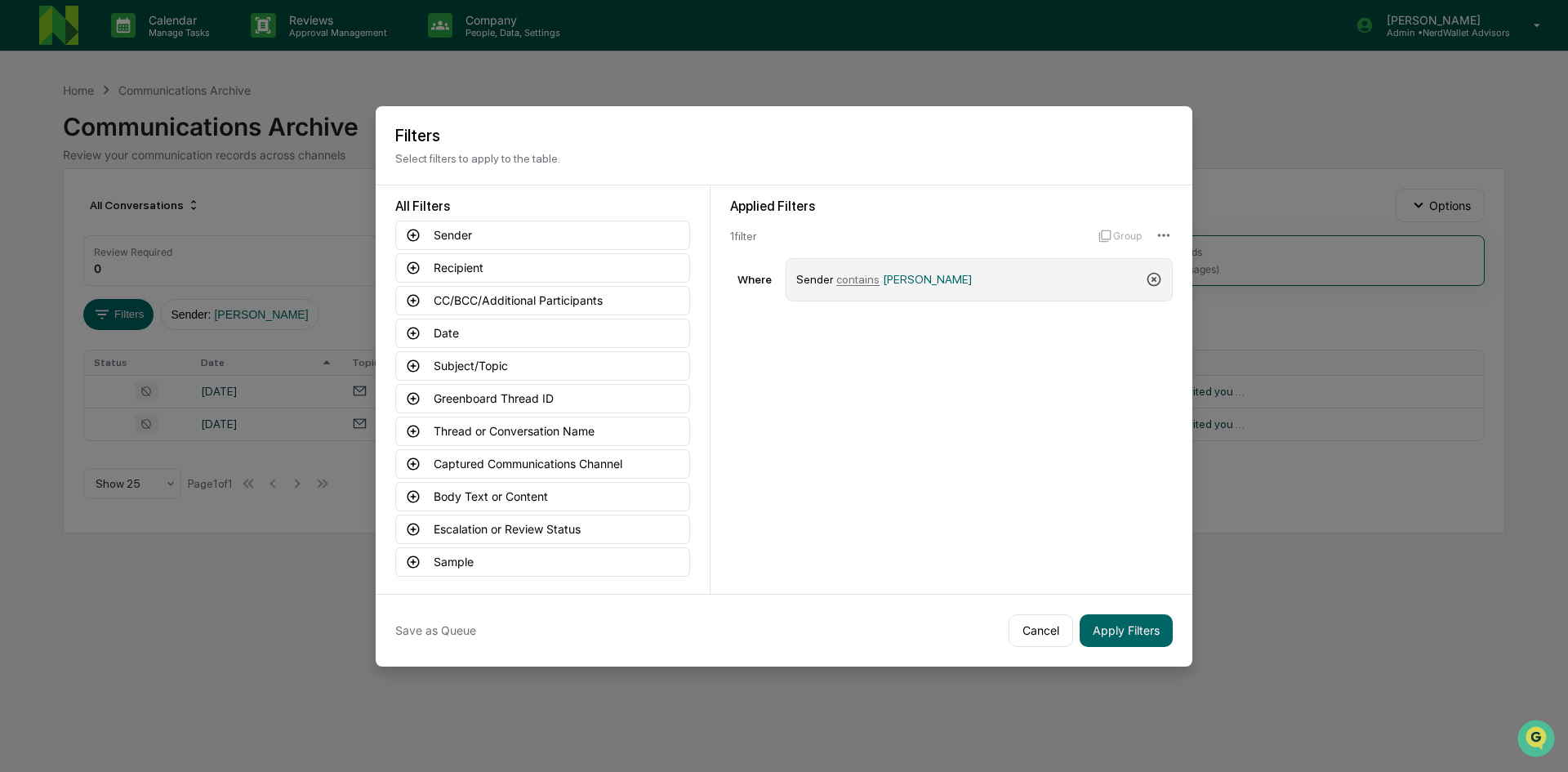
click at [1154, 287] on icon at bounding box center [1153, 279] width 16 height 16
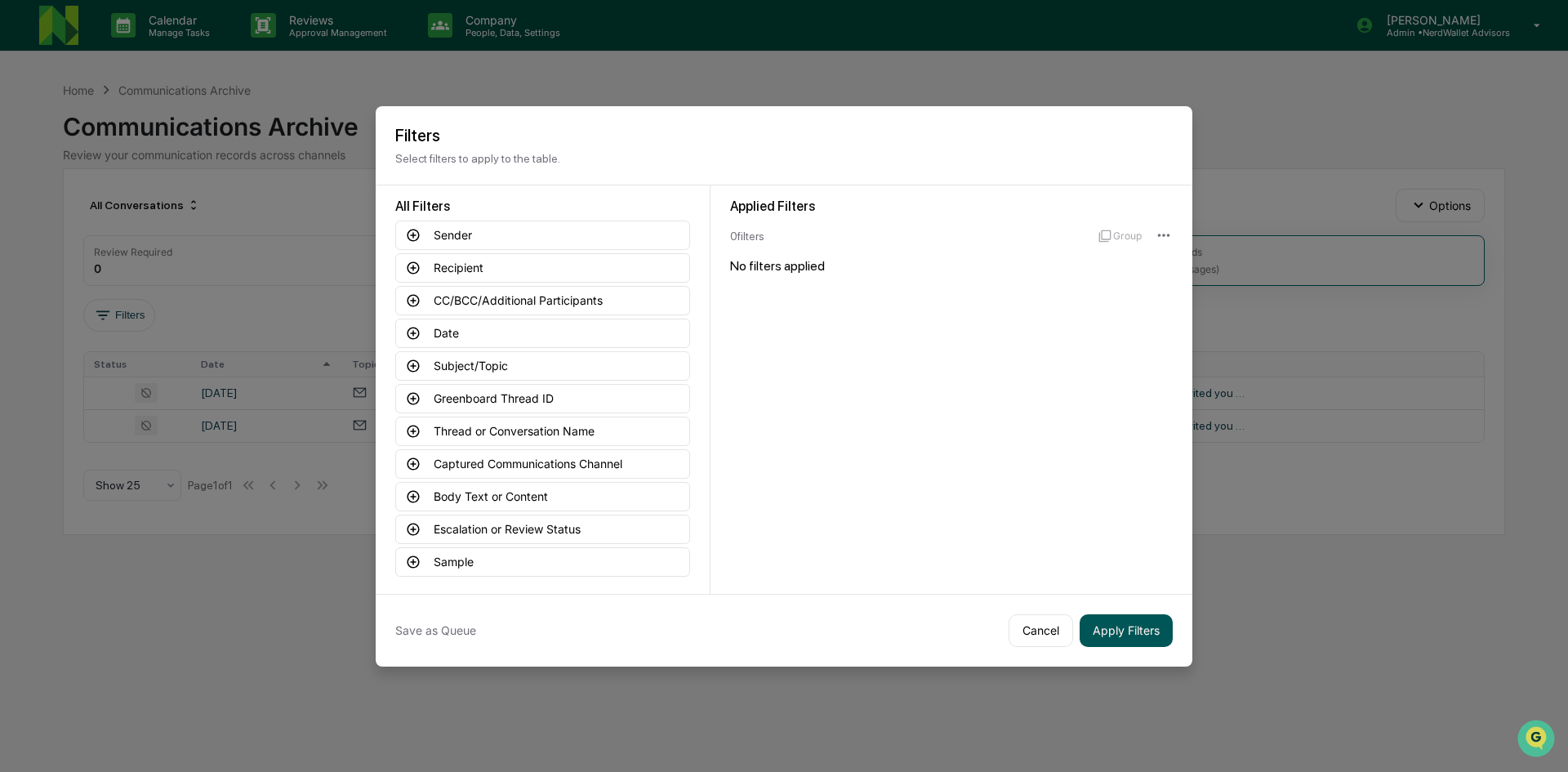
click at [1139, 629] on button "Apply Filters" at bounding box center [1125, 630] width 93 height 33
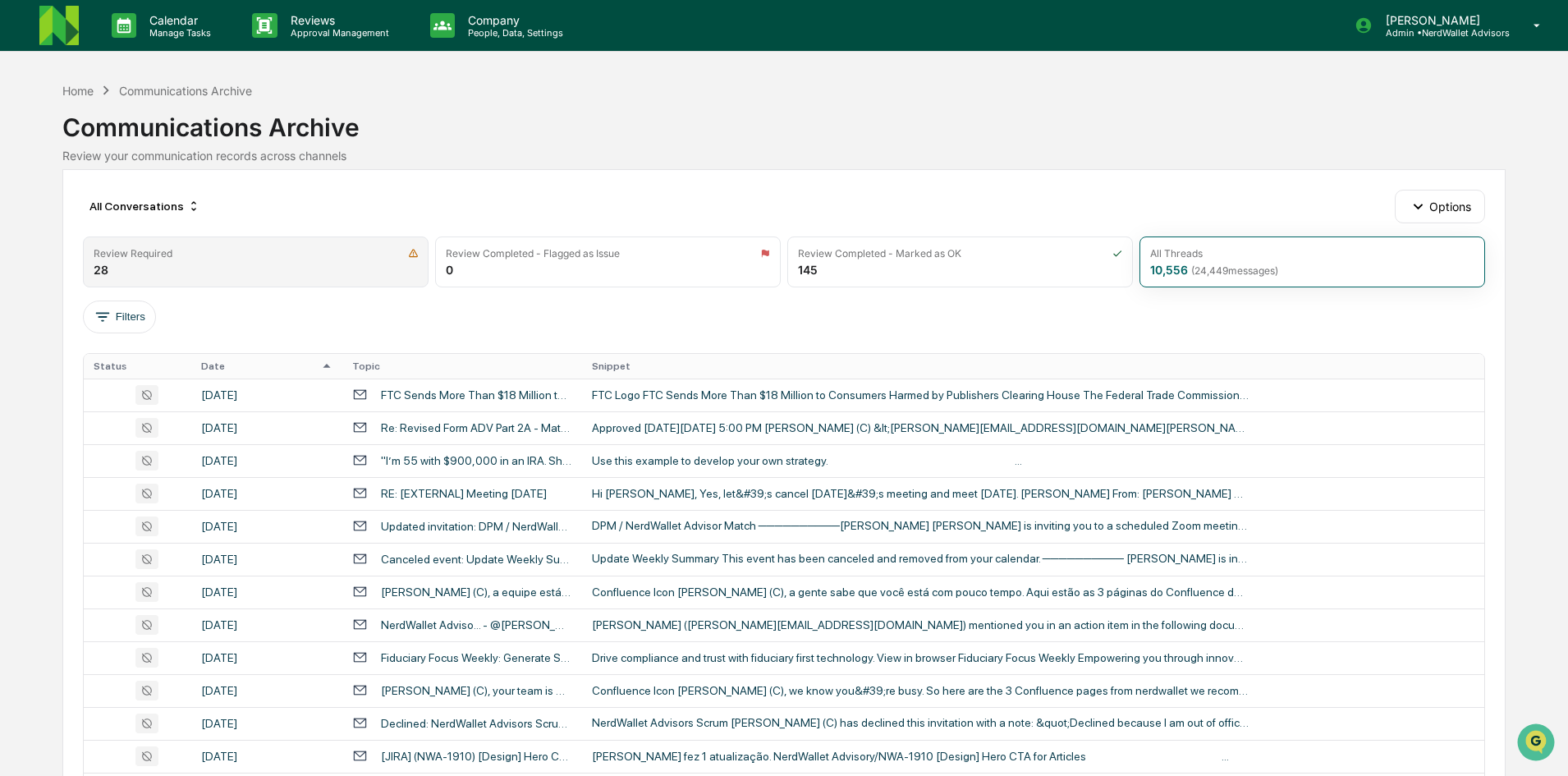
click at [158, 263] on div "Review Required 28" at bounding box center [255, 262] width 345 height 51
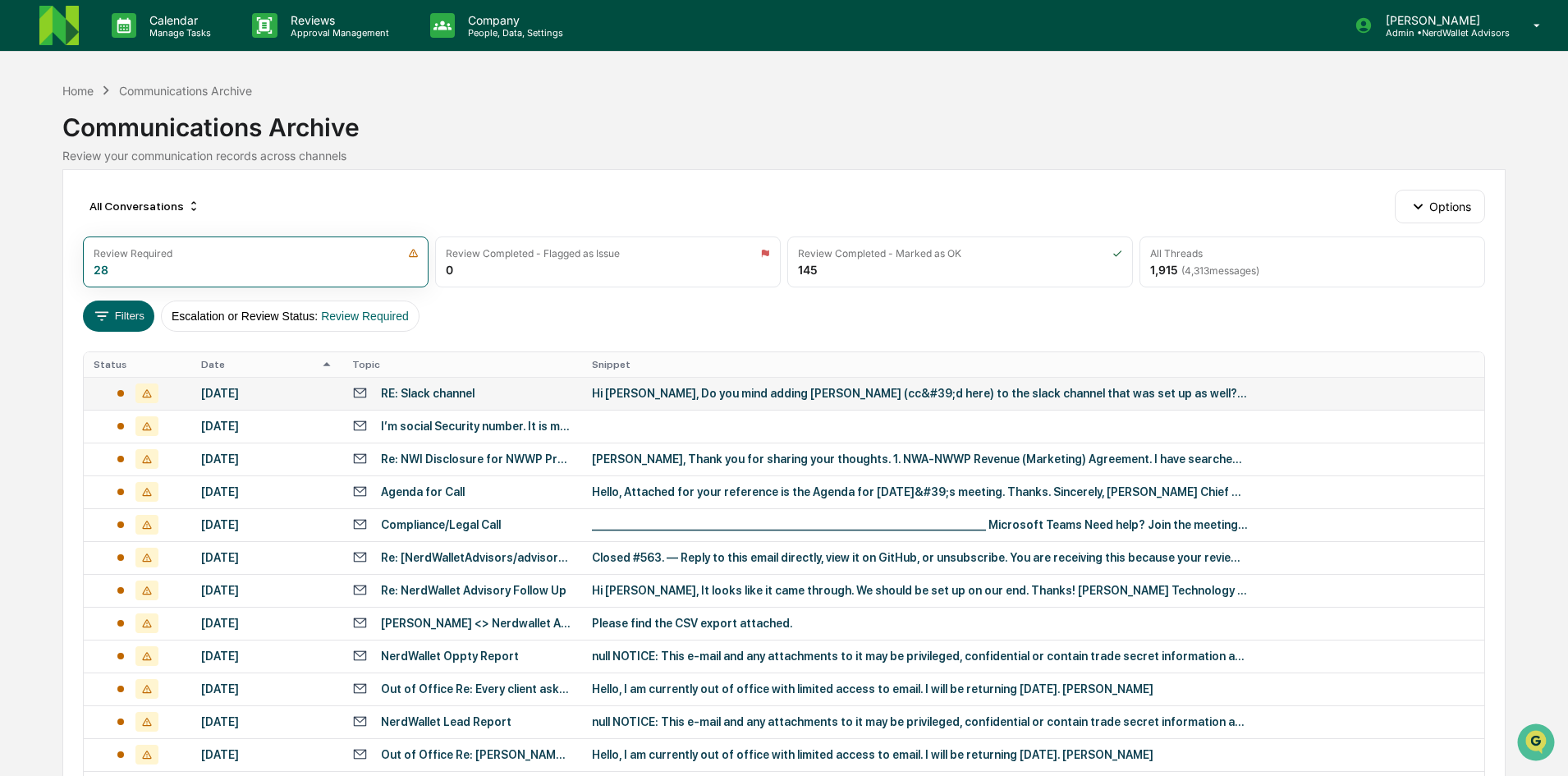
click at [485, 393] on div "RE: Slack channel" at bounding box center [461, 393] width 220 height 15
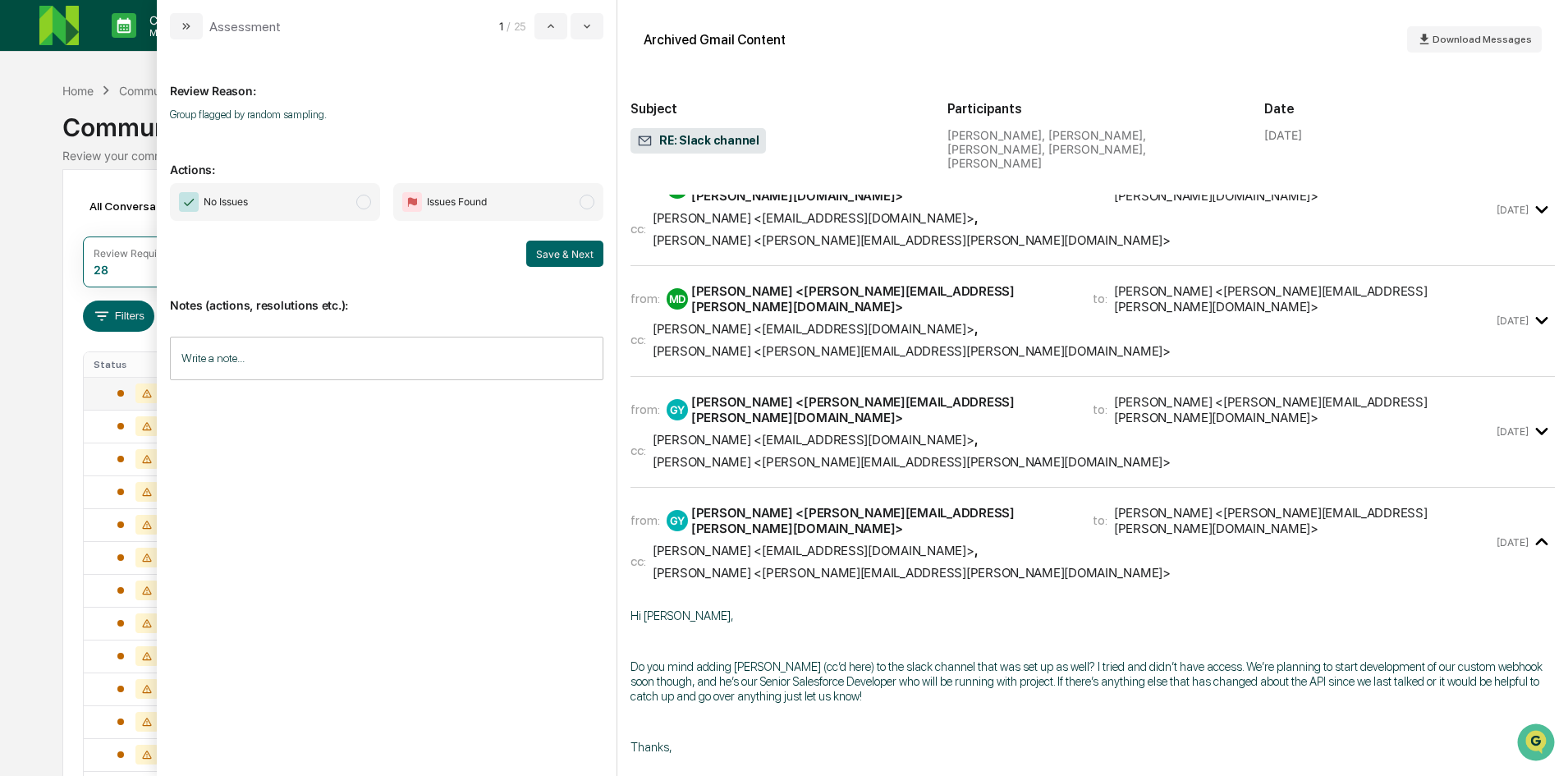
scroll to position [238, 0]
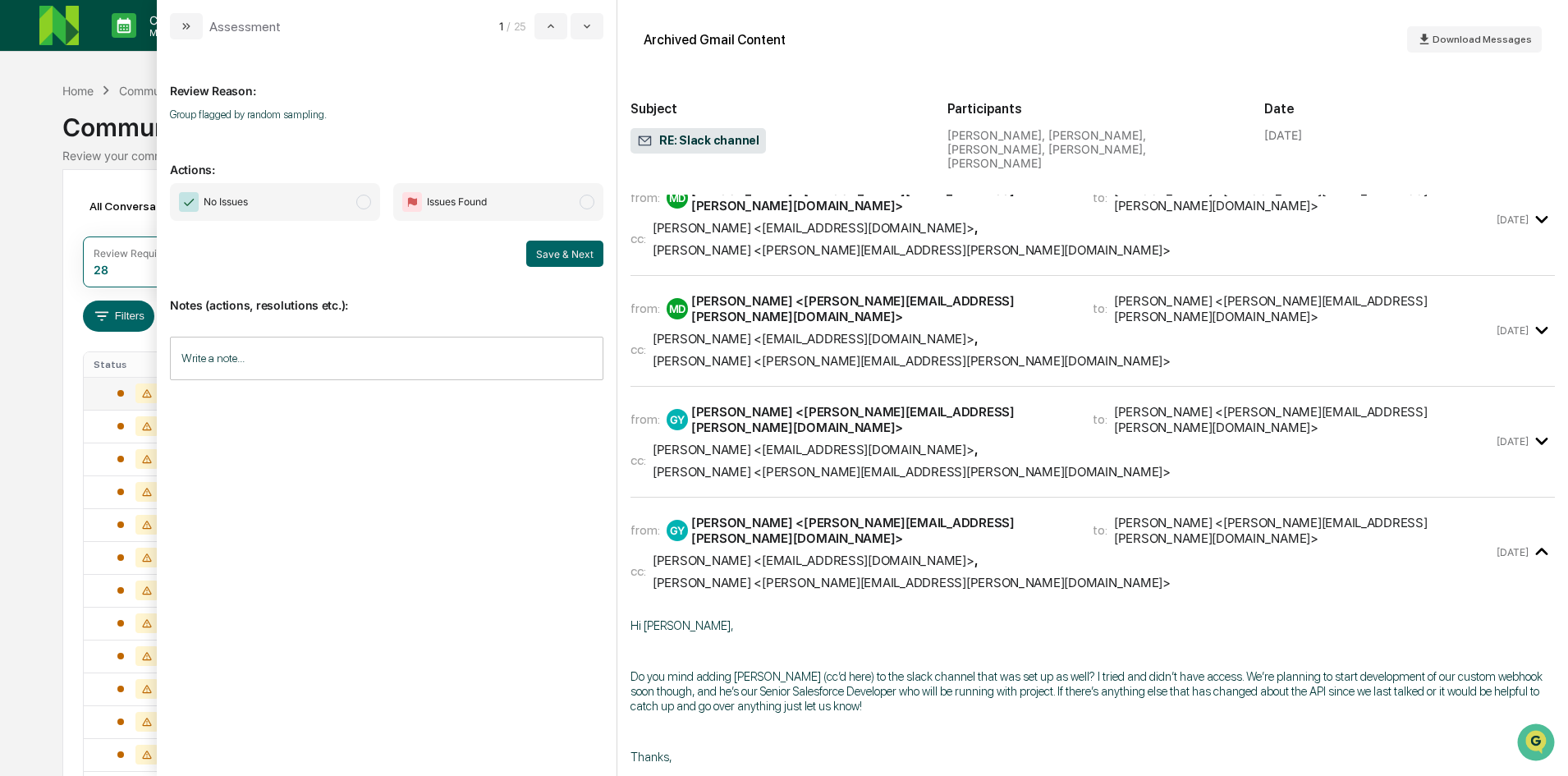
click at [368, 197] on span "modal" at bounding box center [364, 203] width 15 height 15
click at [546, 250] on button "Save & Next" at bounding box center [564, 254] width 77 height 27
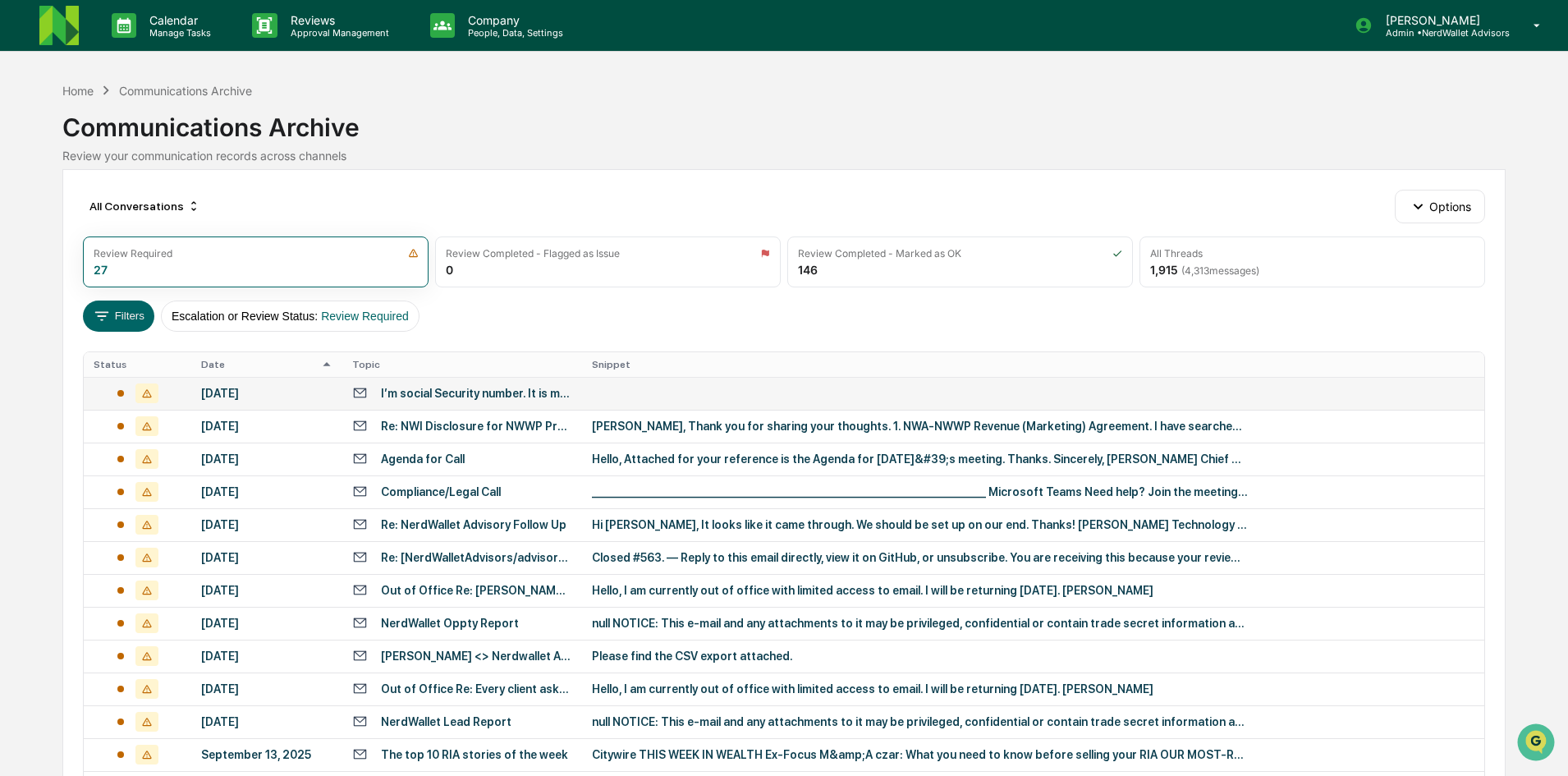
click at [29, 262] on div "Calendar Manage Tasks Reviews Approval Management Company People, Data, Setting…" at bounding box center [784, 646] width 1568 height 1291
click at [444, 426] on div "Re: NWI Disclosure for NWWP Promotion" at bounding box center [476, 426] width 191 height 13
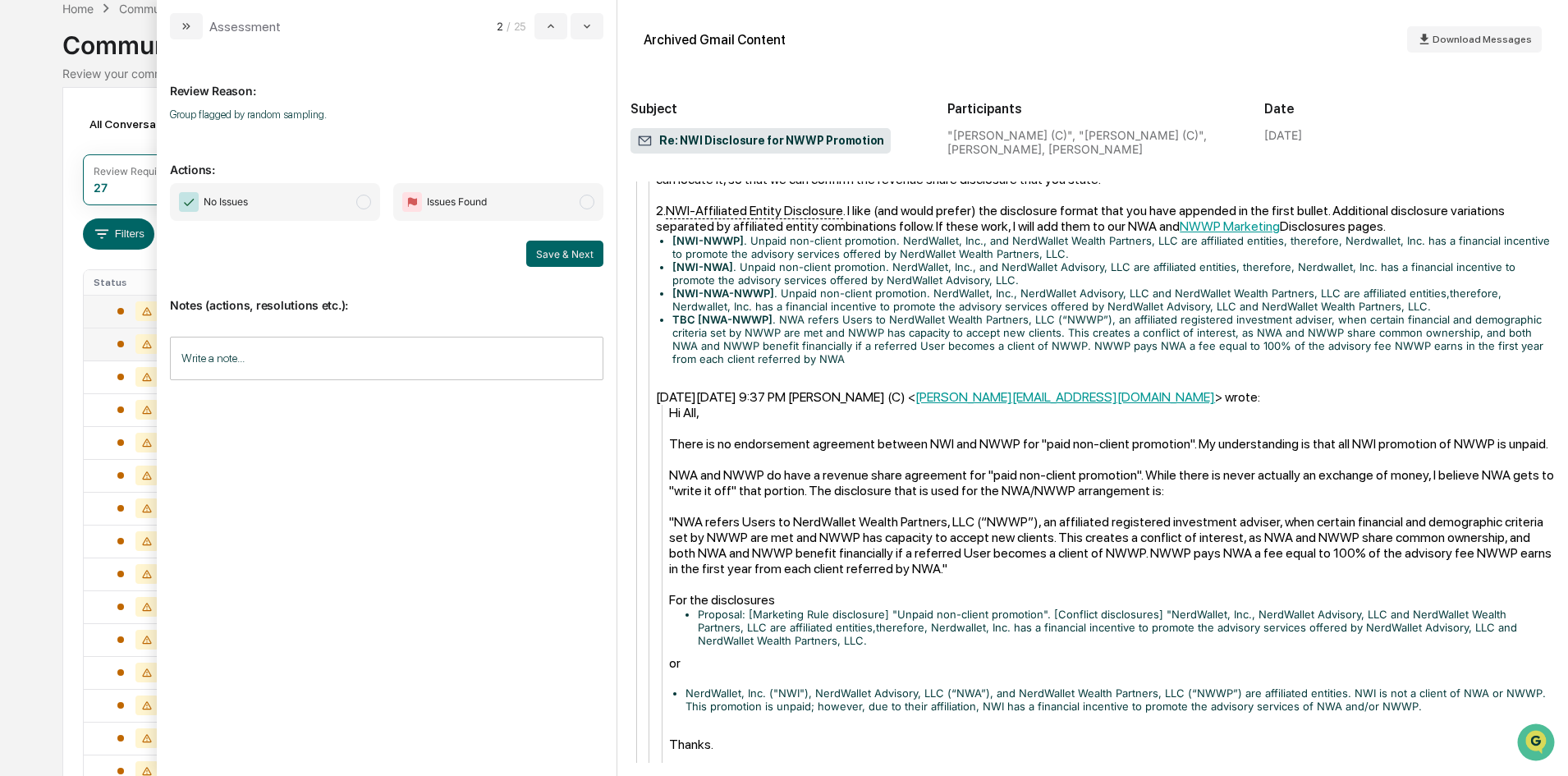
scroll to position [654, 0]
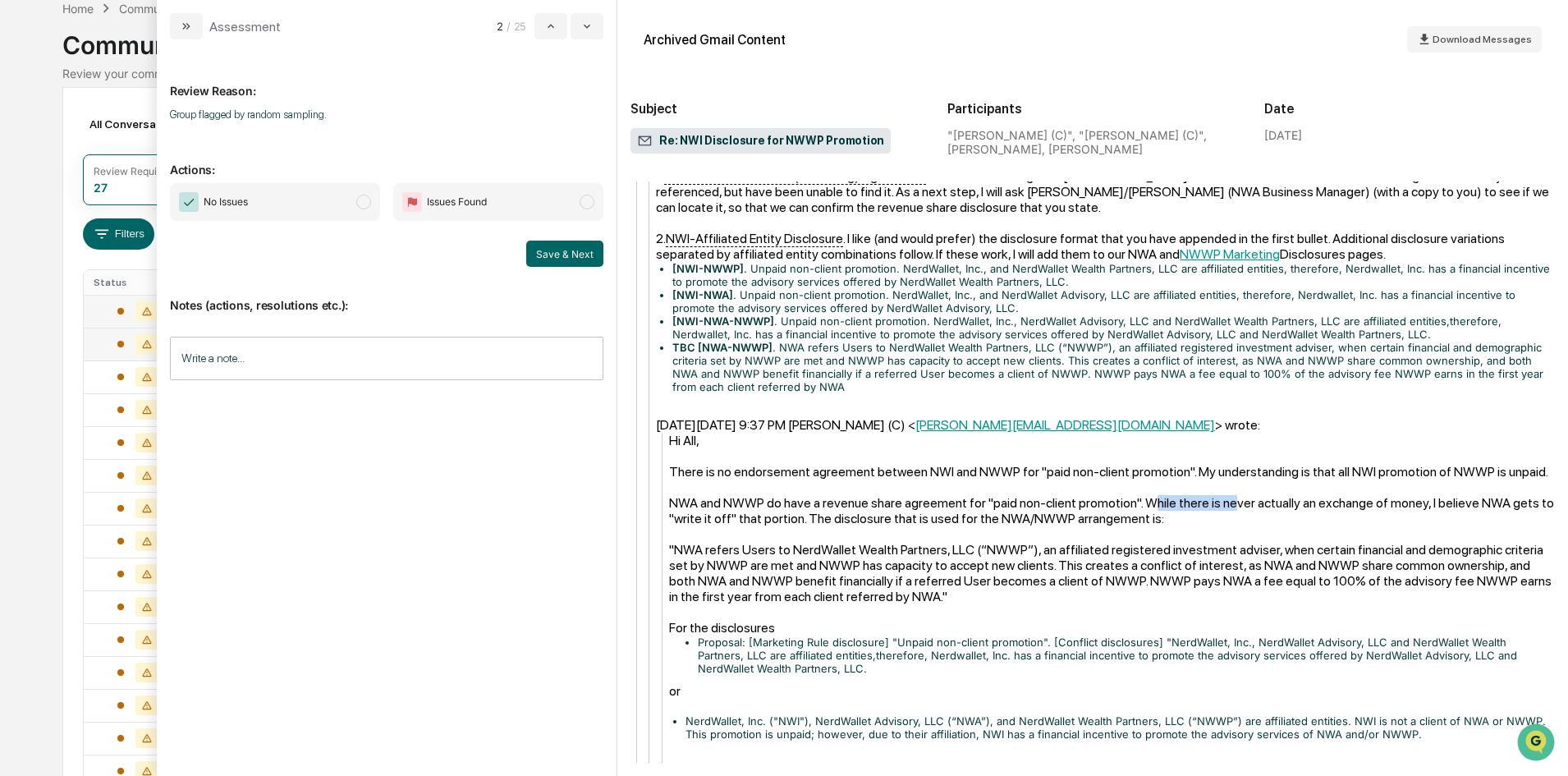
drag, startPoint x: 1145, startPoint y: 433, endPoint x: 1229, endPoint y: 424, distance: 84.5
click at [1229, 495] on div "NWA and NWWP do have a revenue share agreement for "paid non-client promotion".…" at bounding box center [1113, 511] width 886 height 31
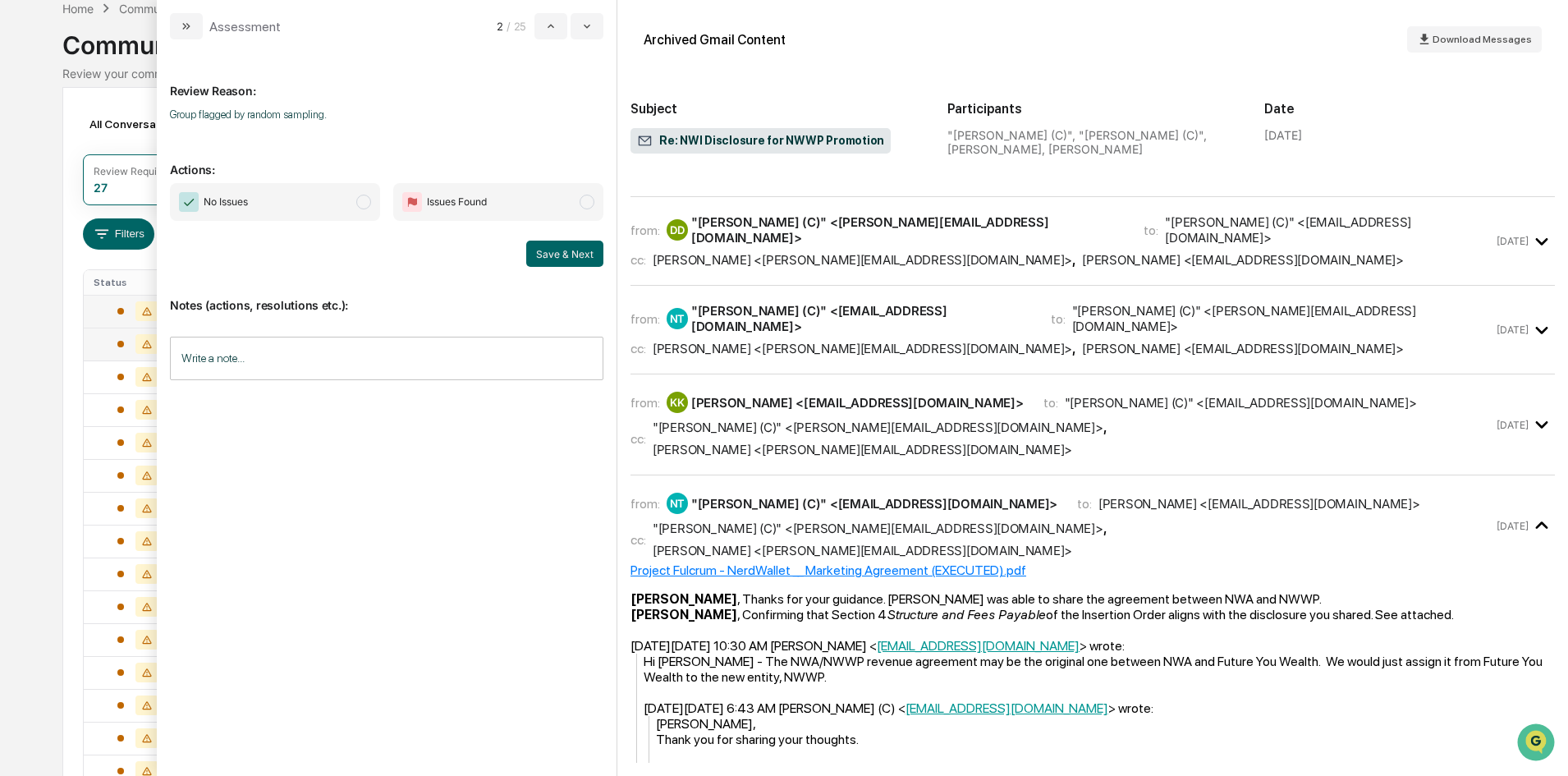
scroll to position [0, 0]
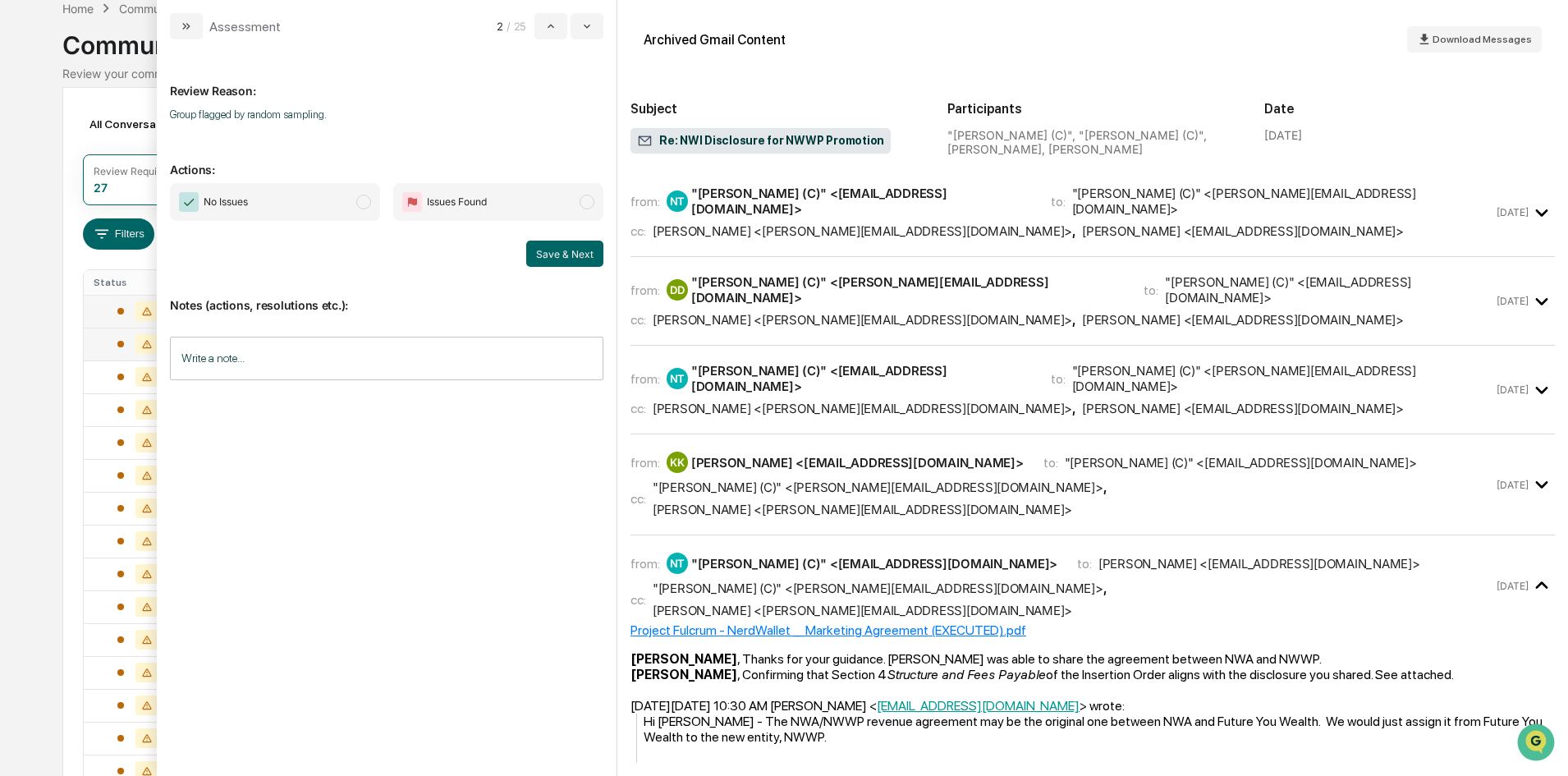
click at [370, 200] on span "modal" at bounding box center [364, 203] width 15 height 15
click at [591, 255] on button "Save & Next" at bounding box center [564, 254] width 77 height 27
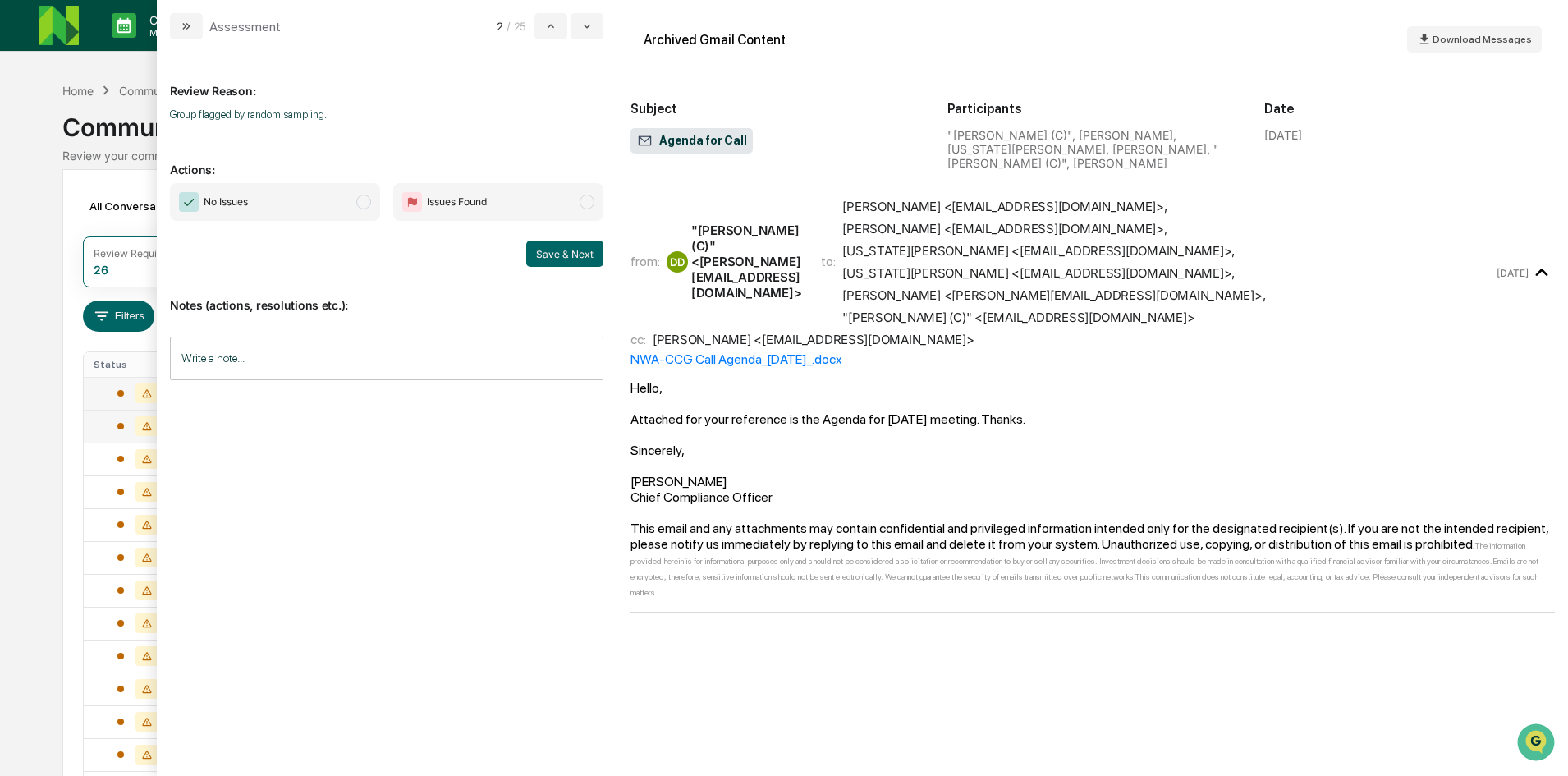
click at [355, 204] on span "No Issues" at bounding box center [275, 203] width 210 height 38
click at [562, 249] on button "Save & Next" at bounding box center [564, 254] width 77 height 27
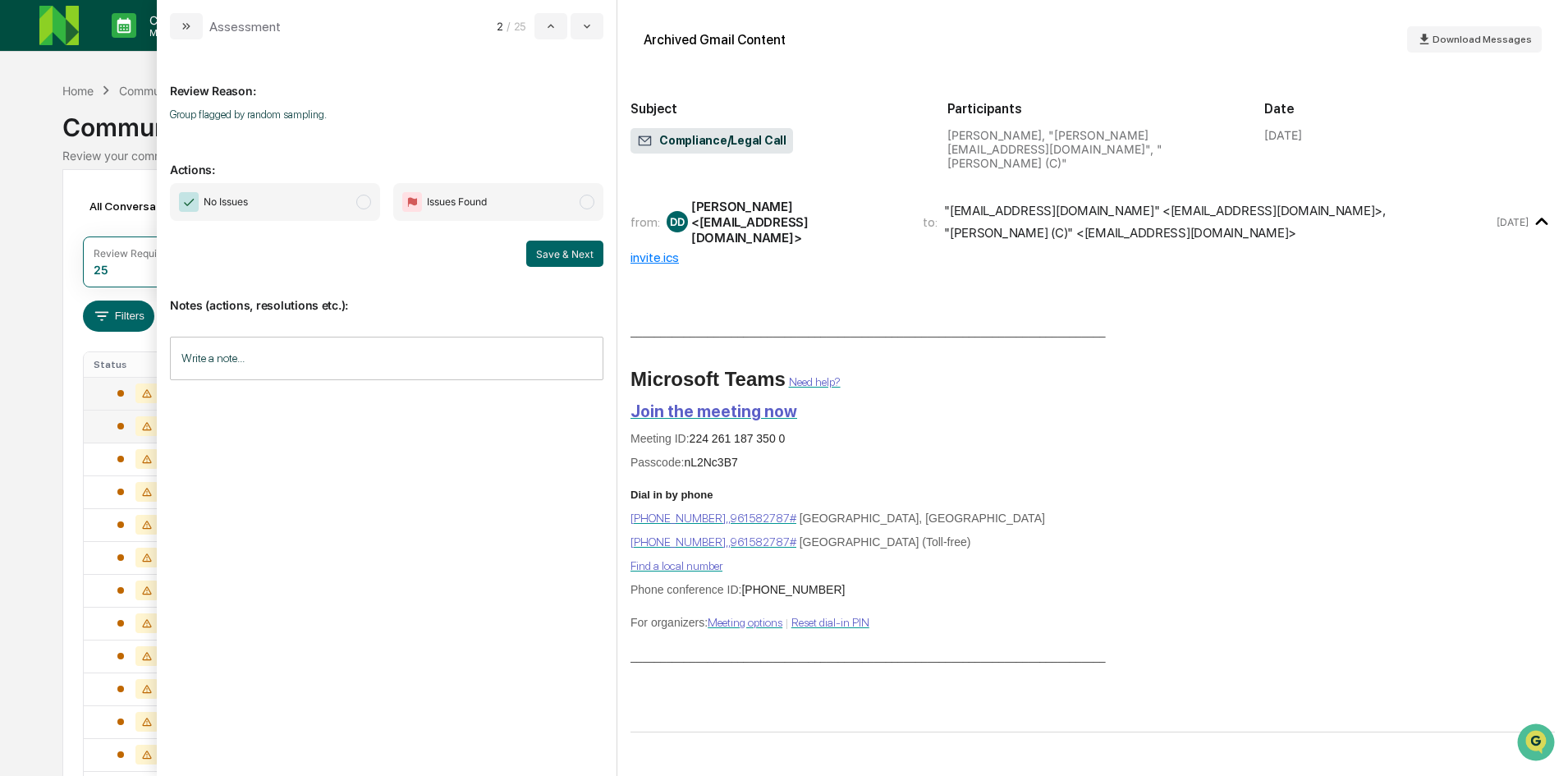
click at [363, 202] on span "modal" at bounding box center [364, 203] width 15 height 15
click at [544, 251] on button "Save & Next" at bounding box center [564, 254] width 77 height 27
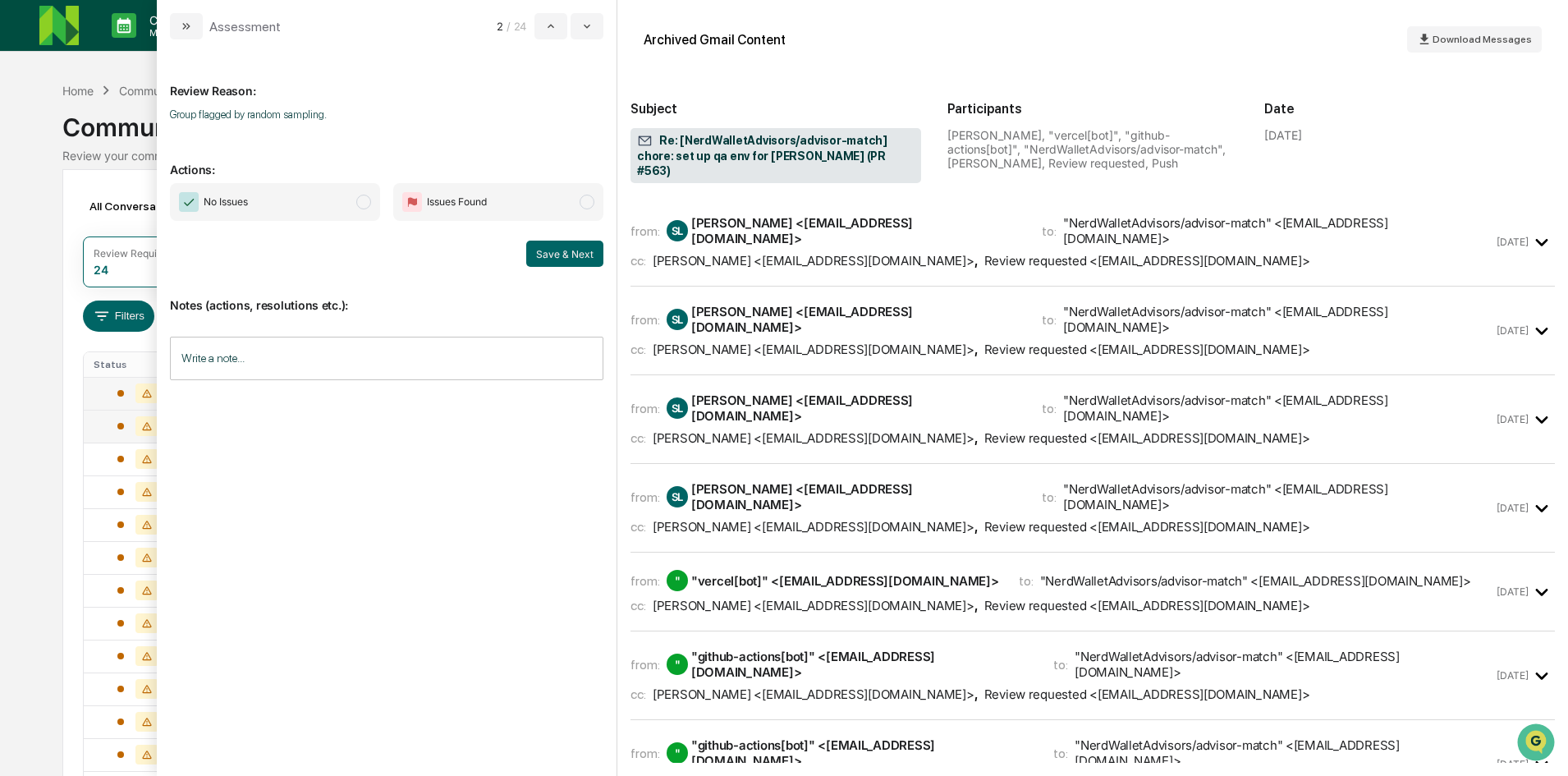
click at [359, 195] on span "modal" at bounding box center [364, 203] width 15 height 15
click at [548, 248] on button "Save & Next" at bounding box center [564, 254] width 77 height 27
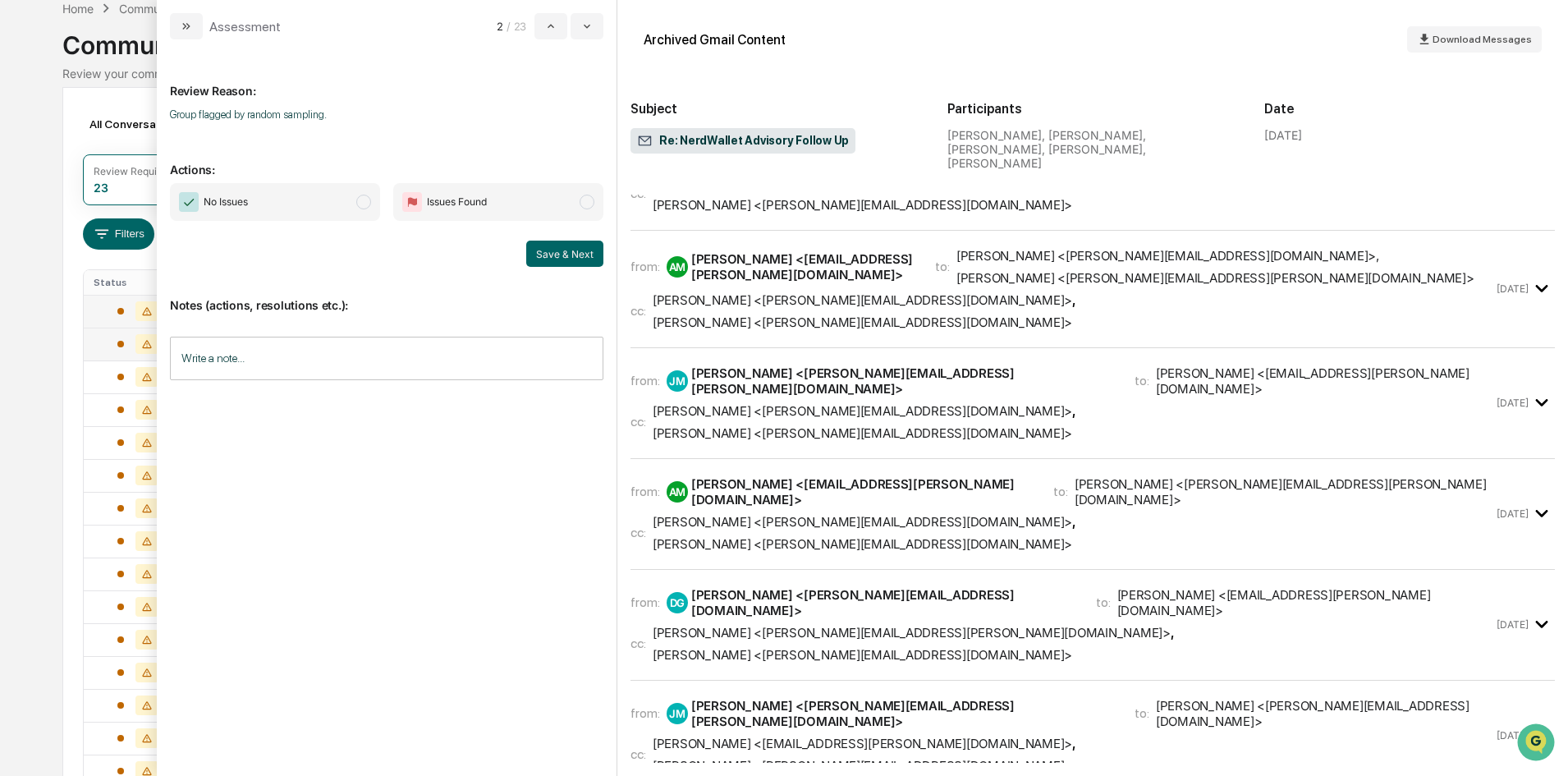
scroll to position [697, 0]
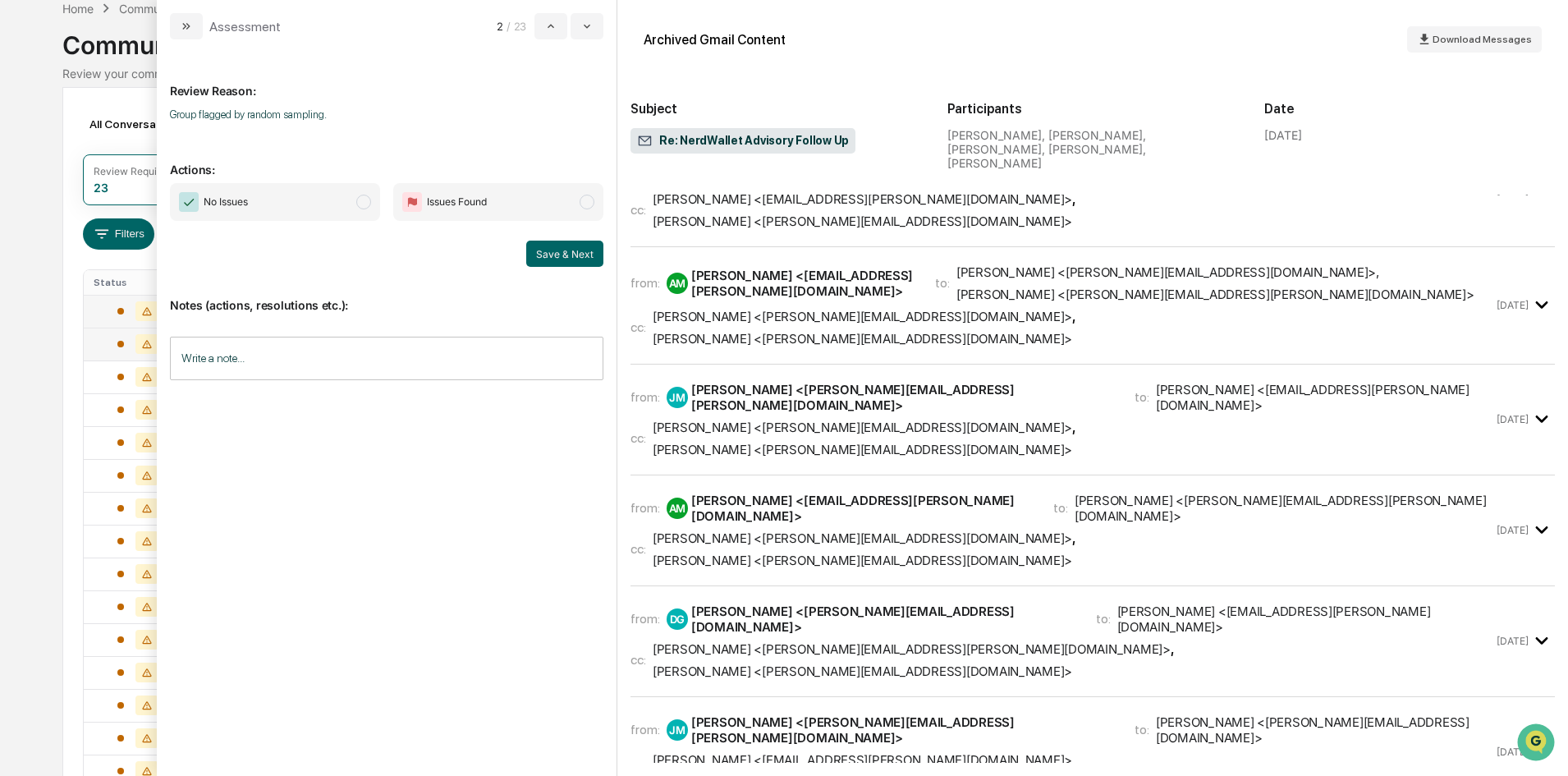
click at [361, 211] on span "No Issues" at bounding box center [275, 203] width 210 height 38
click at [545, 250] on button "Save & Next" at bounding box center [564, 254] width 77 height 27
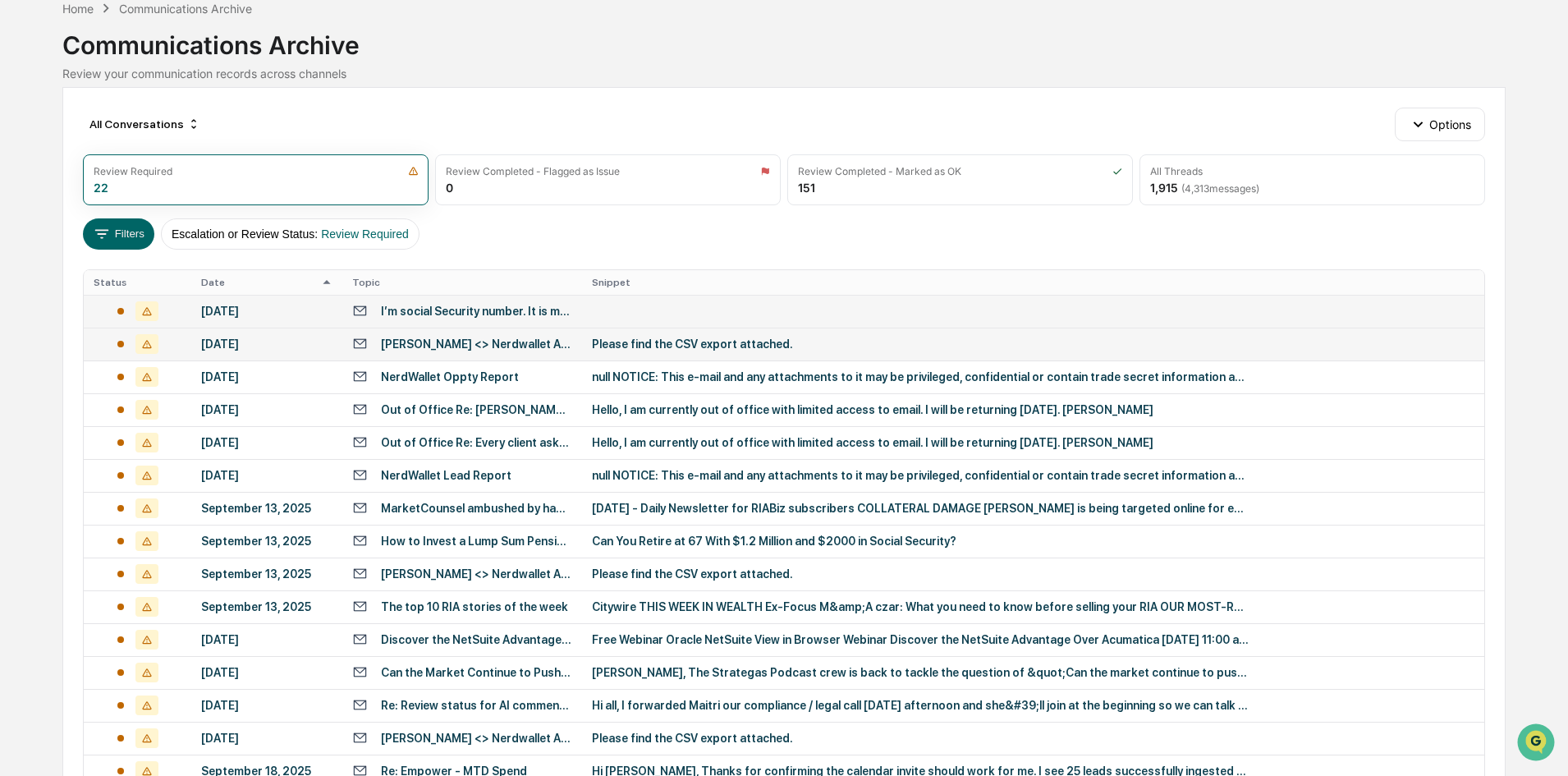
click at [45, 33] on div "Calendar Manage Tasks Reviews Approval Management Company People, Data, Setting…" at bounding box center [784, 514] width 1568 height 1193
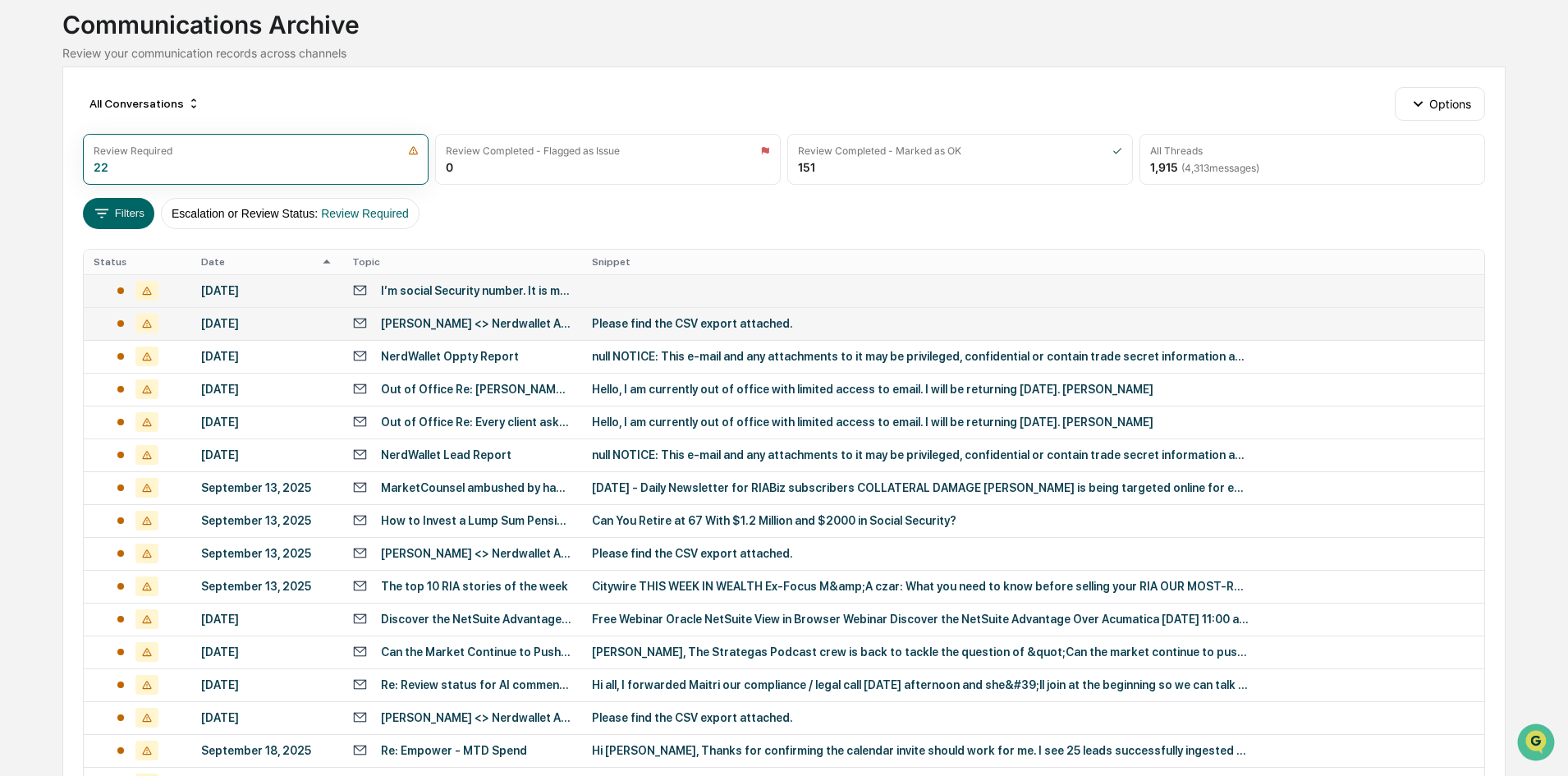
scroll to position [7, 0]
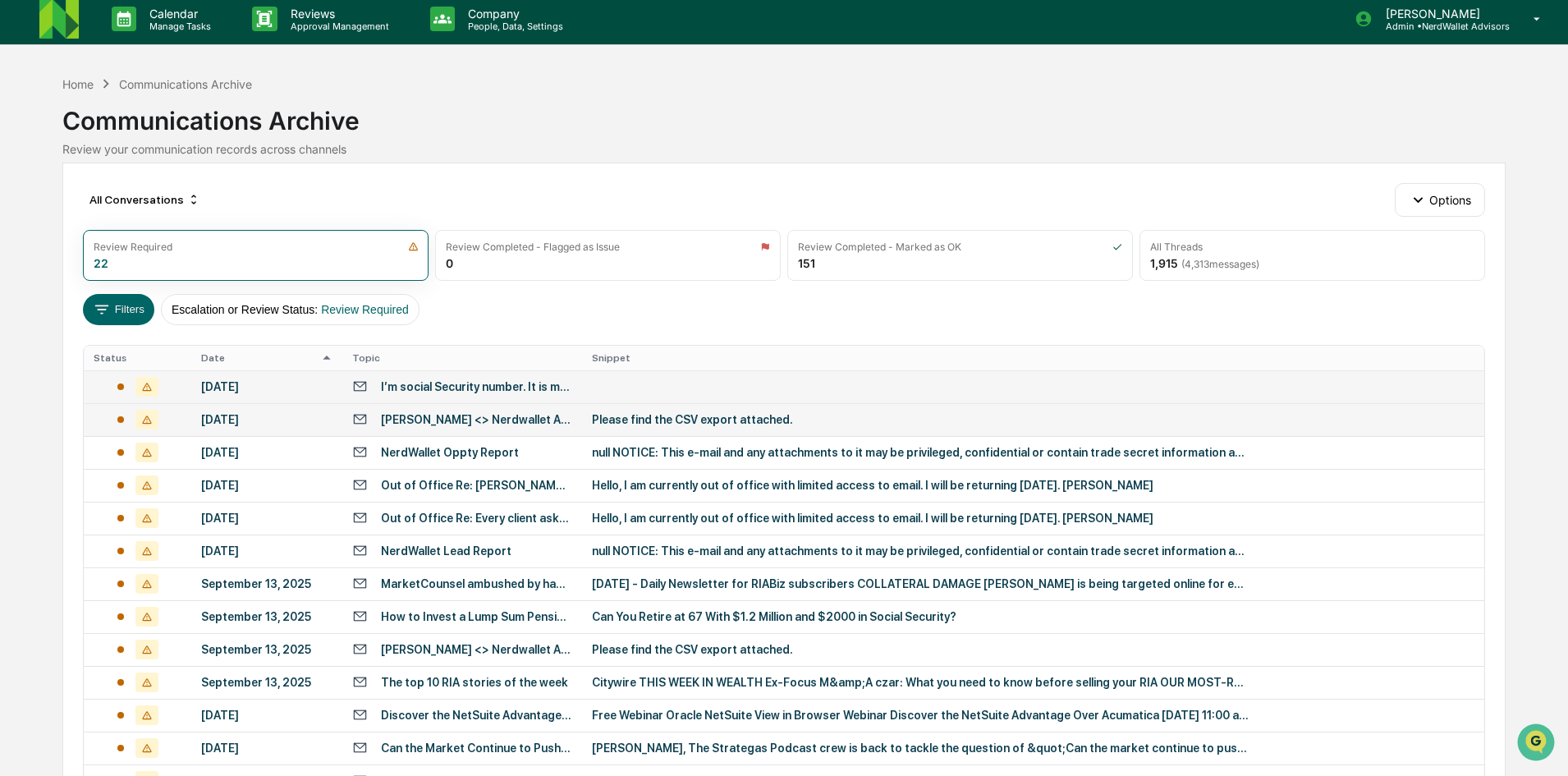
click at [399, 393] on div "I’m social Security number. It is mine.458 45 2416 [PERSON_NAME]" at bounding box center [476, 387] width 191 height 13
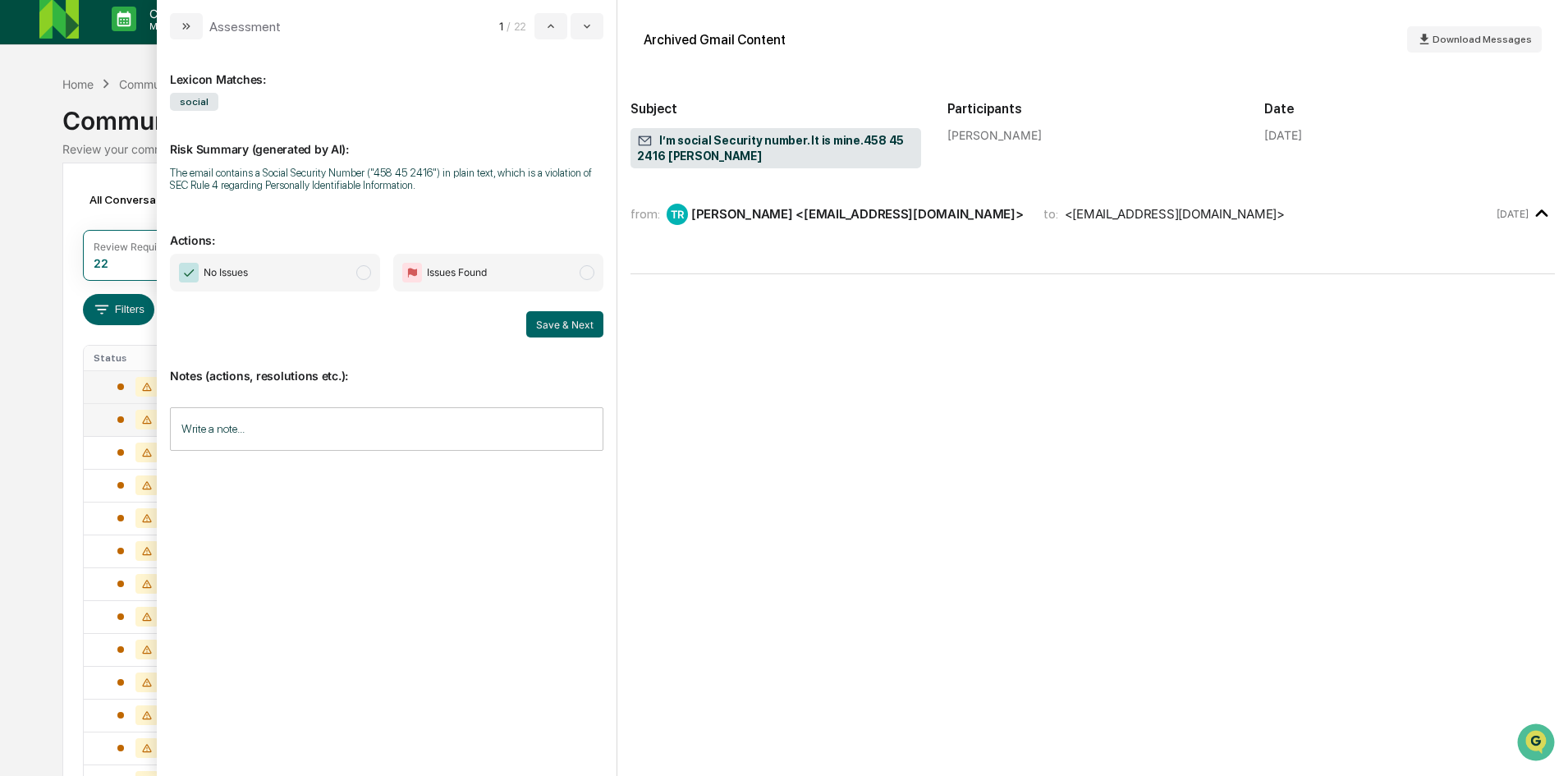
click at [360, 276] on span "modal" at bounding box center [364, 273] width 15 height 15
click at [334, 417] on input "Write a note..." at bounding box center [387, 429] width 434 height 44
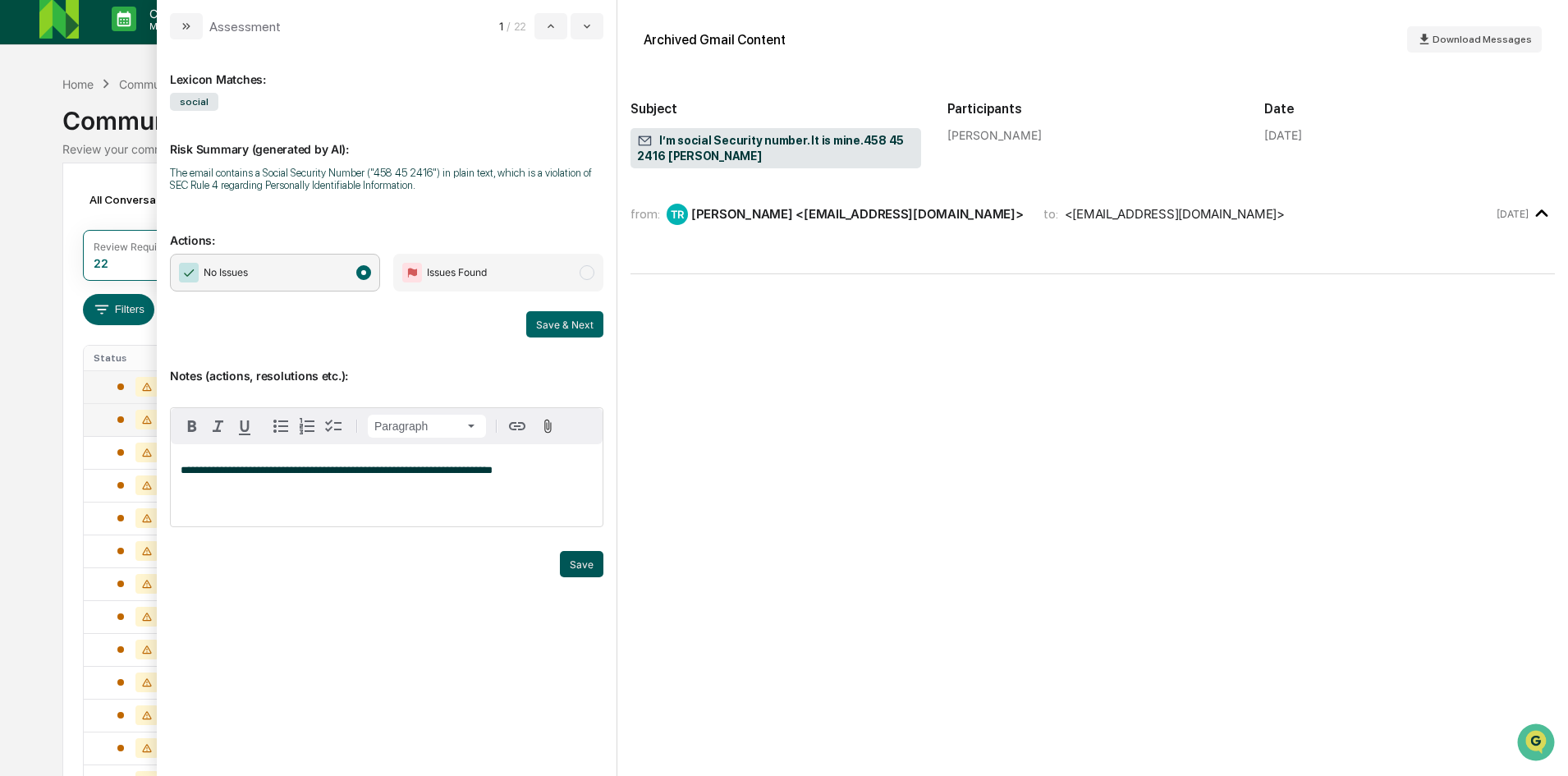
click at [576, 572] on button "Save" at bounding box center [582, 564] width 44 height 27
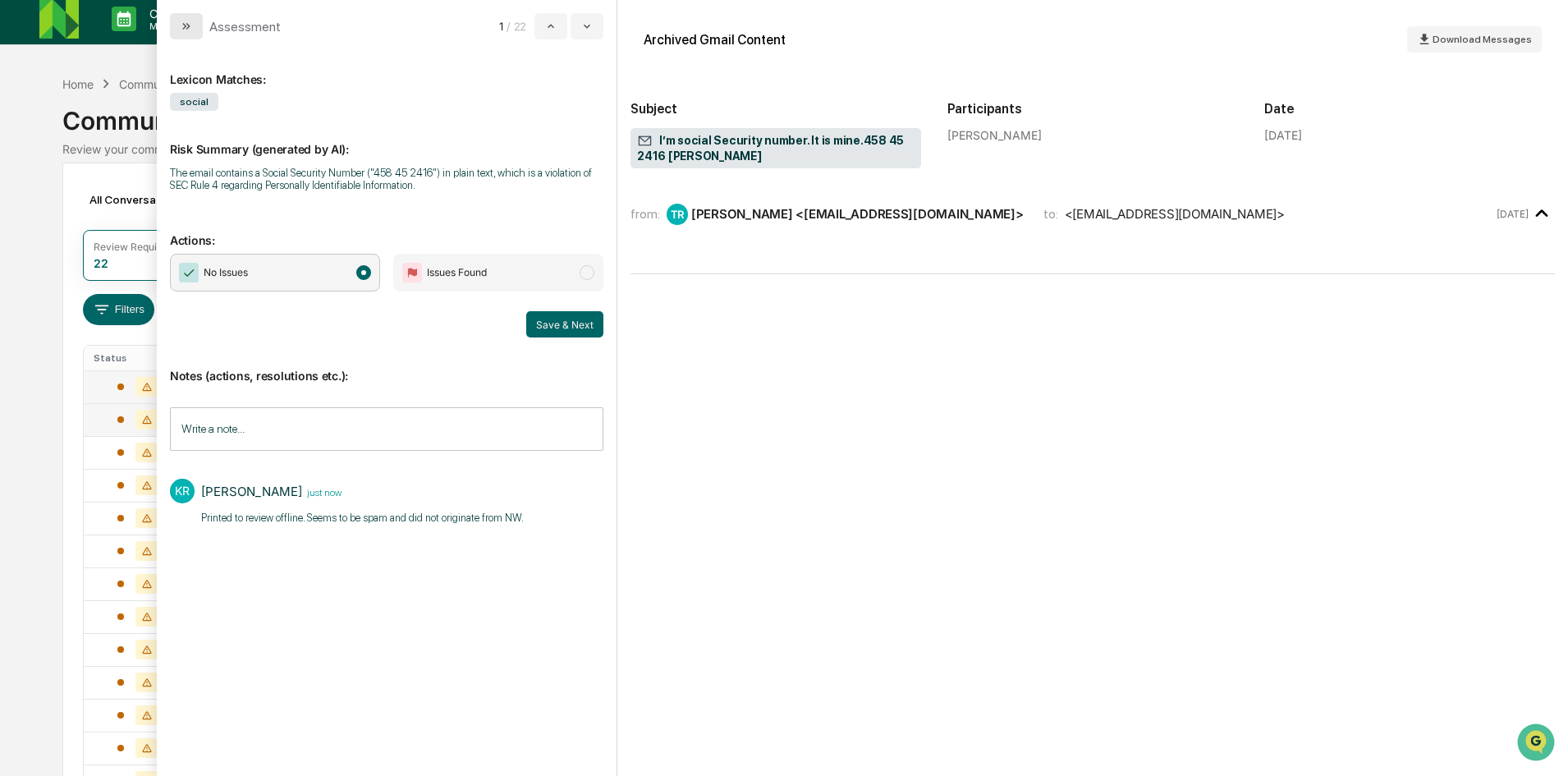
click at [175, 32] on button "modal" at bounding box center [186, 27] width 33 height 27
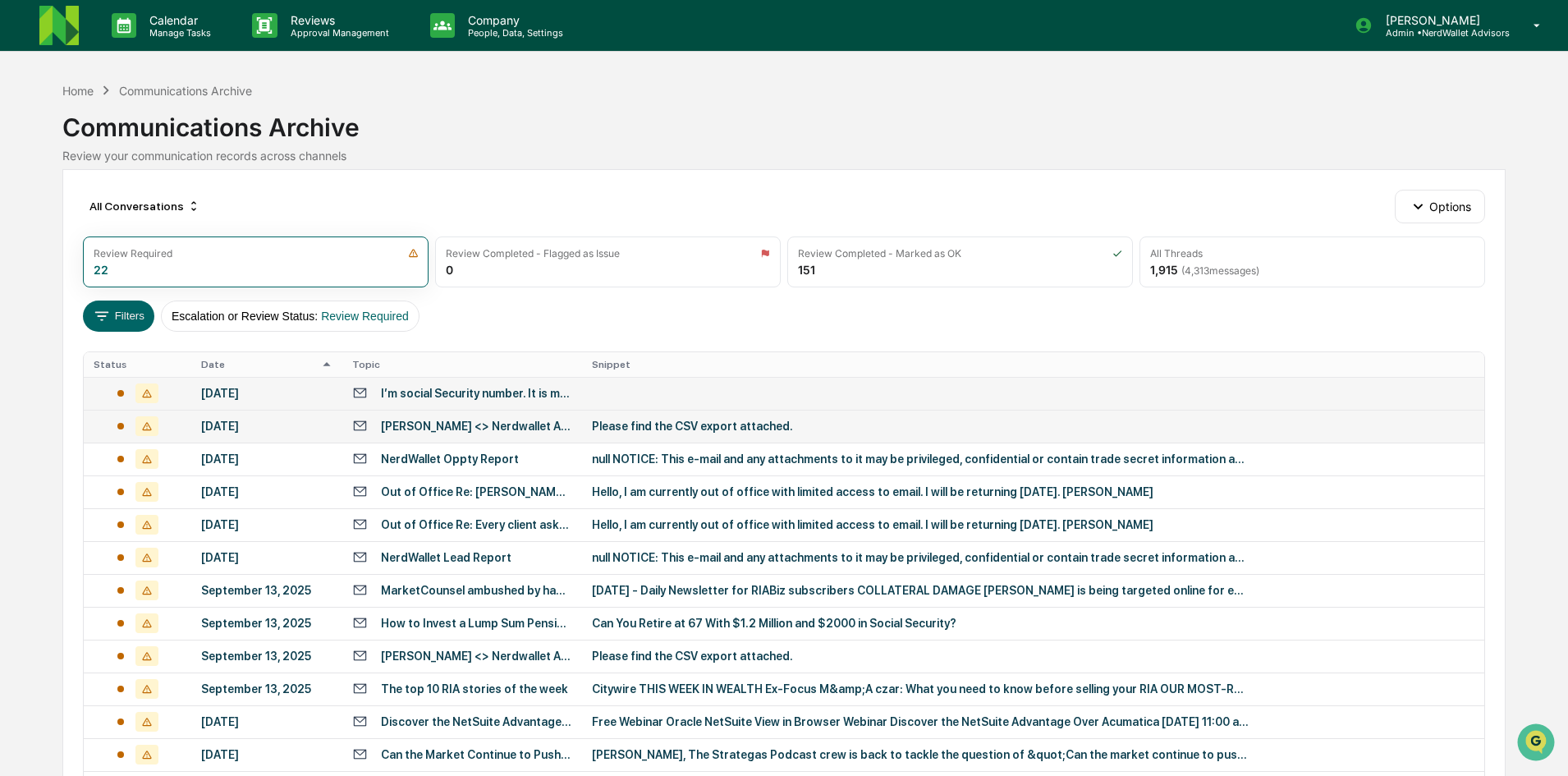
click at [449, 388] on div "I’m social Security number. It is mine.458 45 2416 [PERSON_NAME]" at bounding box center [476, 394] width 191 height 13
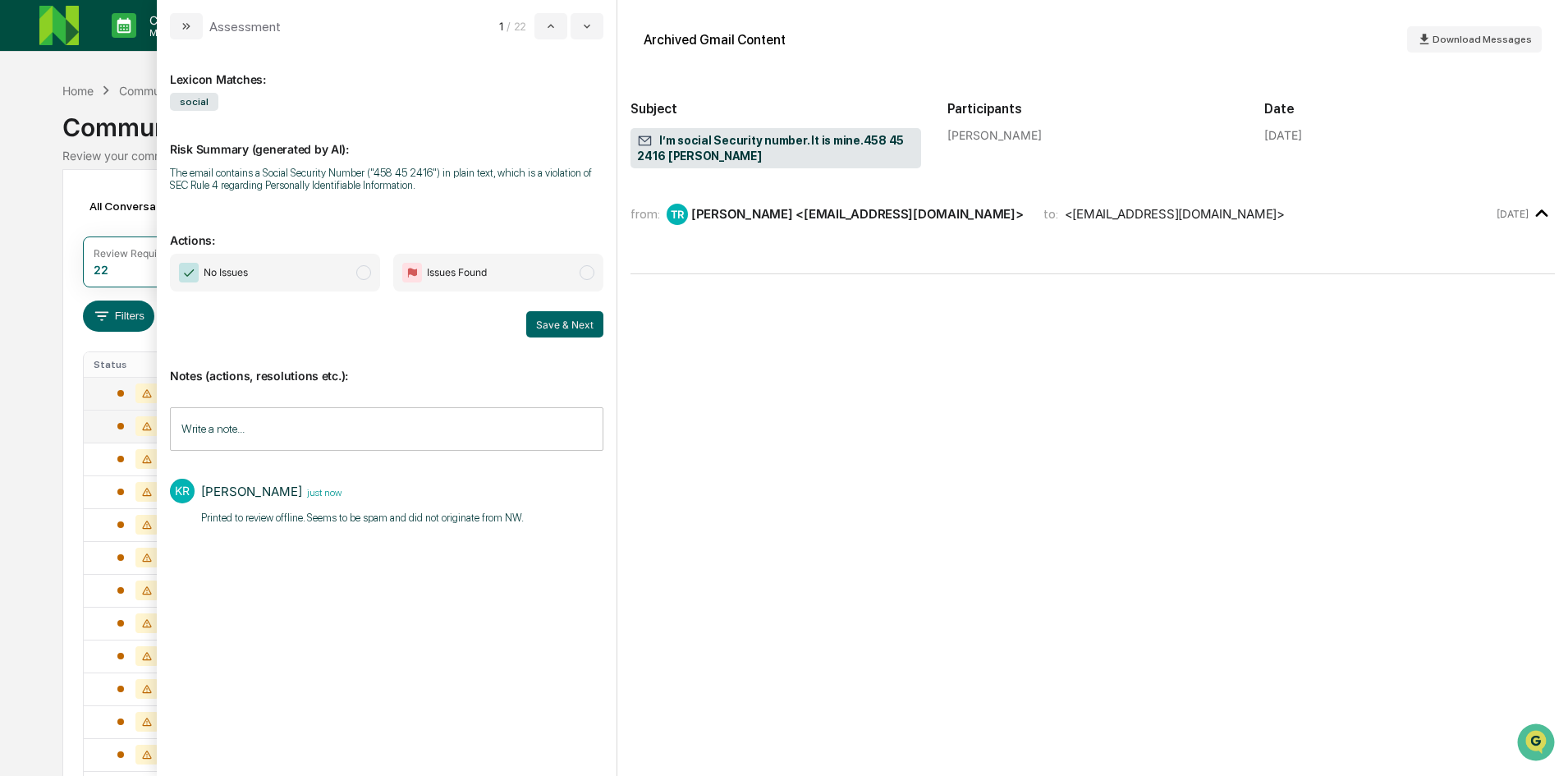
click at [361, 276] on span "modal" at bounding box center [364, 273] width 15 height 15
click at [540, 334] on button "Save & Next" at bounding box center [564, 324] width 77 height 27
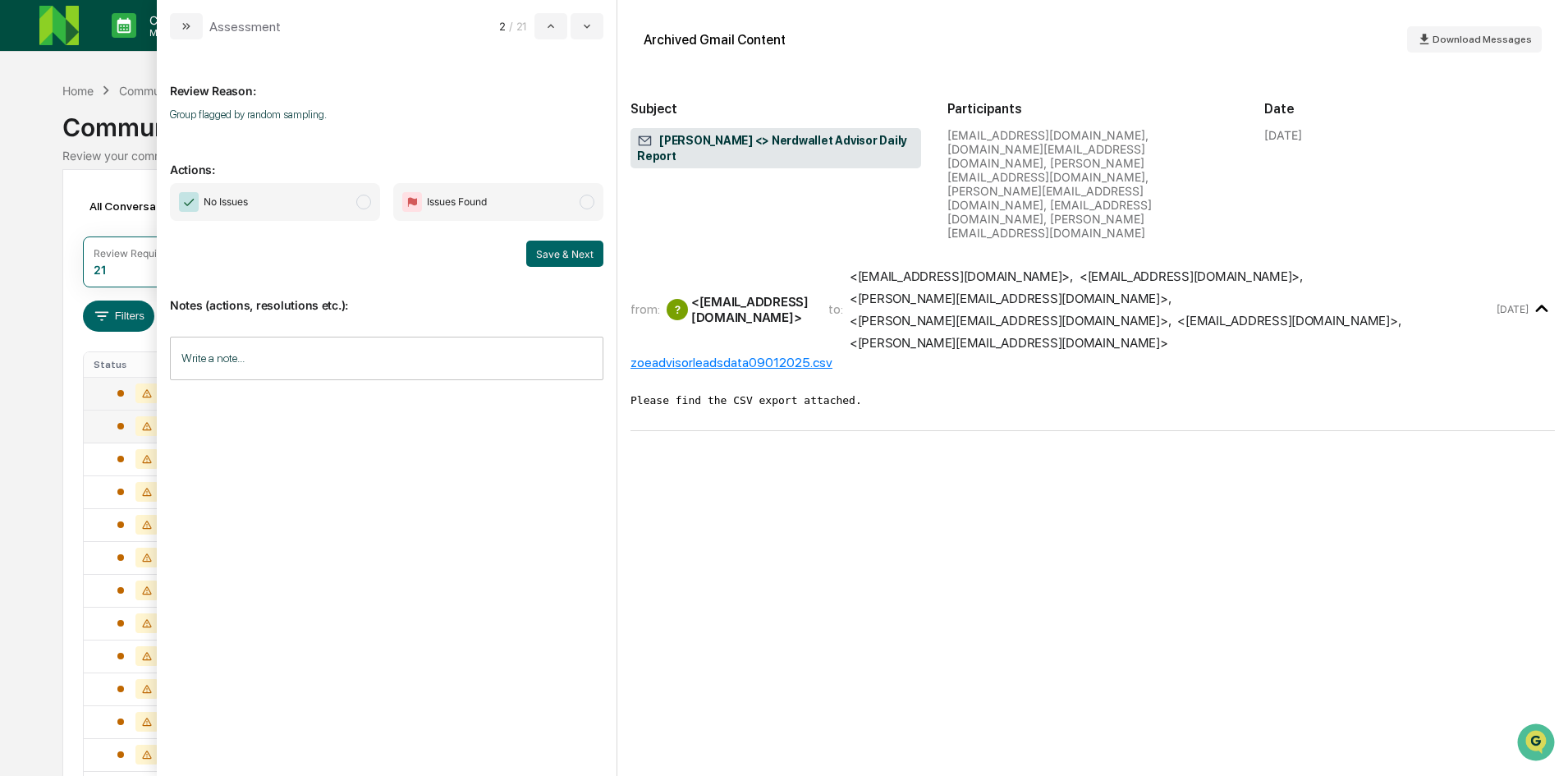
click at [39, 212] on div "Calendar Manage Tasks Reviews Approval Management Company People, Data, Setting…" at bounding box center [784, 580] width 1568 height 1160
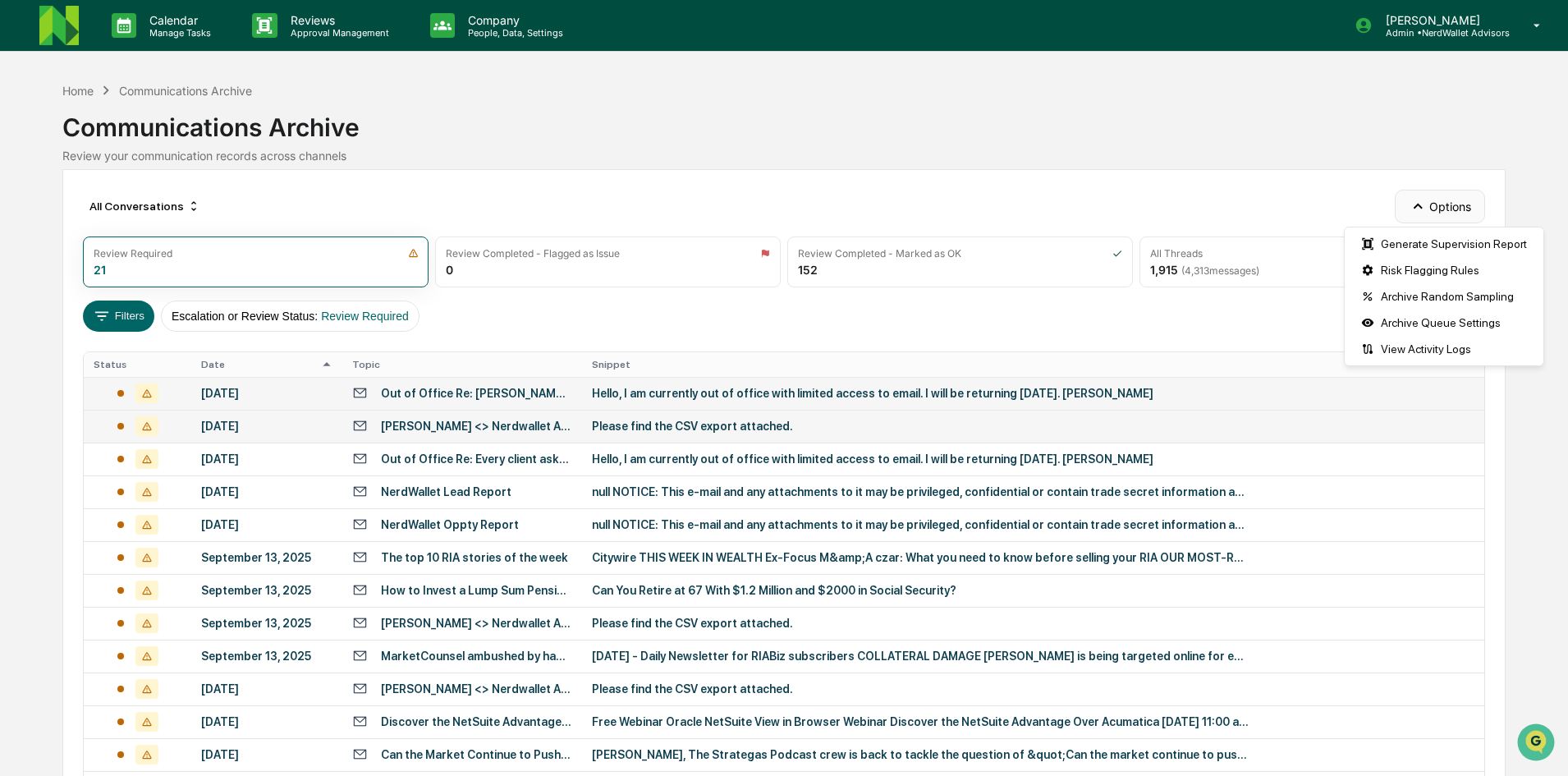
click at [1456, 213] on button "Options" at bounding box center [1440, 205] width 89 height 33
click at [1446, 243] on div "Generate Supervision Report" at bounding box center [1444, 244] width 192 height 27
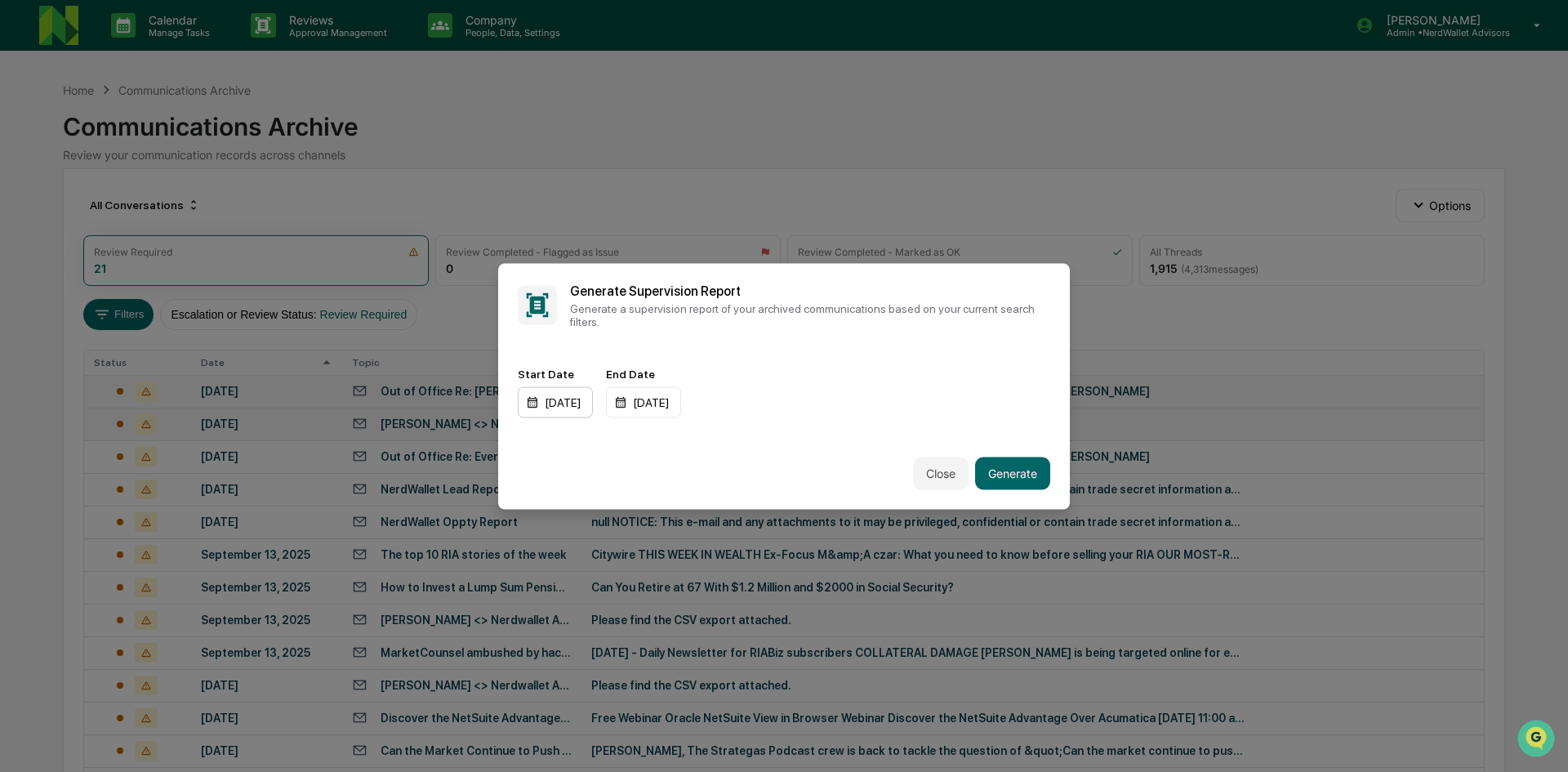
click at [593, 404] on div "[DATE]" at bounding box center [554, 401] width 75 height 31
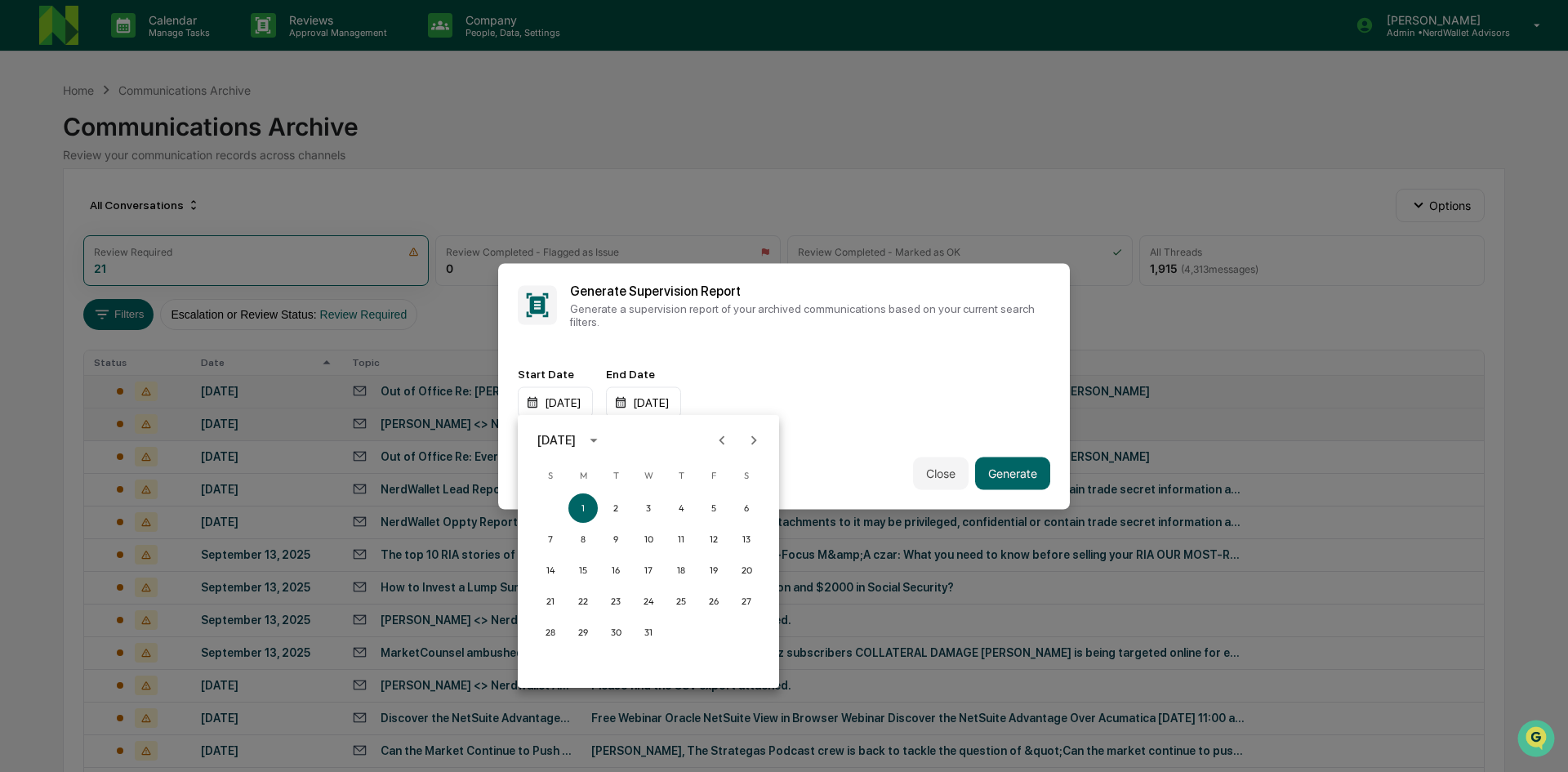
click at [750, 439] on icon "Next month" at bounding box center [753, 440] width 18 height 18
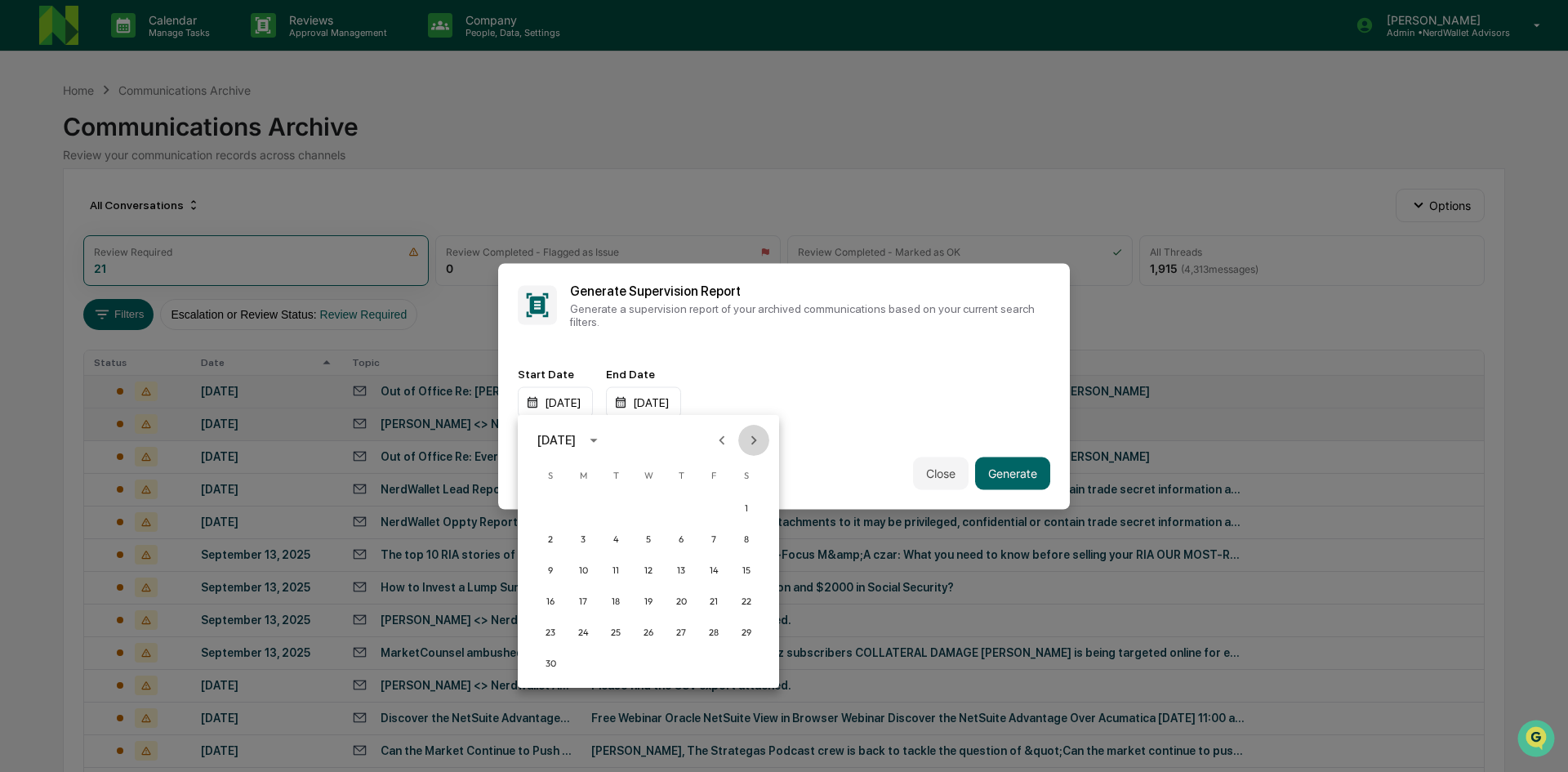
click at [750, 439] on icon "Next month" at bounding box center [753, 440] width 18 height 18
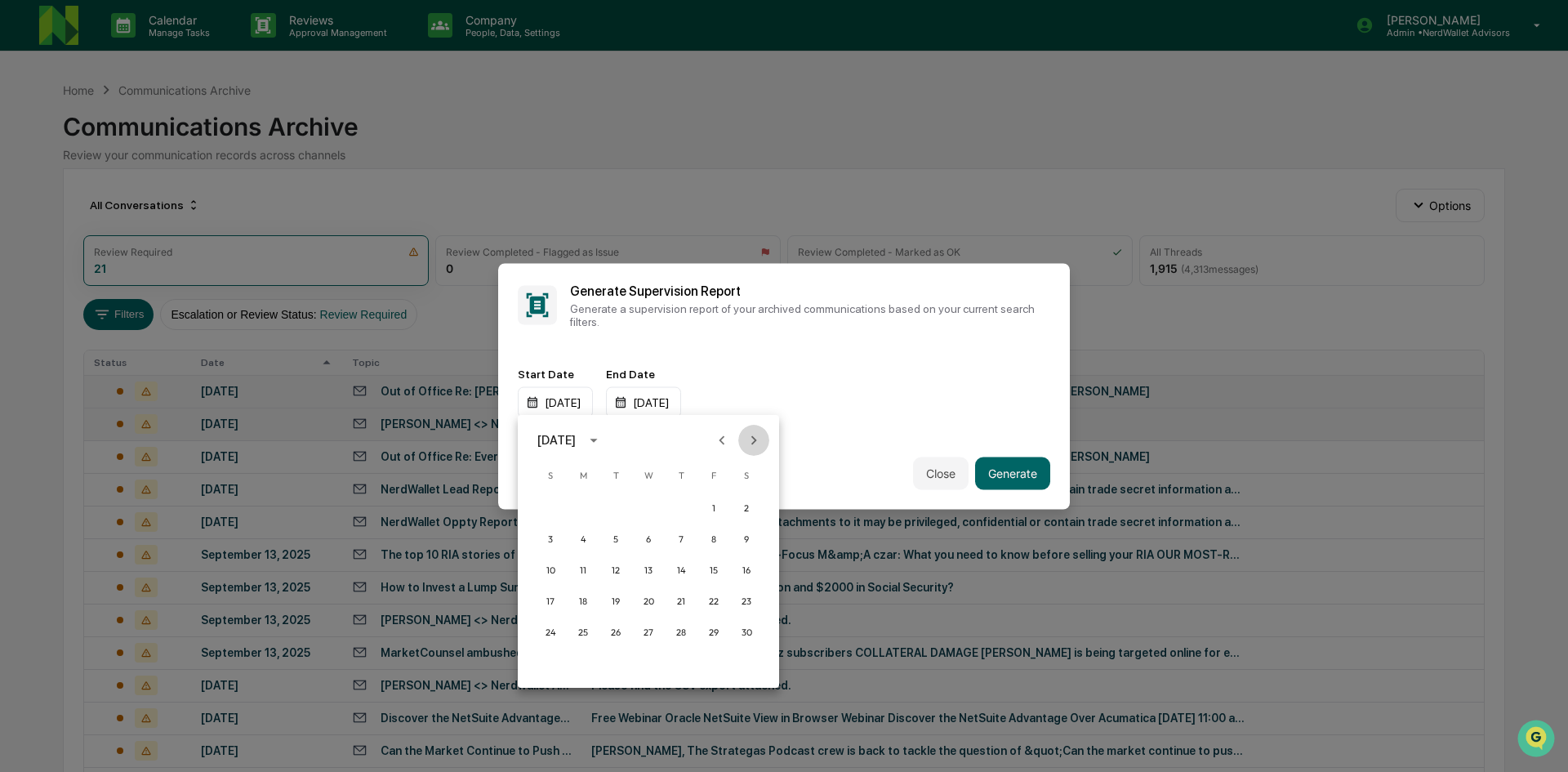
click at [750, 439] on icon "Next month" at bounding box center [753, 440] width 18 height 18
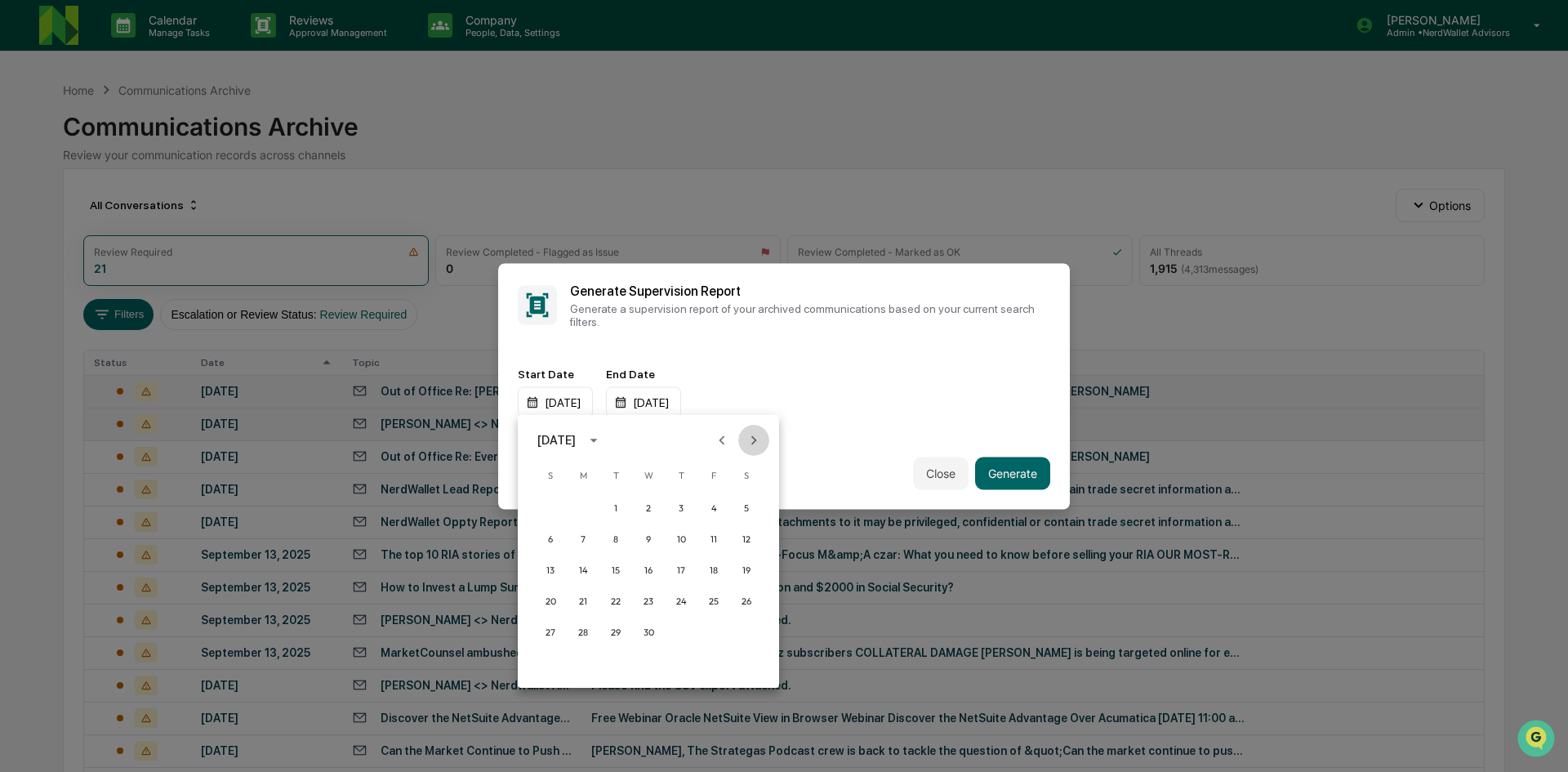
click at [750, 439] on icon "Next month" at bounding box center [753, 440] width 18 height 18
click at [714, 509] on button "1" at bounding box center [713, 507] width 29 height 29
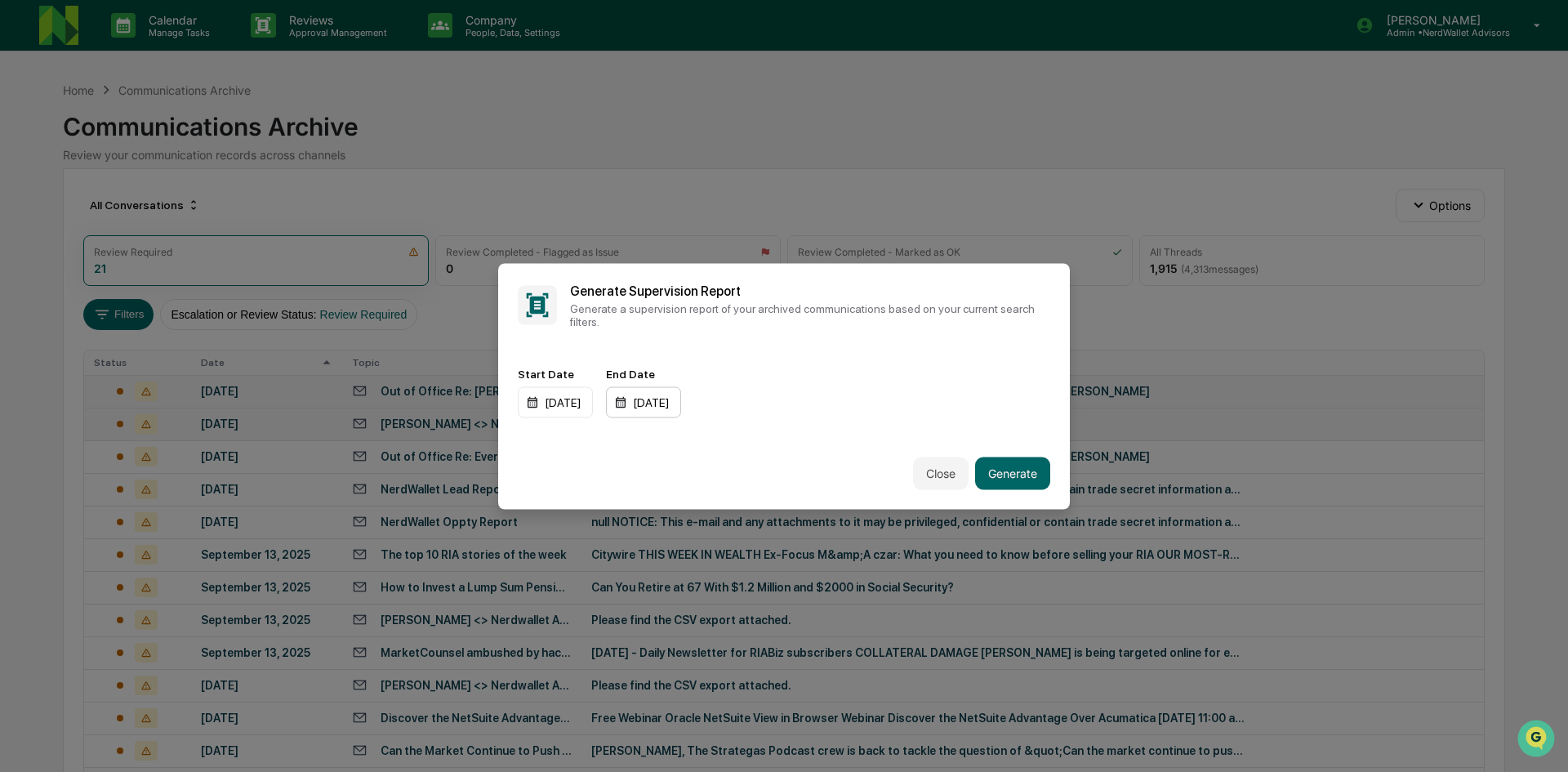
click at [681, 401] on div "[DATE]" at bounding box center [643, 401] width 75 height 31
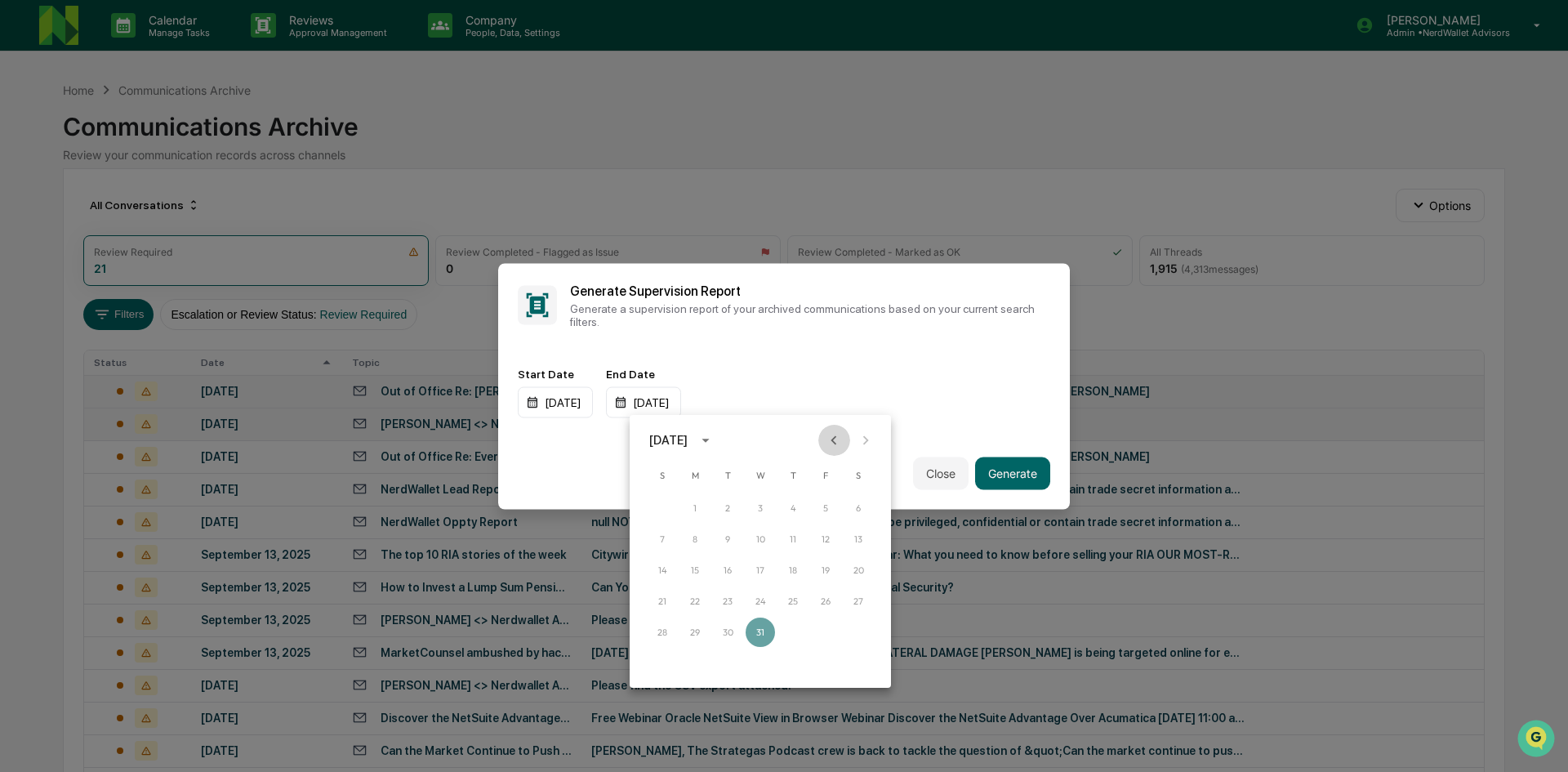
click at [834, 439] on icon "Previous month" at bounding box center [834, 439] width 6 height 9
click at [661, 666] on button "31" at bounding box center [662, 663] width 29 height 29
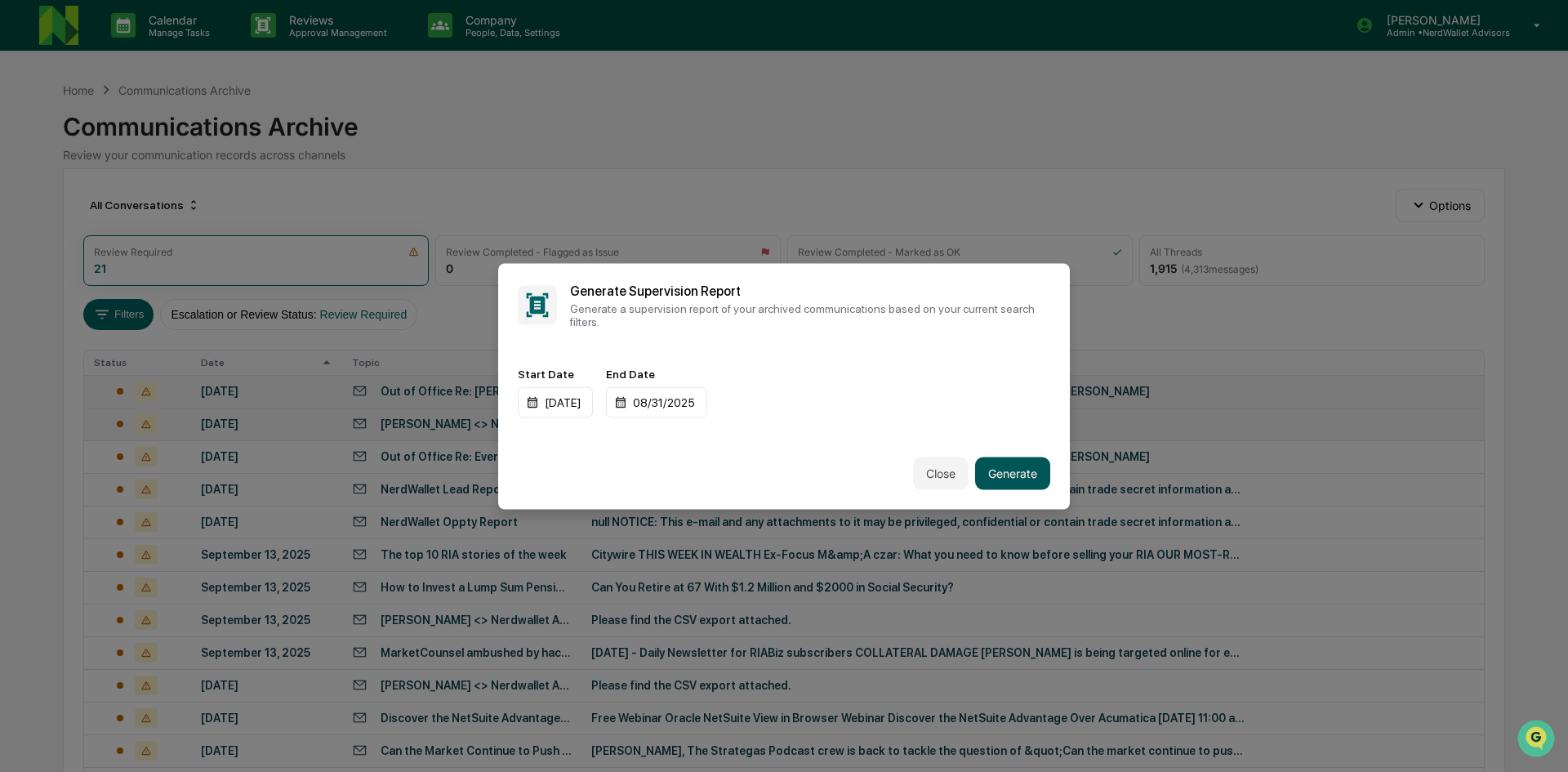
click at [1019, 479] on button "Generate" at bounding box center [1012, 473] width 75 height 33
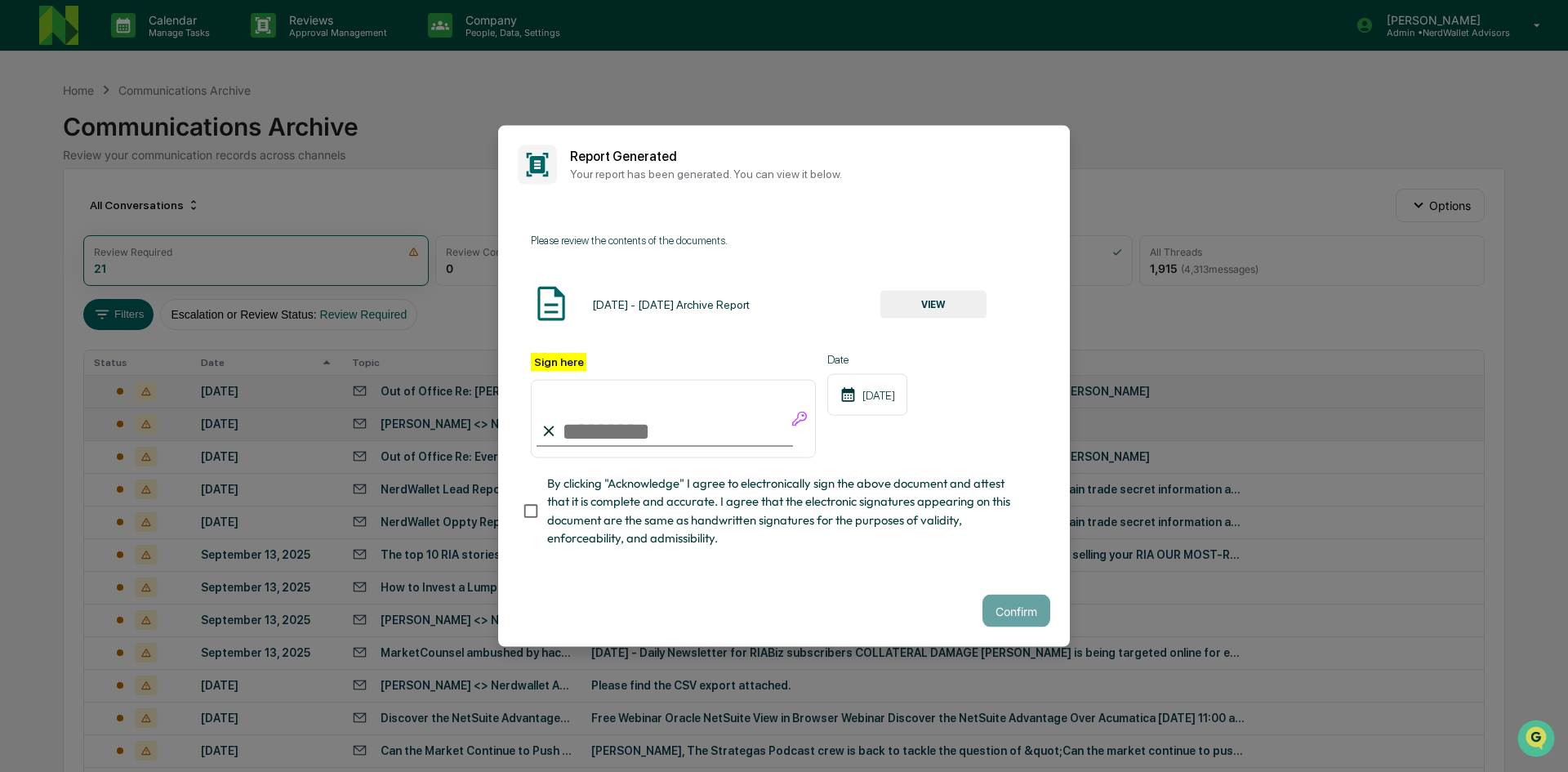
click at [912, 299] on button "VIEW" at bounding box center [933, 304] width 106 height 27
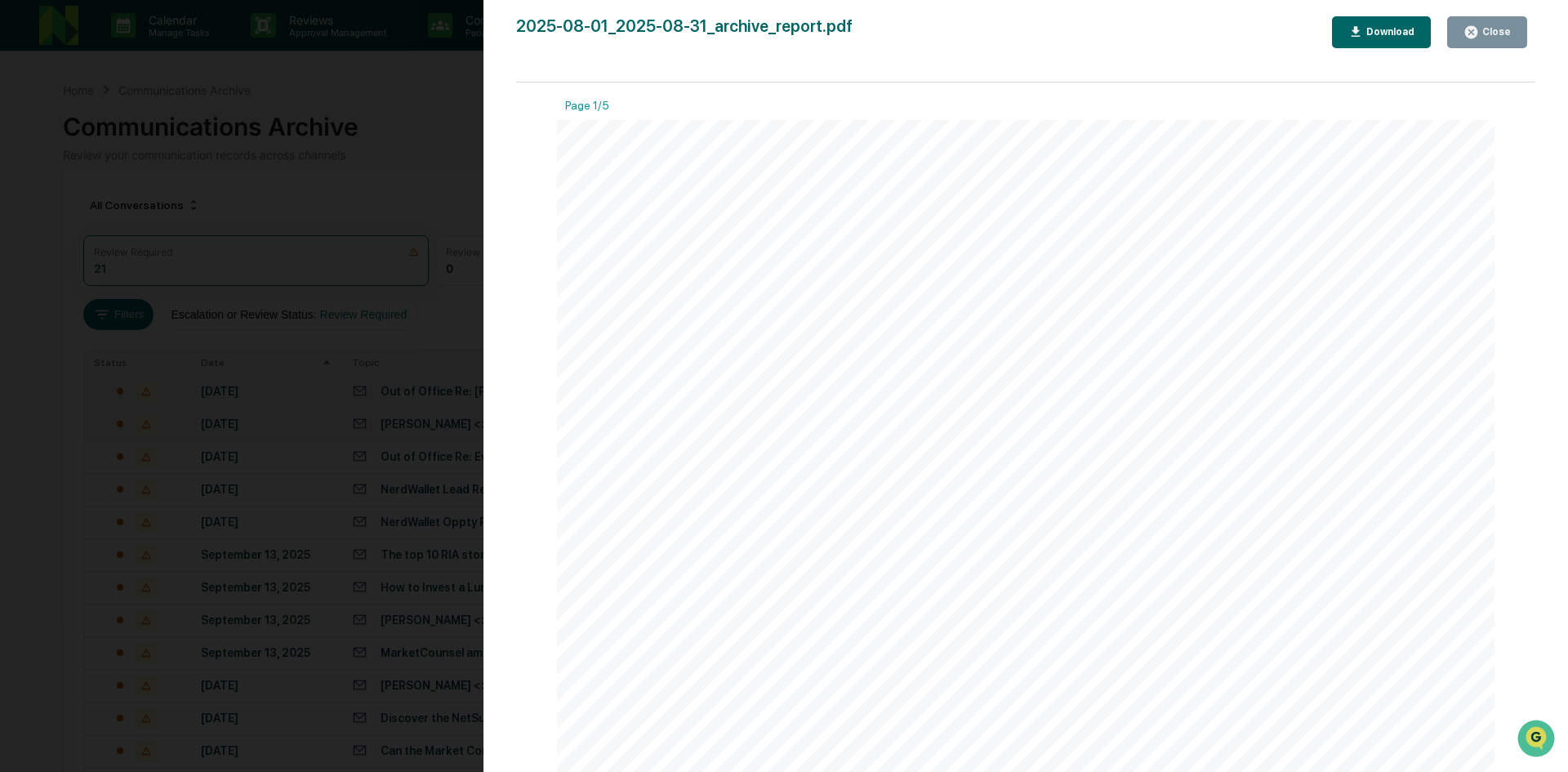
click at [1410, 29] on div "Download" at bounding box center [1388, 32] width 51 height 11
click at [1282, 207] on div "NerdWallet Advisors Archive Supervision Report ([DATE] - [DATE]) We've prepared…" at bounding box center [1025, 783] width 937 height 1326
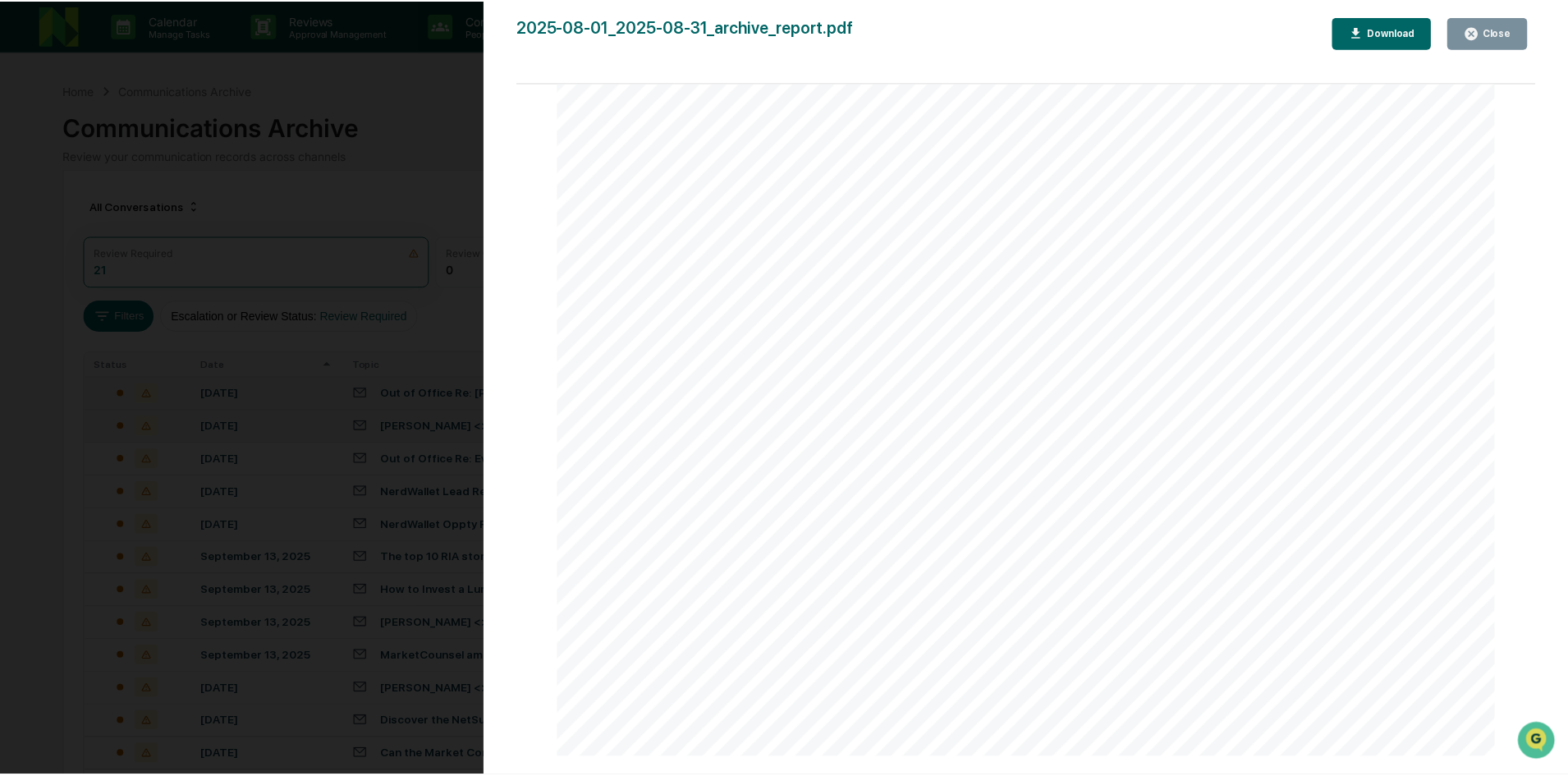
scroll to position [4516, 0]
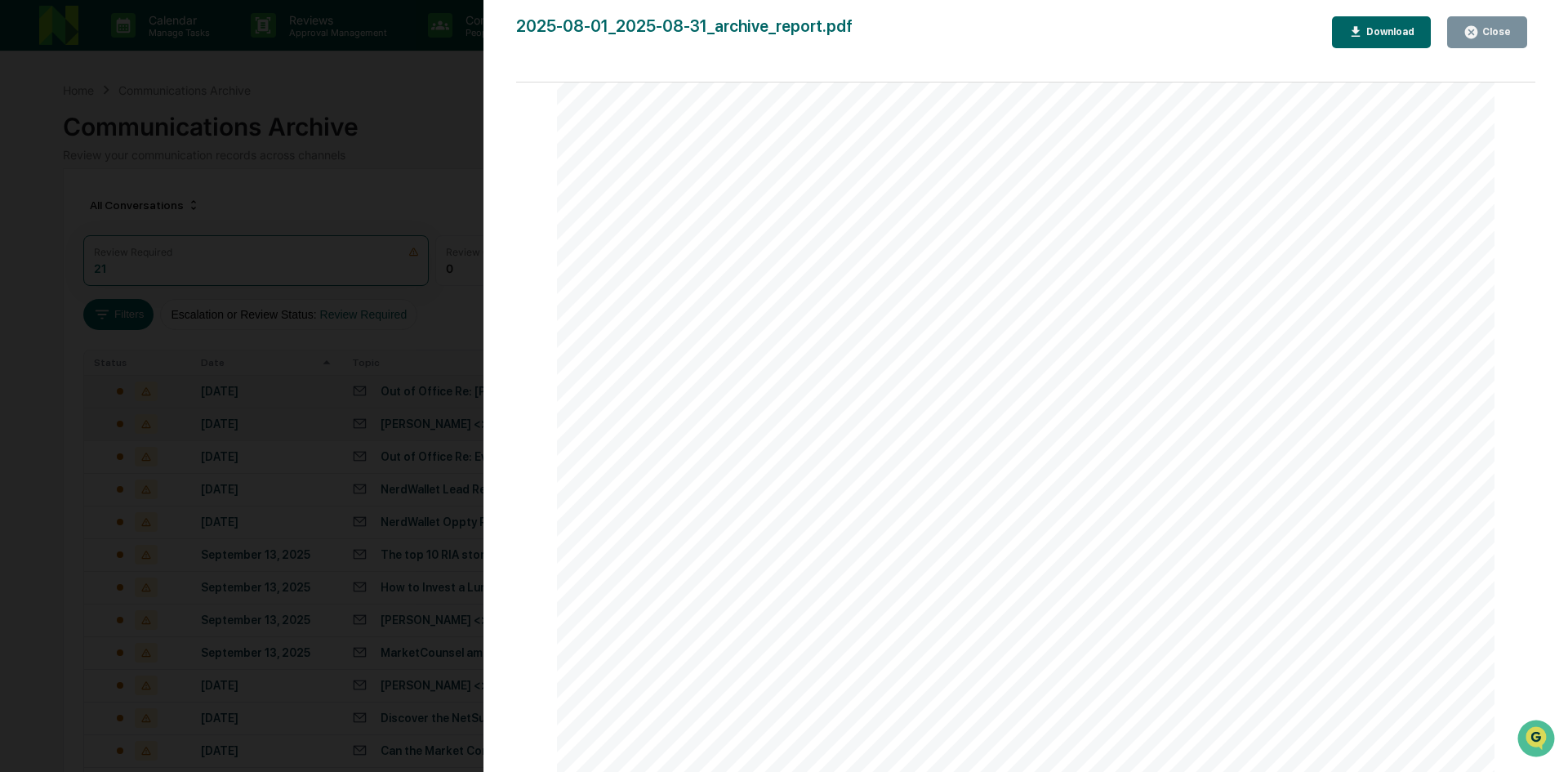
click at [1494, 37] on div "Close" at bounding box center [1495, 32] width 32 height 11
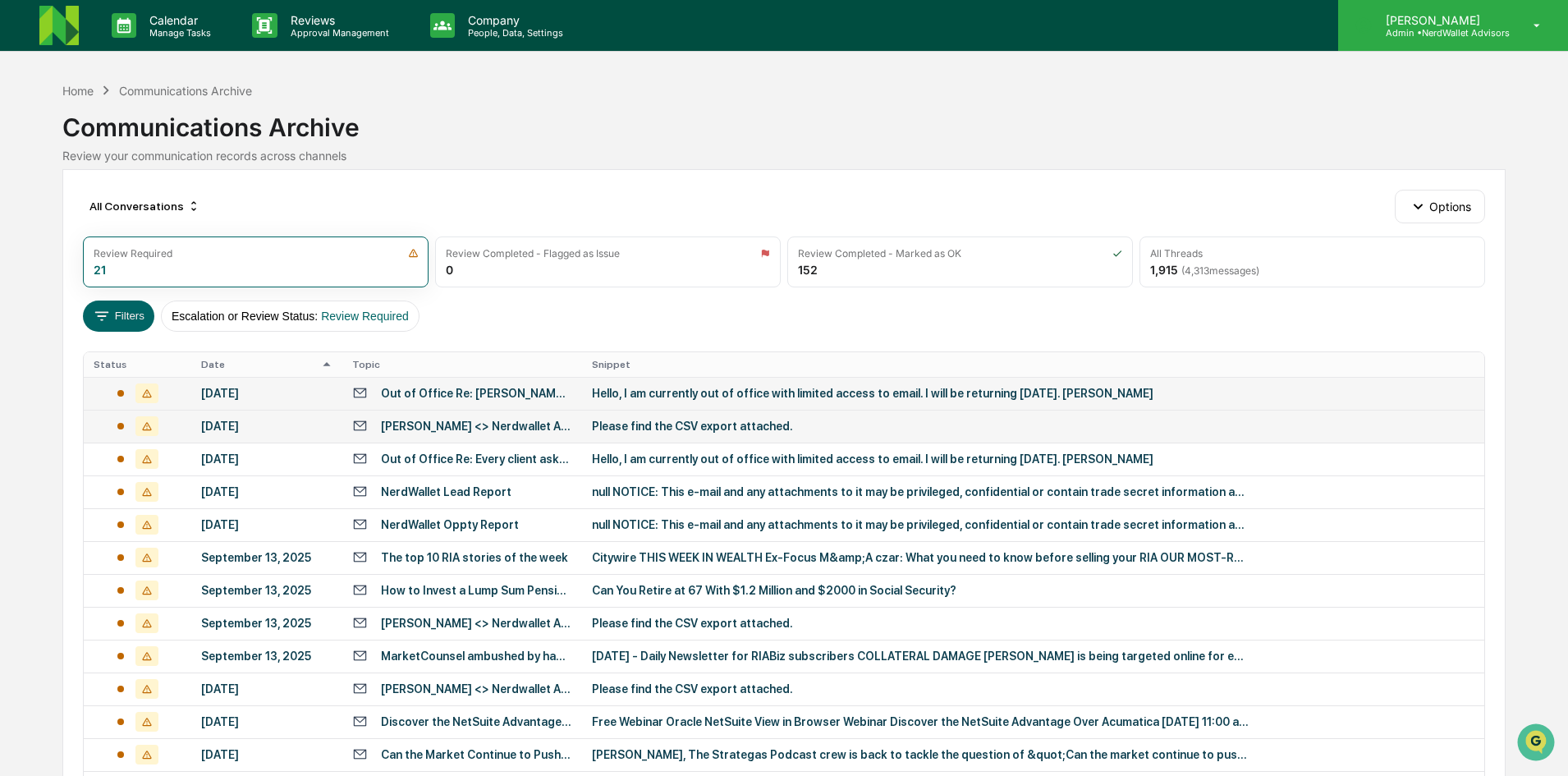
click at [1423, 15] on p "[PERSON_NAME]" at bounding box center [1442, 20] width 137 height 14
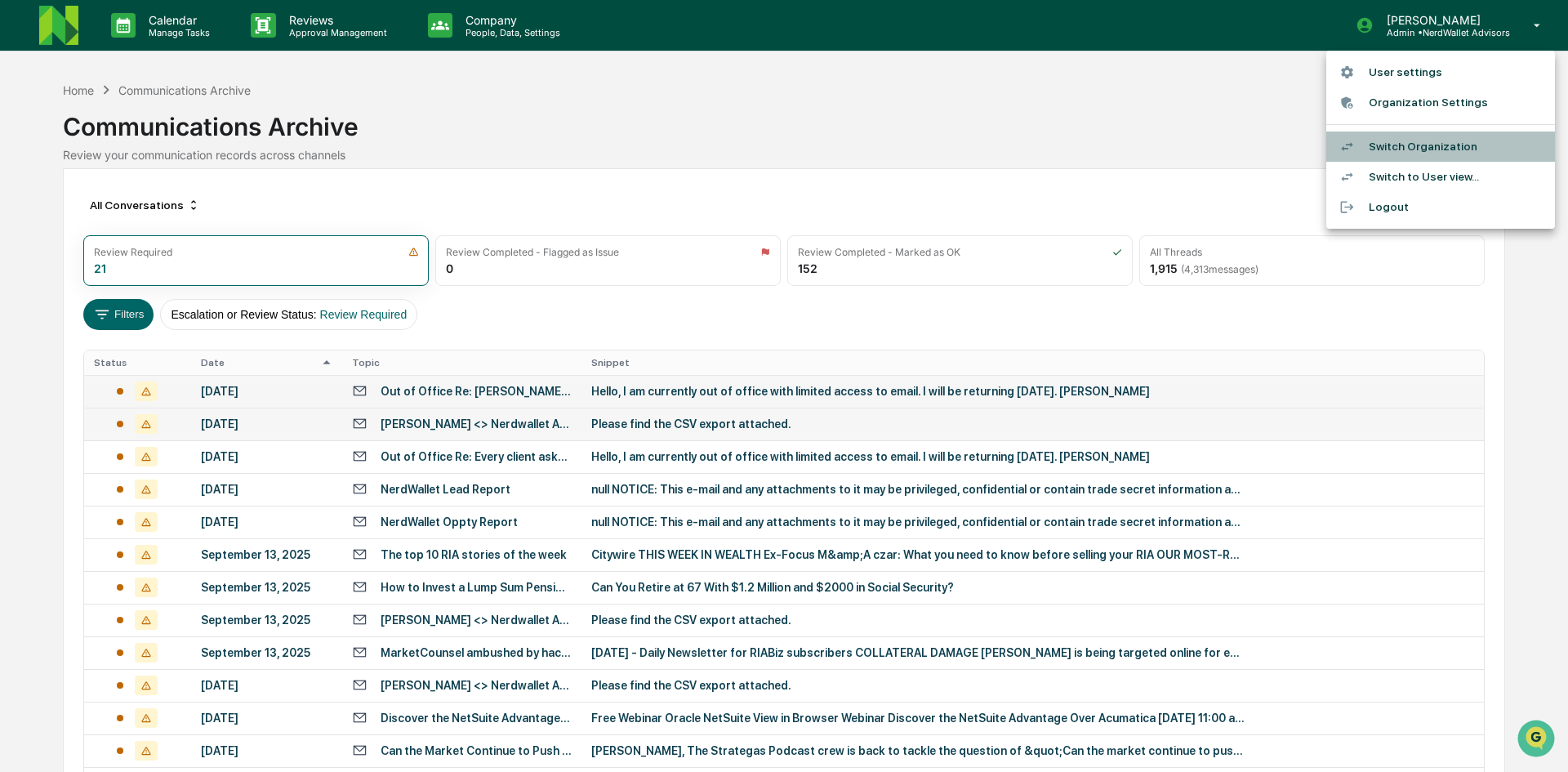
click at [1386, 149] on li "Switch Organization" at bounding box center [1440, 147] width 229 height 30
